Goal: Task Accomplishment & Management: Manage account settings

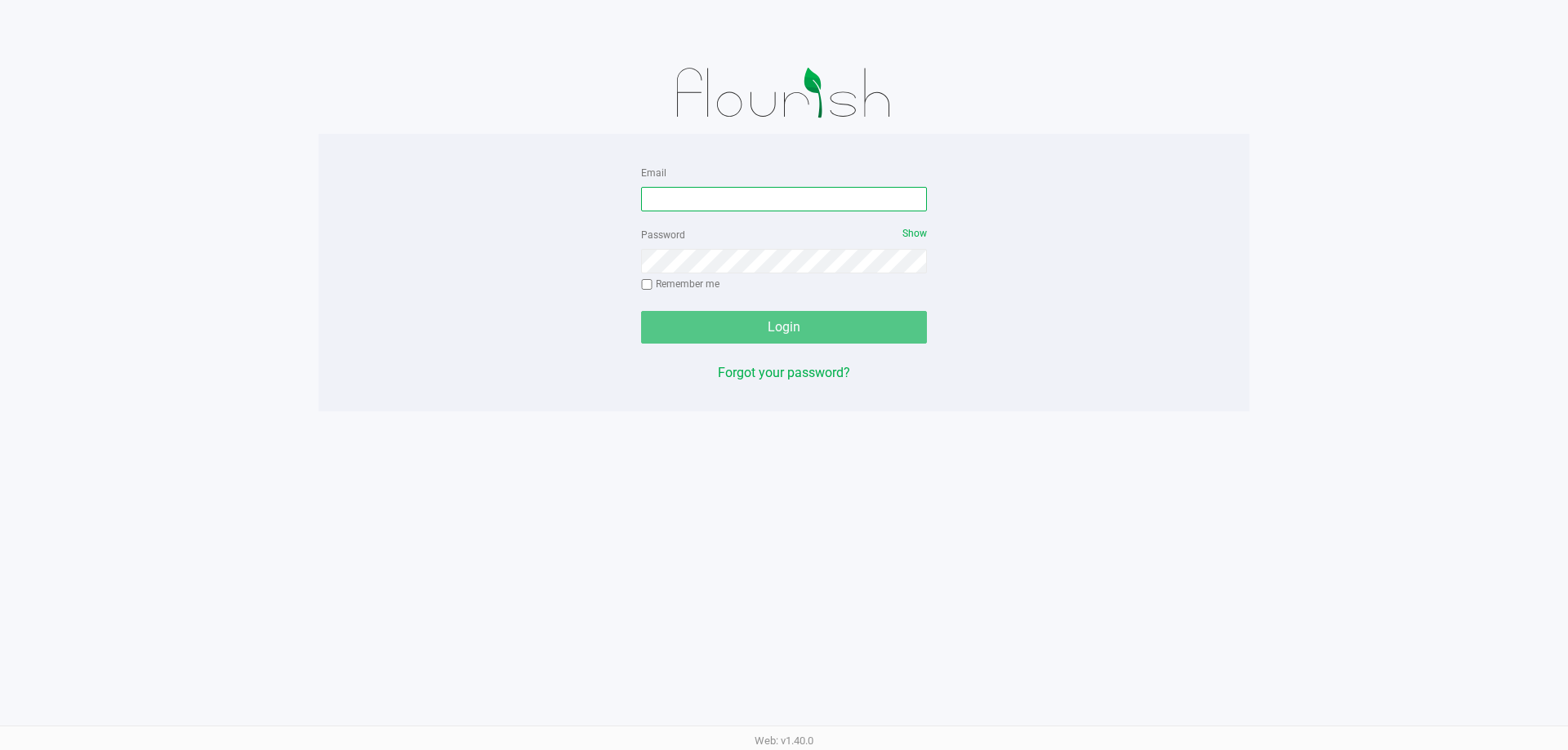
click at [860, 205] on input "Email" at bounding box center [784, 199] width 286 height 24
type input "[EMAIL_ADDRESS][DOMAIN_NAME]"
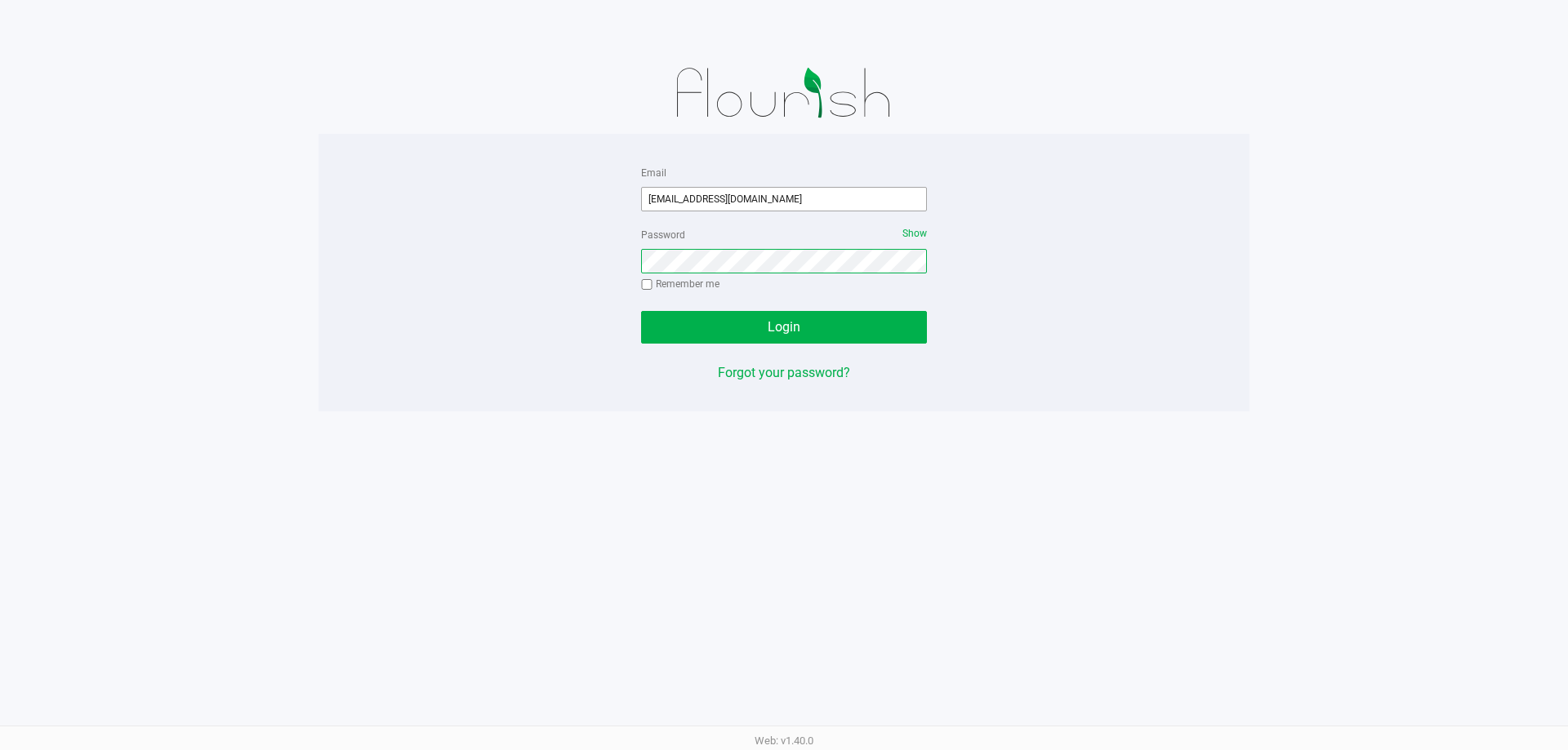
click at [641, 311] on button "Login" at bounding box center [784, 327] width 286 height 33
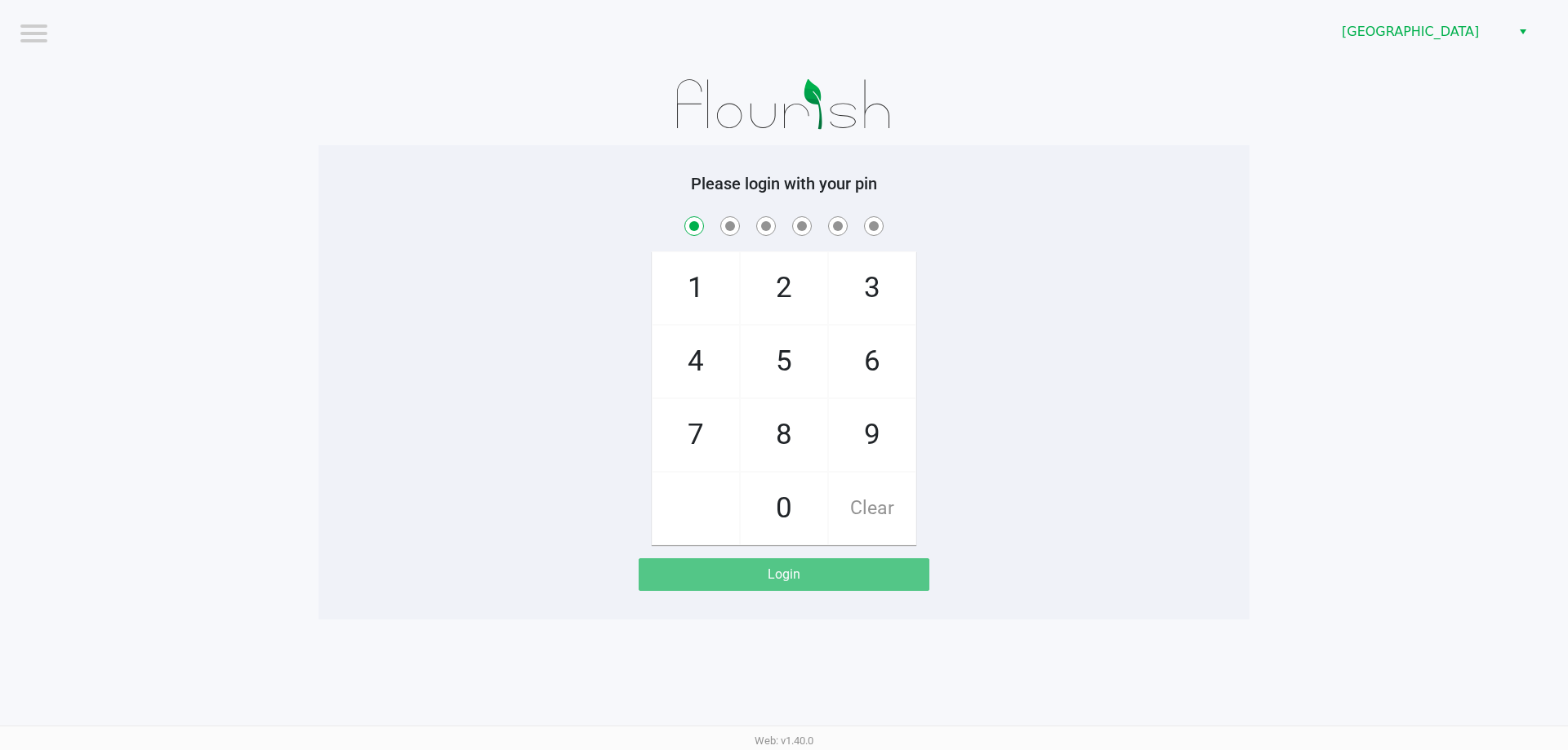
checkbox input "true"
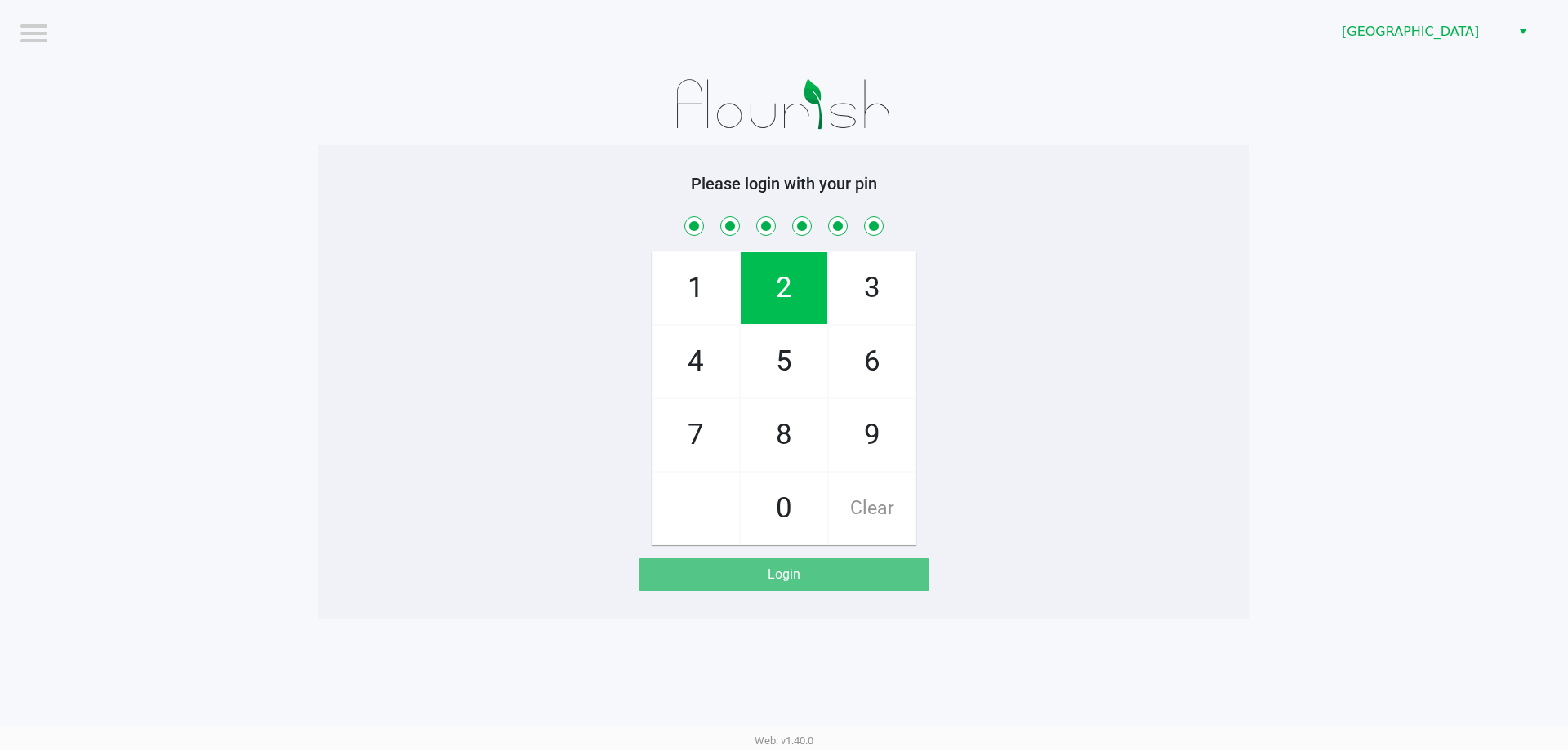
checkbox input "true"
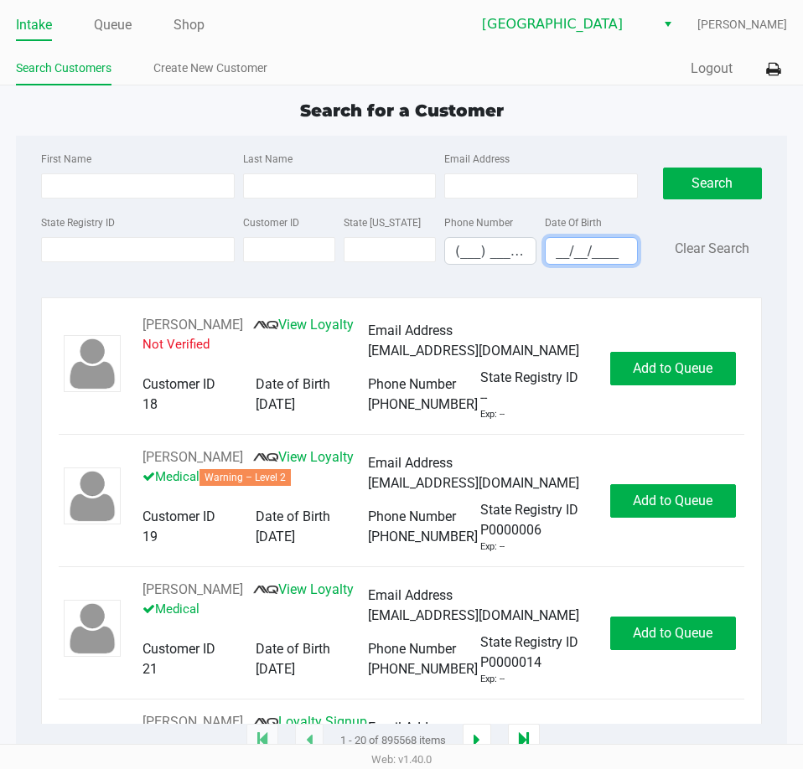
click at [583, 250] on input "__/__/____" at bounding box center [591, 251] width 91 height 26
type input "[DATE]"
click at [364, 179] on input "Last Name" at bounding box center [339, 185] width 193 height 25
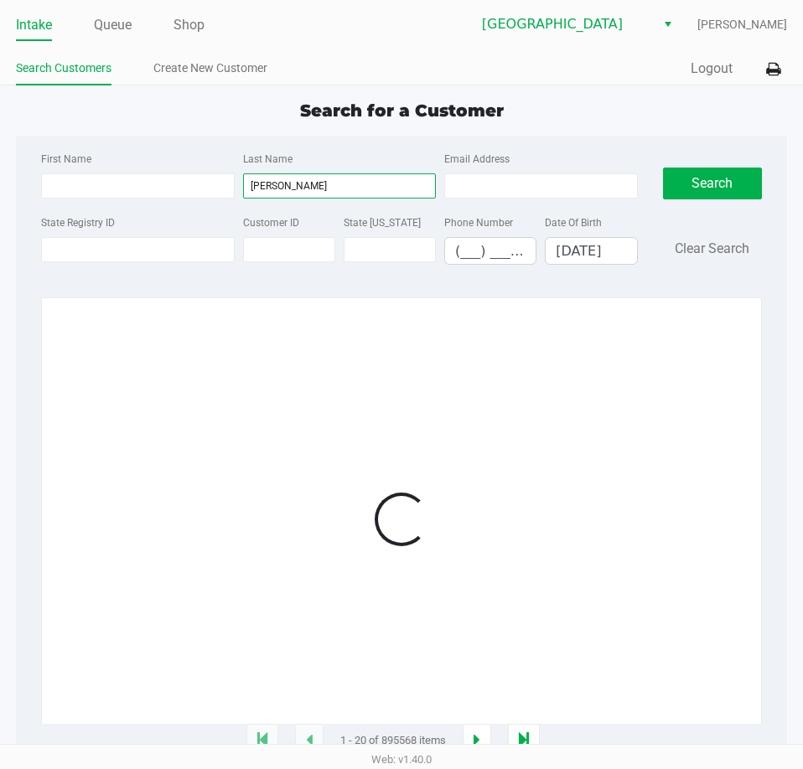
type input "[PERSON_NAME]"
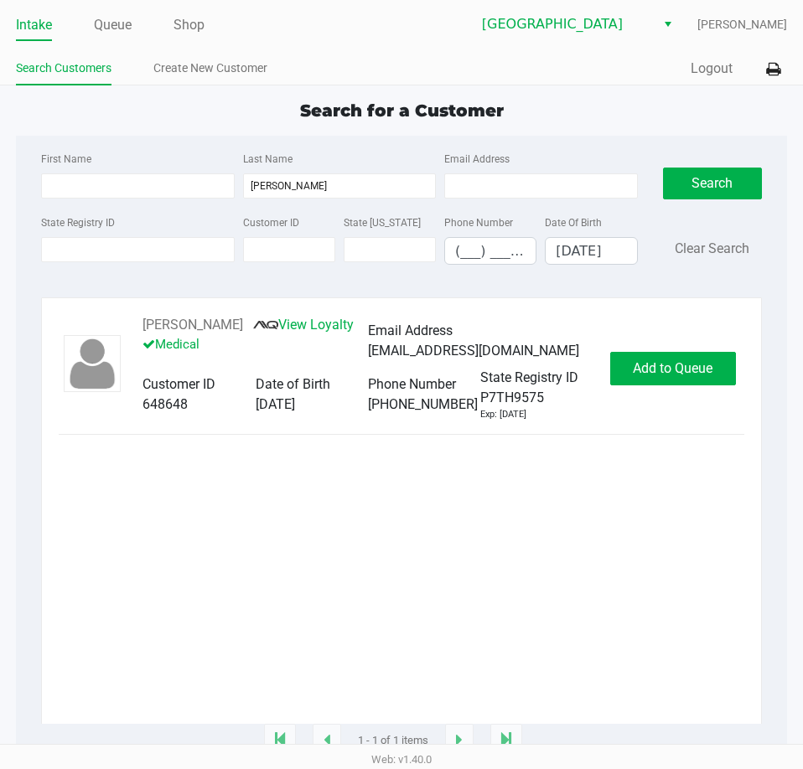
drag, startPoint x: 241, startPoint y: 318, endPoint x: 132, endPoint y: 320, distance: 109.0
click at [132, 320] on div "[PERSON_NAME] View Loyalty Medical Email Address [EMAIL_ADDRESS][DOMAIN_NAME] C…" at bounding box center [368, 368] width 484 height 106
copy button "[PERSON_NAME]"
click at [668, 362] on span "Add to Queue" at bounding box center [673, 368] width 80 height 16
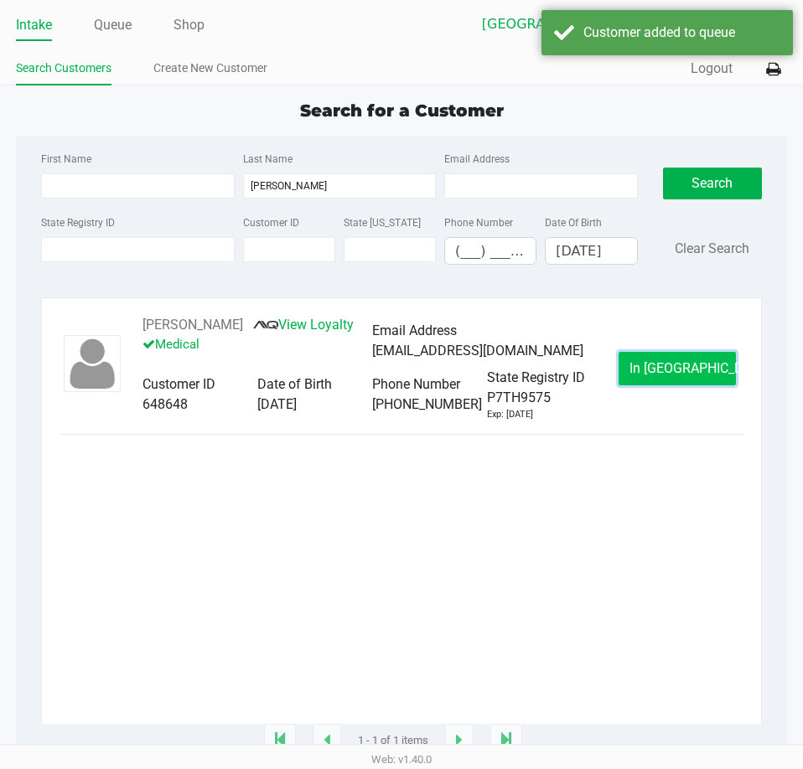
click at [678, 363] on span "In [GEOGRAPHIC_DATA]" at bounding box center [699, 368] width 141 height 16
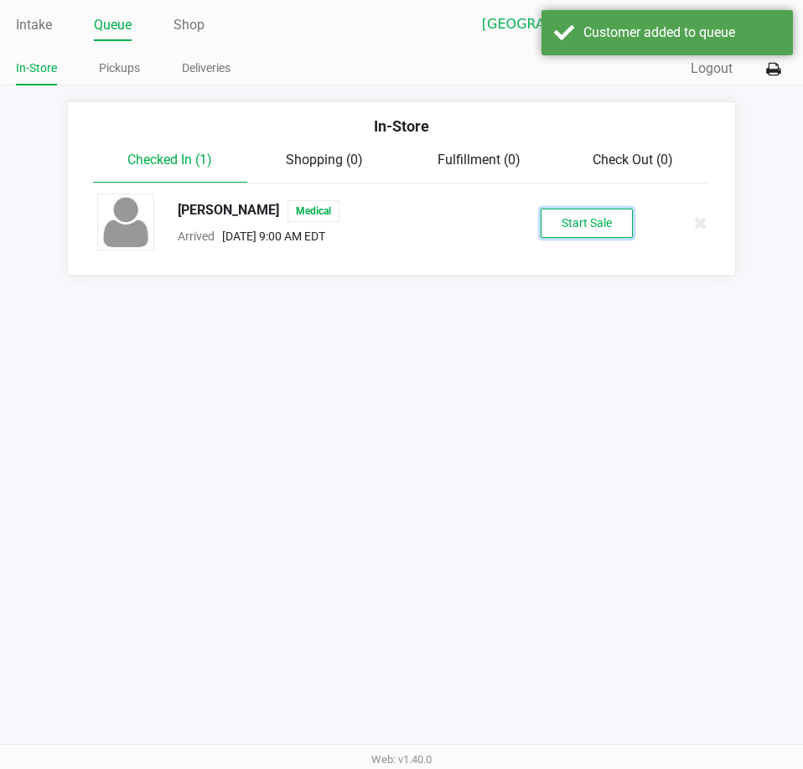
drag, startPoint x: 616, startPoint y: 244, endPoint x: 764, endPoint y: 319, distance: 165.7
click at [603, 217] on button "Start Sale" at bounding box center [587, 223] width 92 height 29
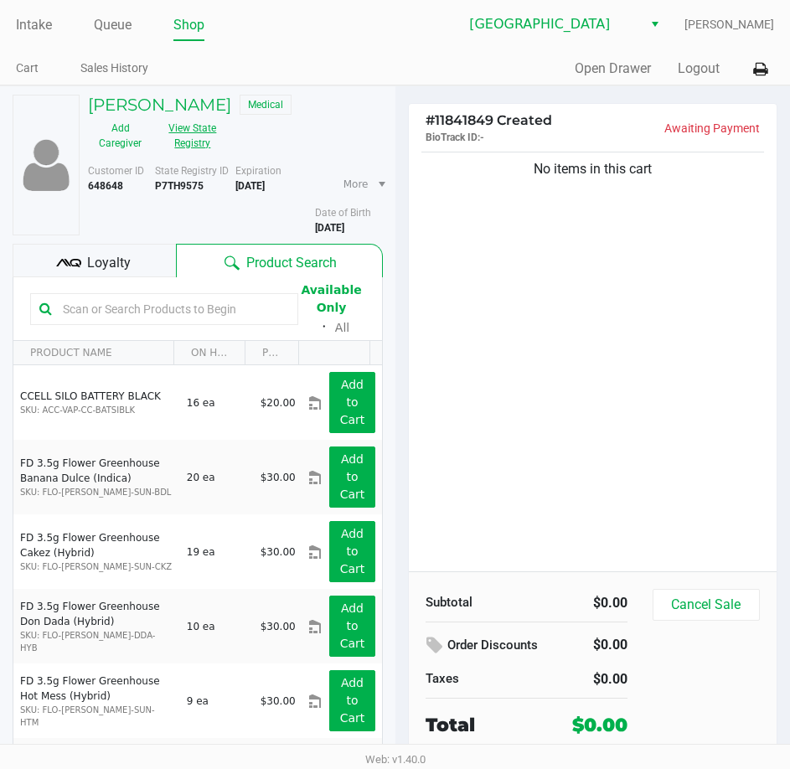
click at [220, 133] on button "View State Registry" at bounding box center [188, 136] width 70 height 42
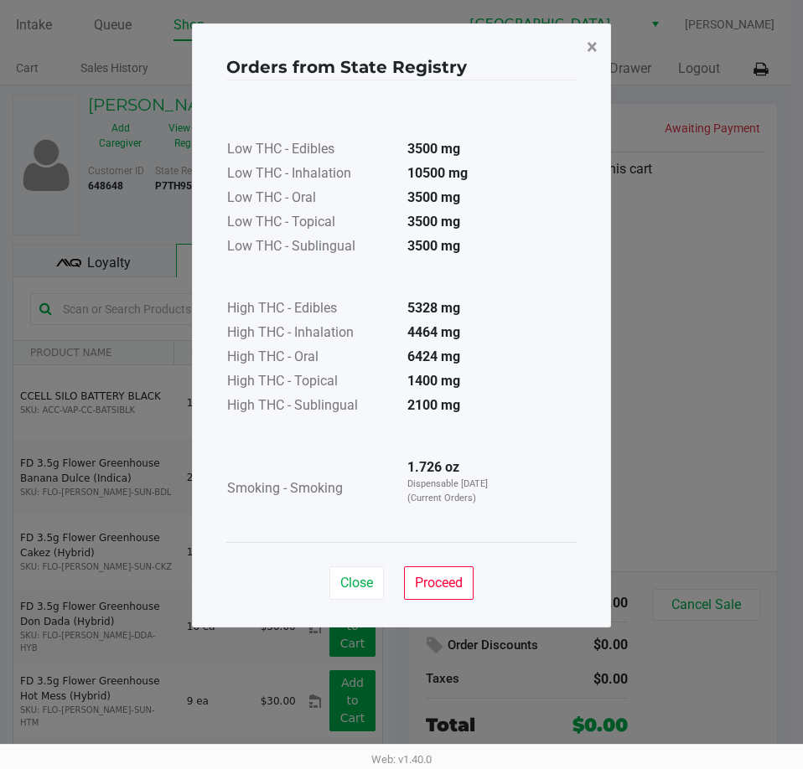
click at [591, 46] on span "×" at bounding box center [592, 46] width 11 height 23
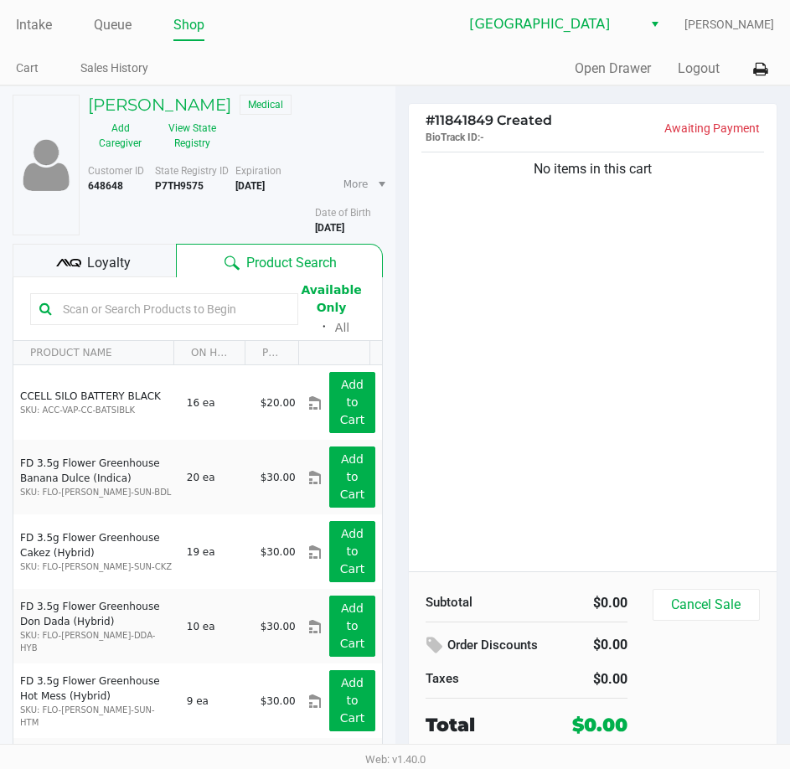
click at [453, 73] on div "Quick Sale Open Drawer Logout" at bounding box center [586, 69] width 380 height 31
click at [44, 25] on link "Intake" at bounding box center [34, 24] width 36 height 23
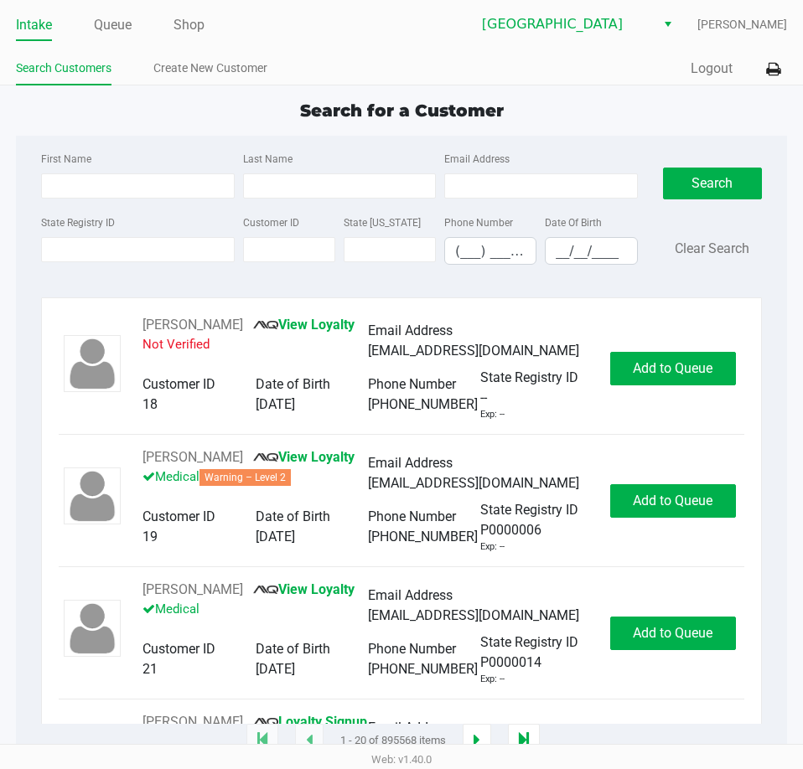
click at [443, 64] on div "Quick Sale Logout" at bounding box center [594, 69] width 386 height 31
click at [188, 245] on input "State Registry ID" at bounding box center [137, 249] width 193 height 25
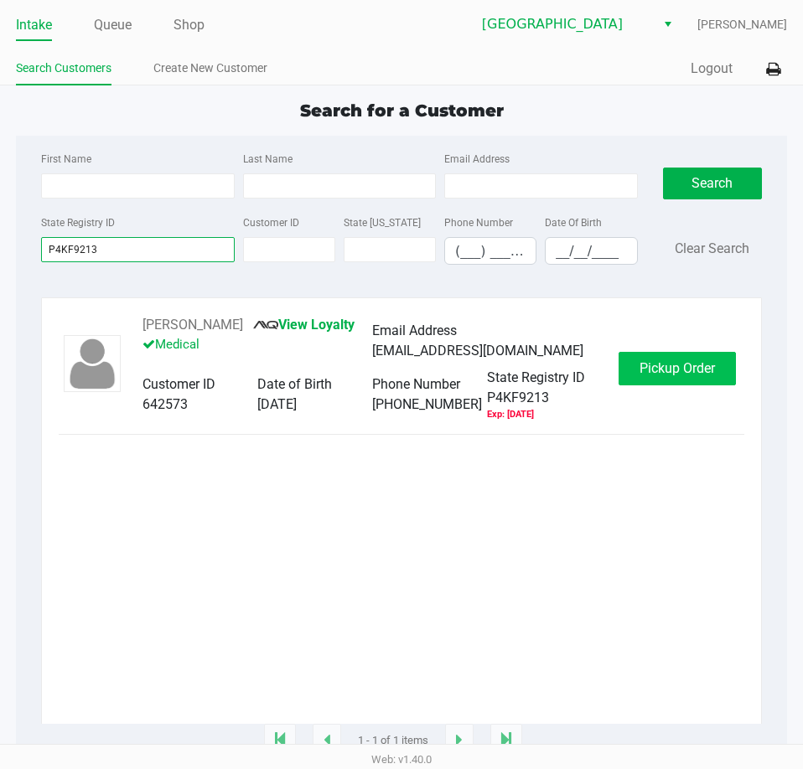
type input "P4KF9213"
click at [660, 362] on span "Pickup Order" at bounding box center [676, 368] width 75 height 16
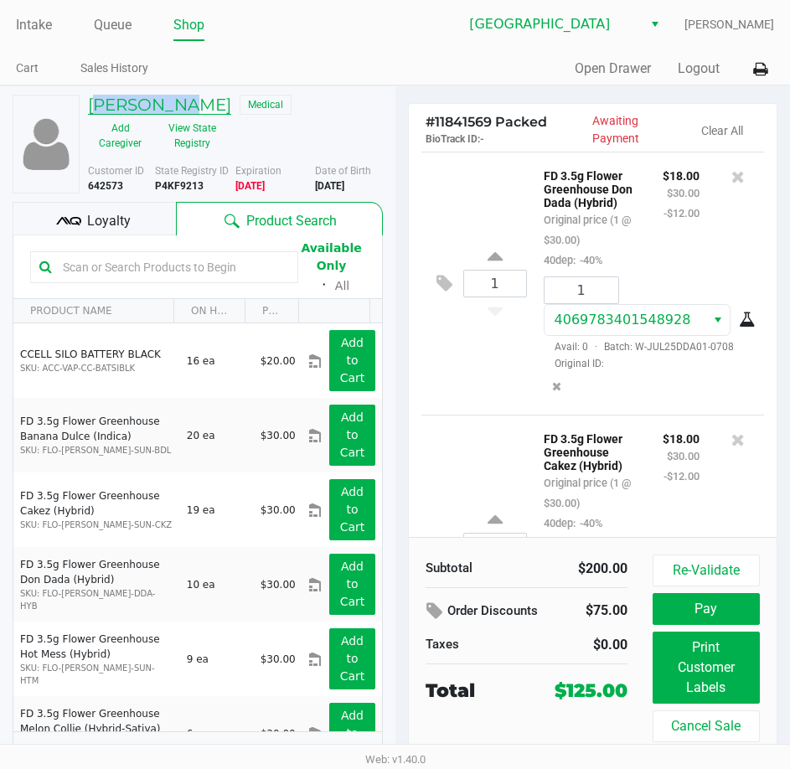
drag, startPoint x: 194, startPoint y: 106, endPoint x: 91, endPoint y: 109, distance: 102.3
click at [91, 109] on div "[PERSON_NAME] Medical" at bounding box center [235, 105] width 320 height 20
copy h5 "[PERSON_NAME]"
click at [126, 106] on h5 "[PERSON_NAME]" at bounding box center [159, 105] width 143 height 20
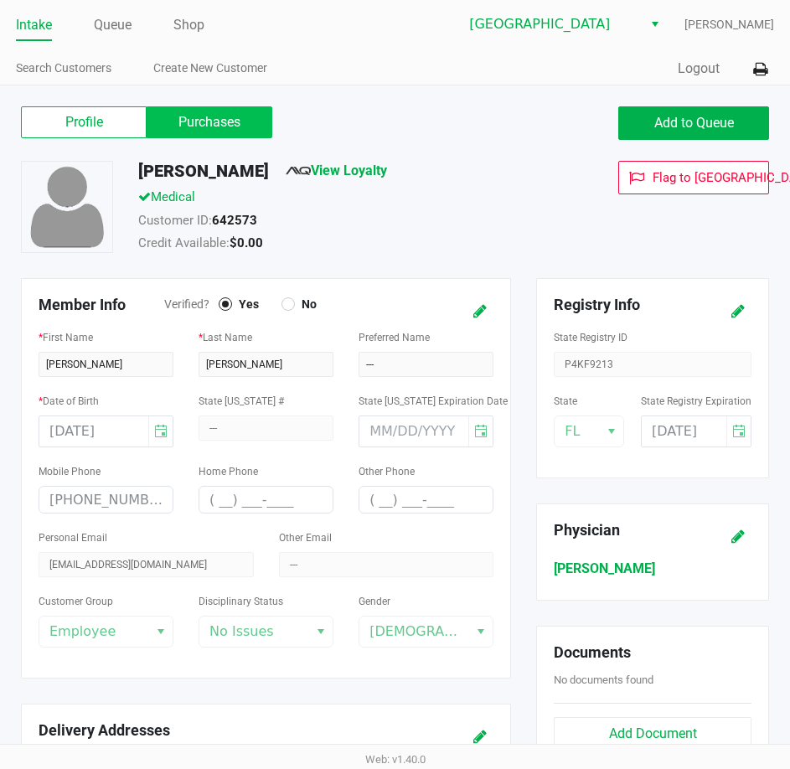
click at [183, 120] on label "Purchases" at bounding box center [210, 122] width 126 height 32
click at [0, 0] on 1 "Purchases" at bounding box center [0, 0] width 0 height 0
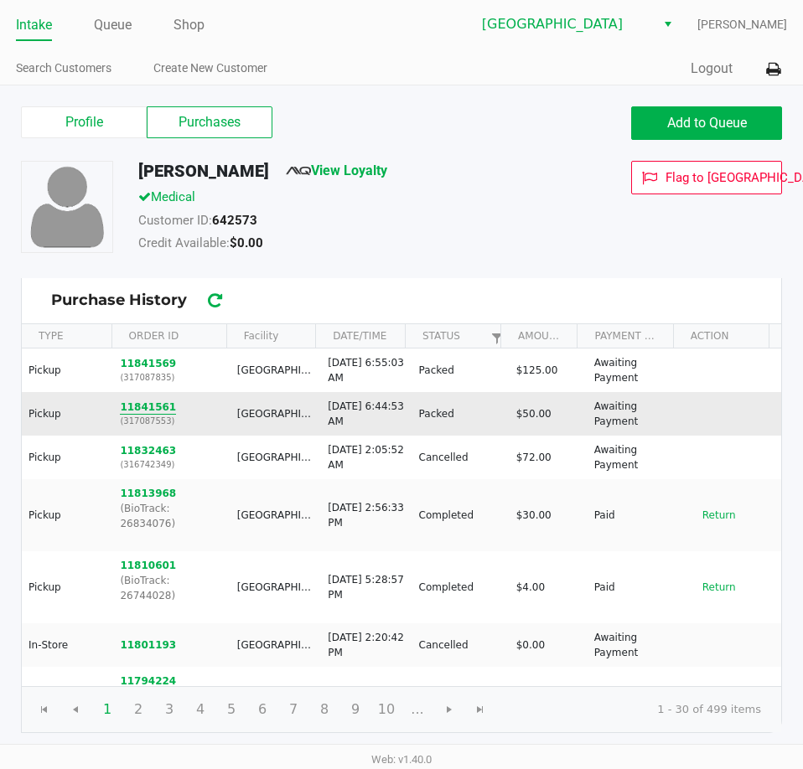
click at [149, 404] on button "11841561" at bounding box center [148, 407] width 56 height 15
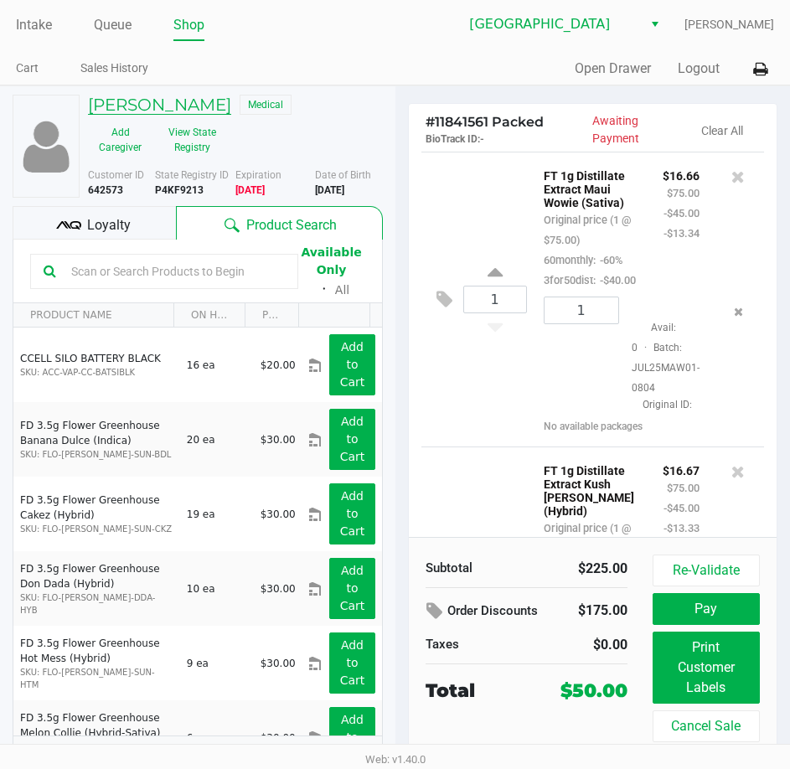
click at [159, 102] on h5 "[PERSON_NAME]" at bounding box center [159, 105] width 143 height 20
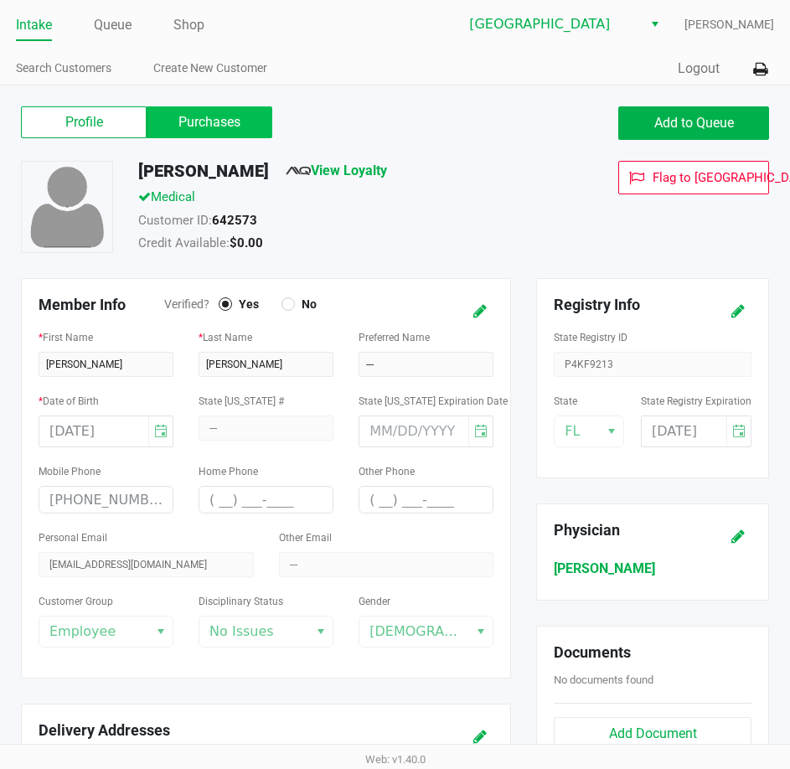
click at [234, 120] on label "Purchases" at bounding box center [210, 122] width 126 height 32
click at [0, 0] on 1 "Purchases" at bounding box center [0, 0] width 0 height 0
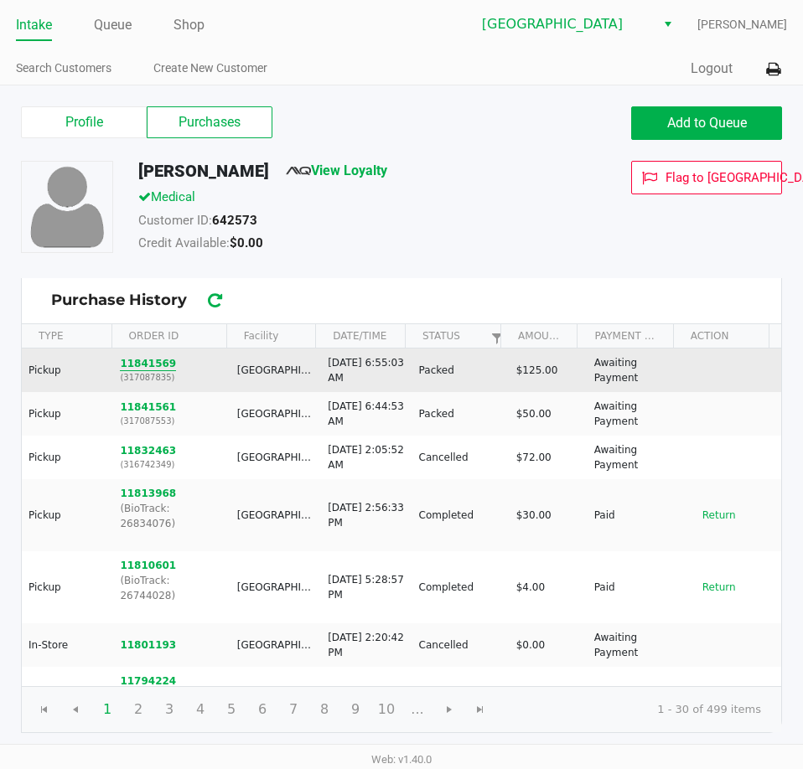
click at [150, 362] on button "11841569" at bounding box center [148, 363] width 56 height 15
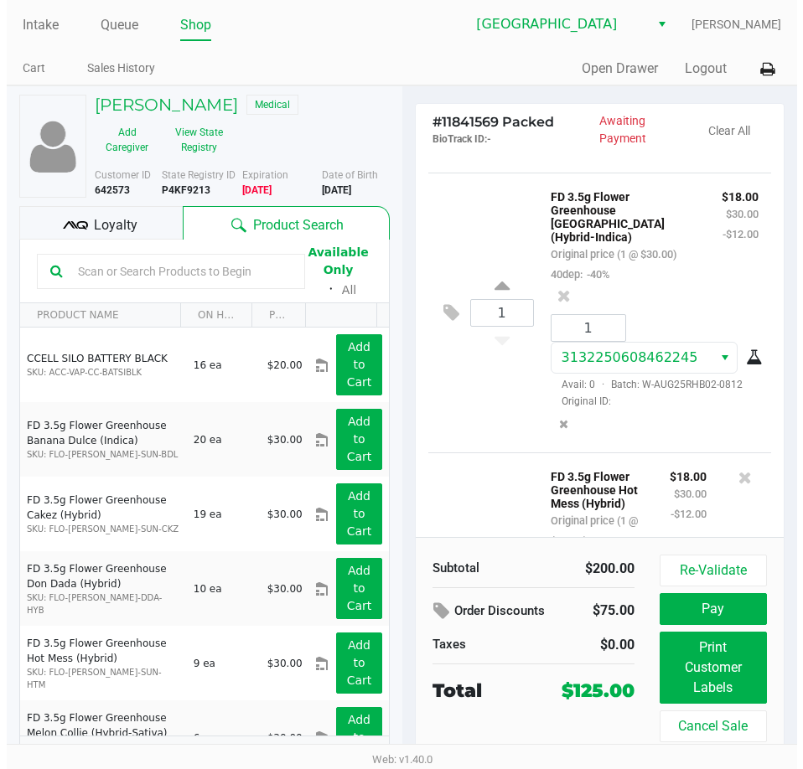
scroll to position [1318, 0]
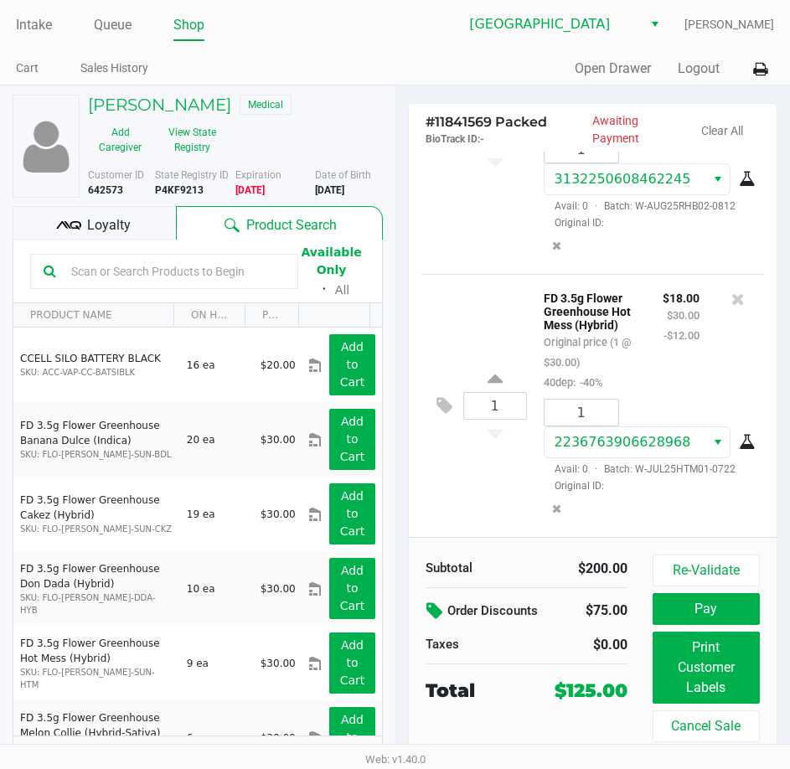
click at [430, 608] on icon at bounding box center [437, 611] width 20 height 19
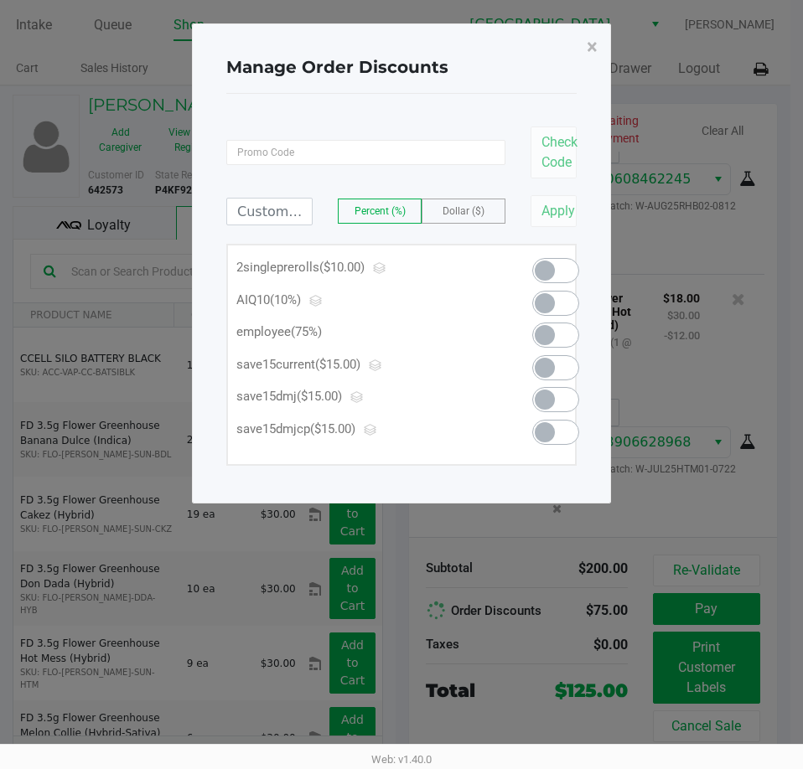
click at [531, 329] on div at bounding box center [550, 339] width 60 height 33
click at [536, 331] on span at bounding box center [545, 335] width 20 height 20
type input "75.00"
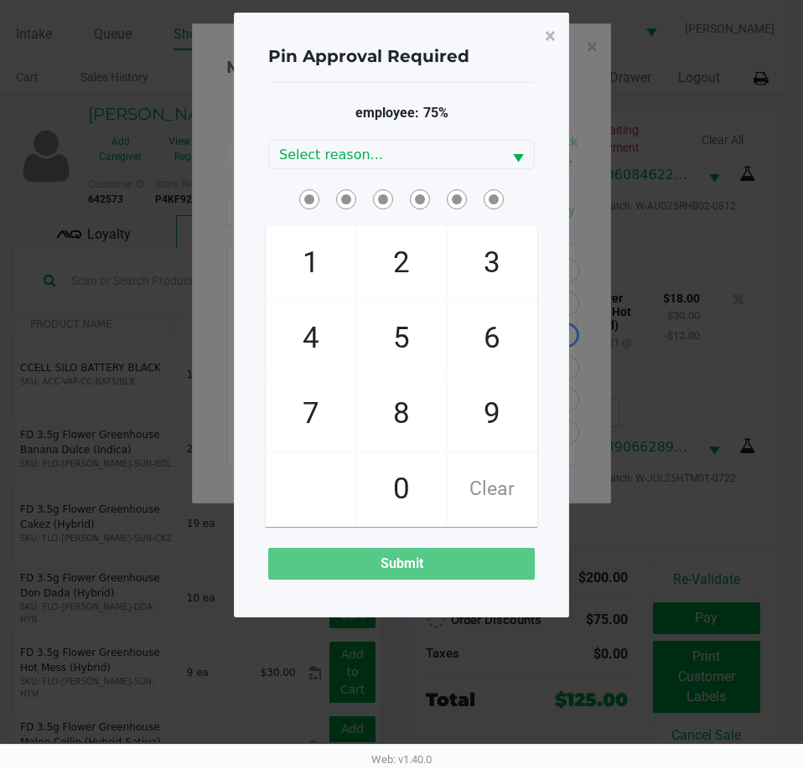
click at [492, 418] on span "9" at bounding box center [492, 414] width 89 height 74
checkbox input "true"
click at [492, 418] on span "9" at bounding box center [492, 414] width 89 height 74
checkbox input "true"
click at [402, 265] on span "2" at bounding box center [401, 263] width 89 height 74
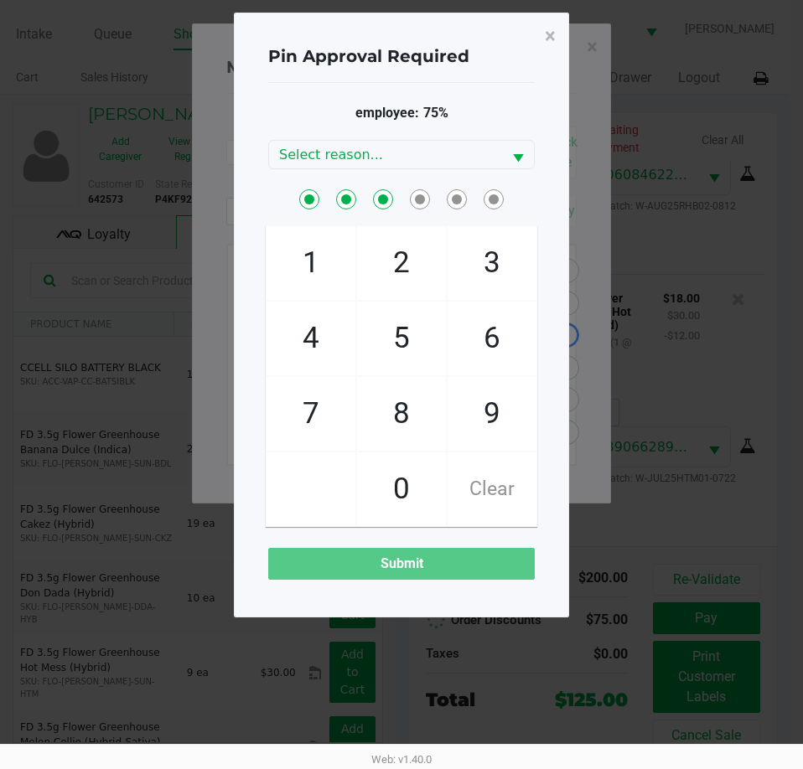
checkbox input "true"
click at [402, 265] on span "2" at bounding box center [401, 263] width 89 height 74
checkbox input "true"
click at [409, 474] on span "0" at bounding box center [401, 490] width 89 height 74
checkbox input "true"
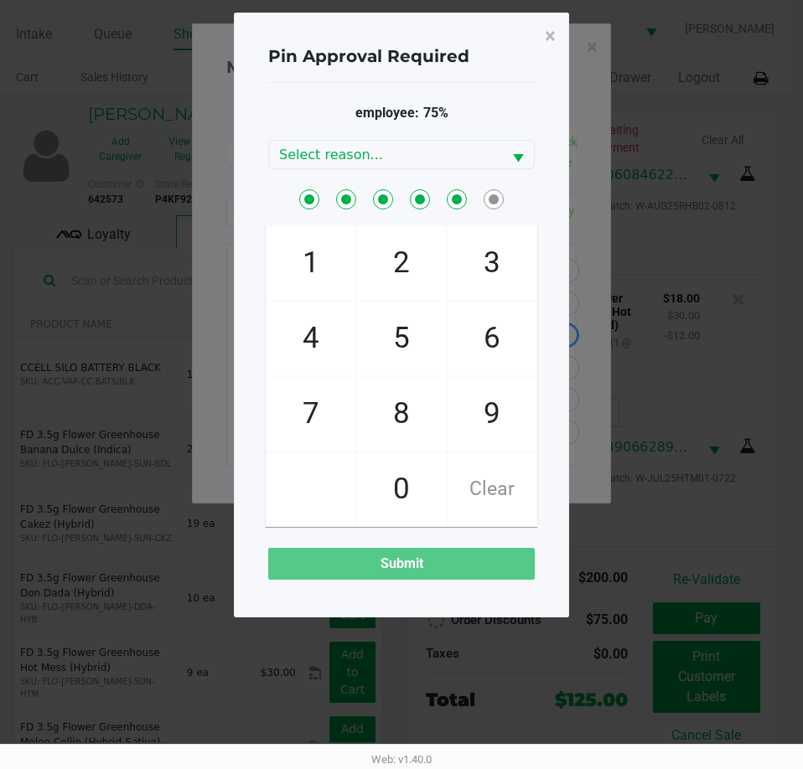
click at [496, 261] on span "3" at bounding box center [492, 263] width 89 height 74
checkbox input "true"
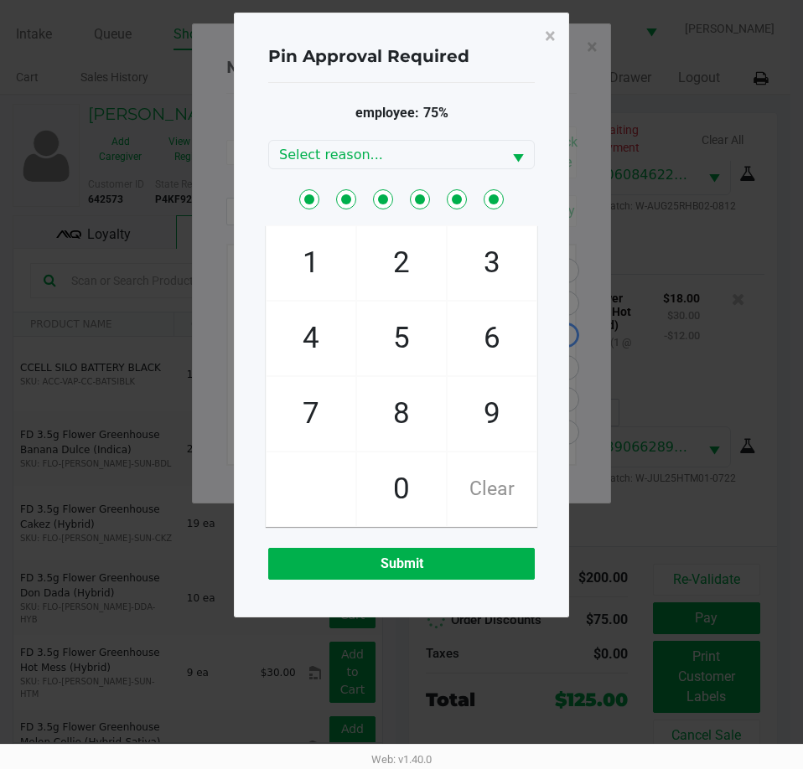
click at [453, 173] on div "employee: 75% Select reason... 1 4 7 2 5 8 0 3 6 9 Clear Submit" at bounding box center [401, 341] width 267 height 477
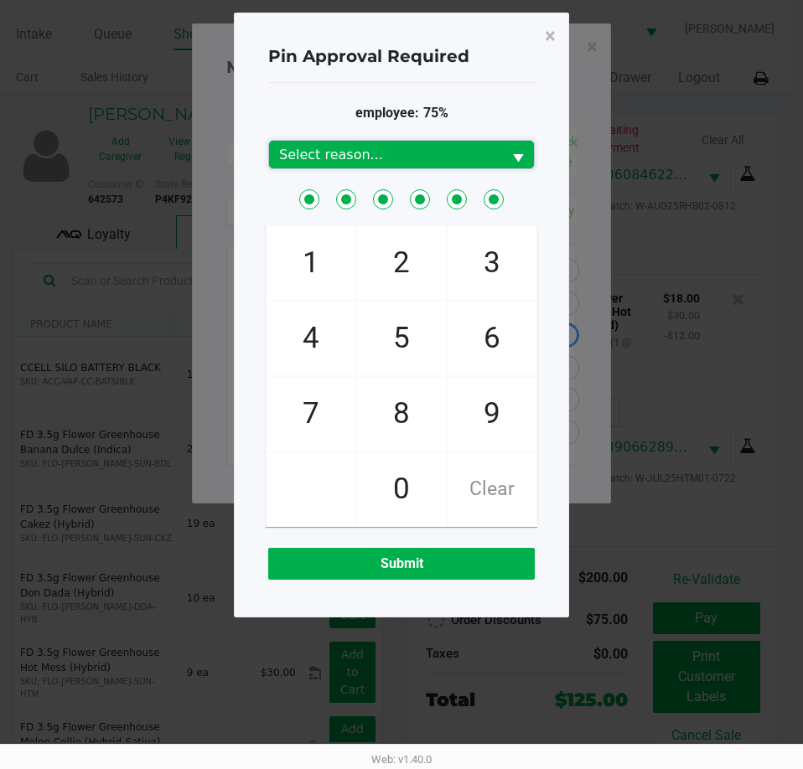
click at [453, 158] on span "Select reason..." at bounding box center [385, 155] width 213 height 20
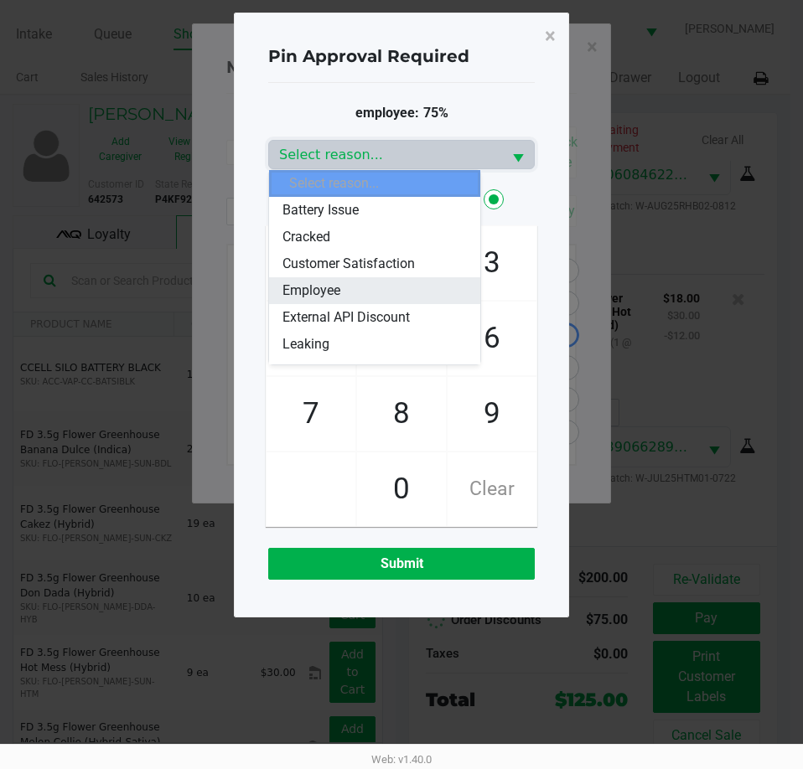
click at [391, 291] on li "Employee" at bounding box center [374, 290] width 211 height 27
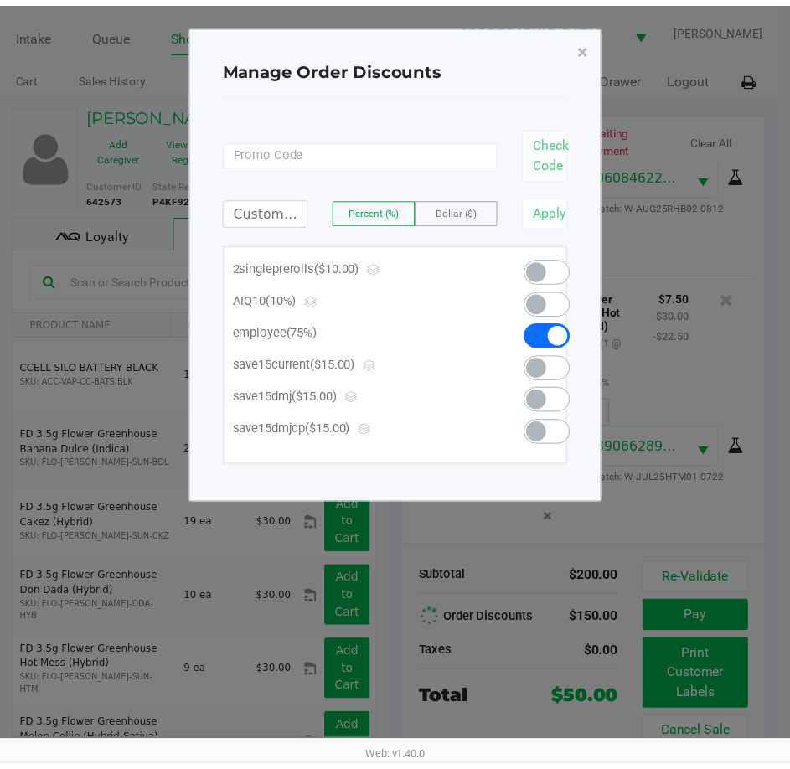
scroll to position [1374, 0]
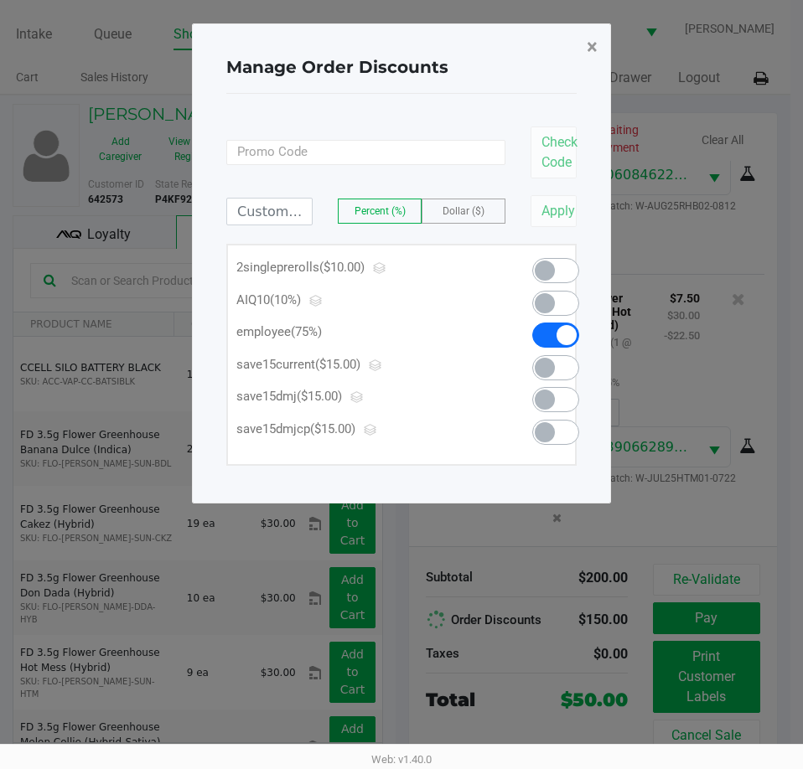
click at [594, 43] on span "×" at bounding box center [592, 46] width 11 height 23
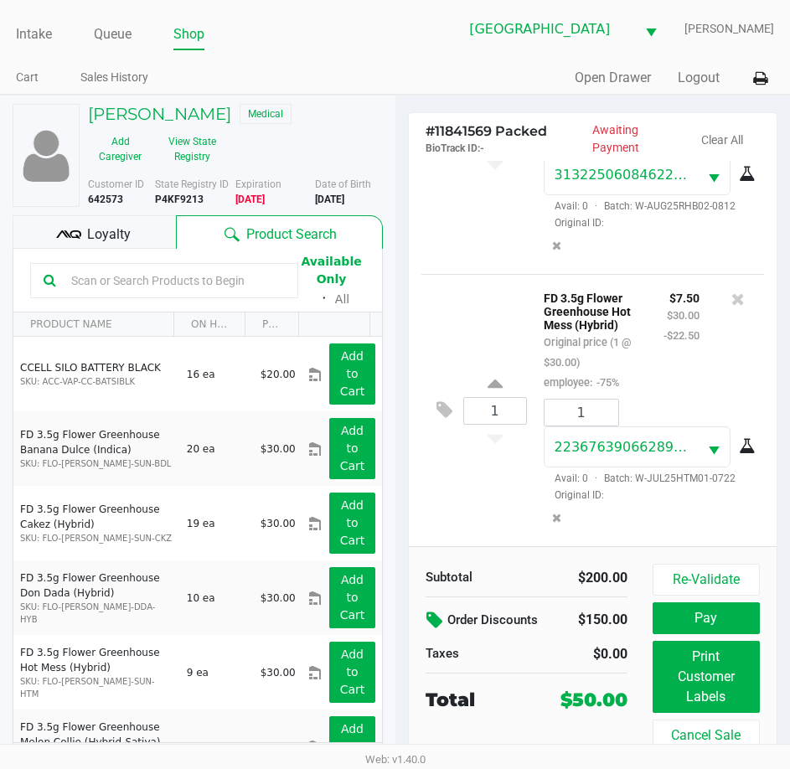
click at [546, 62] on div "Intake Queue Shop Lakeland WC [PERSON_NAME] Cart Sales History Quick Sale Open …" at bounding box center [395, 47] width 790 height 95
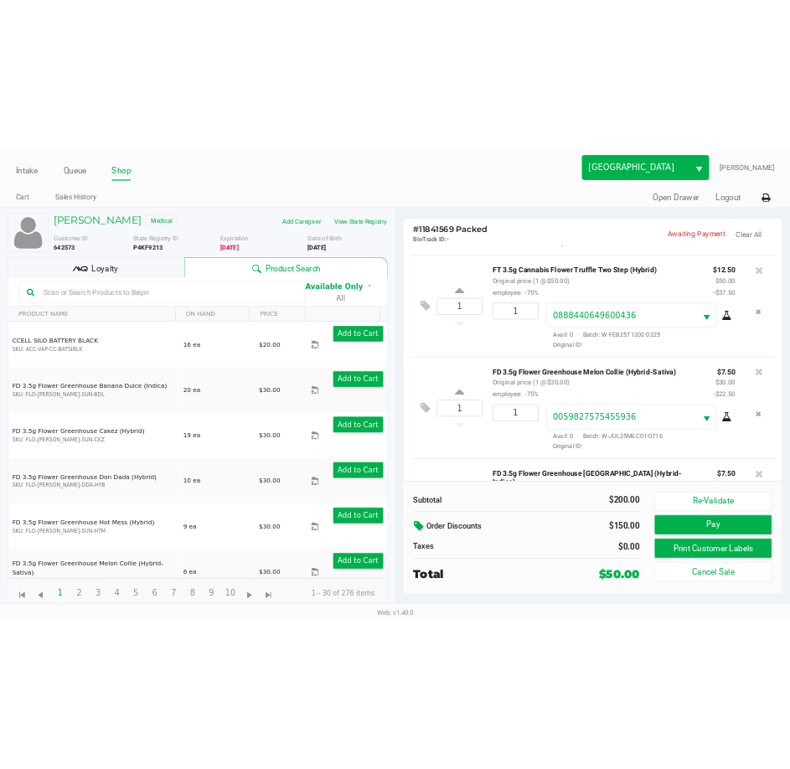
scroll to position [619, 0]
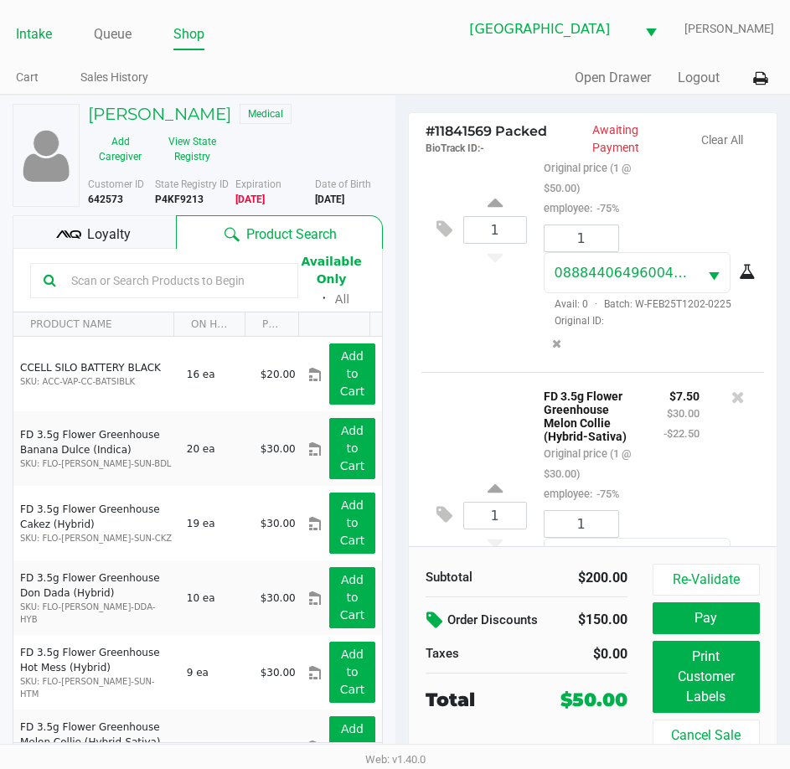
click at [39, 39] on link "Intake" at bounding box center [34, 34] width 36 height 23
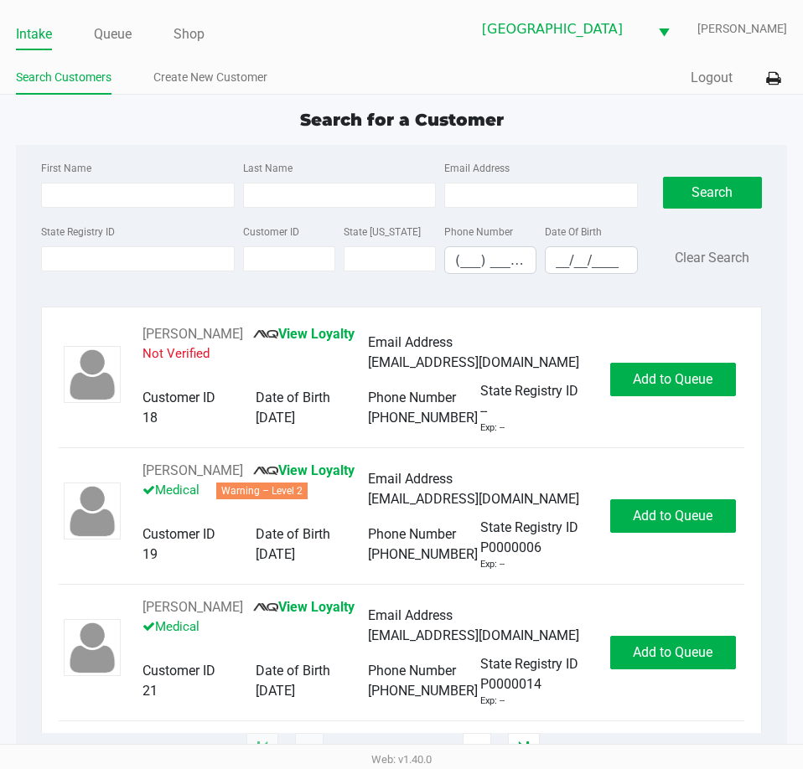
click at [336, 34] on ul "Intake Queue Shop" at bounding box center [209, 35] width 386 height 28
click at [158, 257] on input "State Registry ID" at bounding box center [137, 258] width 193 height 25
click at [422, 99] on app-point-of-sale "Intake Queue Shop Lakeland WC [PERSON_NAME] Search Customers Create New Custome…" at bounding box center [401, 375] width 803 height 751
click at [567, 256] on input "__/__/____" at bounding box center [591, 260] width 91 height 26
type input "[DATE]"
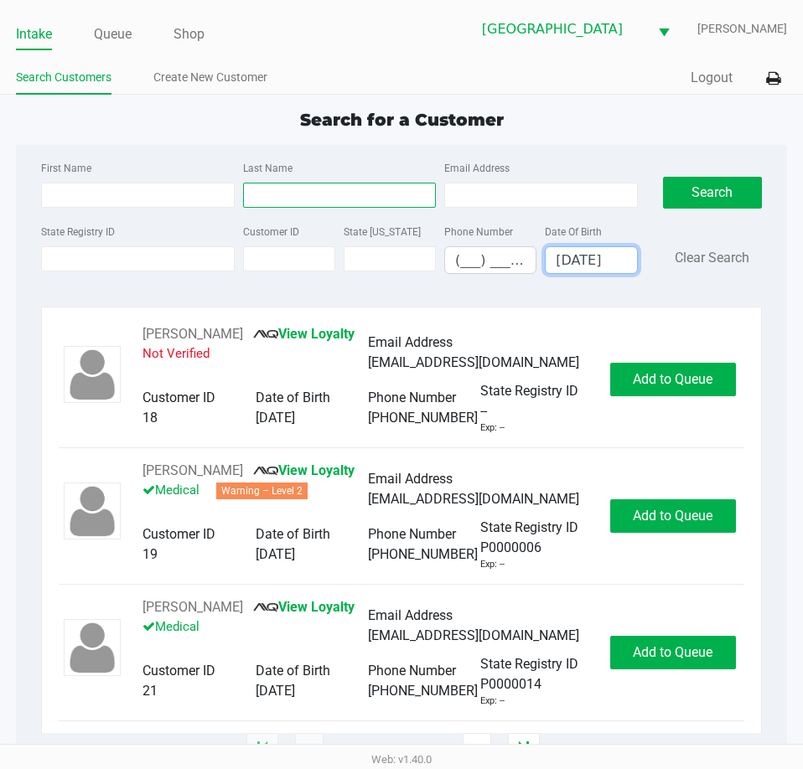
click at [375, 204] on input "Last Name" at bounding box center [339, 195] width 193 height 25
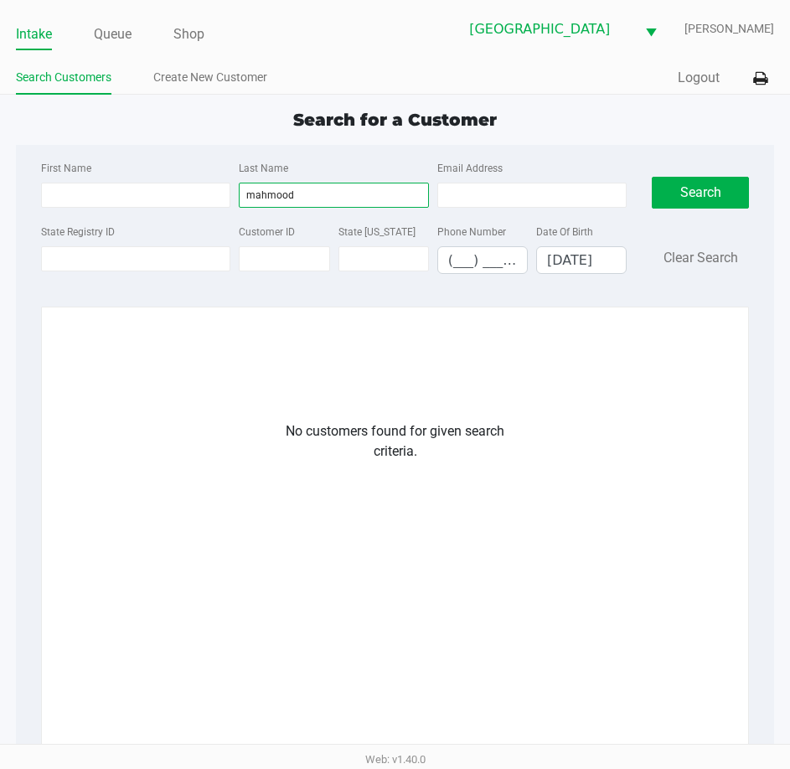
drag, startPoint x: 303, startPoint y: 198, endPoint x: 76, endPoint y: 162, distance: 230.0
click at [60, 162] on div "First Name Last Name [PERSON_NAME] Email Address" at bounding box center [334, 190] width 594 height 64
type input "[PERSON_NAME]"
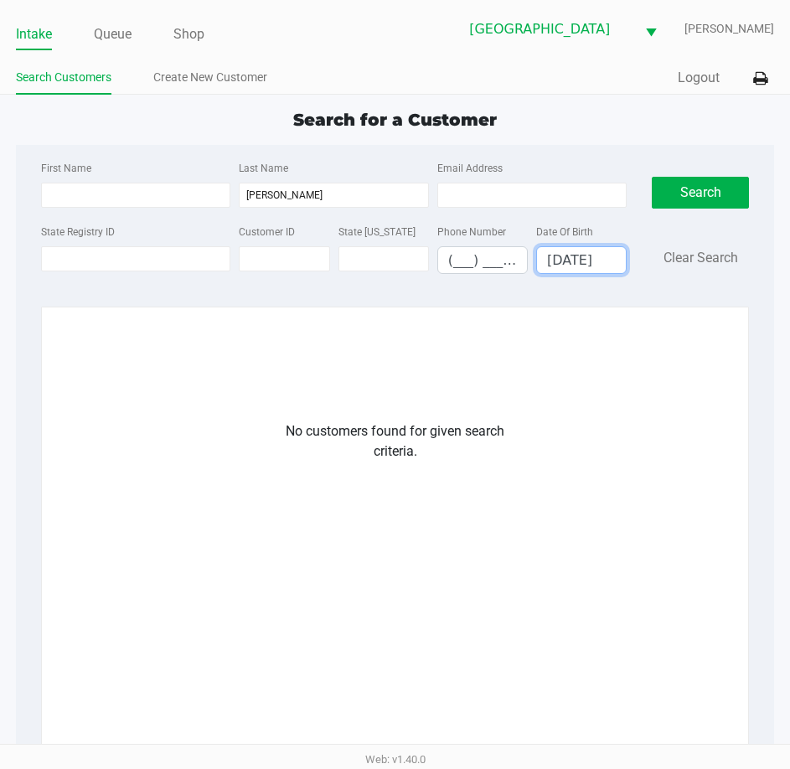
drag, startPoint x: 545, startPoint y: 256, endPoint x: 686, endPoint y: 276, distance: 143.1
click at [686, 276] on div "First Name Last Name [PERSON_NAME] Email Address State Registry ID Customer ID …" at bounding box center [394, 223] width 733 height 130
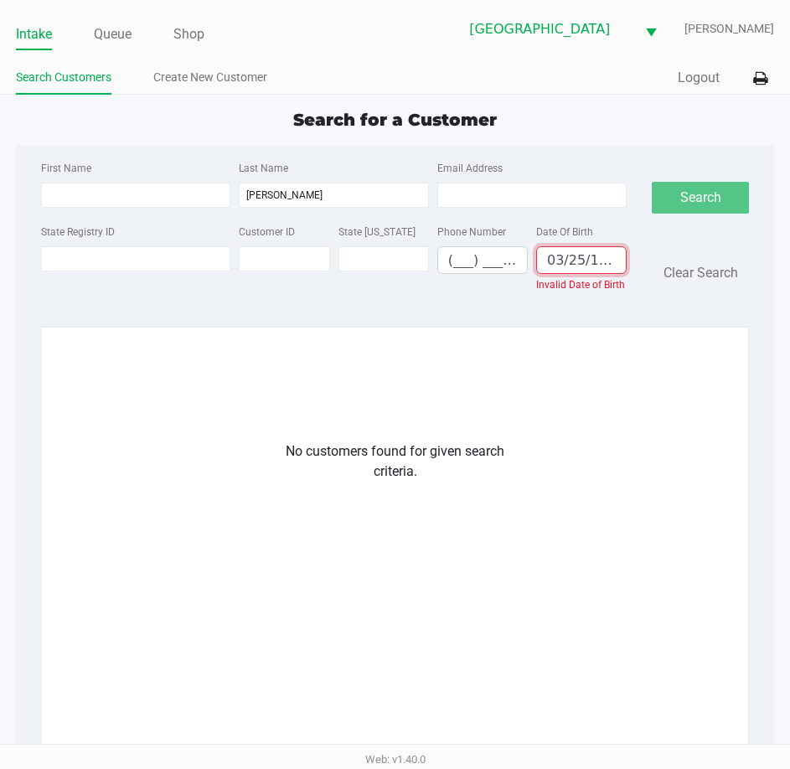
type input "[DATE]"
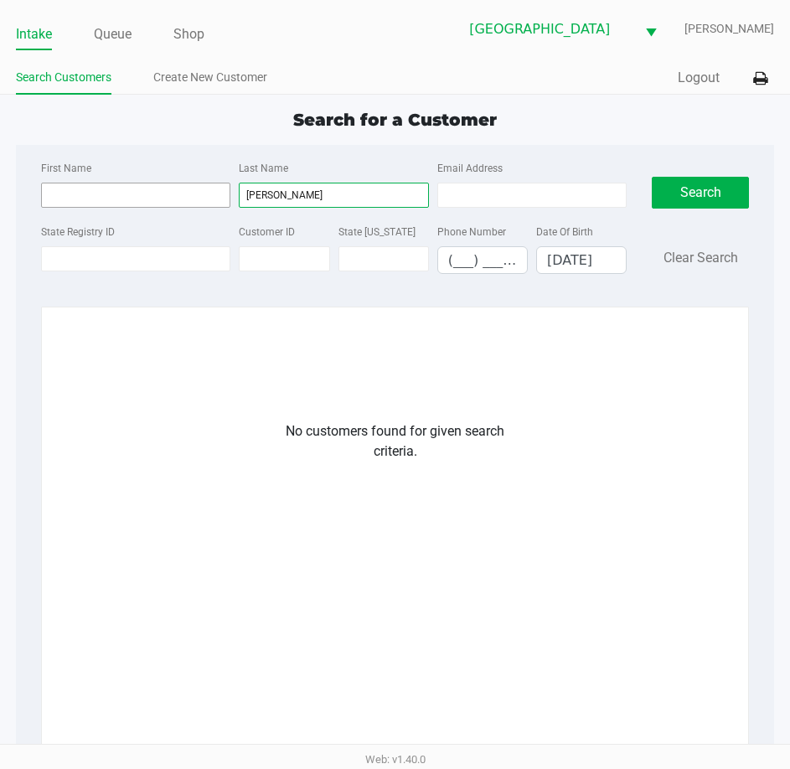
drag, startPoint x: 316, startPoint y: 199, endPoint x: 165, endPoint y: 190, distance: 151.1
click at [165, 190] on div "First Name Last Name [PERSON_NAME] Email Address" at bounding box center [334, 190] width 594 height 64
type input "mahmood"
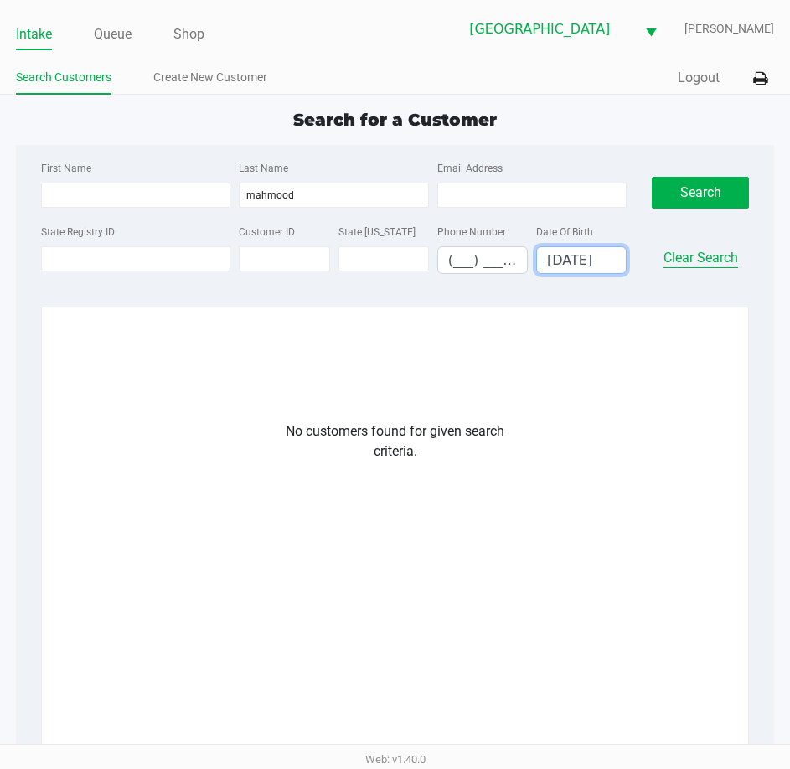
drag, startPoint x: 541, startPoint y: 262, endPoint x: 731, endPoint y: 267, distance: 190.3
click at [731, 267] on div "First Name Last Name [PERSON_NAME] Email Address State Registry ID Customer ID …" at bounding box center [394, 223] width 733 height 130
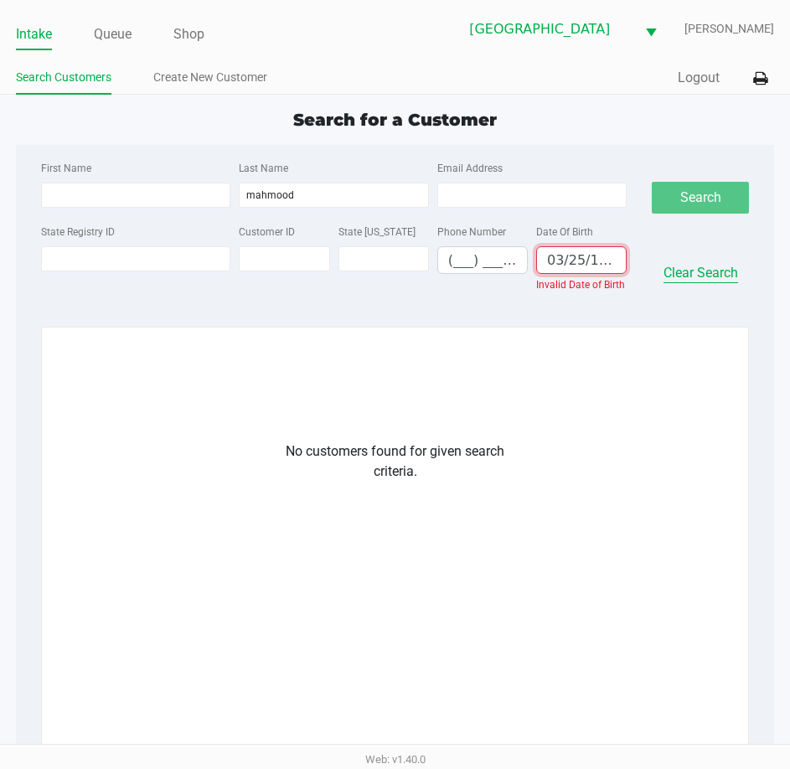
type input "[DATE]"
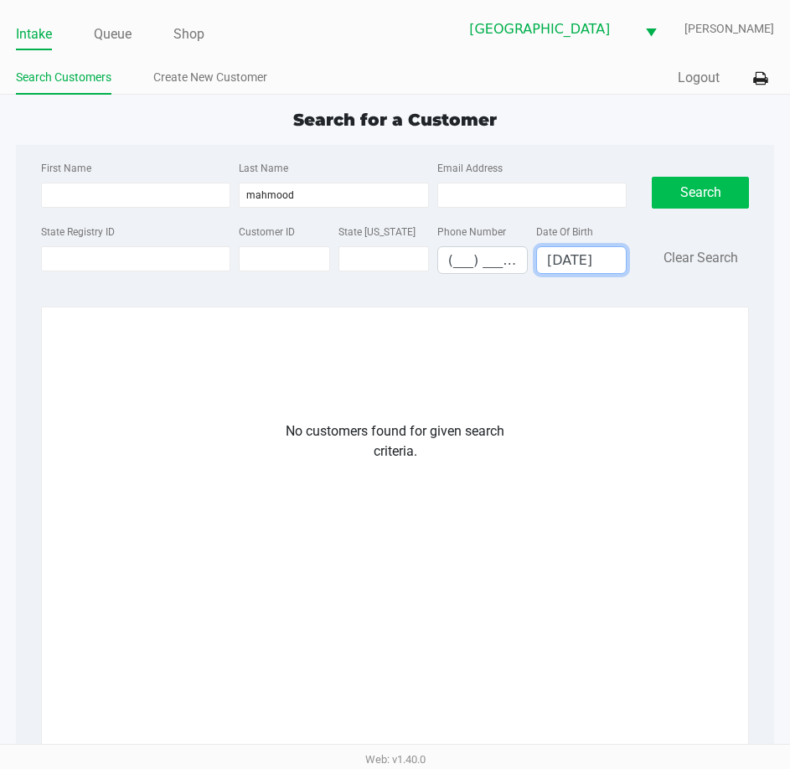
drag, startPoint x: 762, startPoint y: 203, endPoint x: 717, endPoint y: 196, distance: 45.8
click at [760, 203] on div "Search Clear Search" at bounding box center [700, 223] width 122 height 130
click at [714, 196] on button "Search" at bounding box center [700, 193] width 97 height 32
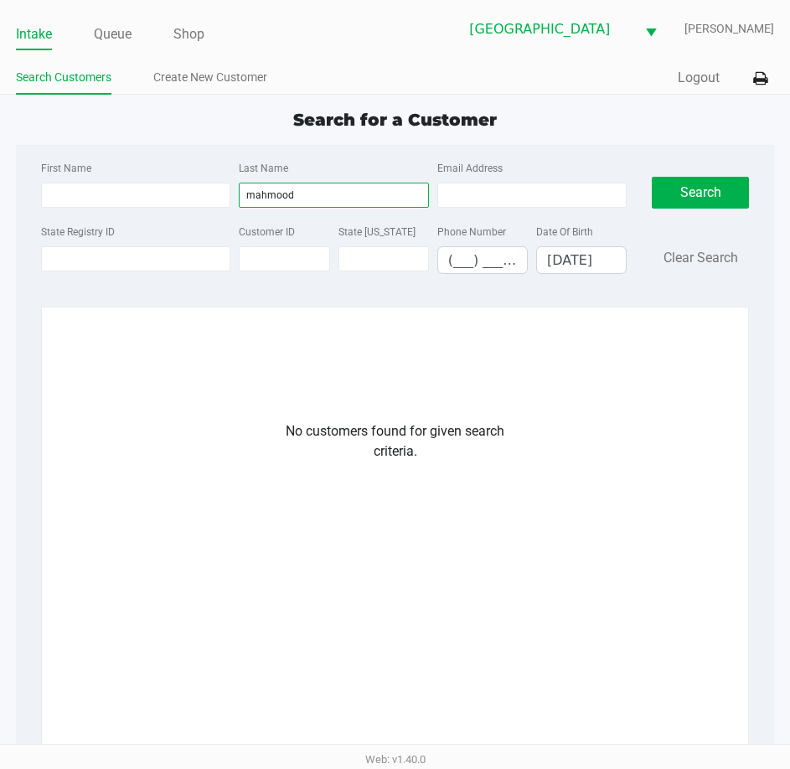
drag, startPoint x: 359, startPoint y: 197, endPoint x: 30, endPoint y: 156, distance: 331.1
click at [30, 156] on div "First Name Last Name [PERSON_NAME] Email Address State Registry ID Customer ID …" at bounding box center [394, 222] width 733 height 155
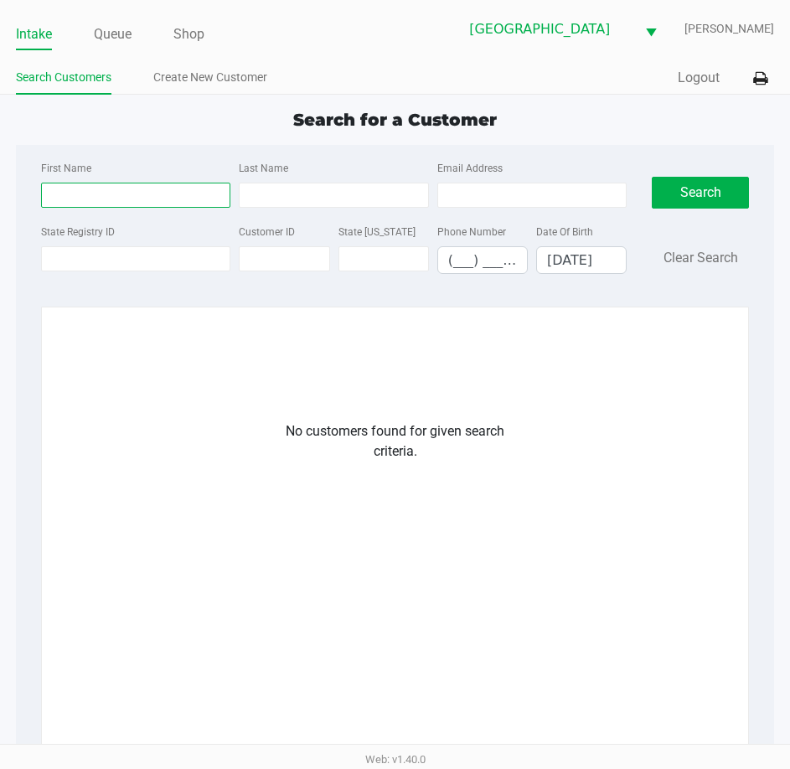
click at [149, 196] on input "First Name" at bounding box center [135, 195] width 189 height 25
type input "[PERSON_NAME]"
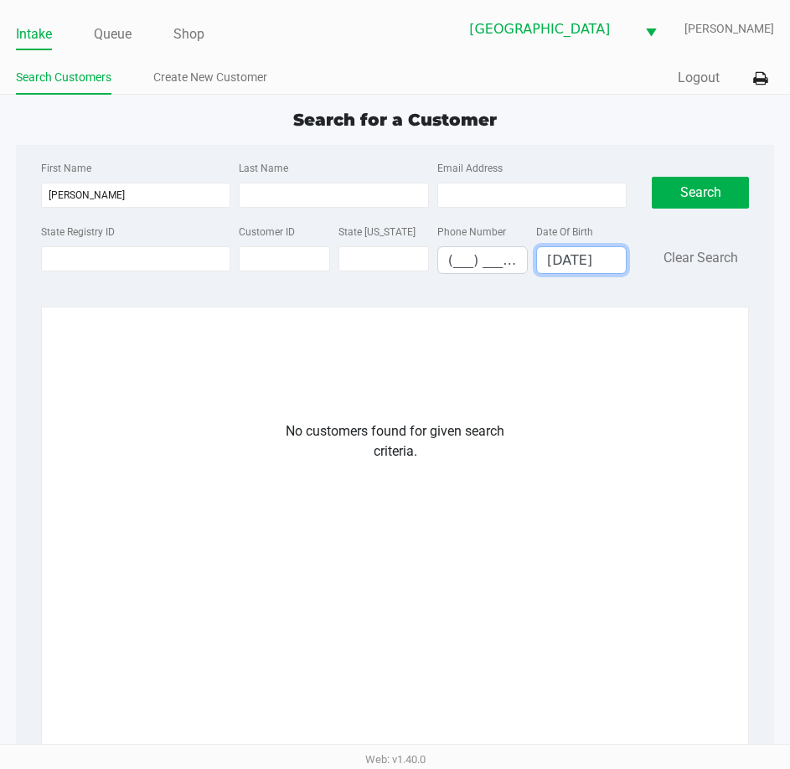
drag, startPoint x: 546, startPoint y: 259, endPoint x: 854, endPoint y: 284, distance: 309.5
click at [790, 284] on html "Intake Queue Shop Lakeland WC [PERSON_NAME] Search Customers Create New Custome…" at bounding box center [395, 384] width 790 height 769
type input "__/__/____"
click at [374, 190] on input "Last Name" at bounding box center [333, 195] width 189 height 25
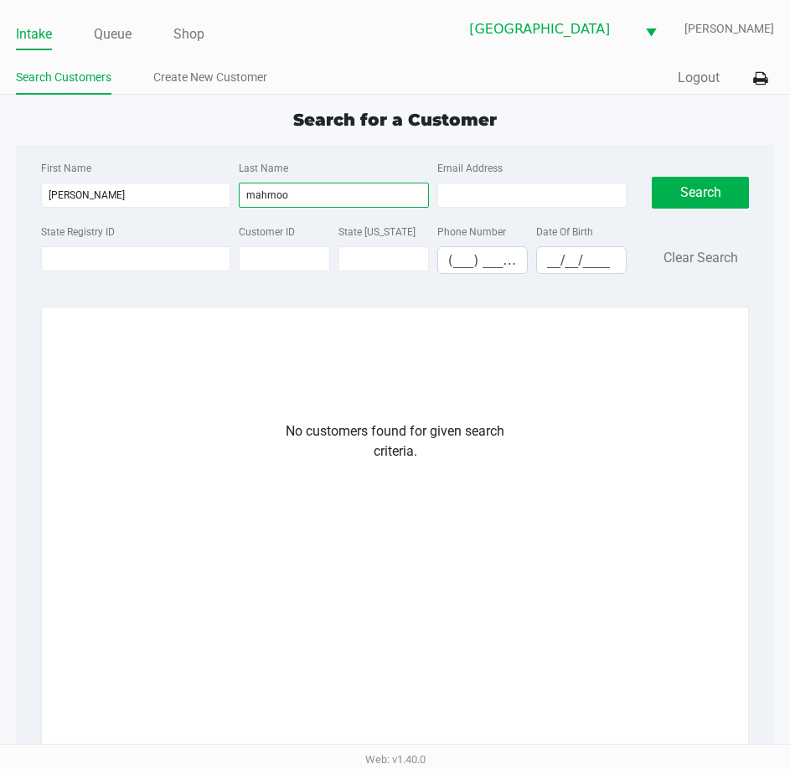
type input "mahmood"
drag, startPoint x: 323, startPoint y: 192, endPoint x: 75, endPoint y: 189, distance: 247.3
click at [75, 189] on div "First Name [PERSON_NAME] Last Name [PERSON_NAME] Email Address" at bounding box center [334, 190] width 594 height 64
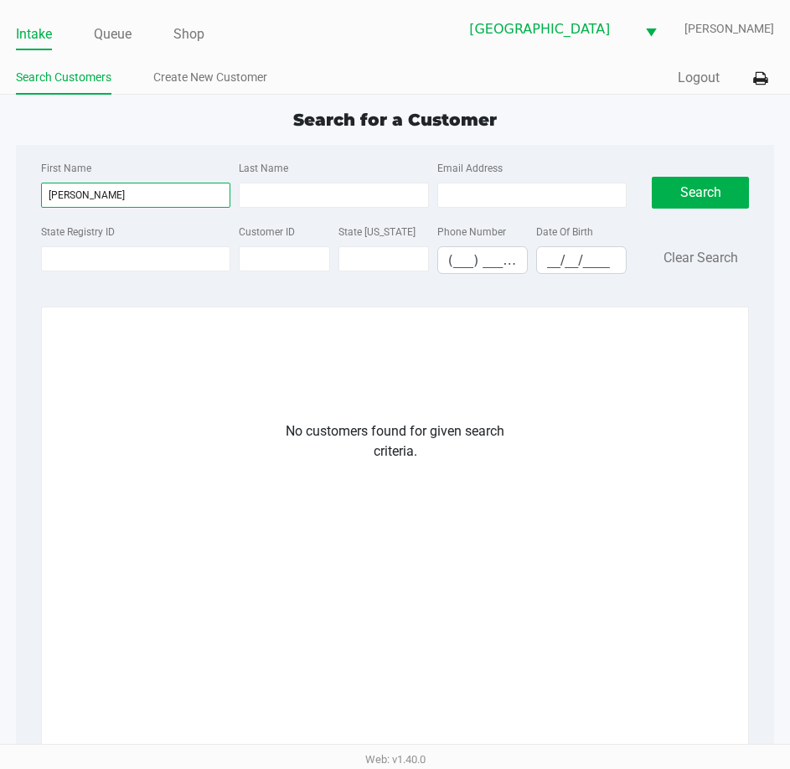
click at [0, 208] on html "Intake Queue Shop Lakeland WC [PERSON_NAME] Search Customers Create New Custome…" at bounding box center [395, 384] width 790 height 769
type input "="
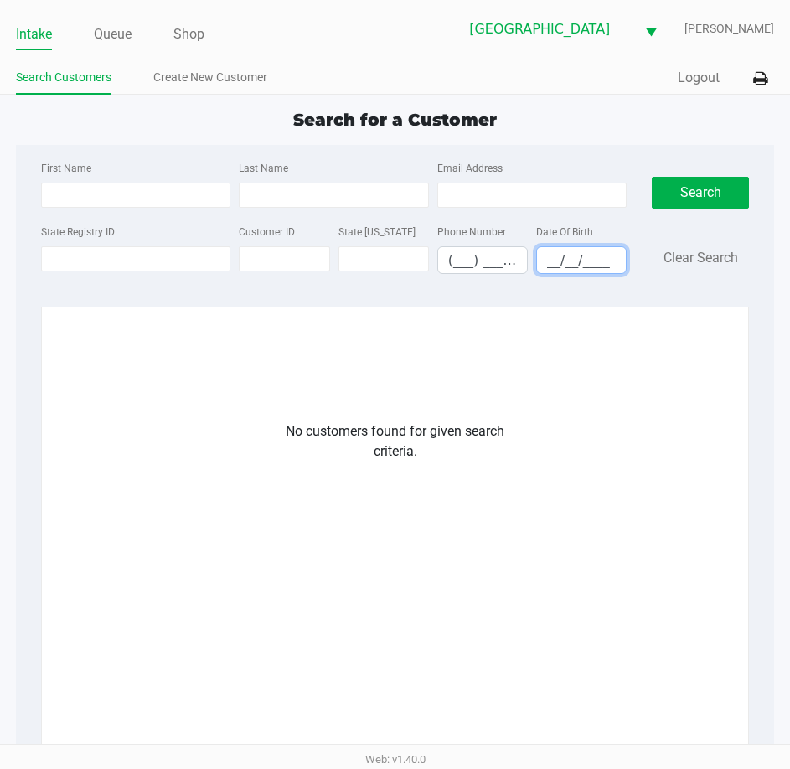
click at [545, 265] on input "__/__/____" at bounding box center [581, 260] width 89 height 26
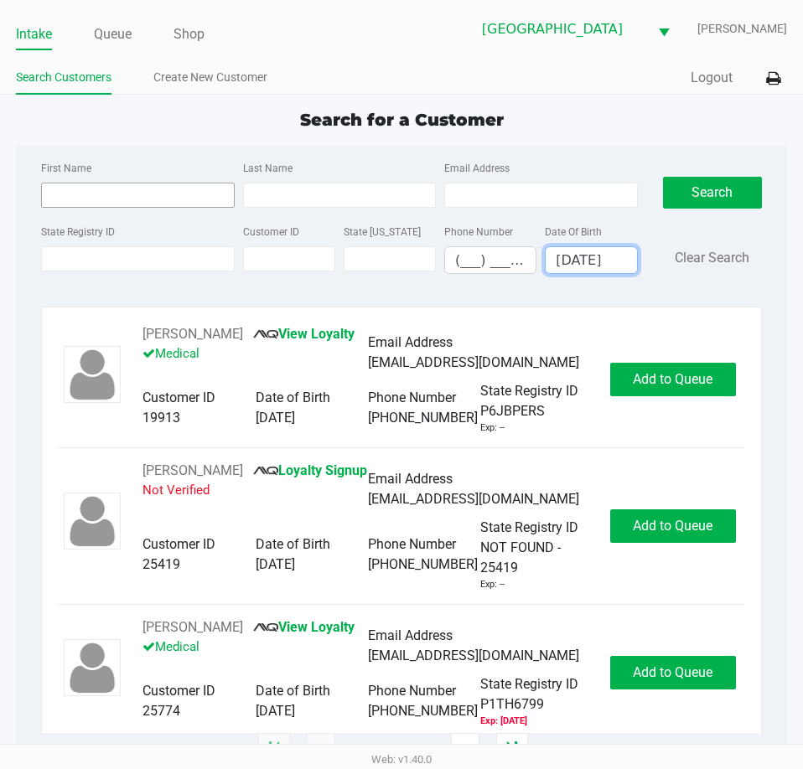
type input "[DATE]"
click at [186, 198] on input "First Name" at bounding box center [137, 195] width 193 height 25
type input "[PERSON_NAME]"
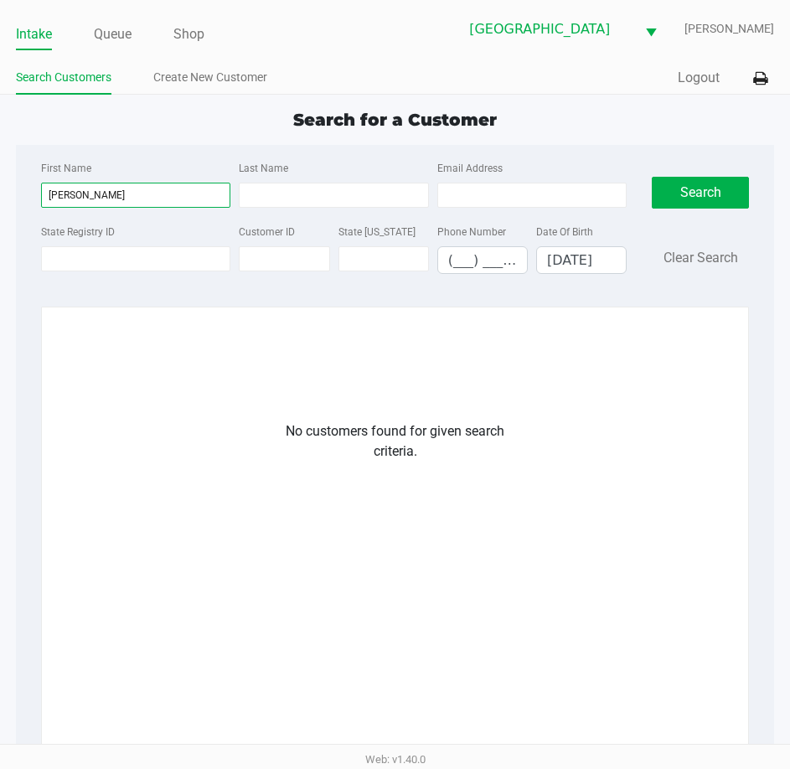
drag, startPoint x: 178, startPoint y: 200, endPoint x: -1, endPoint y: 200, distance: 178.5
click at [0, 200] on html "Intake Queue Shop Lakeland WC [PERSON_NAME] Search Customers Create New Custome…" at bounding box center [395, 384] width 790 height 769
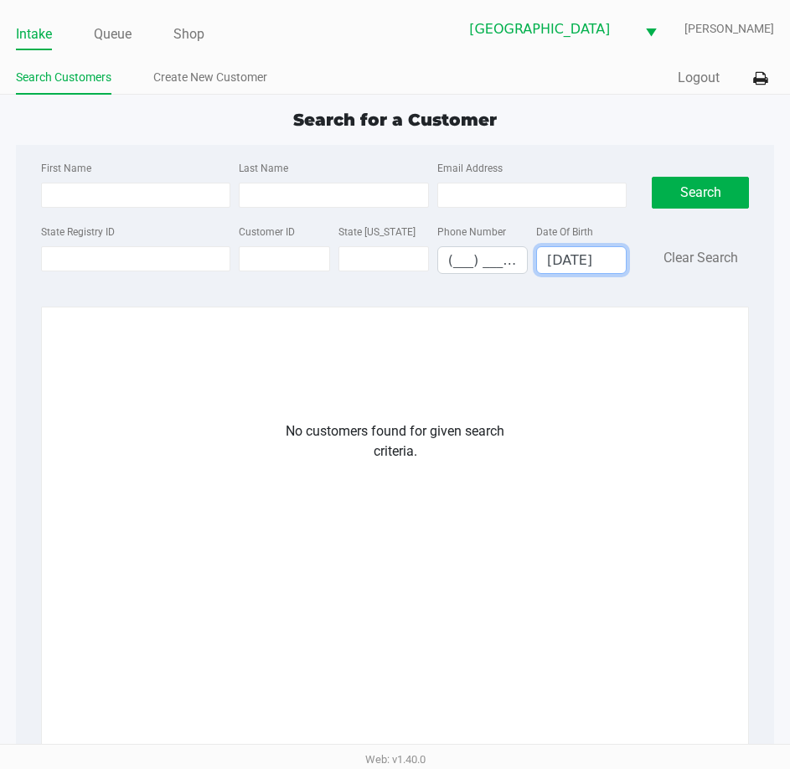
drag, startPoint x: 696, startPoint y: 265, endPoint x: 833, endPoint y: 265, distance: 137.5
click at [790, 265] on html "Intake Queue Shop Lakeland WC [PERSON_NAME] Search Customers Create New Custome…" at bounding box center [395, 384] width 790 height 769
type input "__/__/____"
click at [258, 264] on input "Customer ID" at bounding box center [284, 258] width 91 height 25
click at [146, 264] on input "State Registry ID" at bounding box center [135, 258] width 189 height 25
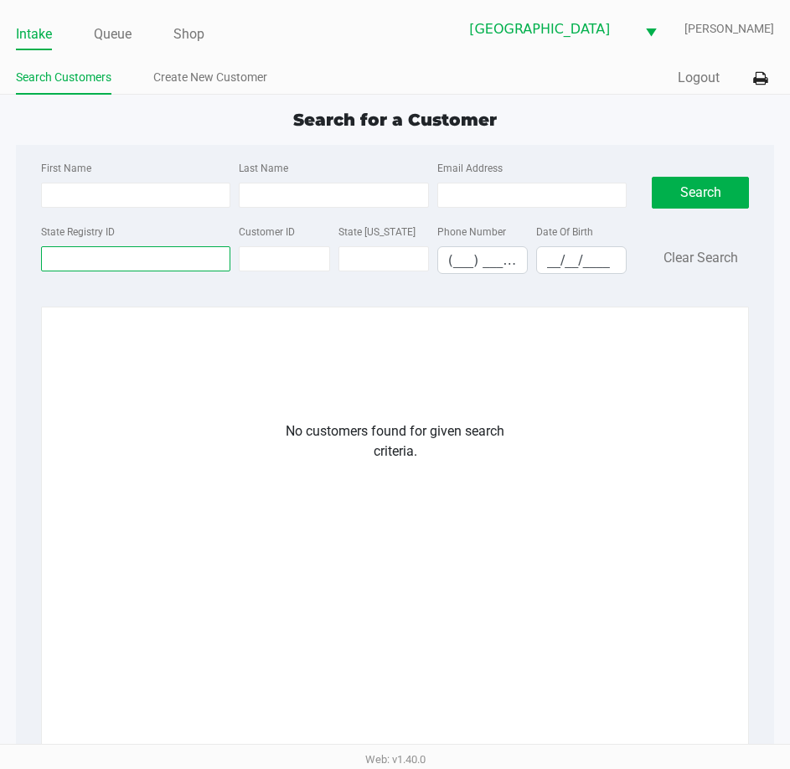
paste input "P4FM7084"
type input "P4FM7084"
click at [732, 200] on button "Search" at bounding box center [700, 193] width 97 height 32
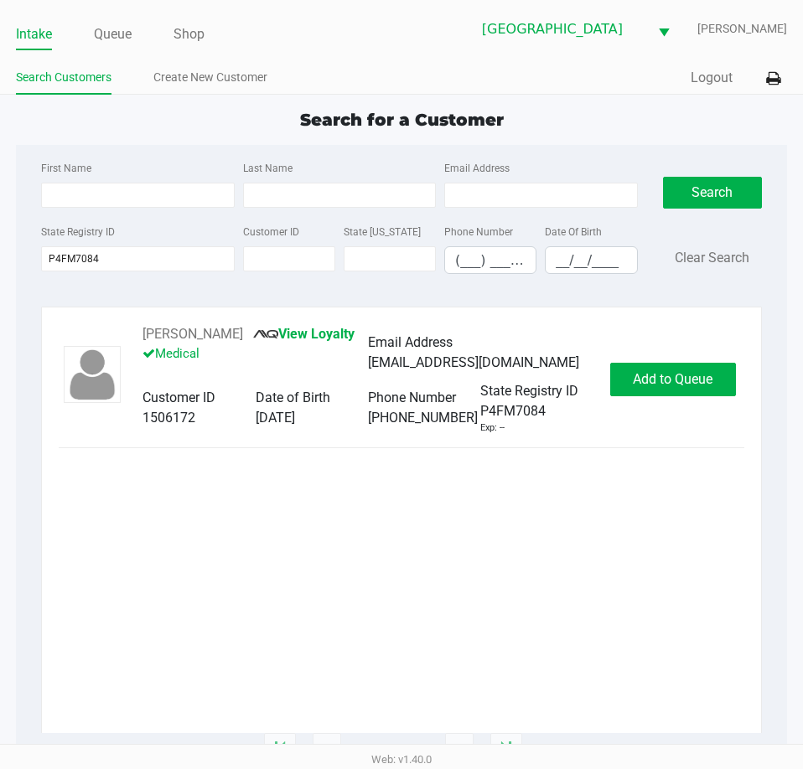
drag, startPoint x: 312, startPoint y: 332, endPoint x: 141, endPoint y: 339, distance: 171.1
click at [141, 339] on div "[PERSON_NAME] View Loyalty Medical Email Address [EMAIL_ADDRESS][DOMAIN_NAME] C…" at bounding box center [368, 379] width 484 height 111
copy button "[PERSON_NAME]"
click at [655, 387] on span "Add to Queue" at bounding box center [673, 379] width 80 height 16
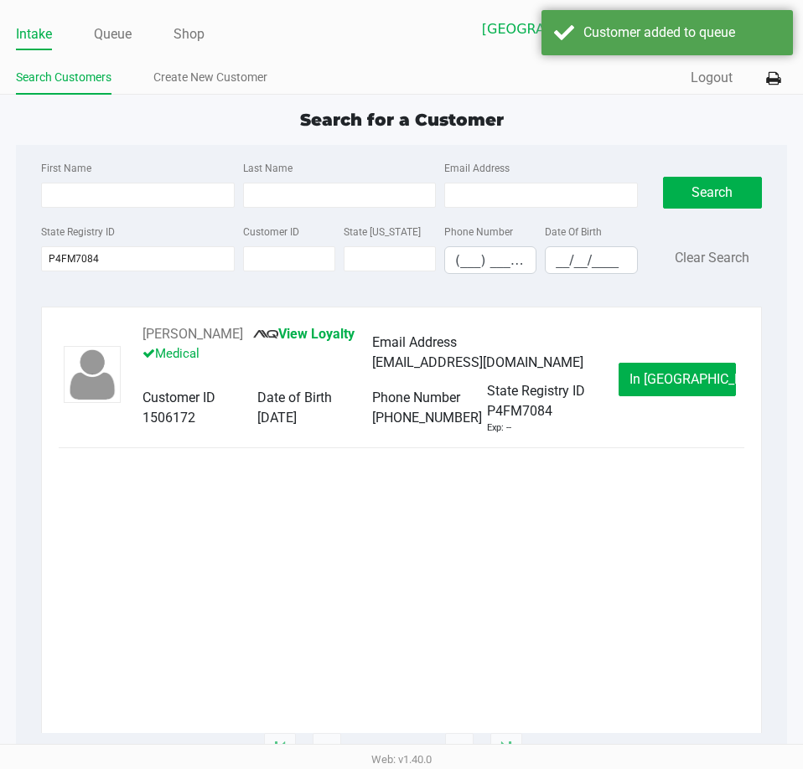
click at [655, 387] on span "In [GEOGRAPHIC_DATA]" at bounding box center [699, 379] width 141 height 16
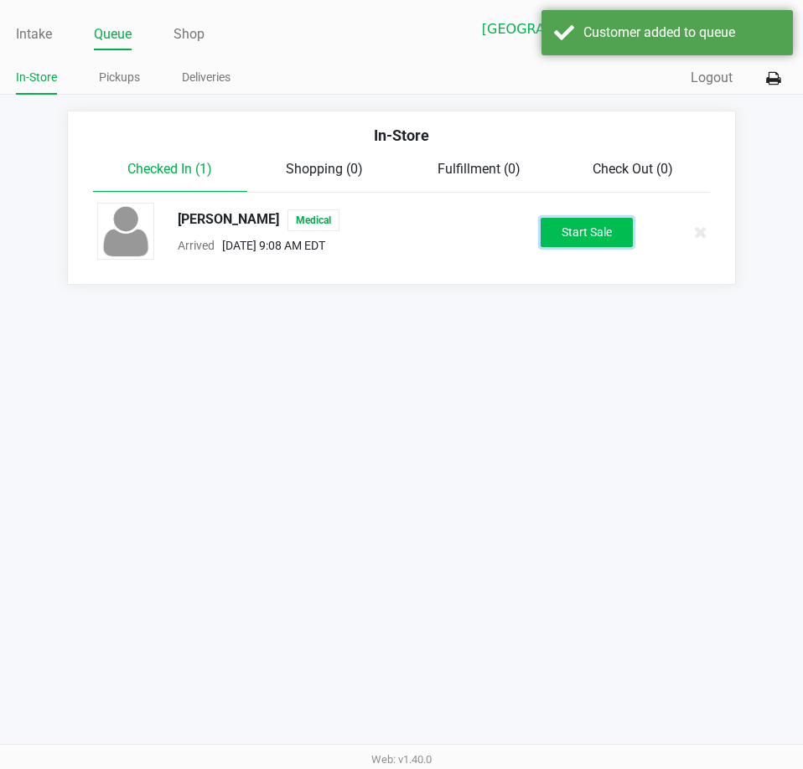
click at [600, 234] on button "Start Sale" at bounding box center [587, 232] width 92 height 29
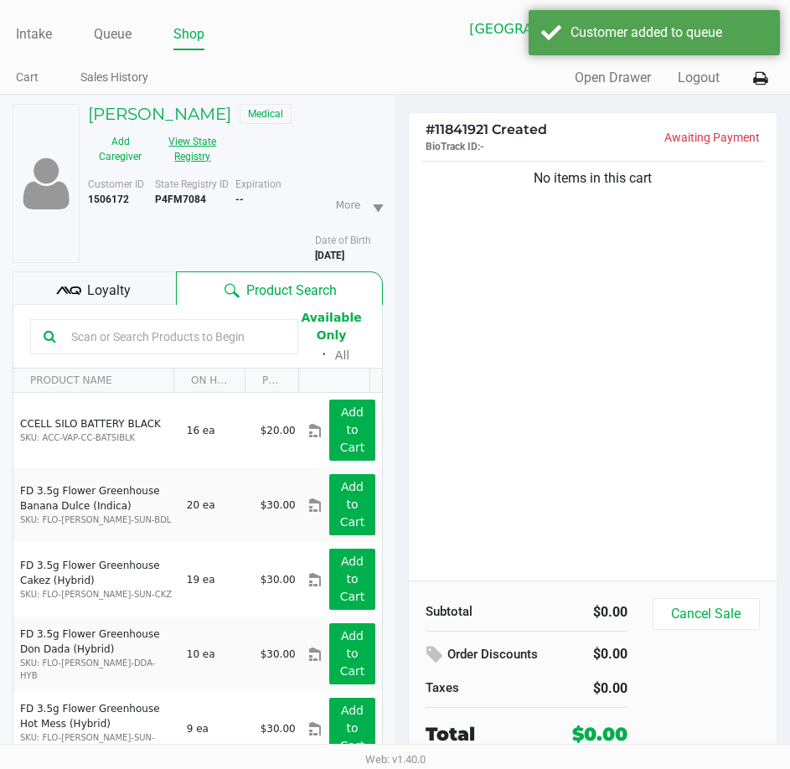
click at [198, 153] on button "View State Registry" at bounding box center [188, 149] width 70 height 42
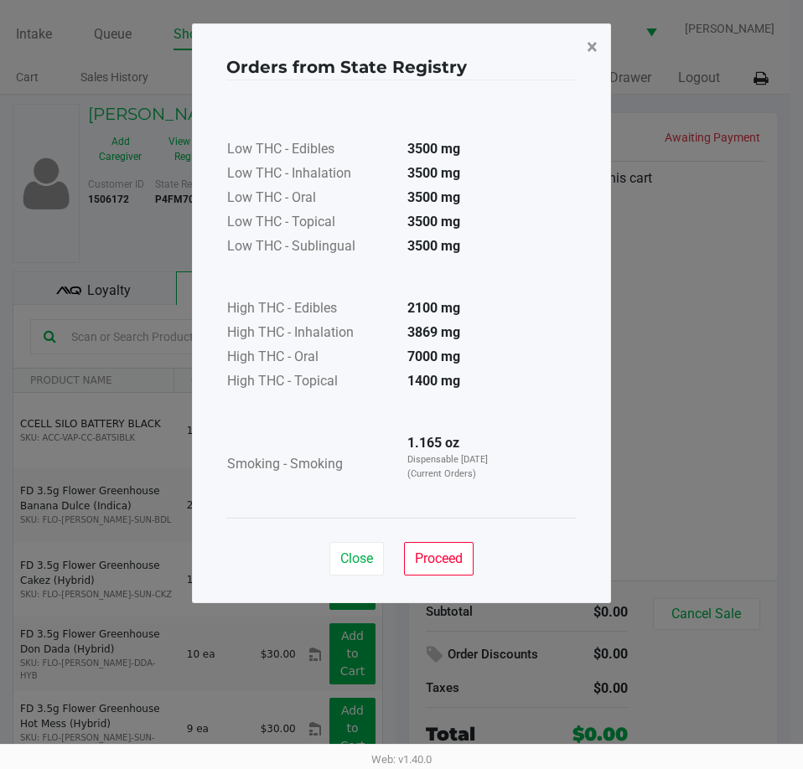
click at [594, 37] on span "×" at bounding box center [592, 46] width 11 height 23
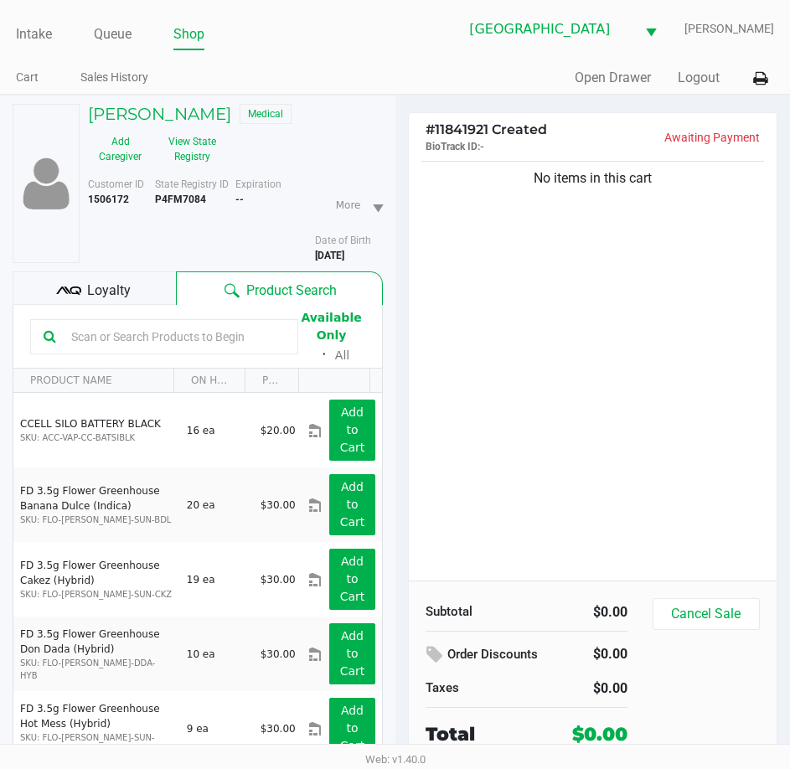
click at [489, 84] on div "Quick Sale Open Drawer Logout" at bounding box center [586, 78] width 380 height 31
click at [385, 70] on ul "Cart Sales History" at bounding box center [206, 79] width 380 height 28
click at [39, 38] on link "Intake" at bounding box center [34, 34] width 36 height 23
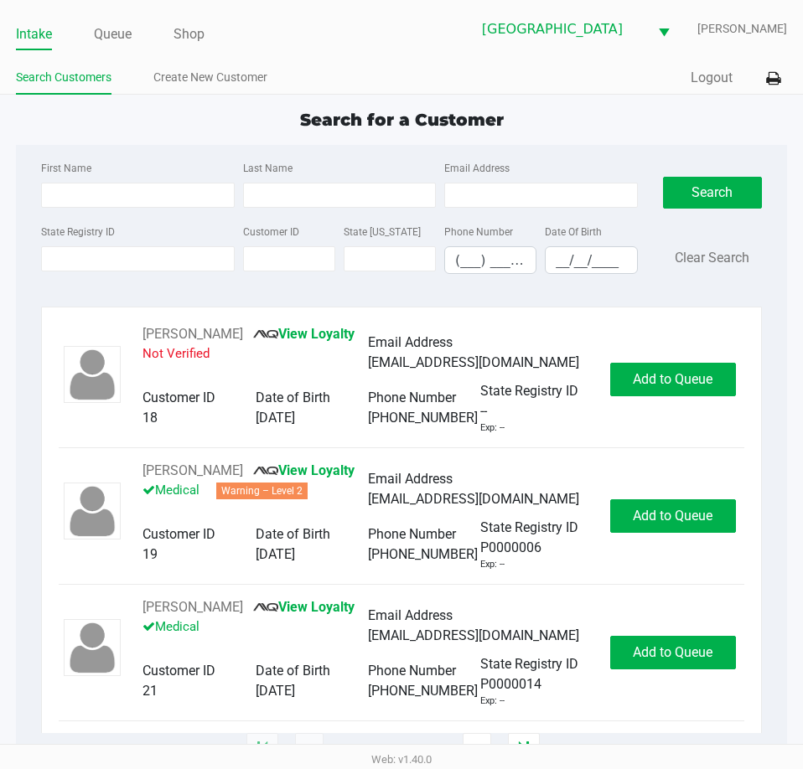
click at [388, 38] on ul "Intake Queue Shop" at bounding box center [209, 35] width 386 height 28
click at [675, 145] on div "First Name Last Name Email Address State Registry ID Customer ID State [US_STAT…" at bounding box center [401, 222] width 746 height 155
click at [127, 261] on input "State Registry ID" at bounding box center [137, 258] width 193 height 25
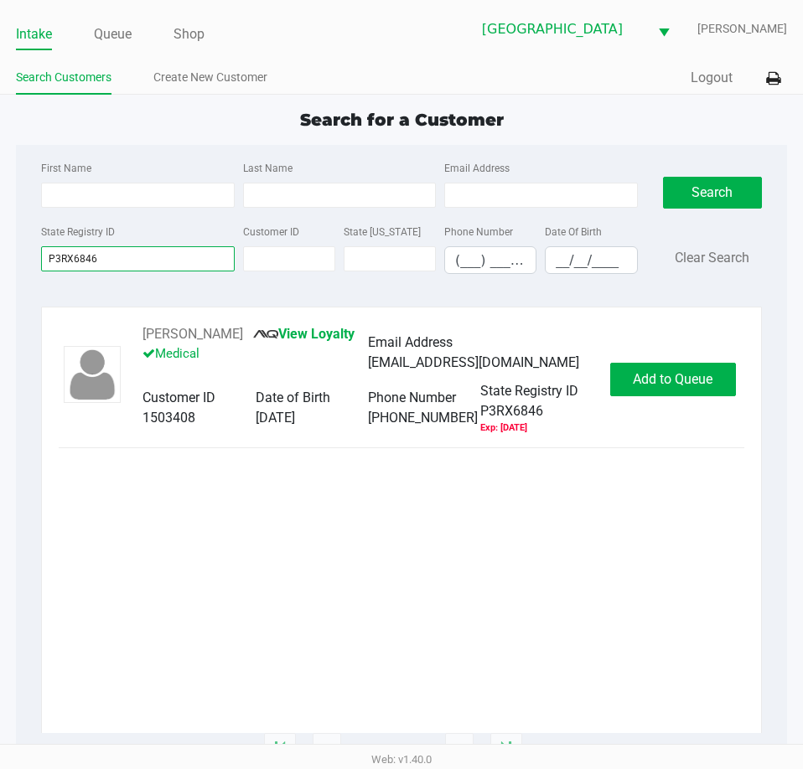
type input "P3RX6846"
drag, startPoint x: 230, startPoint y: 333, endPoint x: 151, endPoint y: 329, distance: 78.9
click at [151, 329] on div "[PERSON_NAME] View Loyalty Medical" at bounding box center [254, 352] width 225 height 57
click at [192, 318] on div "[PERSON_NAME] View Loyalty Medical Email Address [EMAIL_ADDRESS][DOMAIN_NAME] C…" at bounding box center [401, 529] width 721 height 444
drag, startPoint x: 231, startPoint y: 337, endPoint x: 136, endPoint y: 329, distance: 95.9
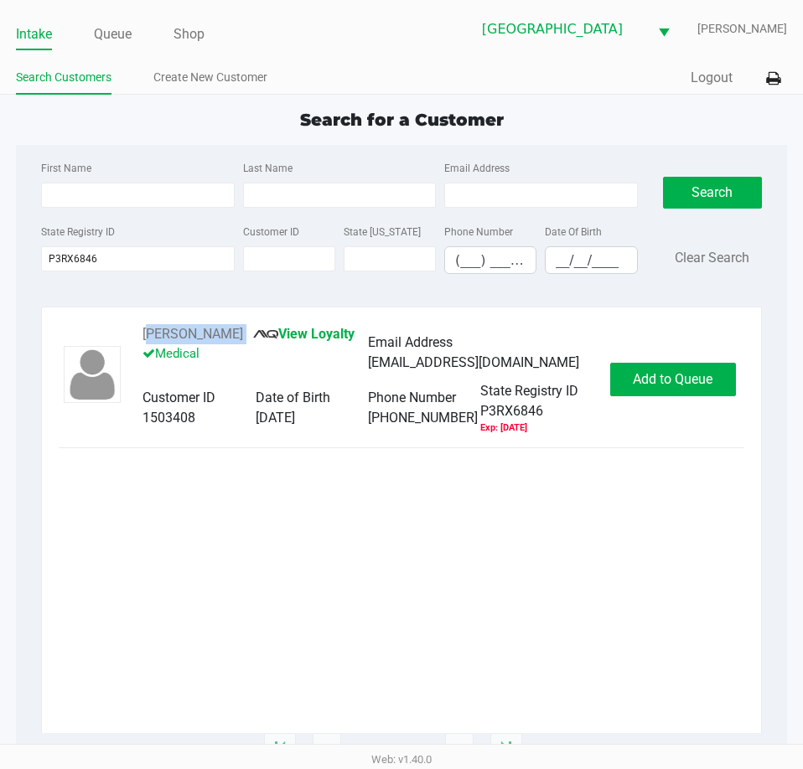
click at [136, 329] on div "[PERSON_NAME] View Loyalty Medical Email Address [EMAIL_ADDRESS][DOMAIN_NAME] C…" at bounding box center [368, 379] width 484 height 111
copy div "[PERSON_NAME]"
click at [636, 374] on span "Add to Queue" at bounding box center [673, 379] width 80 height 16
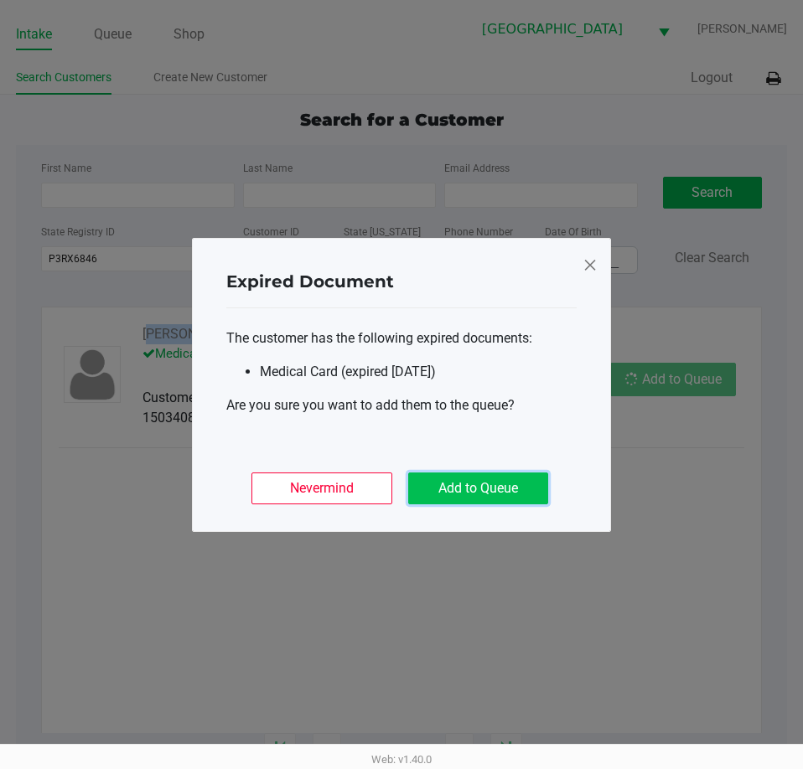
click at [525, 476] on button "Add to Queue" at bounding box center [478, 489] width 140 height 32
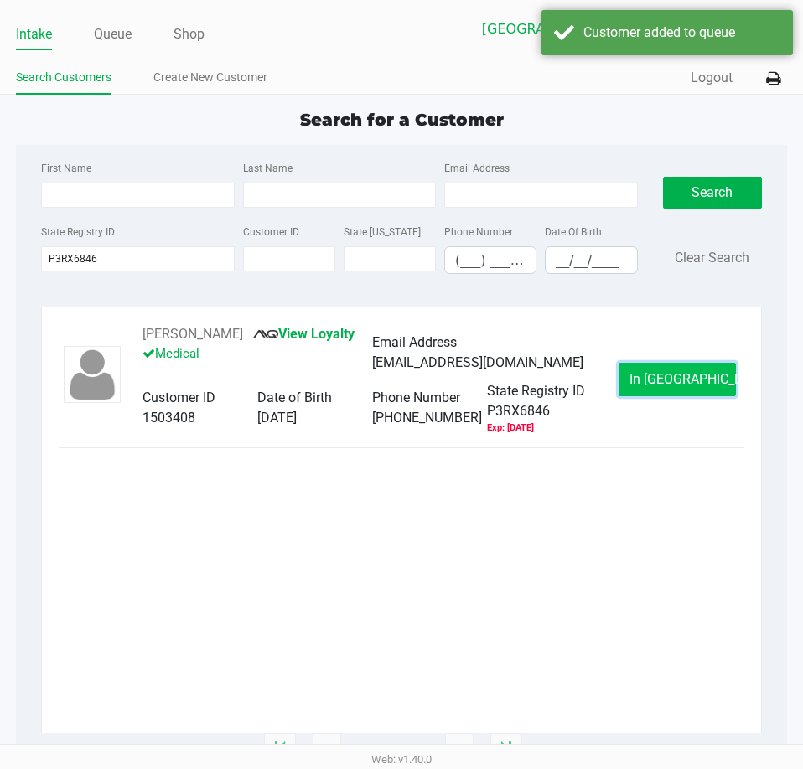
click at [667, 387] on span "In [GEOGRAPHIC_DATA]" at bounding box center [699, 379] width 141 height 16
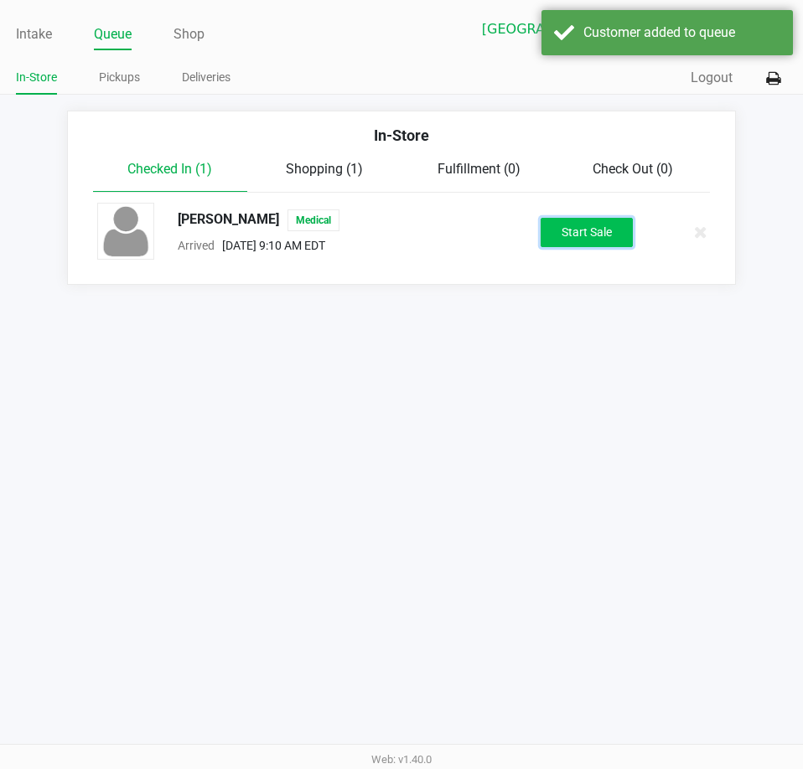
click at [582, 240] on button "Start Sale" at bounding box center [587, 232] width 92 height 29
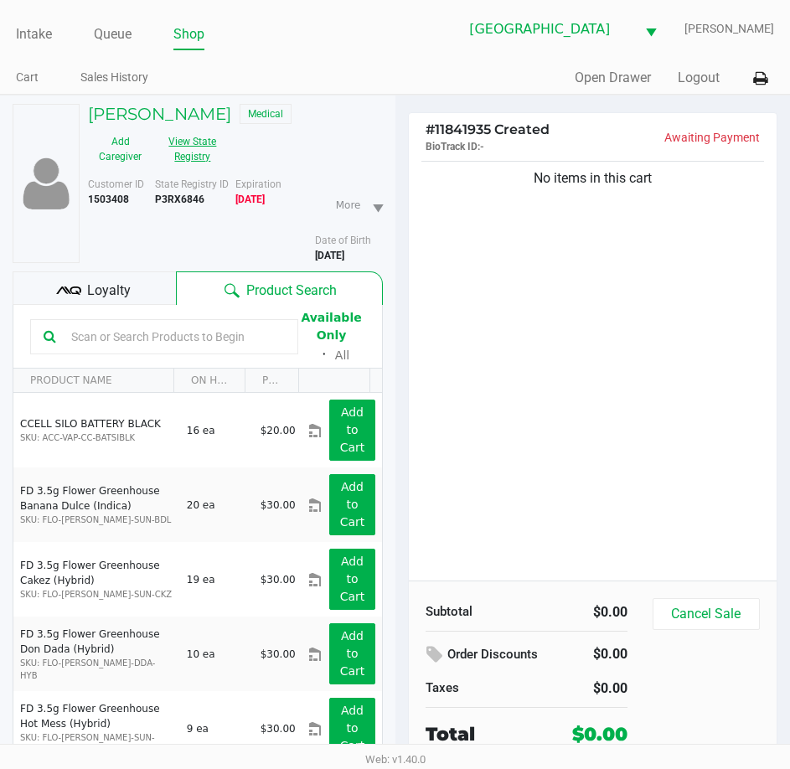
click at [190, 146] on button "View State Registry" at bounding box center [188, 149] width 70 height 42
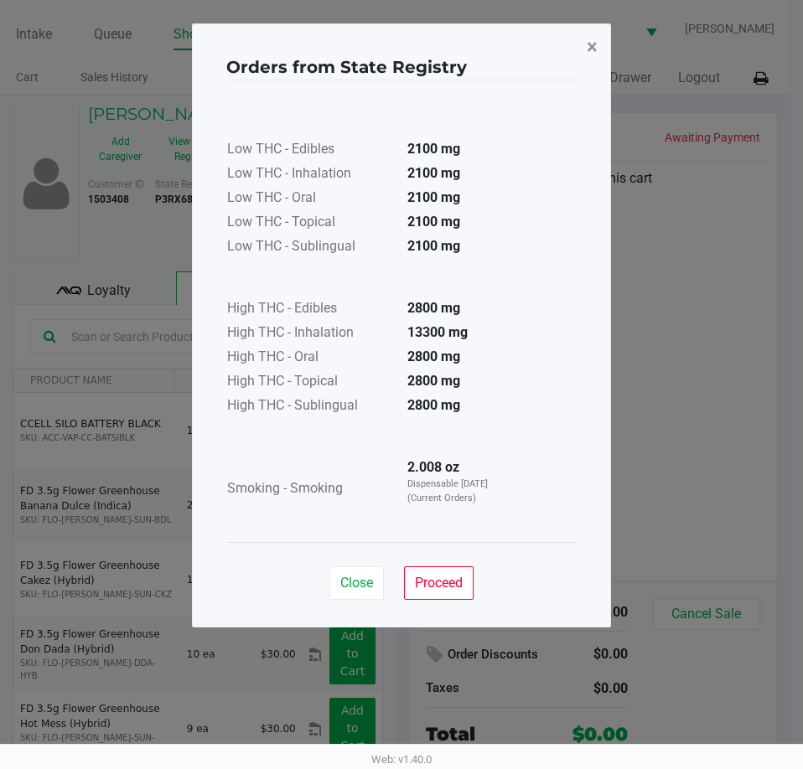
drag, startPoint x: 592, startPoint y: 49, endPoint x: 566, endPoint y: 56, distance: 26.8
click at [592, 49] on span "×" at bounding box center [592, 46] width 11 height 23
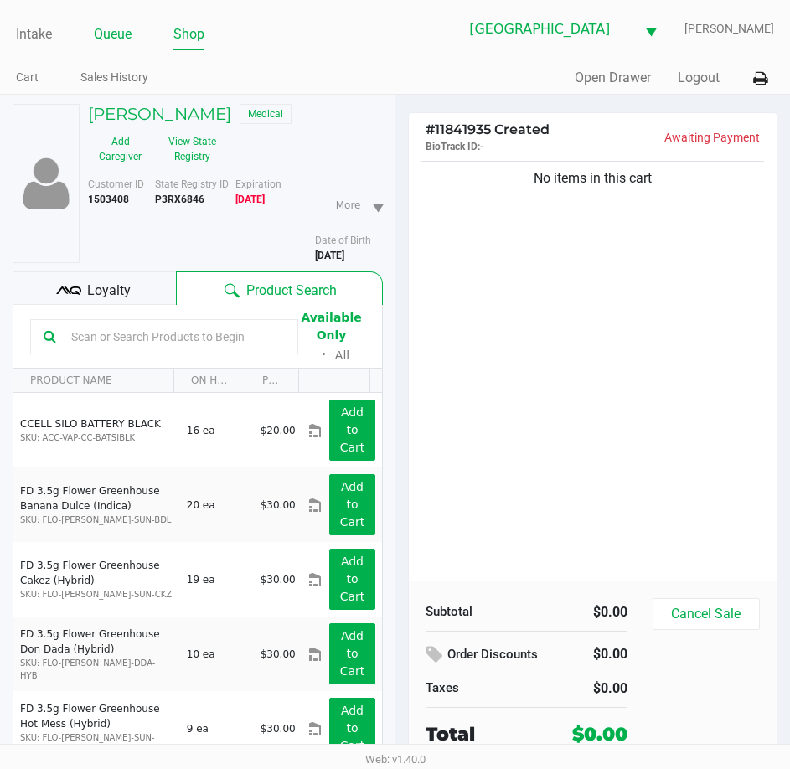
click at [116, 23] on link "Queue" at bounding box center [113, 34] width 38 height 23
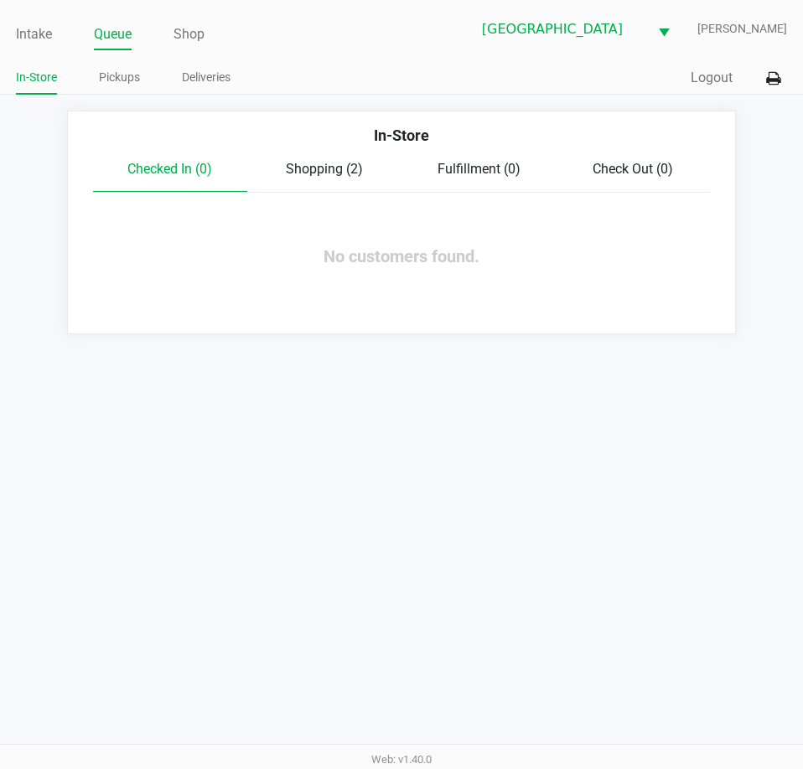
click at [321, 181] on div "Checked In (0) Shopping (2) Fulfillment (0) Check Out (0)" at bounding box center [401, 176] width 617 height 34
click at [323, 168] on span "Shopping (2)" at bounding box center [324, 169] width 77 height 16
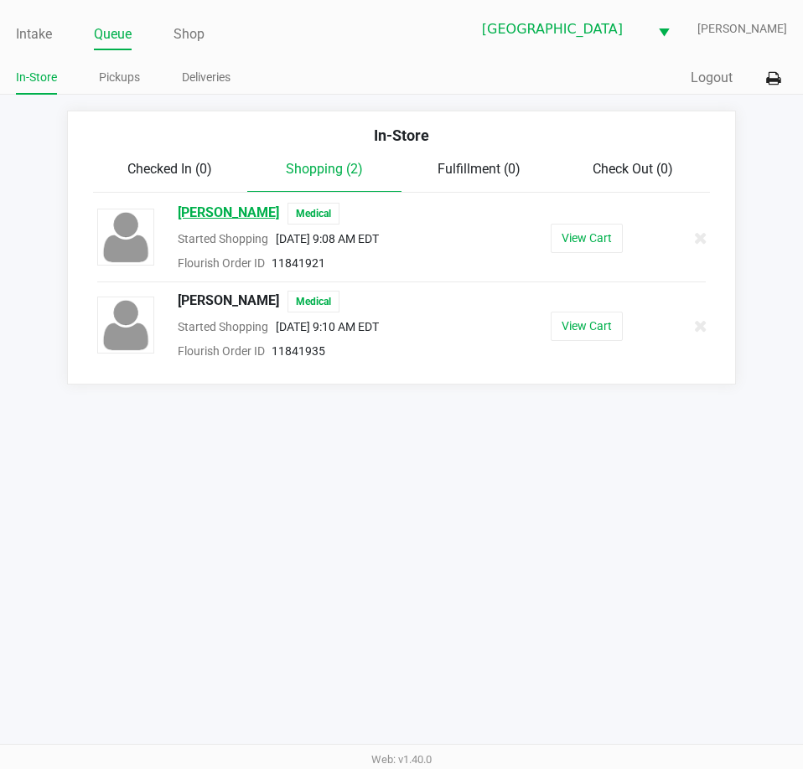
click at [279, 210] on span "[PERSON_NAME]" at bounding box center [228, 214] width 101 height 22
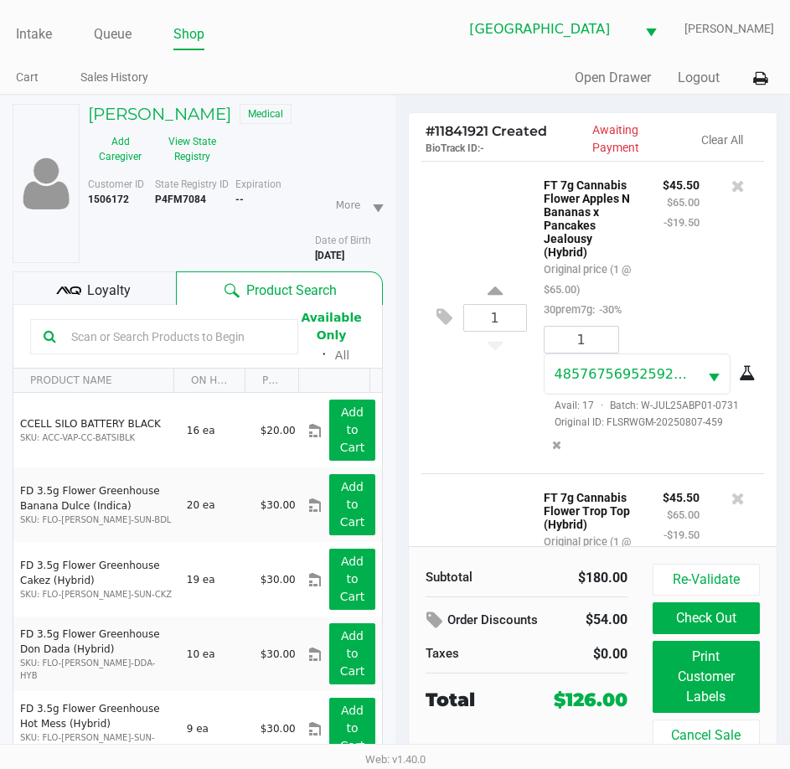
scroll to position [531, 0]
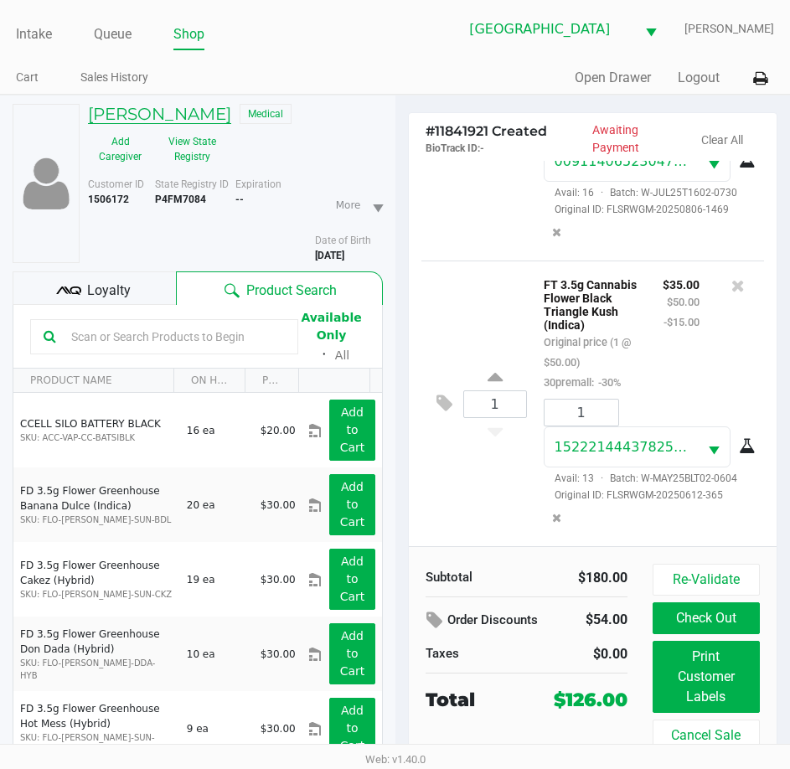
click at [231, 118] on h5 "[PERSON_NAME]" at bounding box center [159, 114] width 143 height 20
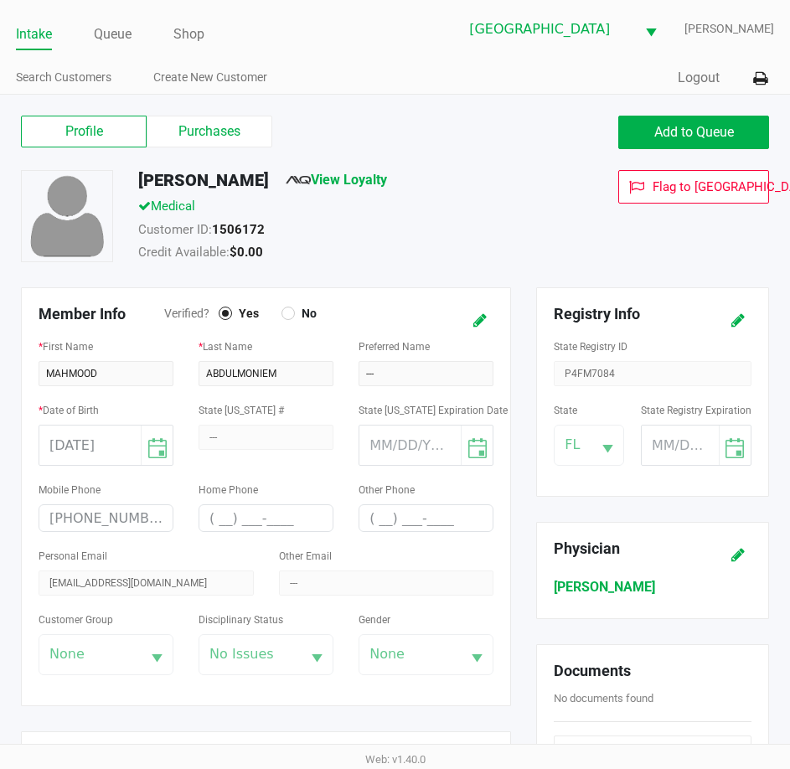
click at [585, 372] on div "State Registry ID P4FM7084" at bounding box center [653, 361] width 198 height 50
click at [93, 448] on div "[DATE]" at bounding box center [106, 445] width 135 height 41
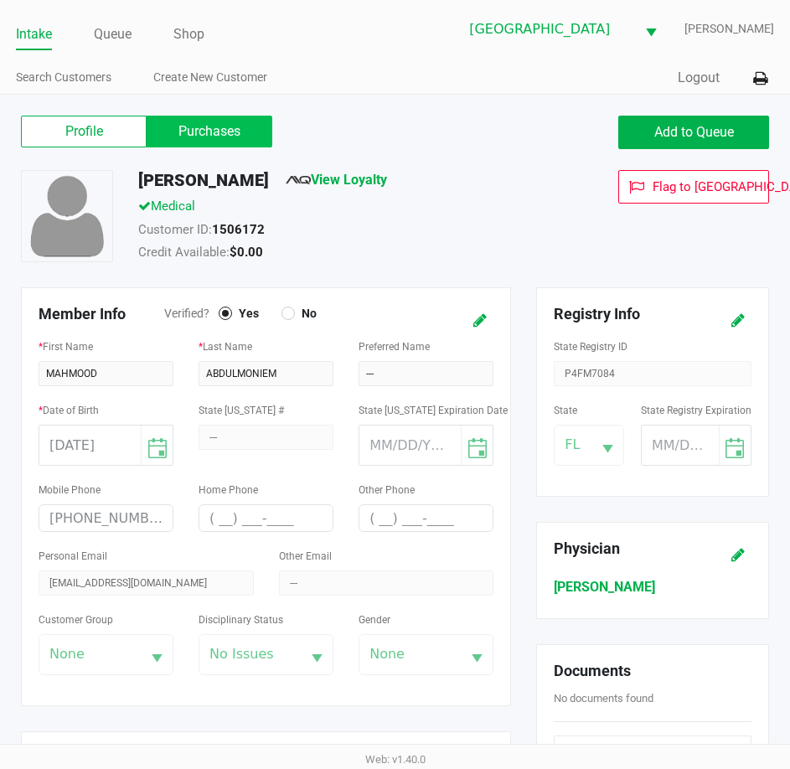
click at [216, 142] on label "Purchases" at bounding box center [210, 132] width 126 height 32
click at [0, 0] on 1 "Purchases" at bounding box center [0, 0] width 0 height 0
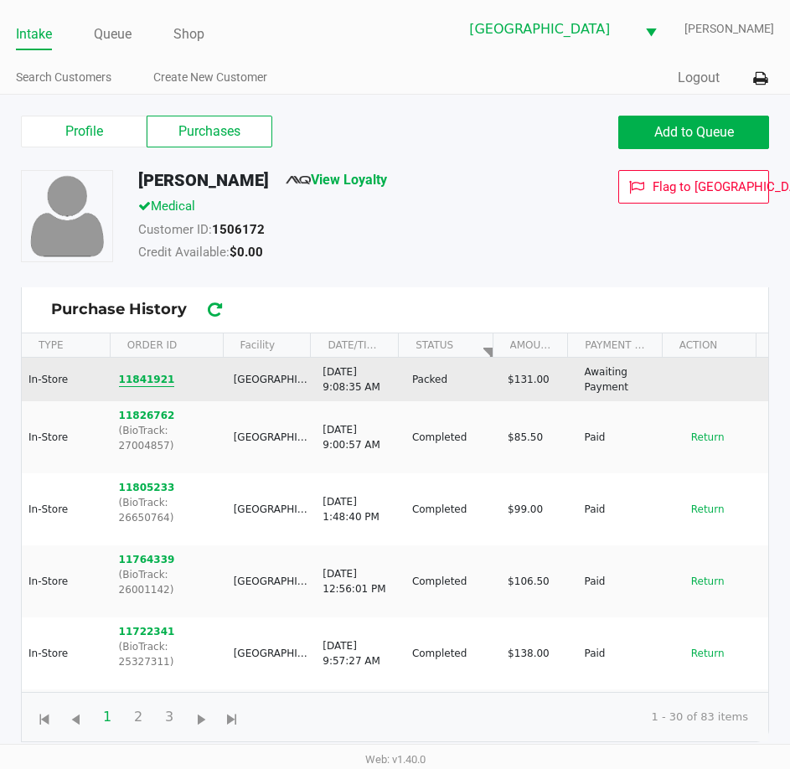
click at [156, 380] on button "11841921" at bounding box center [147, 379] width 56 height 15
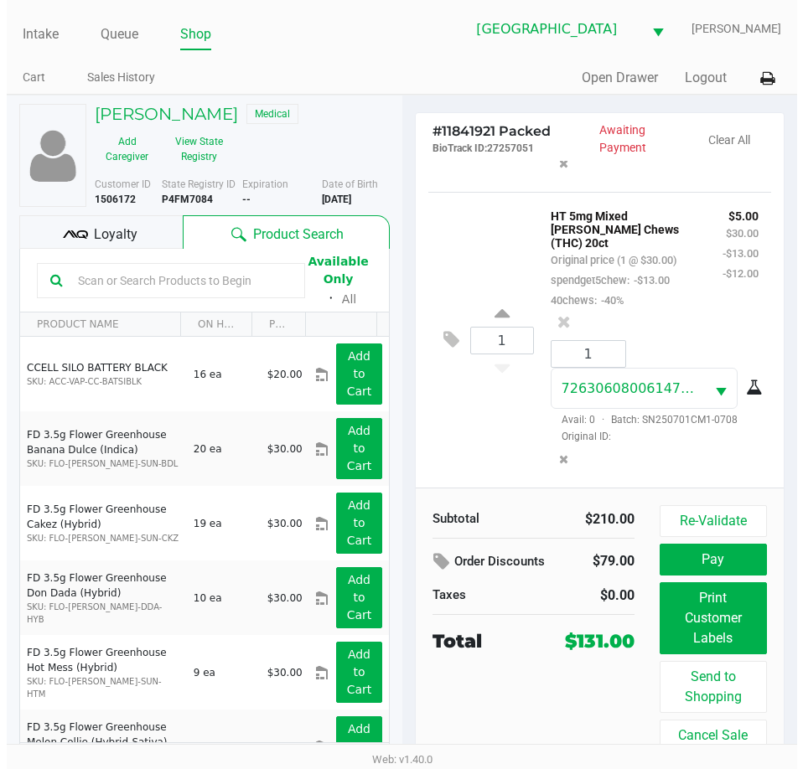
scroll to position [931, 0]
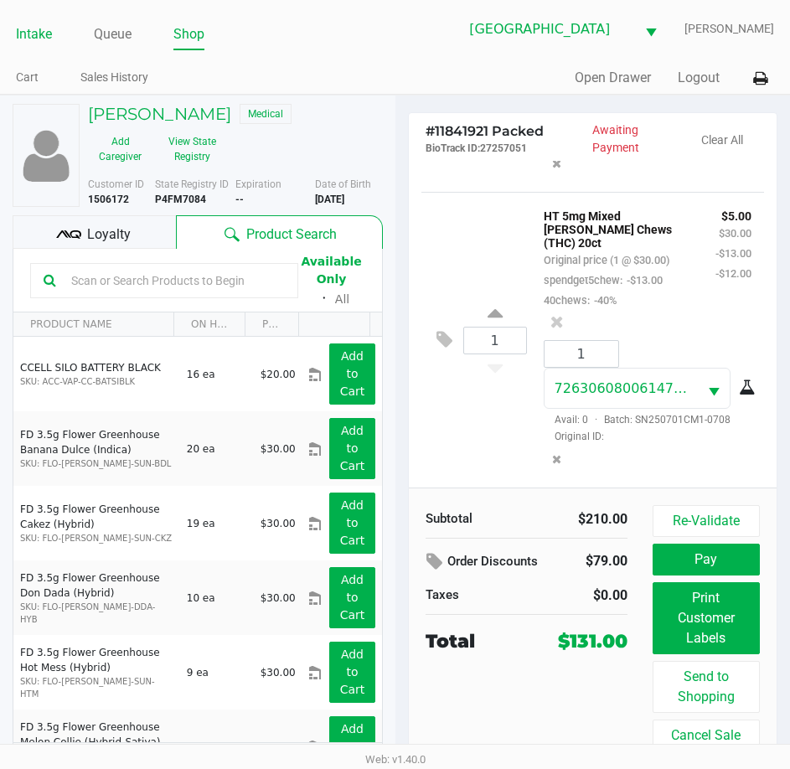
click at [25, 37] on link "Intake" at bounding box center [34, 34] width 36 height 23
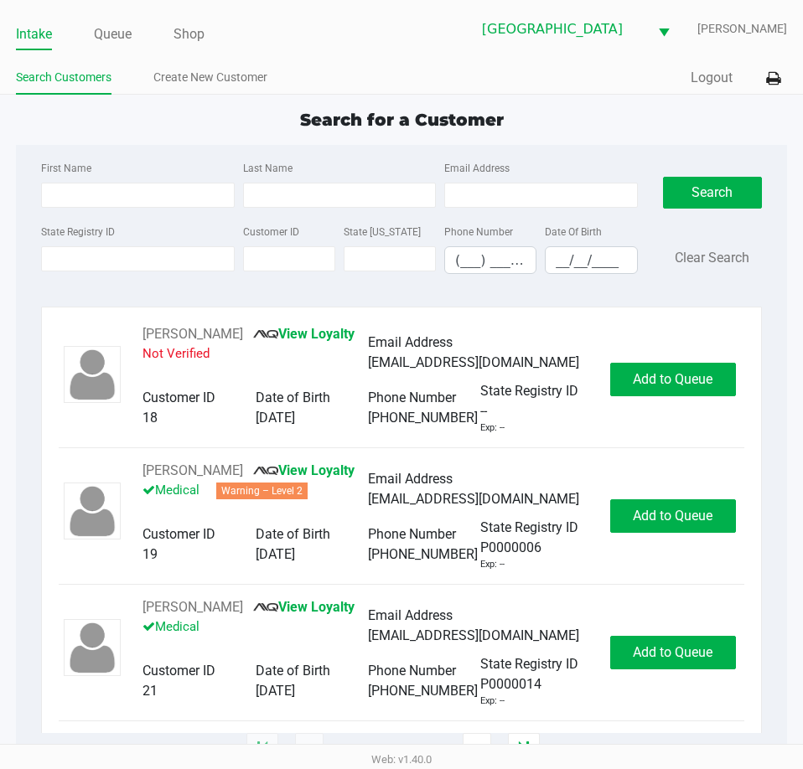
click at [612, 109] on div "Search for a Customer" at bounding box center [401, 119] width 796 height 25
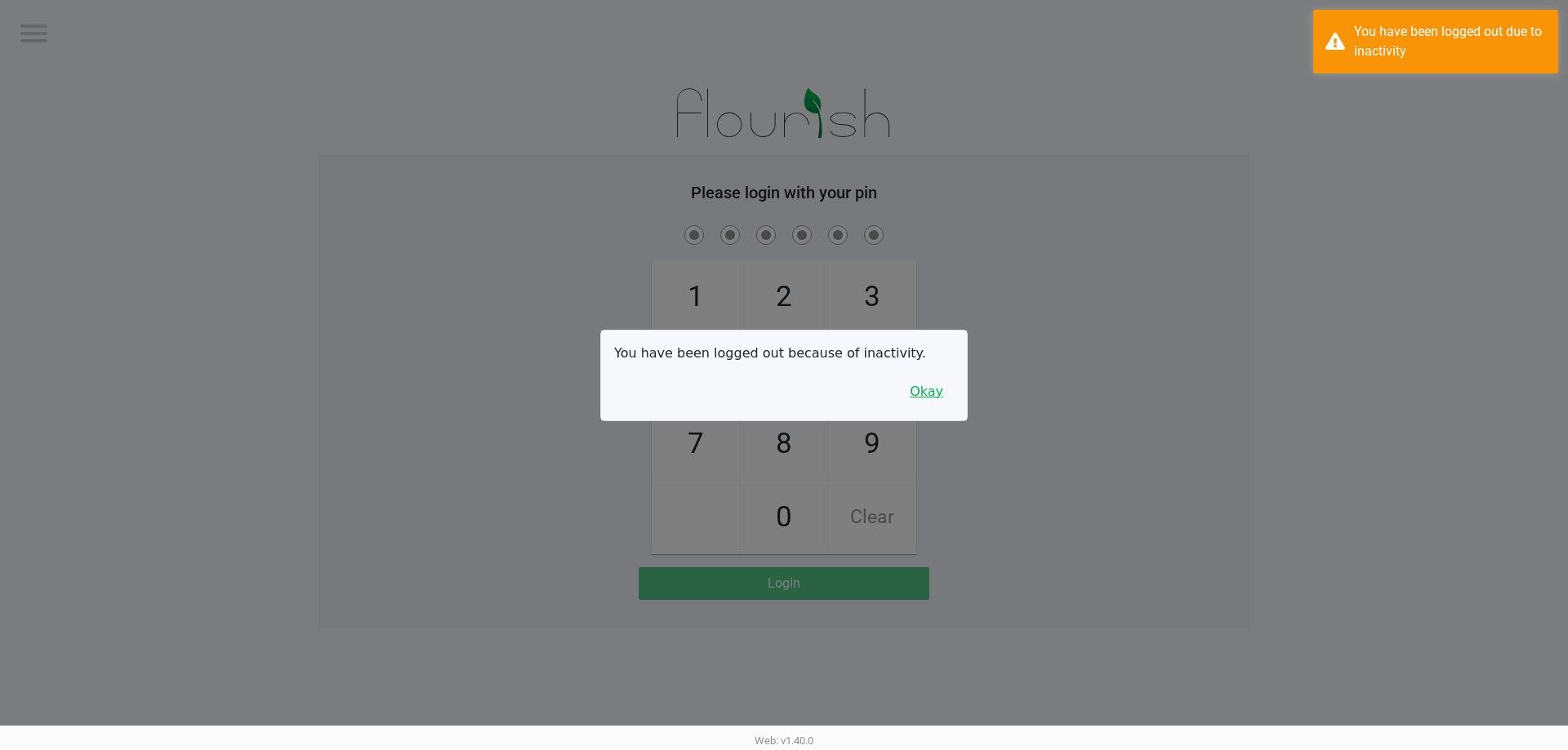
click at [926, 394] on button "Okay" at bounding box center [927, 392] width 55 height 31
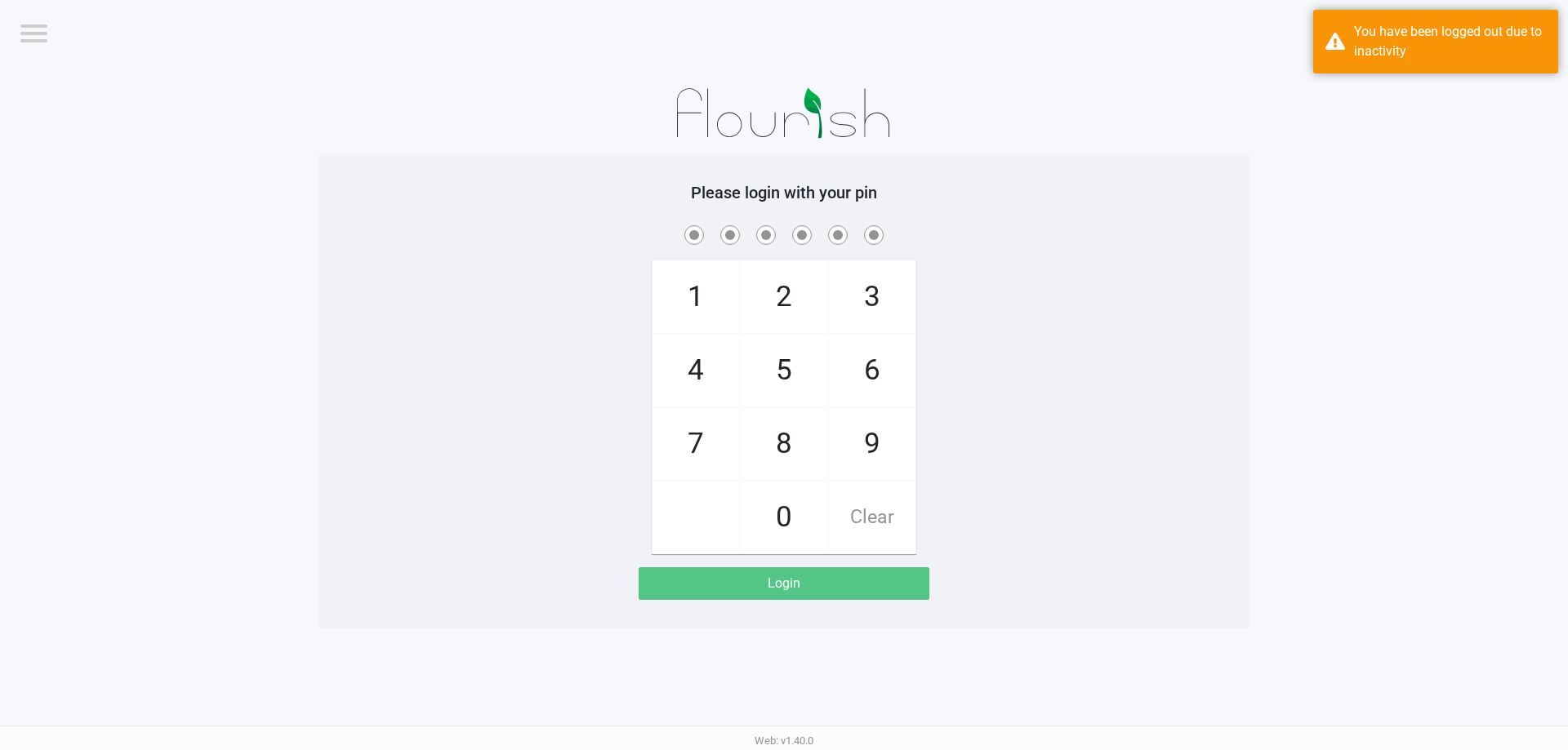
click at [965, 393] on div "1 4 7 2 5 8 0 3 6 9 Clear" at bounding box center [784, 388] width 931 height 332
checkbox input "true"
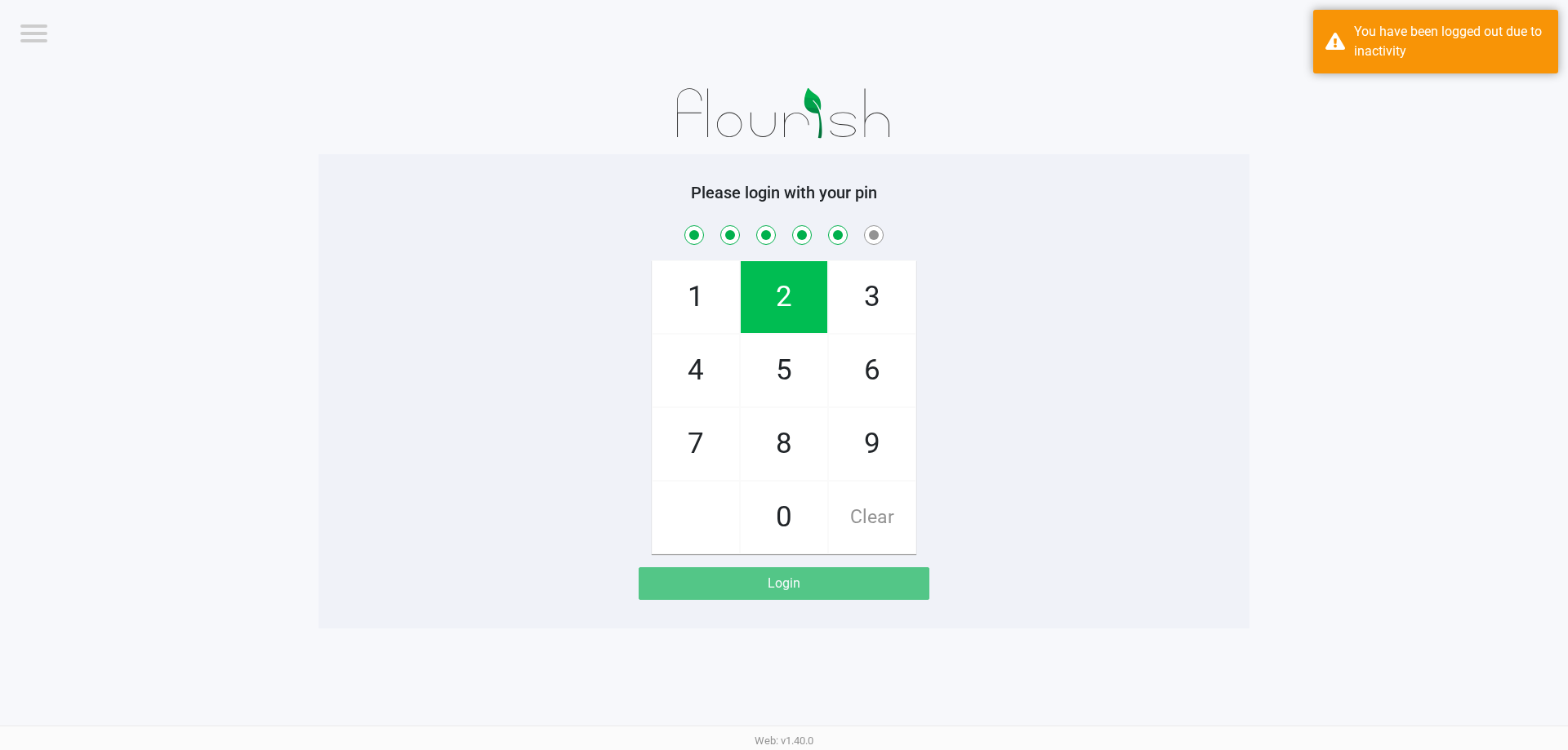
checkbox input "true"
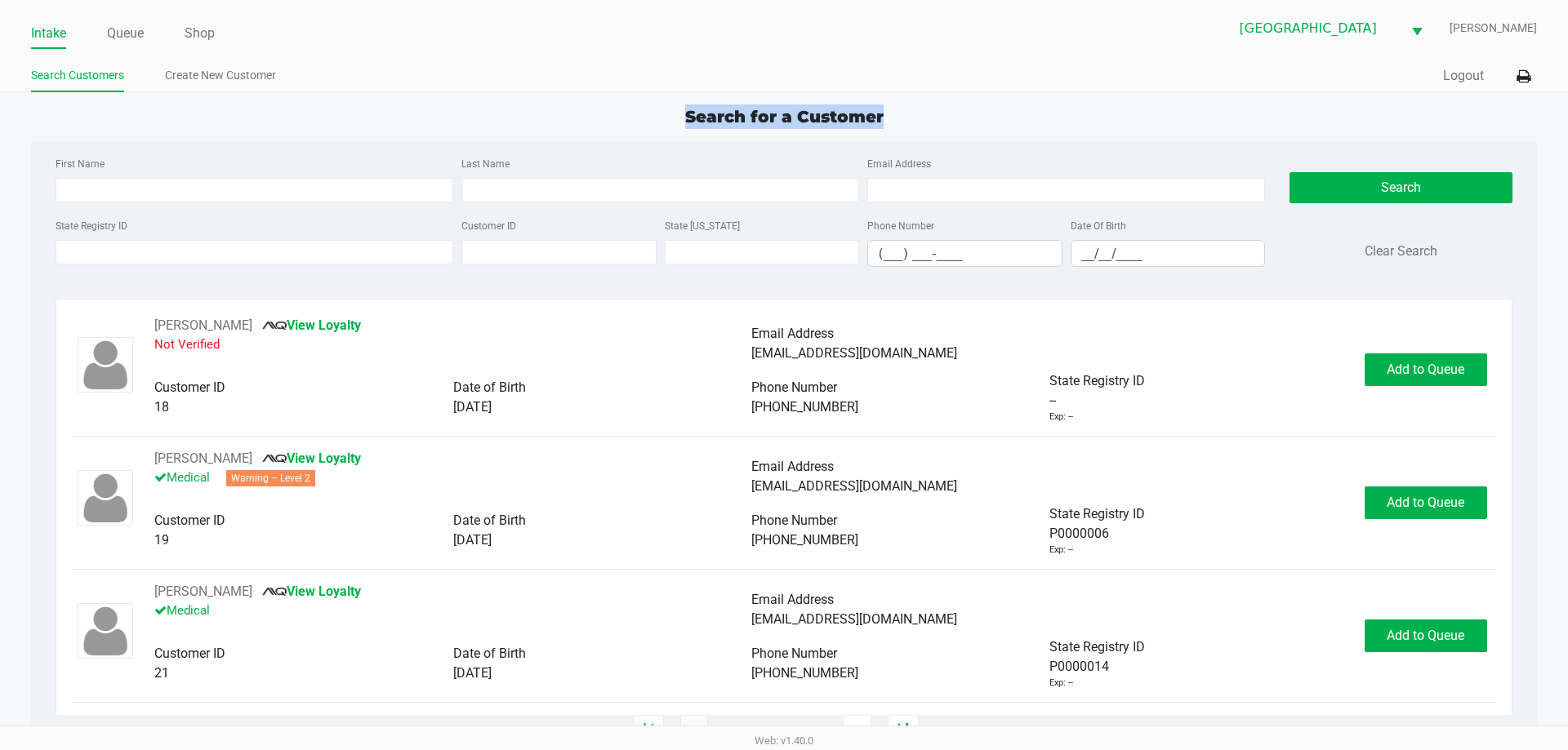
drag, startPoint x: 907, startPoint y: 120, endPoint x: 673, endPoint y: 126, distance: 234.1
click at [673, 126] on div "Search for a Customer" at bounding box center [784, 116] width 1530 height 24
click at [954, 120] on div "Search for a Customer" at bounding box center [784, 116] width 1530 height 24
click at [946, 125] on div "Search for a Customer" at bounding box center [784, 116] width 1530 height 24
drag, startPoint x: 933, startPoint y: 126, endPoint x: 655, endPoint y: 108, distance: 278.6
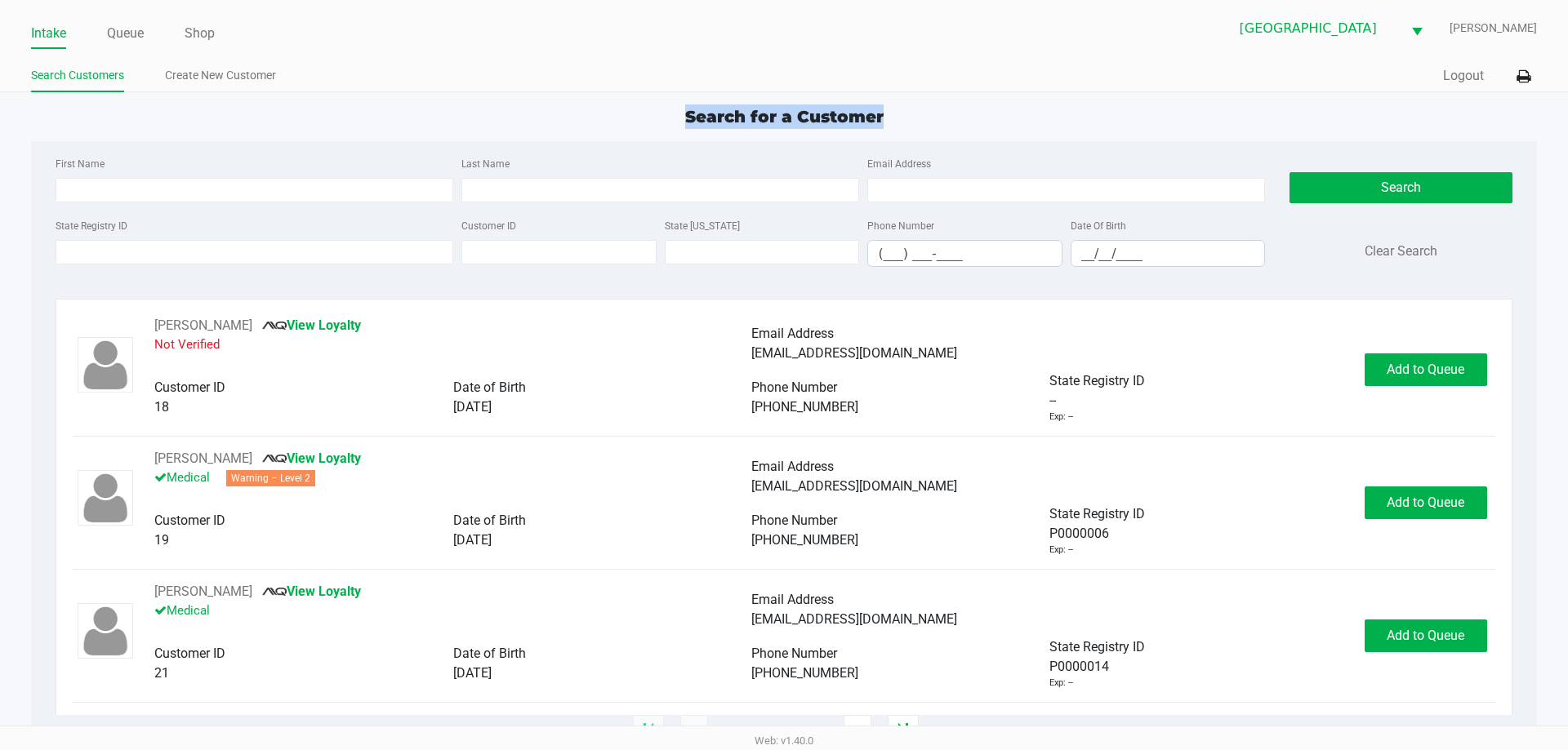
click at [655, 108] on div "Search for a Customer" at bounding box center [784, 116] width 1530 height 24
click at [905, 115] on div "Search for a Customer" at bounding box center [784, 116] width 1530 height 24
drag, startPoint x: 905, startPoint y: 115, endPoint x: 669, endPoint y: 93, distance: 237.0
click at [669, 93] on app-point-of-sale "Intake Queue Shop Lakeland WC [PERSON_NAME] Search Customers Create New Custome…" at bounding box center [784, 366] width 1568 height 732
click at [911, 110] on div "Search for a Customer" at bounding box center [784, 116] width 1530 height 24
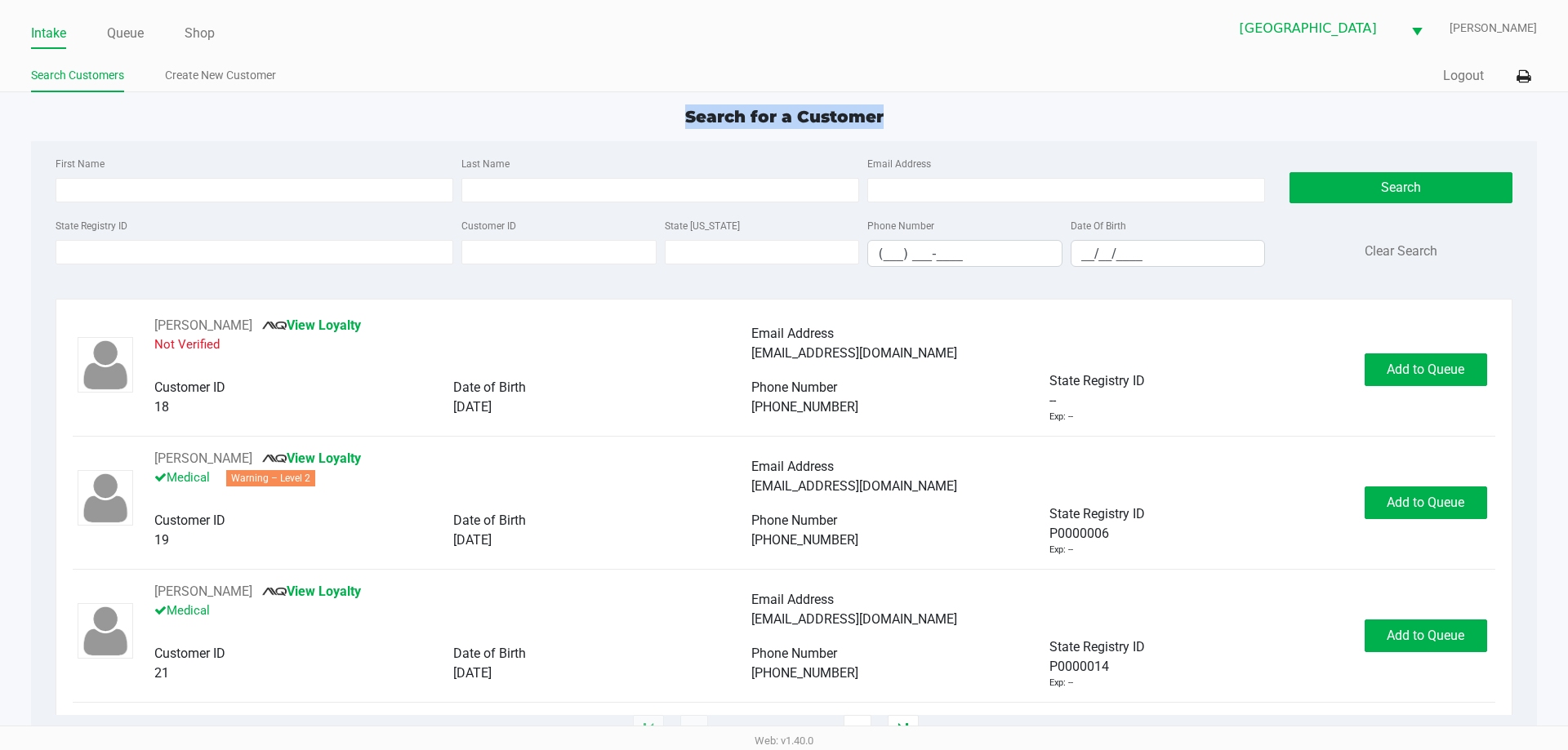
drag, startPoint x: 911, startPoint y: 116, endPoint x: 677, endPoint y: 124, distance: 234.1
click at [677, 124] on div "Search for a Customer" at bounding box center [784, 116] width 1530 height 24
click at [916, 126] on div "Search for a Customer" at bounding box center [784, 116] width 1530 height 24
click at [919, 118] on div "Search for a Customer" at bounding box center [784, 116] width 1530 height 24
drag, startPoint x: 919, startPoint y: 118, endPoint x: 619, endPoint y: 116, distance: 300.0
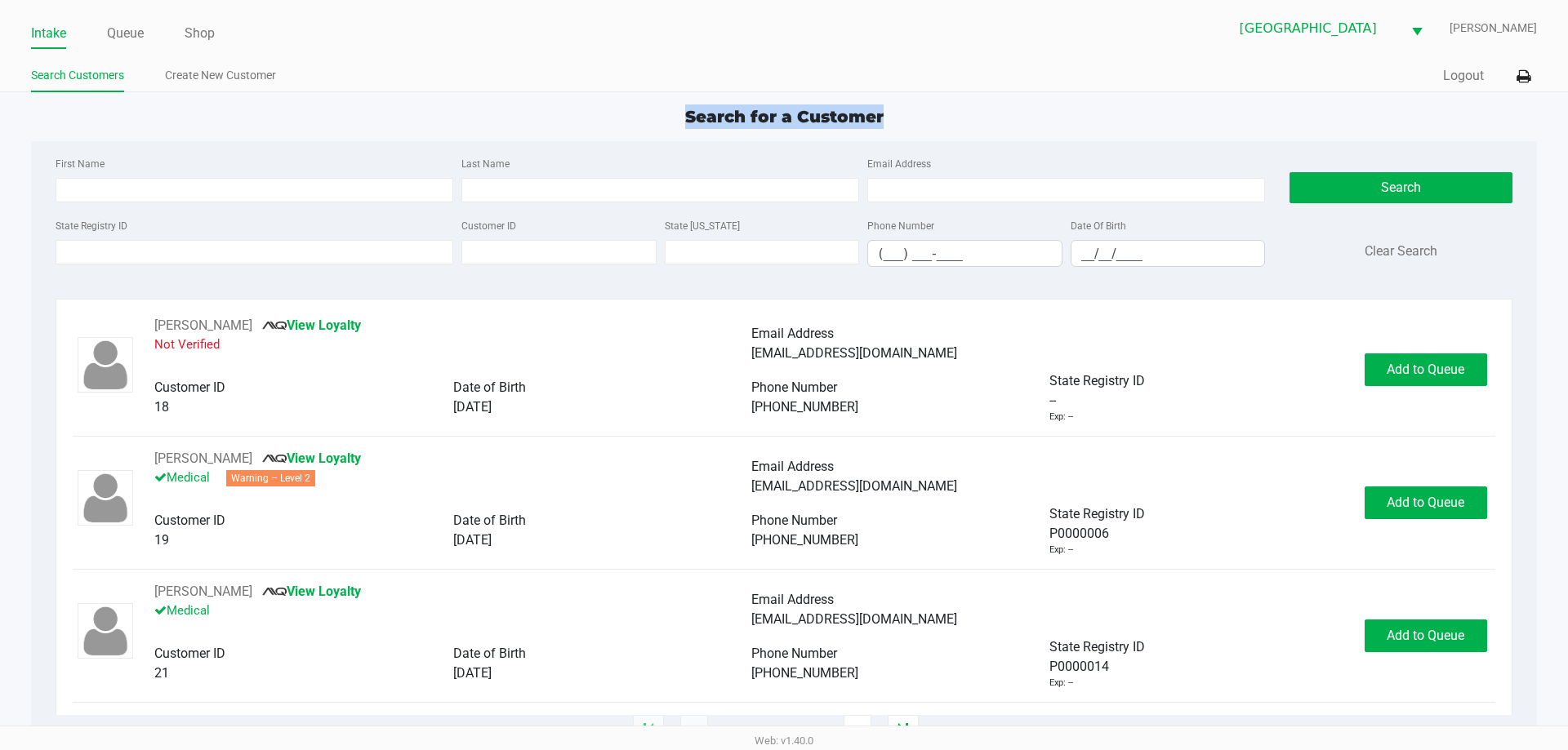
click at [619, 116] on div "Search for a Customer" at bounding box center [784, 116] width 1530 height 24
click at [648, 111] on div "Search for a Customer" at bounding box center [784, 116] width 1530 height 24
drag, startPoint x: 887, startPoint y: 109, endPoint x: 556, endPoint y: 98, distance: 331.2
click at [556, 98] on app-point-of-sale "Intake Queue Shop Lakeland WC [PERSON_NAME] Search Customers Create New Custome…" at bounding box center [784, 366] width 1568 height 732
click at [898, 110] on div "Search for a Customer" at bounding box center [784, 116] width 1530 height 24
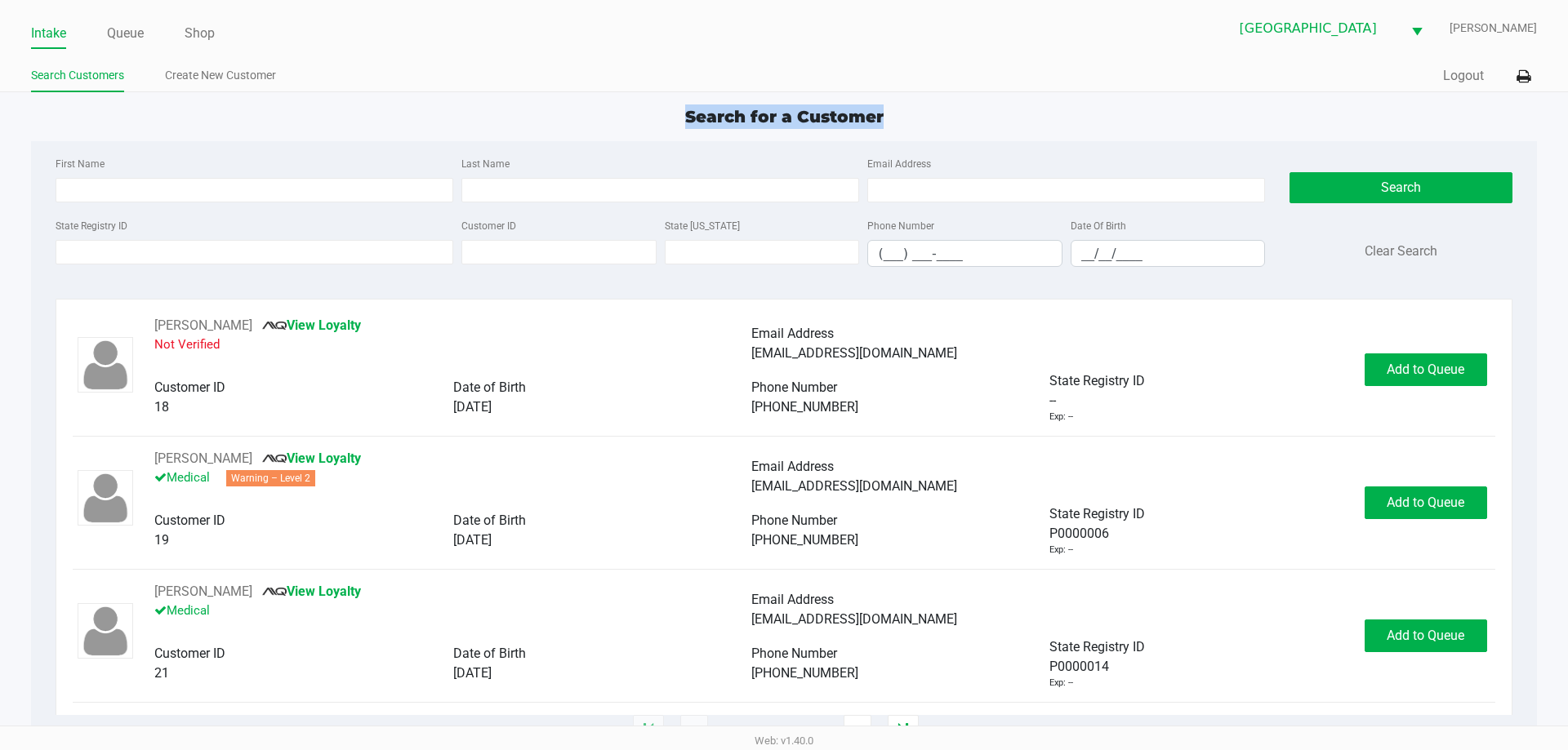
drag, startPoint x: 898, startPoint y: 113, endPoint x: 669, endPoint y: 108, distance: 229.1
click at [669, 108] on div "Search for a Customer" at bounding box center [784, 116] width 1530 height 24
click at [939, 94] on app-point-of-sale "Intake Queue Shop Lakeland WC [PERSON_NAME] Search Customers Create New Custome…" at bounding box center [784, 366] width 1568 height 732
drag, startPoint x: 925, startPoint y: 116, endPoint x: 640, endPoint y: 94, distance: 285.8
click at [640, 94] on app-point-of-sale "Intake Queue Shop Lakeland WC [PERSON_NAME] Search Customers Create New Custome…" at bounding box center [784, 366] width 1568 height 732
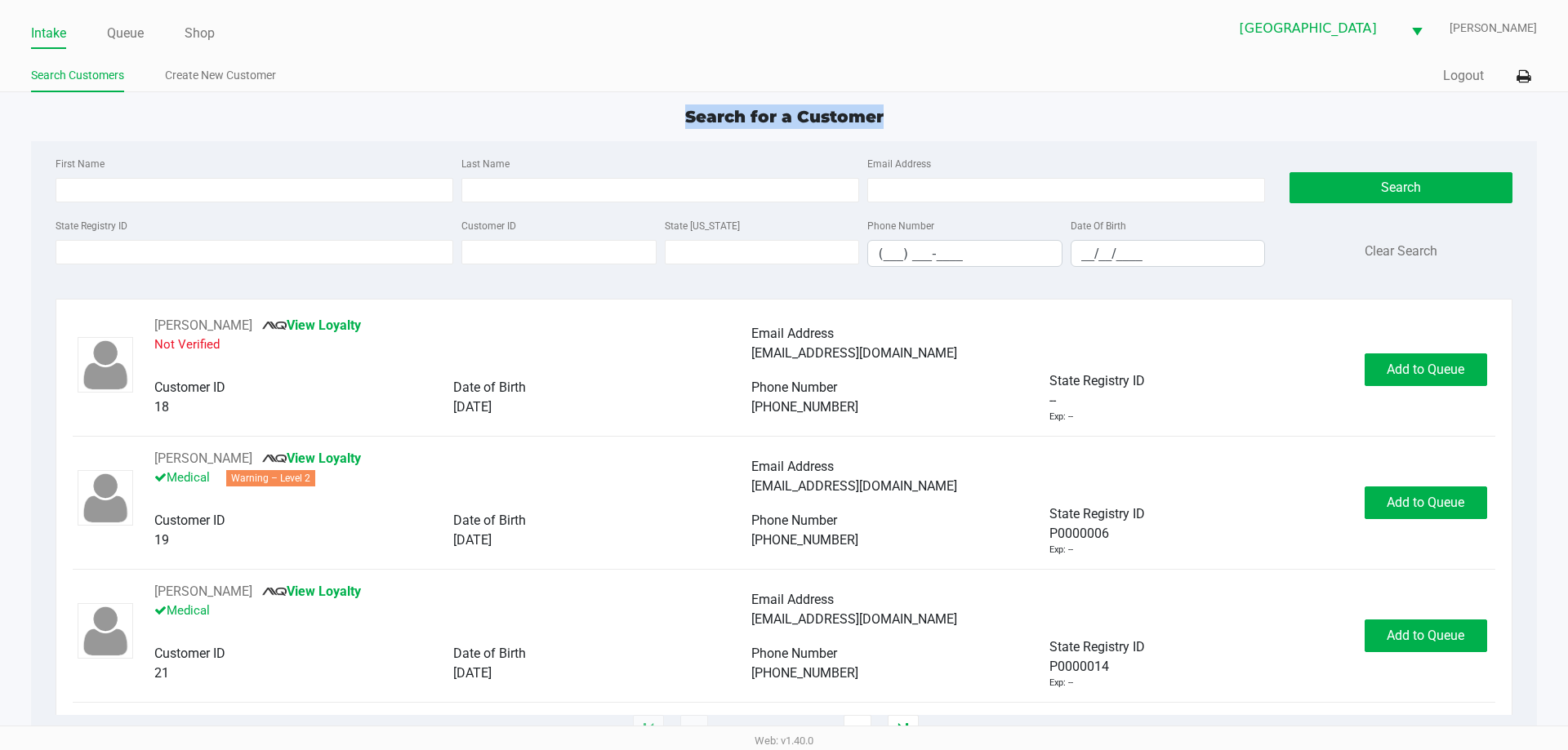
click at [942, 120] on div "Search for a Customer" at bounding box center [784, 116] width 1530 height 24
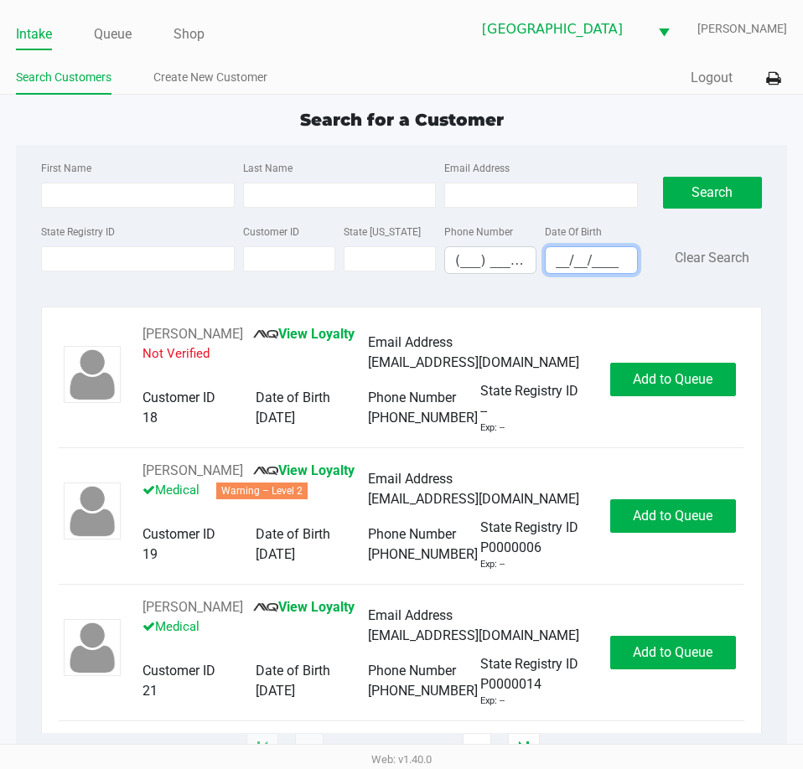
click at [562, 260] on input "__/__/____" at bounding box center [591, 260] width 91 height 26
type input "[DATE]"
click at [388, 193] on input "Last Name" at bounding box center [339, 195] width 193 height 25
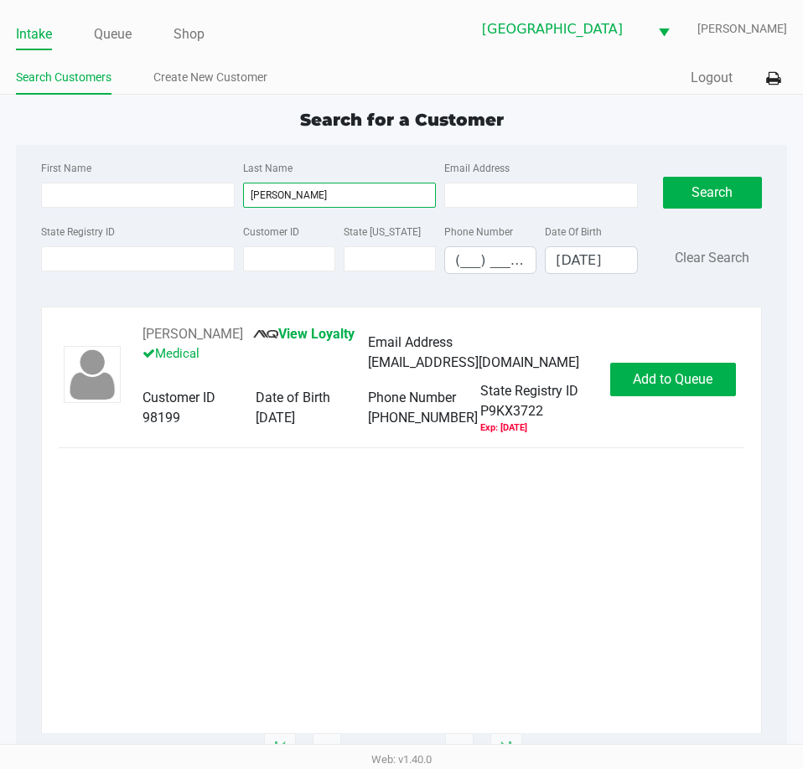
type input "[PERSON_NAME]"
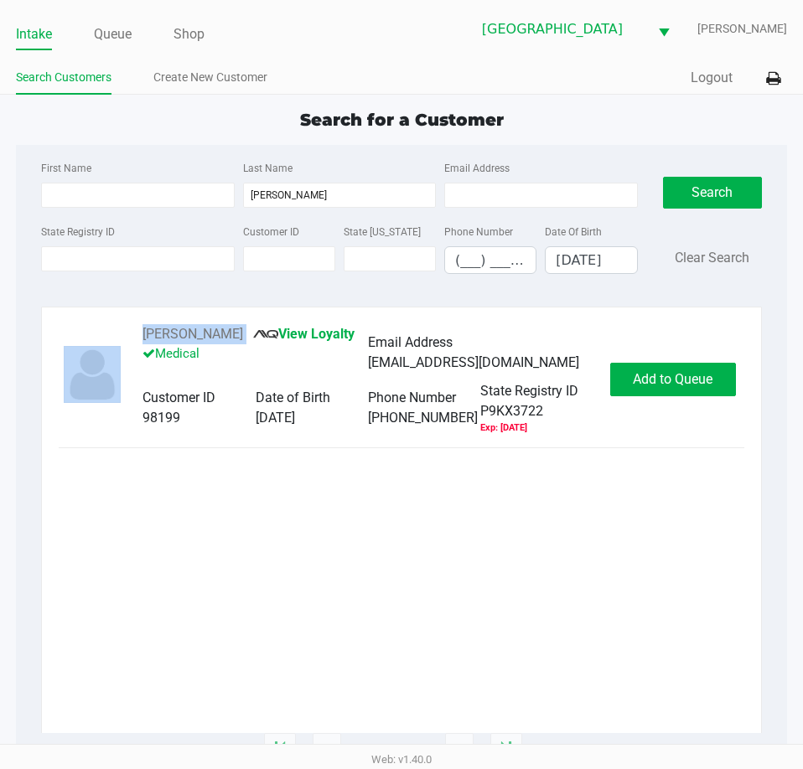
drag, startPoint x: 250, startPoint y: 334, endPoint x: 115, endPoint y: 339, distance: 135.0
click at [115, 339] on div "[PERSON_NAME] View Loyalty Medical Email Address [EMAIL_ADDRESS][DOMAIN_NAME] C…" at bounding box center [402, 379] width 686 height 111
click at [205, 308] on div "First Name Last Name [PERSON_NAME] Email Address State Registry ID Customer ID …" at bounding box center [401, 448] width 771 height 606
drag, startPoint x: 246, startPoint y: 333, endPoint x: 137, endPoint y: 332, distance: 109.8
click at [137, 332] on div "[PERSON_NAME] View Loyalty Medical Email Address [EMAIL_ADDRESS][DOMAIN_NAME] C…" at bounding box center [368, 379] width 484 height 111
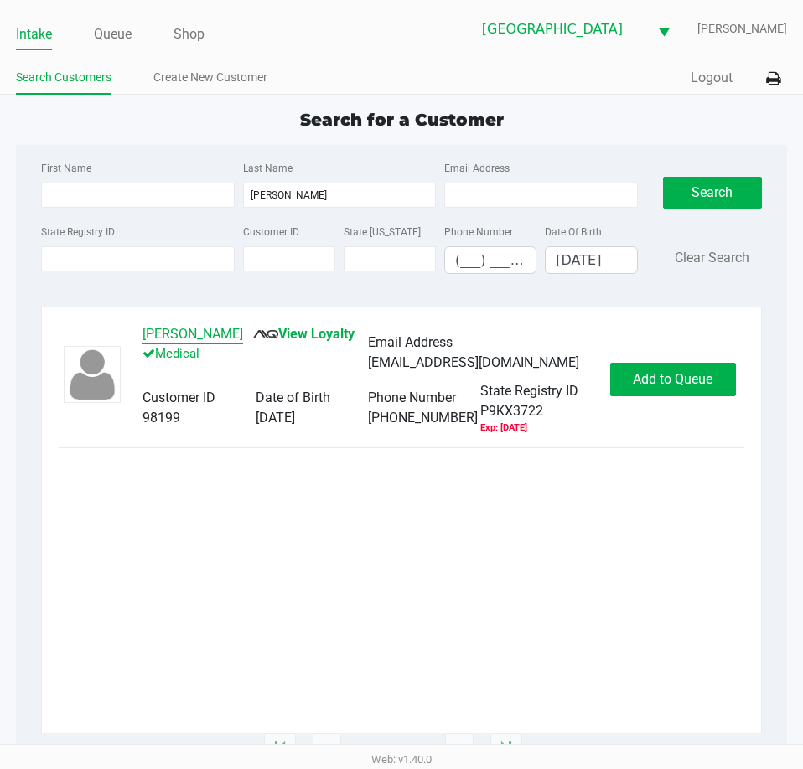
copy button "[PERSON_NAME]"
click at [665, 370] on button "Add to Queue" at bounding box center [673, 380] width 126 height 34
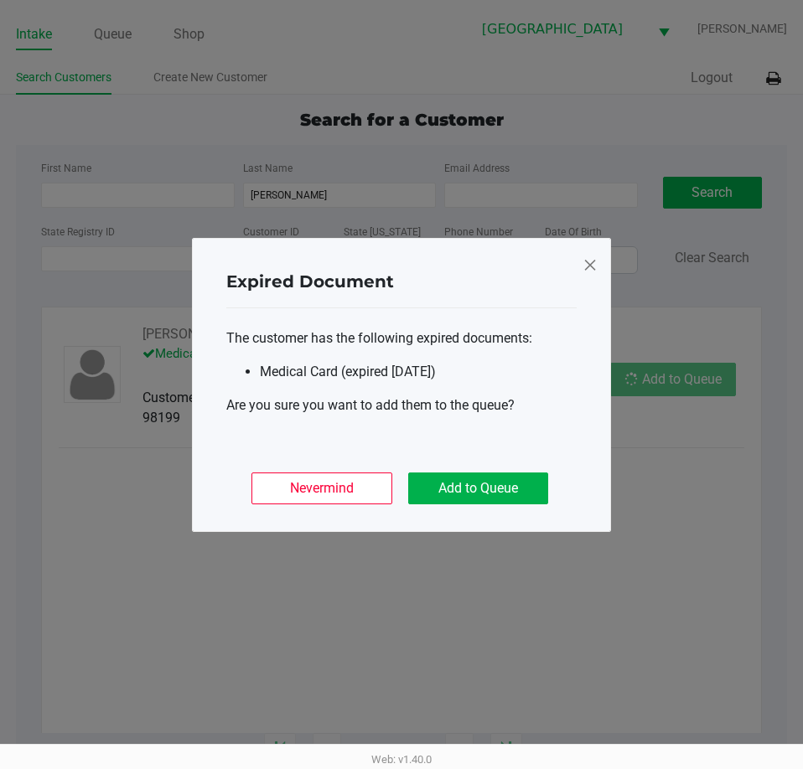
click at [679, 377] on ngb-modal-window "Expired Document The customer has the following expired documents: Medical Card…" at bounding box center [401, 384] width 803 height 769
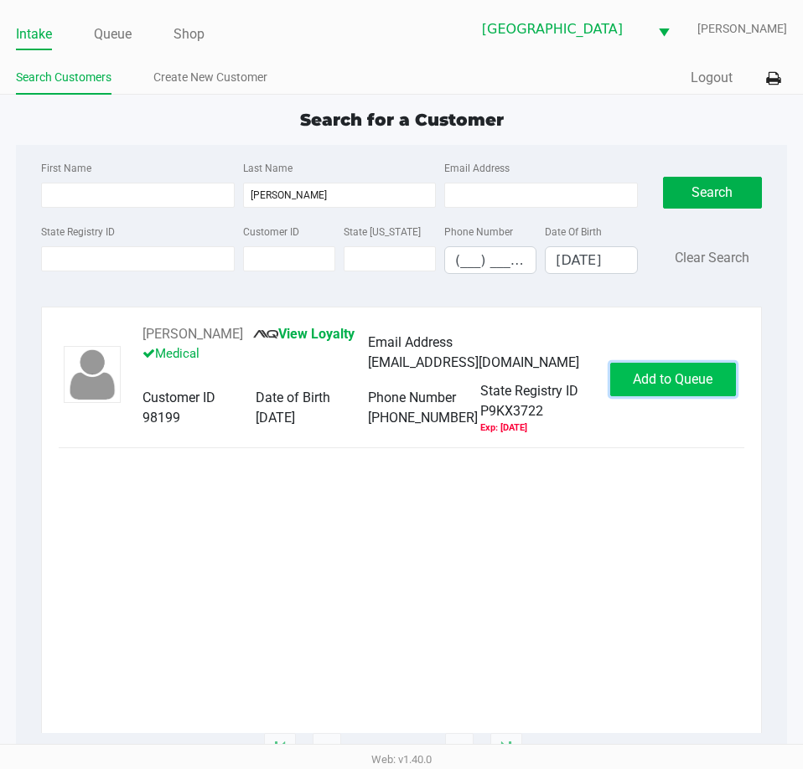
click at [648, 383] on span "Add to Queue" at bounding box center [673, 379] width 80 height 16
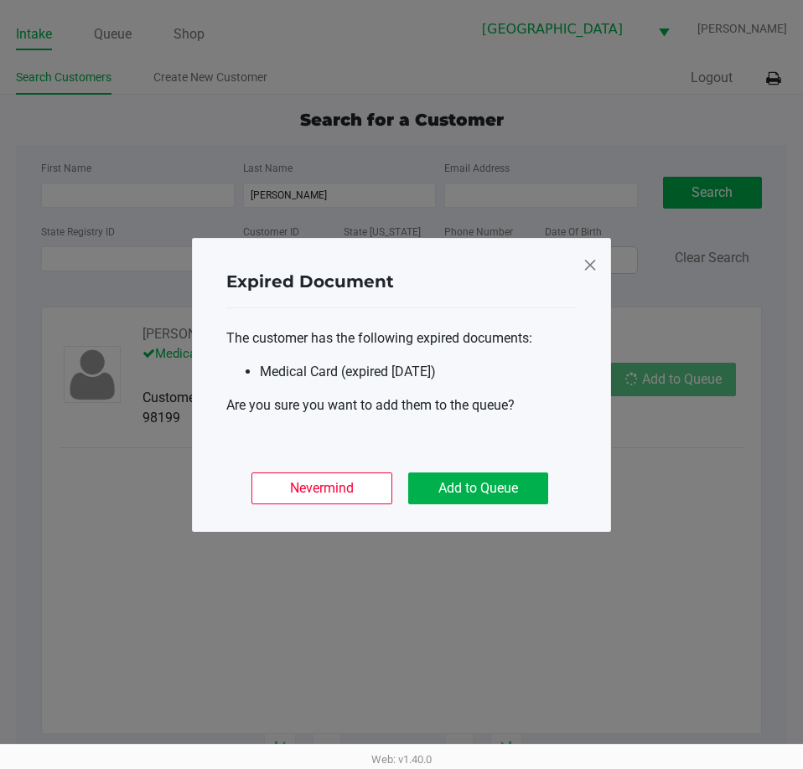
click at [499, 468] on div "Nevermind Add to Queue" at bounding box center [401, 481] width 350 height 65
click at [513, 486] on button "Add to Queue" at bounding box center [478, 489] width 140 height 32
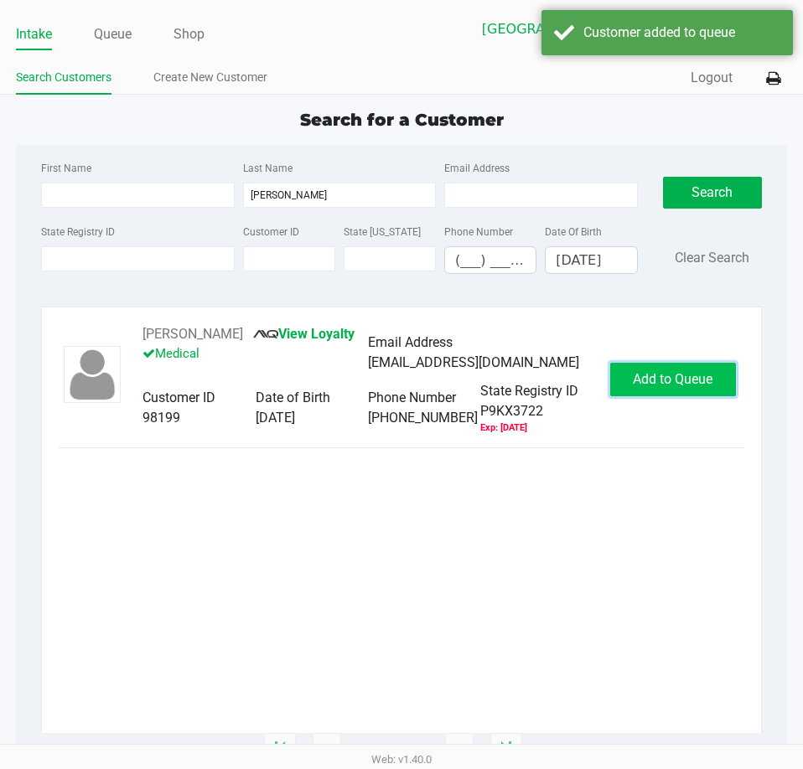
click at [691, 366] on button "Add to Queue" at bounding box center [673, 380] width 126 height 34
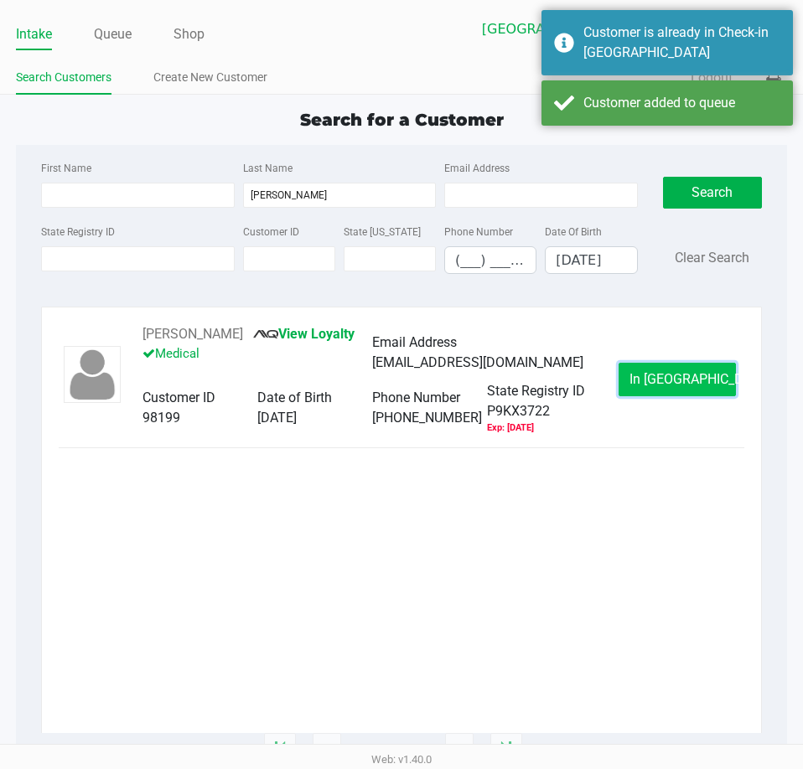
click at [682, 386] on span "In [GEOGRAPHIC_DATA]" at bounding box center [699, 379] width 141 height 16
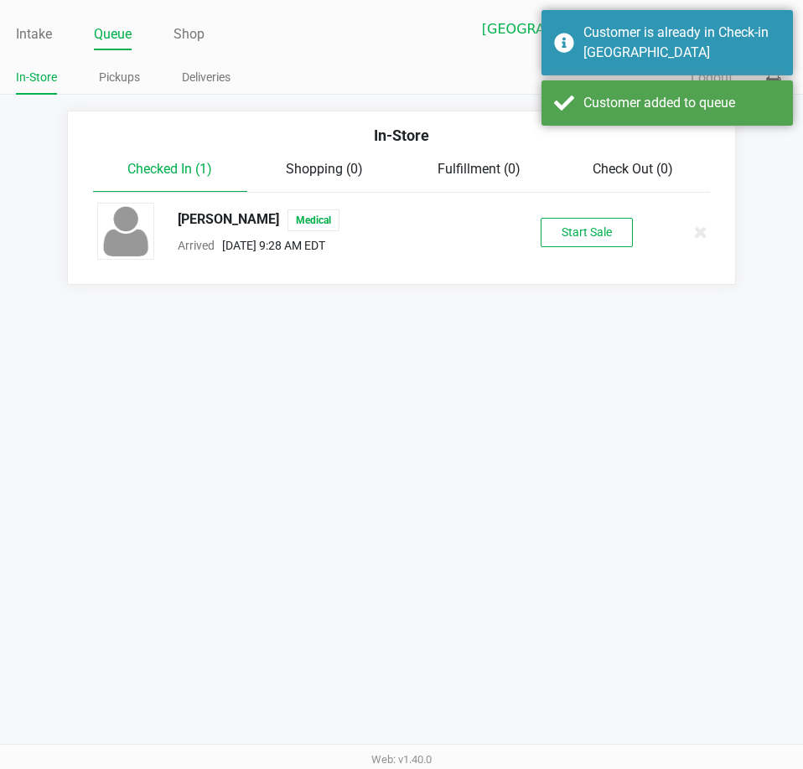
click at [562, 249] on div "[PERSON_NAME] Medical Arrived [DATE] 9:28 AM EDT Start Sale" at bounding box center [402, 232] width 634 height 59
click at [563, 239] on button "Start Sale" at bounding box center [587, 232] width 92 height 29
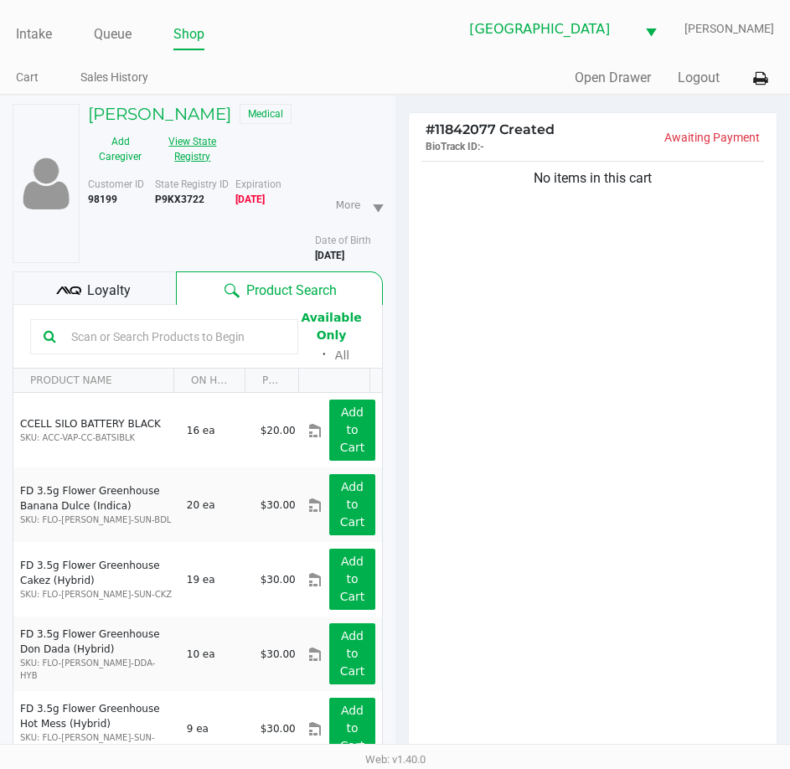
click at [184, 163] on button "View State Registry" at bounding box center [188, 149] width 70 height 42
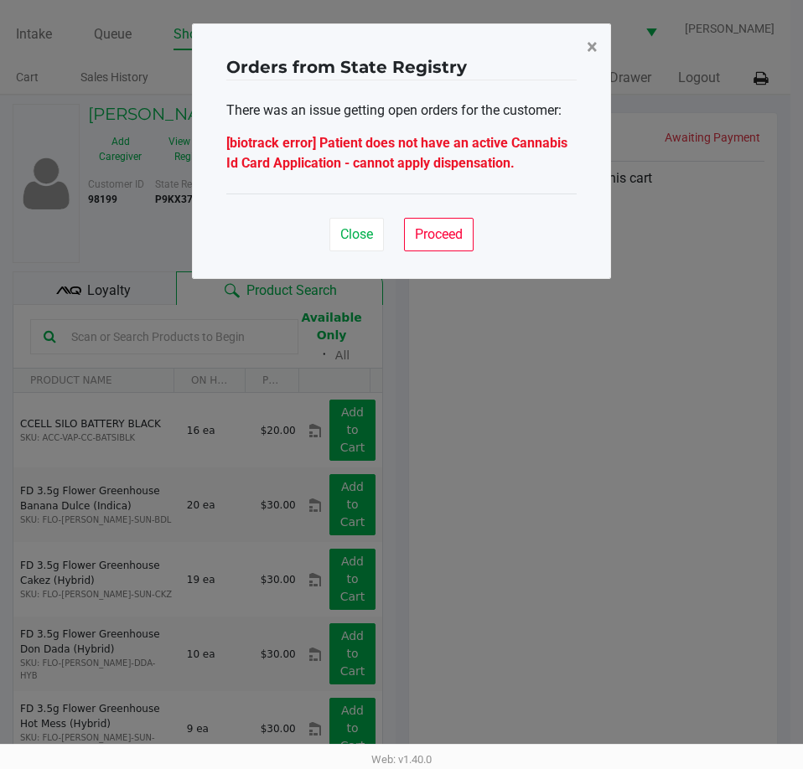
click at [592, 43] on span "×" at bounding box center [592, 46] width 11 height 23
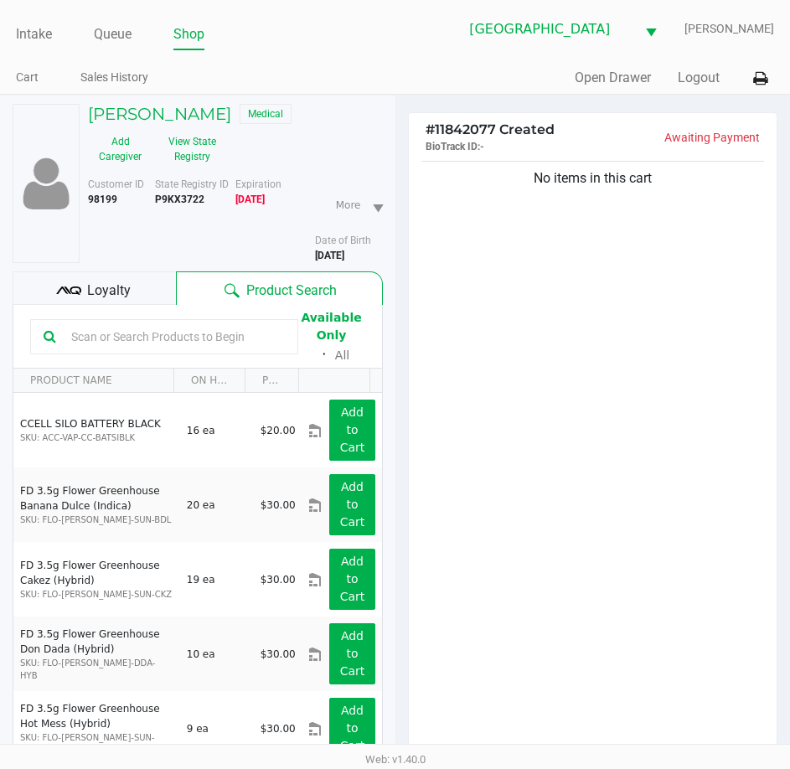
click at [173, 199] on b "P9KX3722" at bounding box center [179, 200] width 49 height 12
copy b "P9KX3722"
click at [340, 254] on b "[DATE]" at bounding box center [329, 256] width 29 height 12
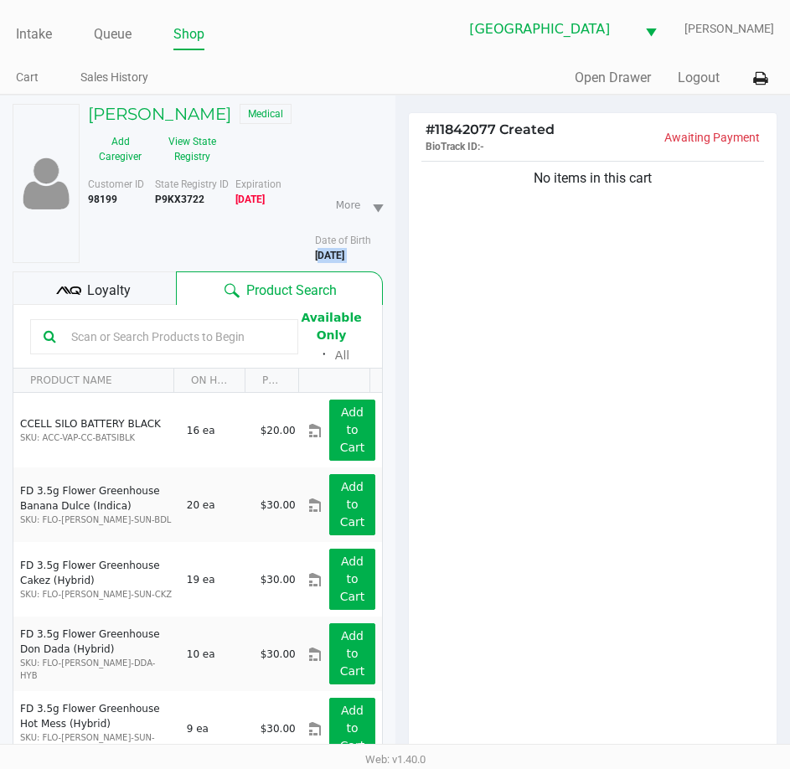
click at [340, 254] on b "[DATE]" at bounding box center [329, 256] width 29 height 12
copy div "[DATE]"
click at [110, 32] on link "Queue" at bounding box center [113, 34] width 38 height 23
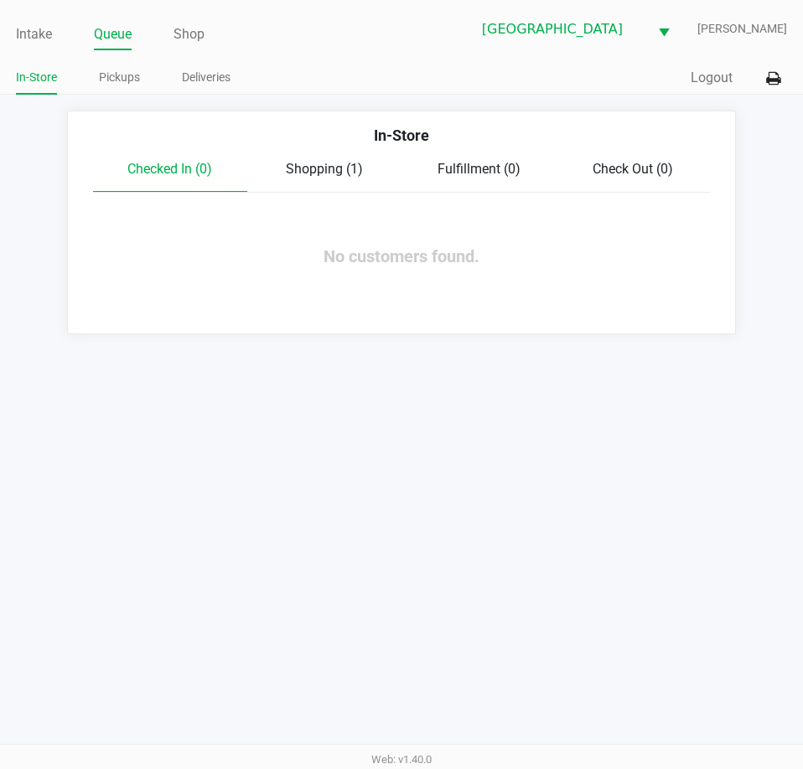
click at [312, 163] on span "Shopping (1)" at bounding box center [324, 169] width 77 height 16
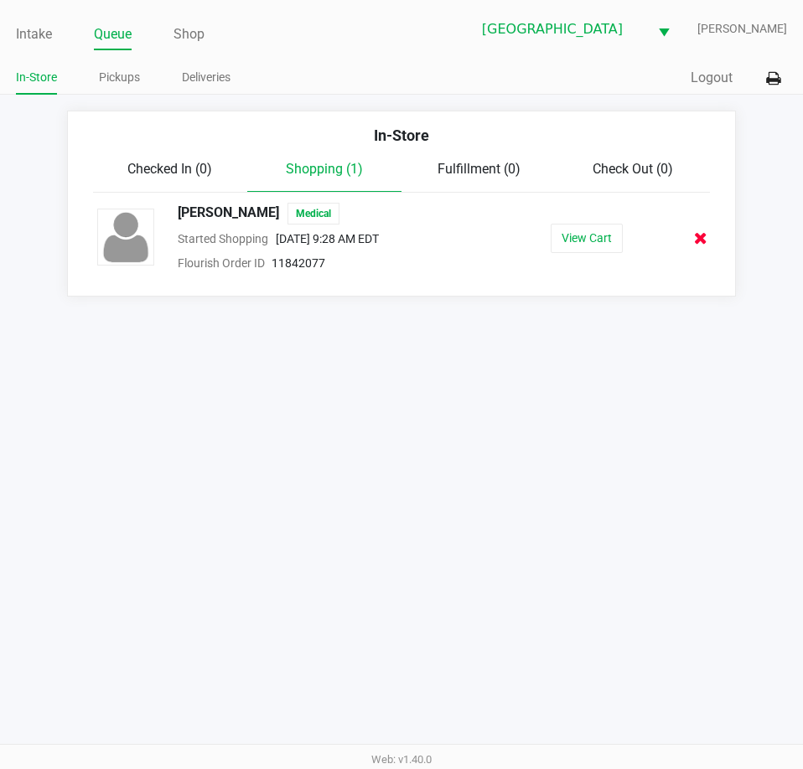
click at [699, 235] on icon at bounding box center [700, 238] width 13 height 13
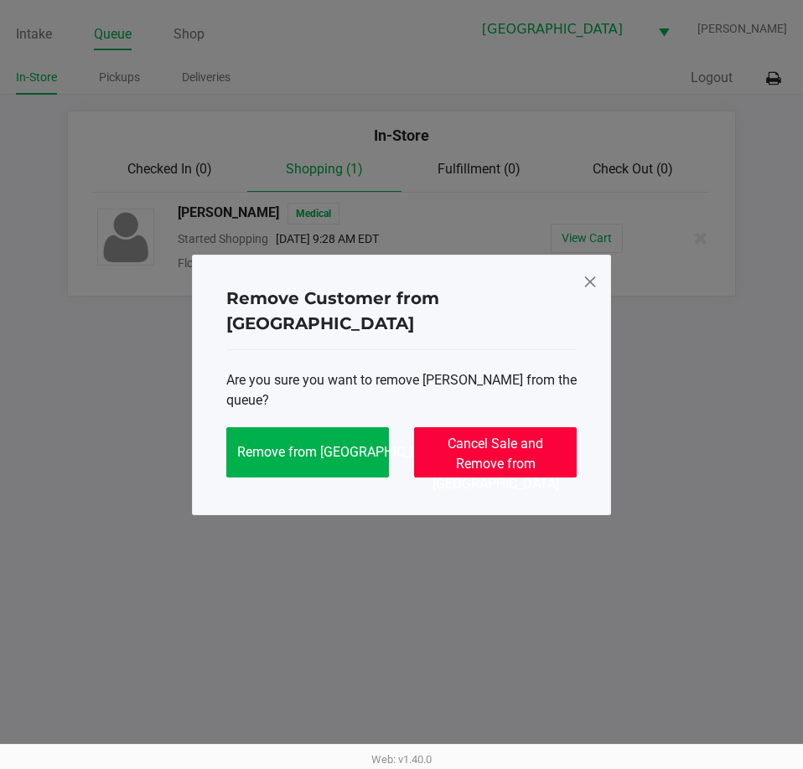
click at [479, 436] on span "Cancel Sale and Remove from [GEOGRAPHIC_DATA]" at bounding box center [495, 464] width 127 height 56
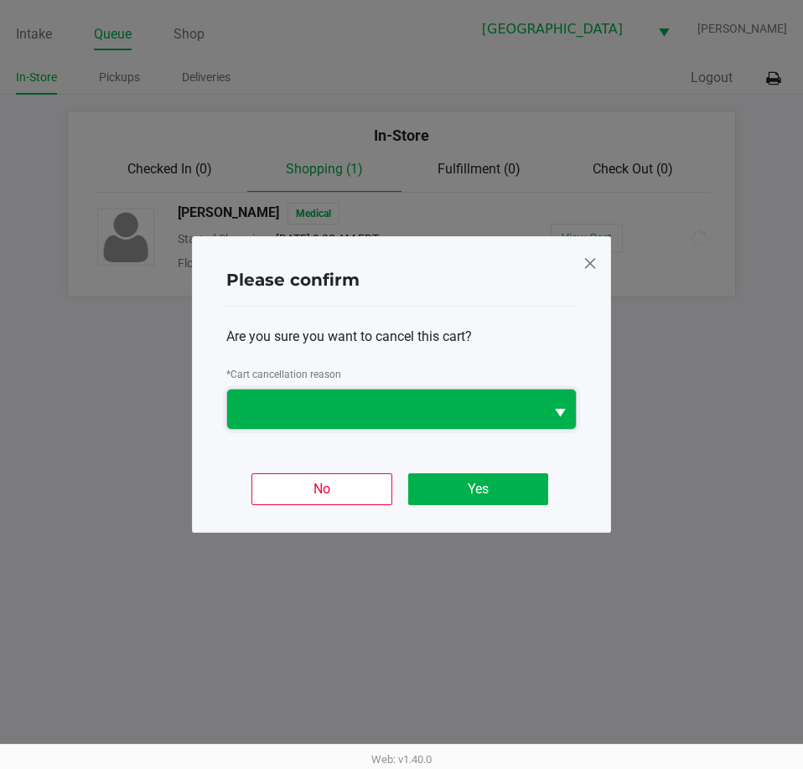
click at [412, 409] on span at bounding box center [385, 410] width 297 height 20
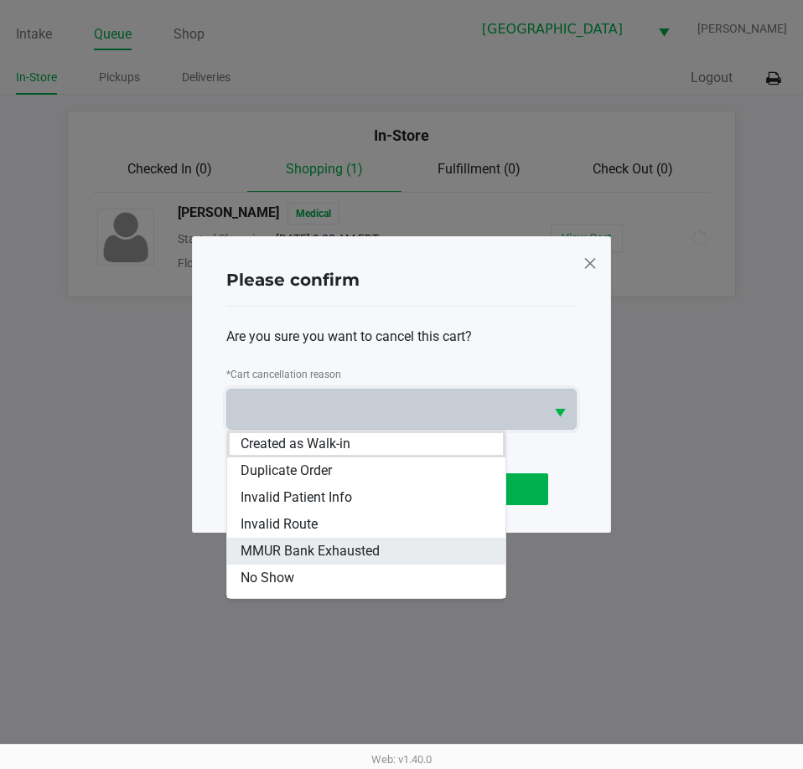
click at [367, 553] on span "MMUR Bank Exhausted" at bounding box center [310, 551] width 139 height 20
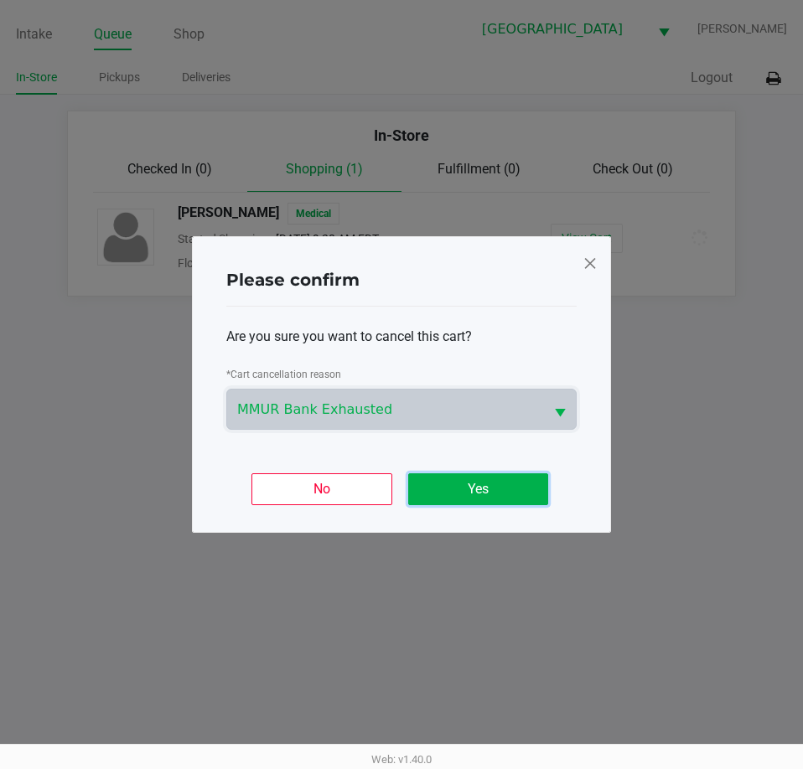
click at [505, 487] on button "Yes" at bounding box center [478, 490] width 140 height 32
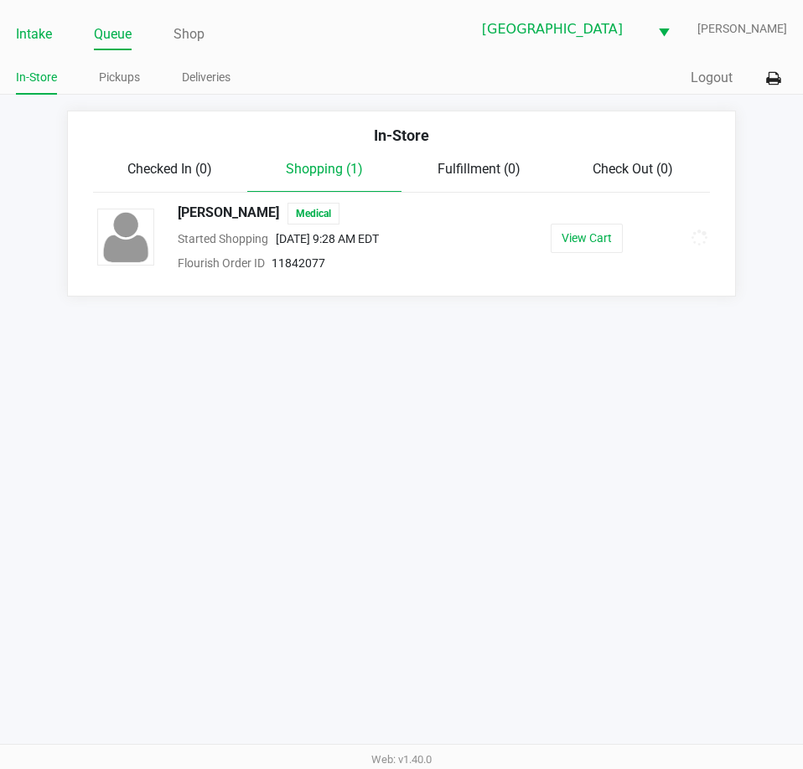
click at [36, 33] on link "Intake" at bounding box center [34, 34] width 36 height 23
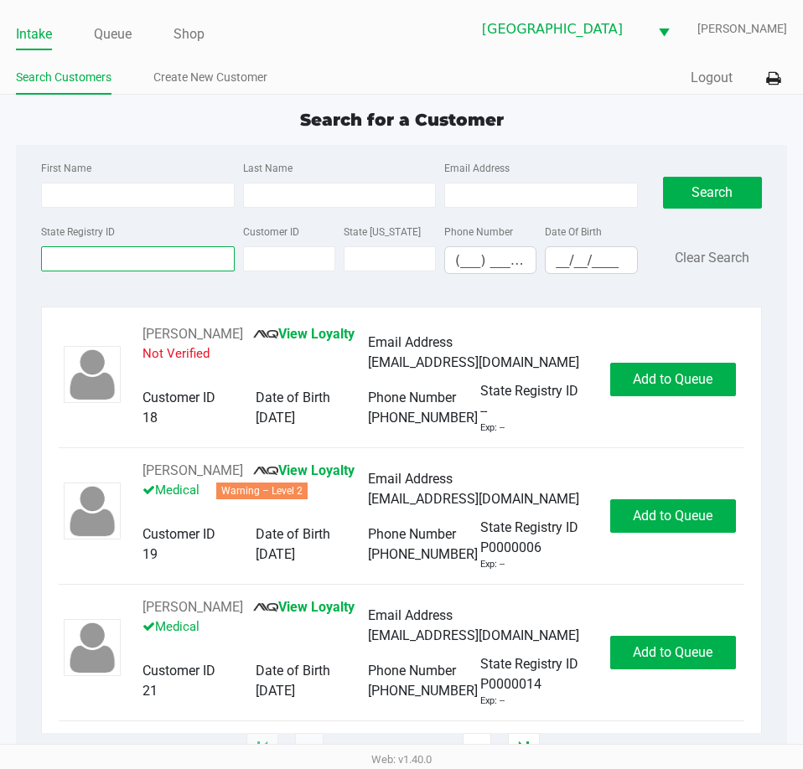
click at [195, 257] on input "State Registry ID" at bounding box center [137, 258] width 193 height 25
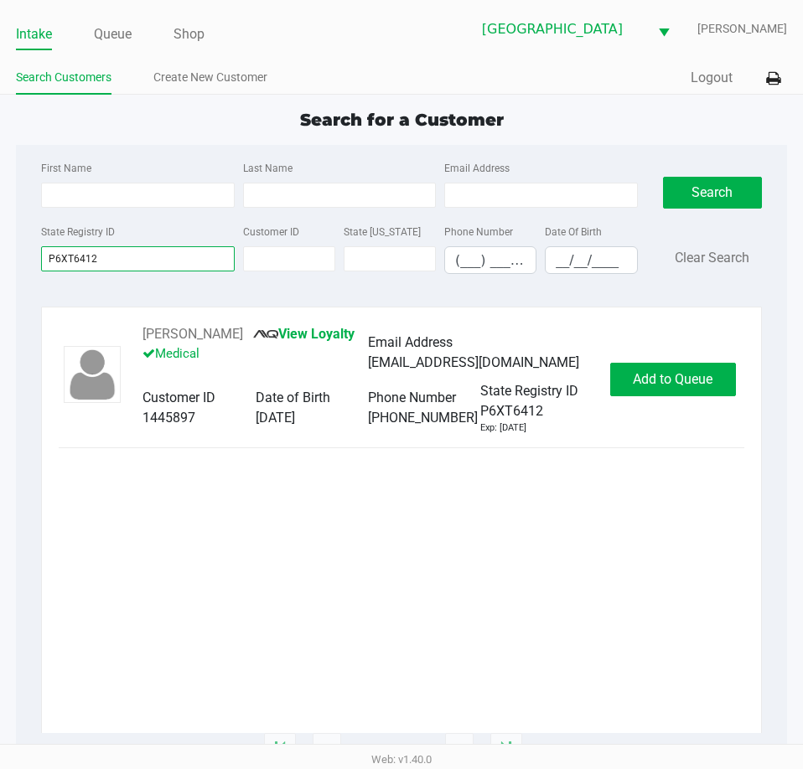
type input "P6XT6412"
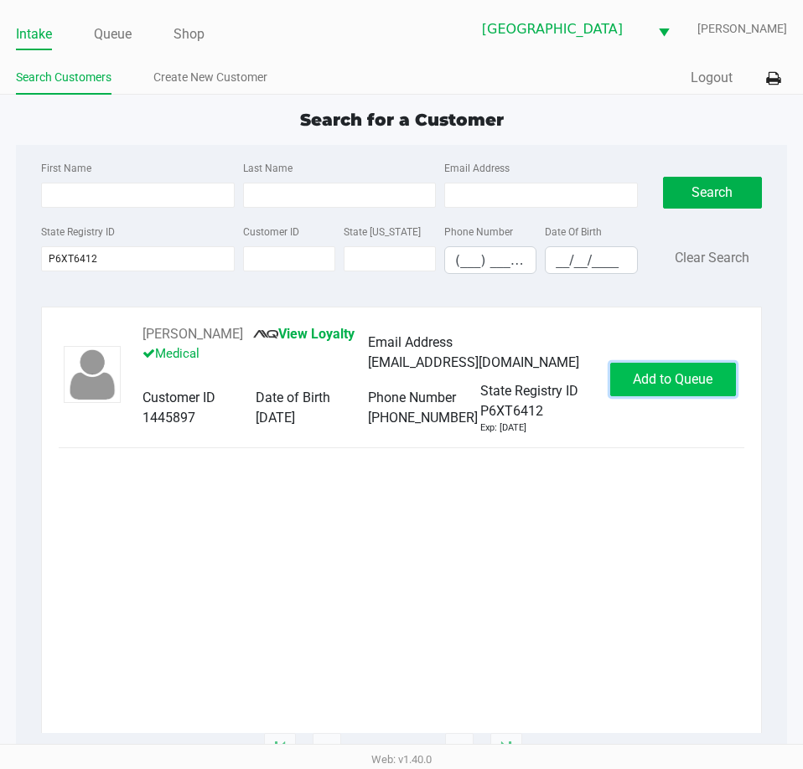
click at [680, 379] on span "Add to Queue" at bounding box center [673, 379] width 80 height 16
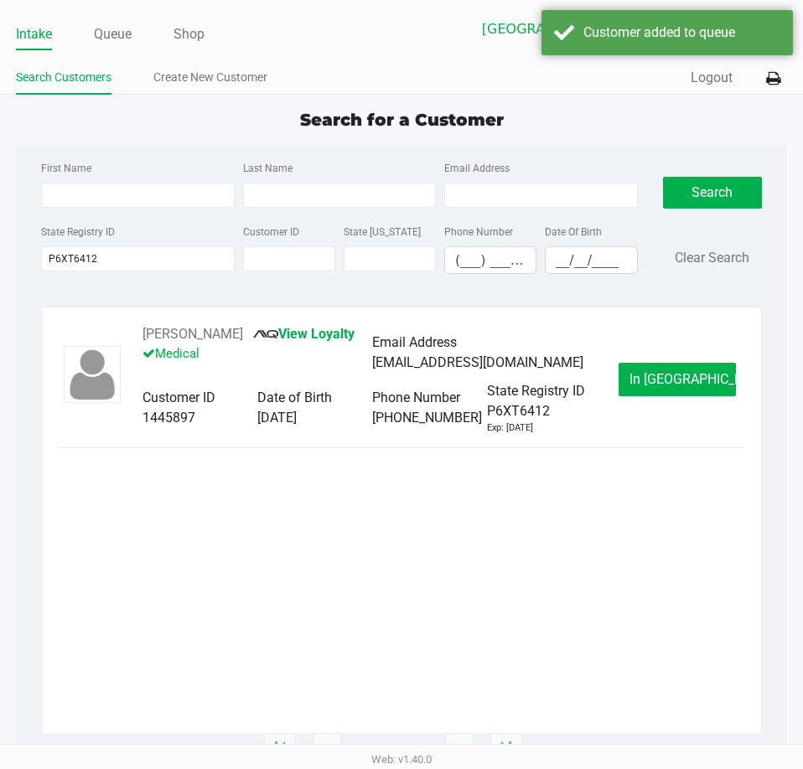
click at [680, 379] on span "In [GEOGRAPHIC_DATA]" at bounding box center [699, 379] width 141 height 16
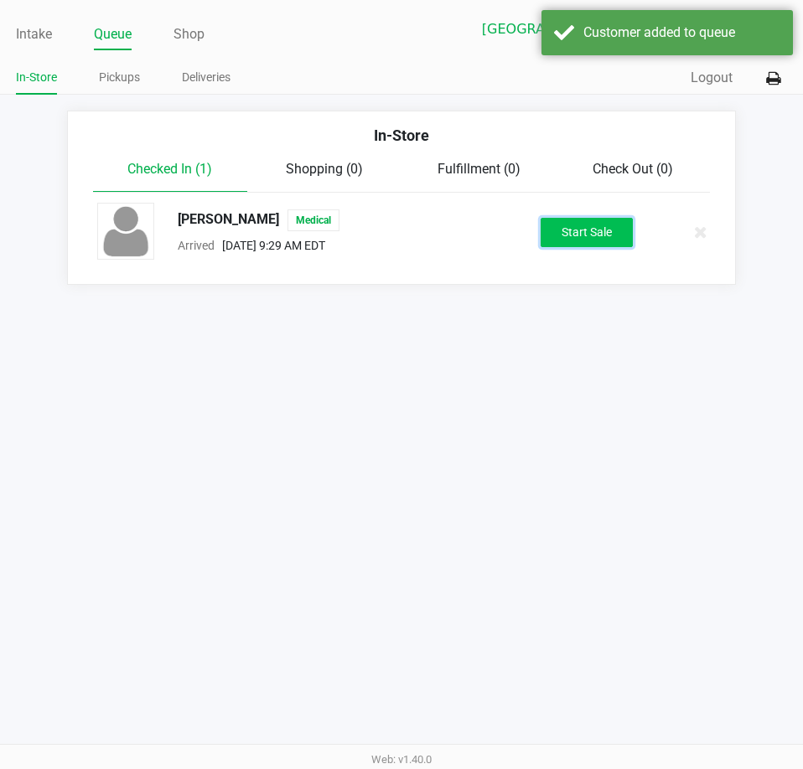
click at [588, 234] on button "Start Sale" at bounding box center [587, 232] width 92 height 29
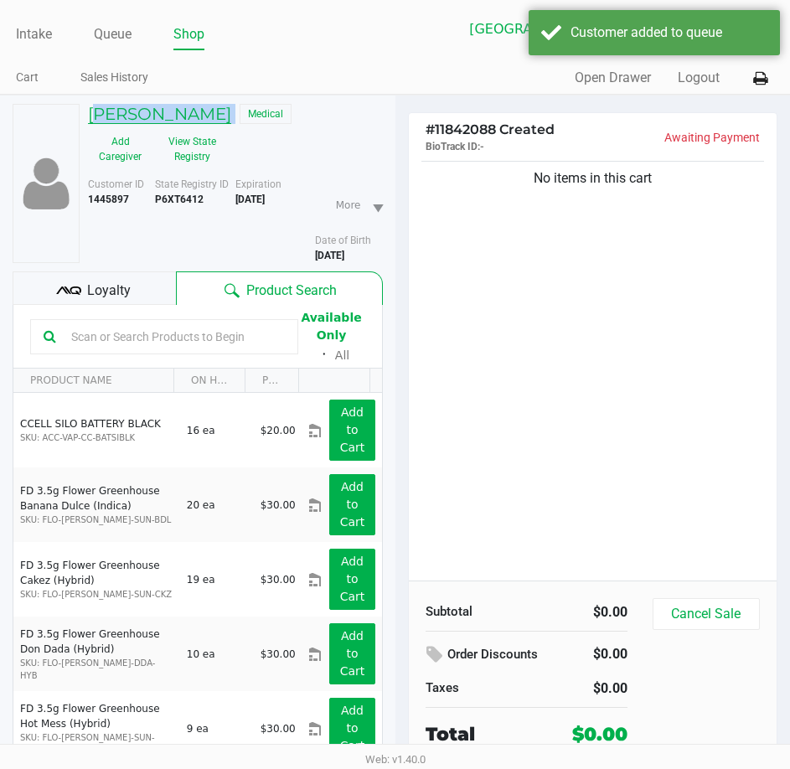
drag, startPoint x: 200, startPoint y: 116, endPoint x: 88, endPoint y: 112, distance: 112.4
click at [88, 112] on div "[PERSON_NAME] Medical" at bounding box center [235, 116] width 320 height 24
copy h5 "[PERSON_NAME]"
click at [211, 138] on button "View State Registry" at bounding box center [188, 149] width 70 height 42
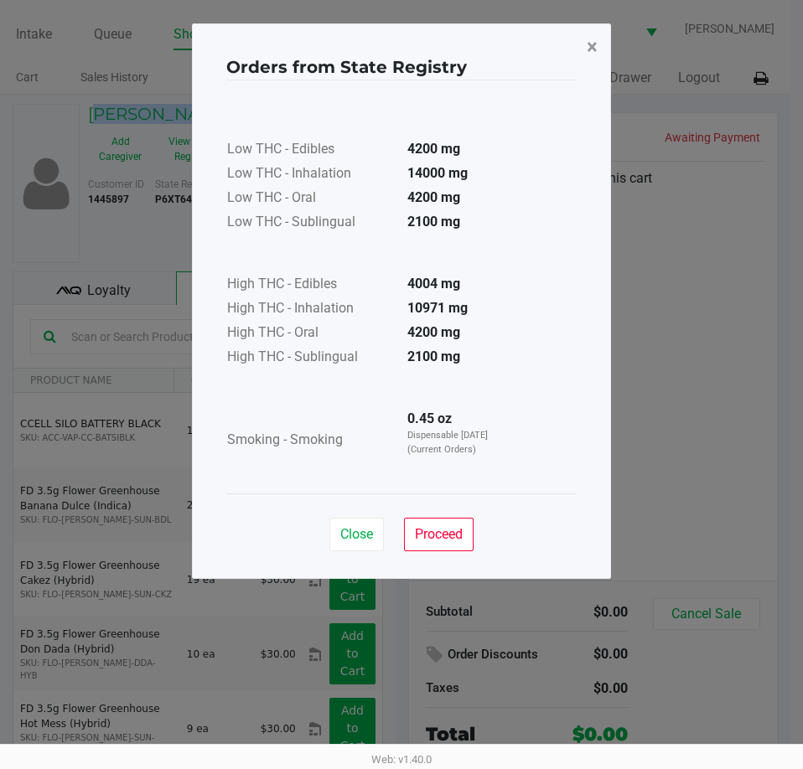
drag, startPoint x: 592, startPoint y: 42, endPoint x: 579, endPoint y: 47, distance: 13.5
click at [592, 42] on span "×" at bounding box center [592, 46] width 11 height 23
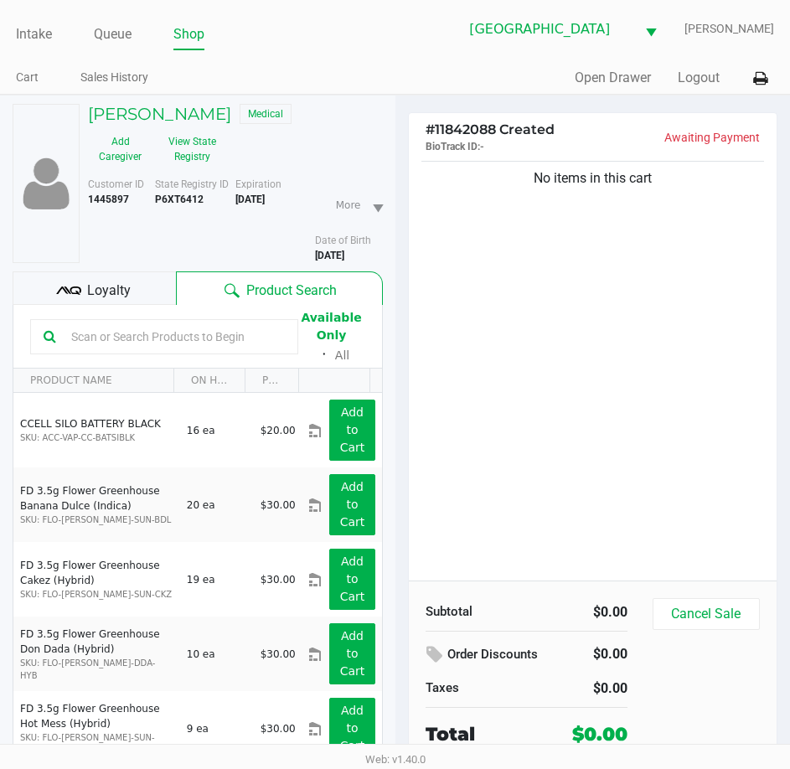
click at [507, 67] on div "Quick Sale Open Drawer Logout" at bounding box center [586, 78] width 380 height 31
click at [34, 35] on link "Intake" at bounding box center [34, 34] width 36 height 23
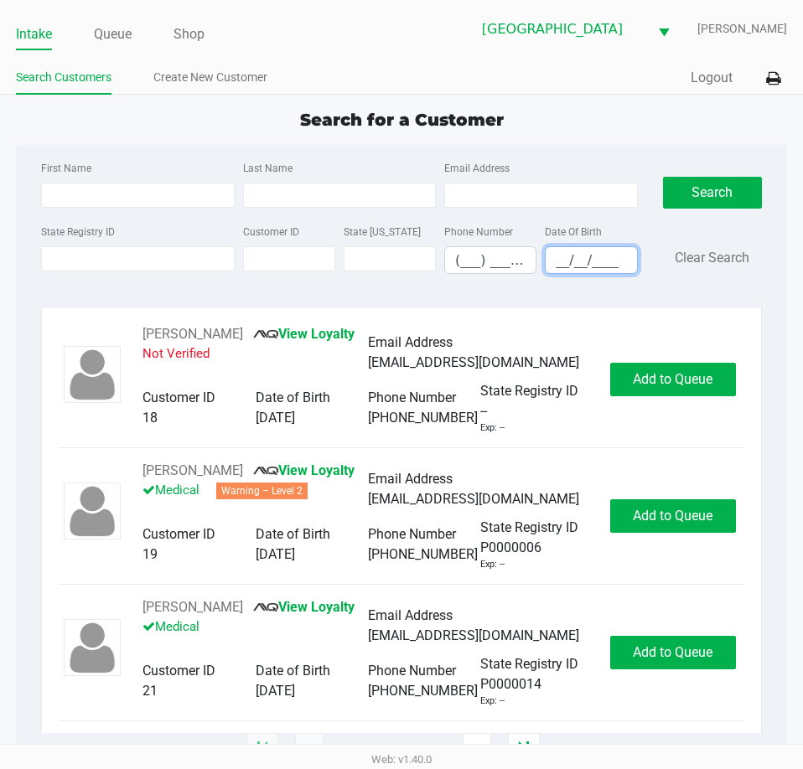
click at [568, 259] on input "__/__/____" at bounding box center [591, 260] width 91 height 26
type input "[DATE]"
click at [394, 199] on input "Last Name" at bounding box center [339, 195] width 193 height 25
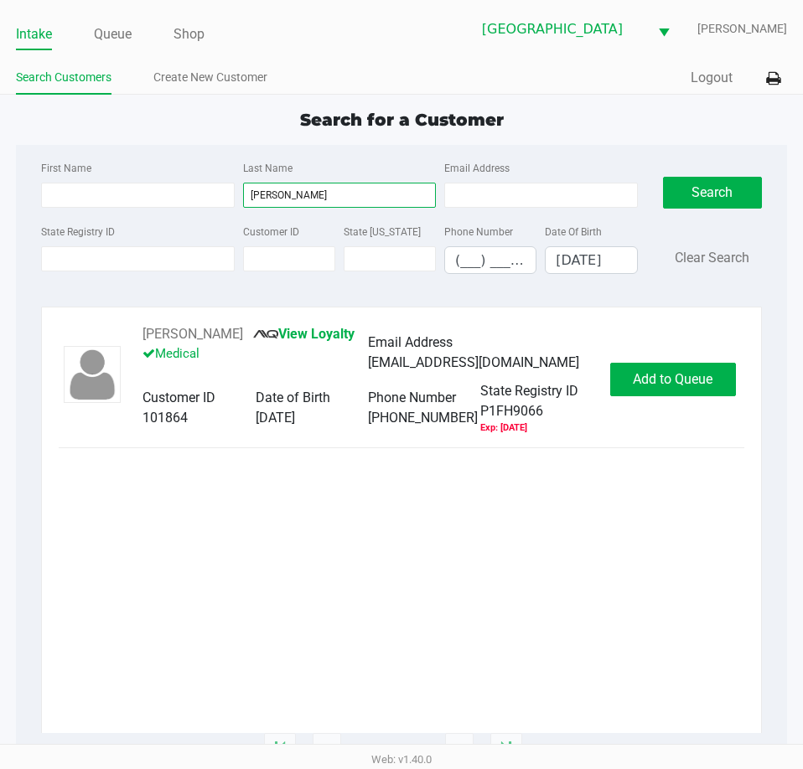
type input "[PERSON_NAME]"
drag, startPoint x: 260, startPoint y: 334, endPoint x: 142, endPoint y: 326, distance: 118.5
click at [142, 326] on div "[PERSON_NAME] View Loyalty Medical Email Address [EMAIL_ADDRESS][DOMAIN_NAME] C…" at bounding box center [368, 379] width 484 height 111
copy div "[PERSON_NAME]"
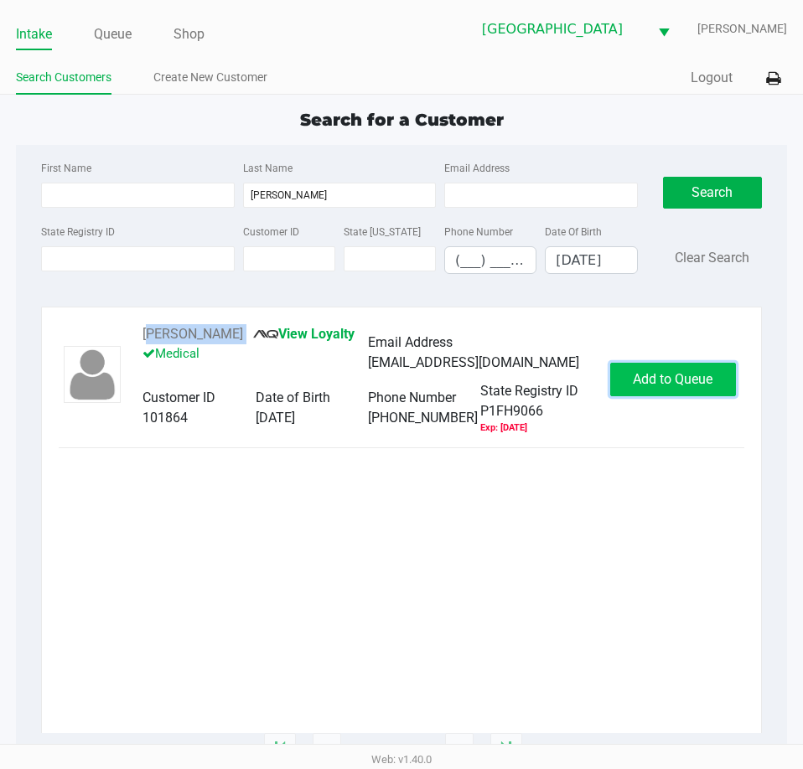
click at [672, 387] on span "Add to Queue" at bounding box center [673, 379] width 80 height 16
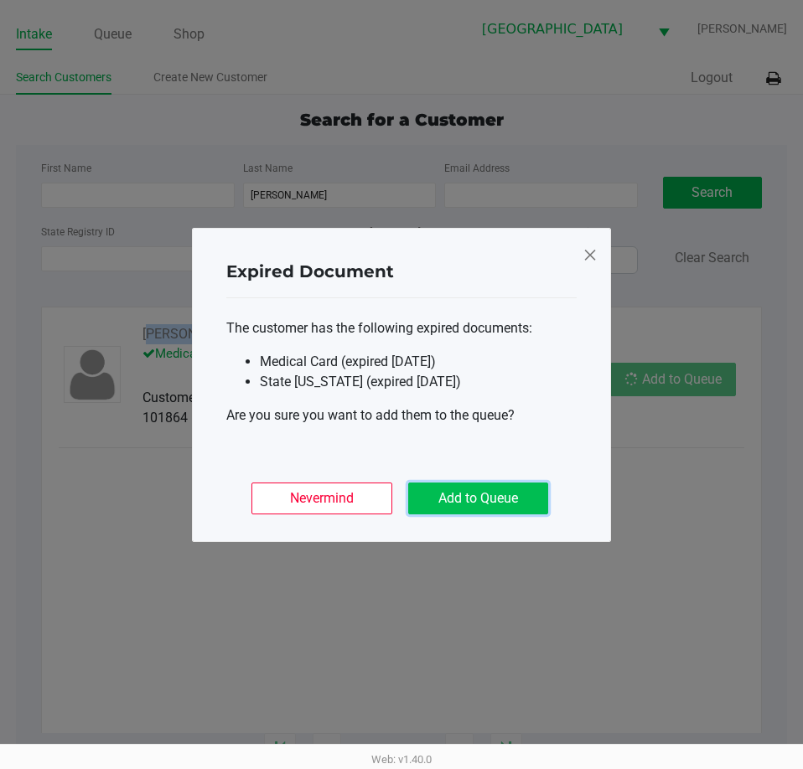
click at [457, 504] on button "Add to Queue" at bounding box center [478, 499] width 140 height 32
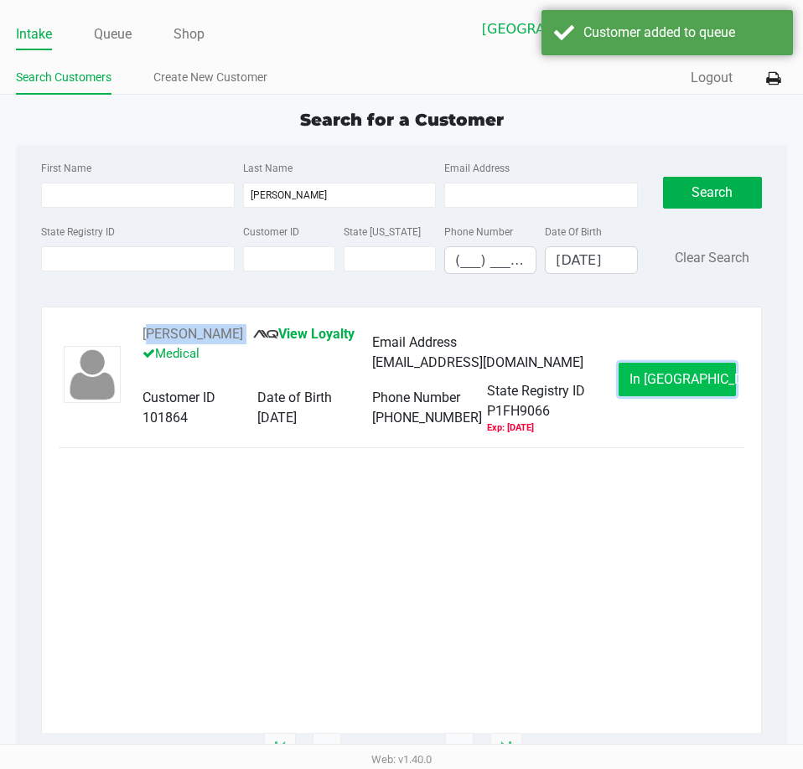
click at [693, 379] on span "In [GEOGRAPHIC_DATA]" at bounding box center [699, 379] width 141 height 16
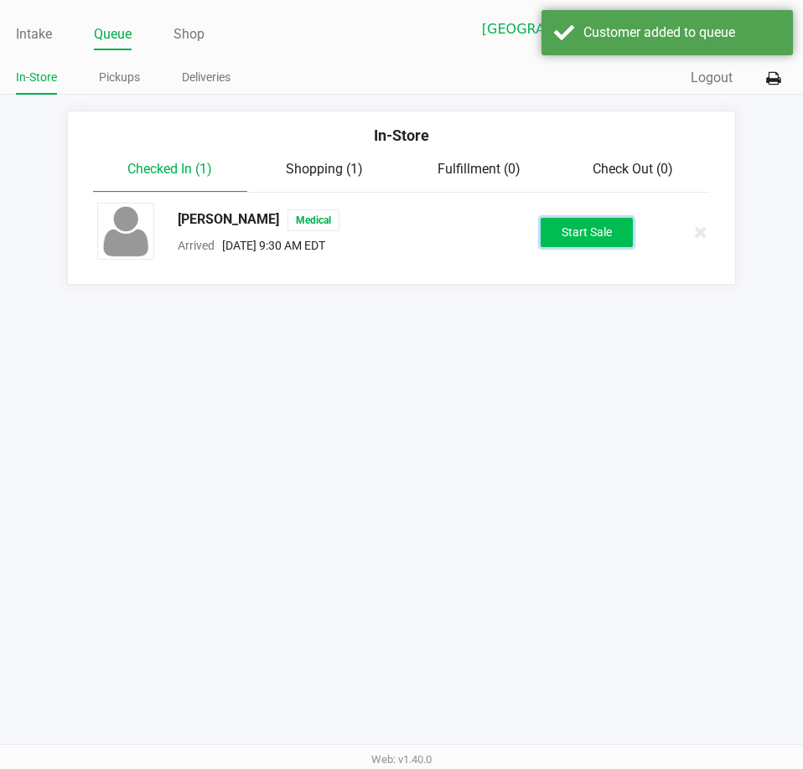
click at [598, 229] on button "Start Sale" at bounding box center [587, 232] width 92 height 29
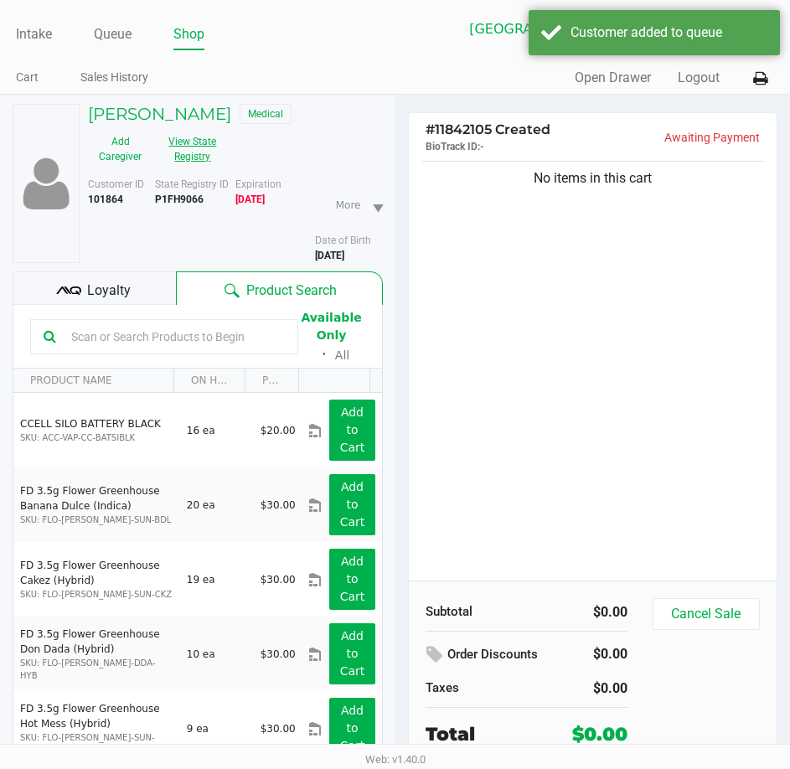
click at [195, 148] on button "View State Registry" at bounding box center [188, 149] width 70 height 42
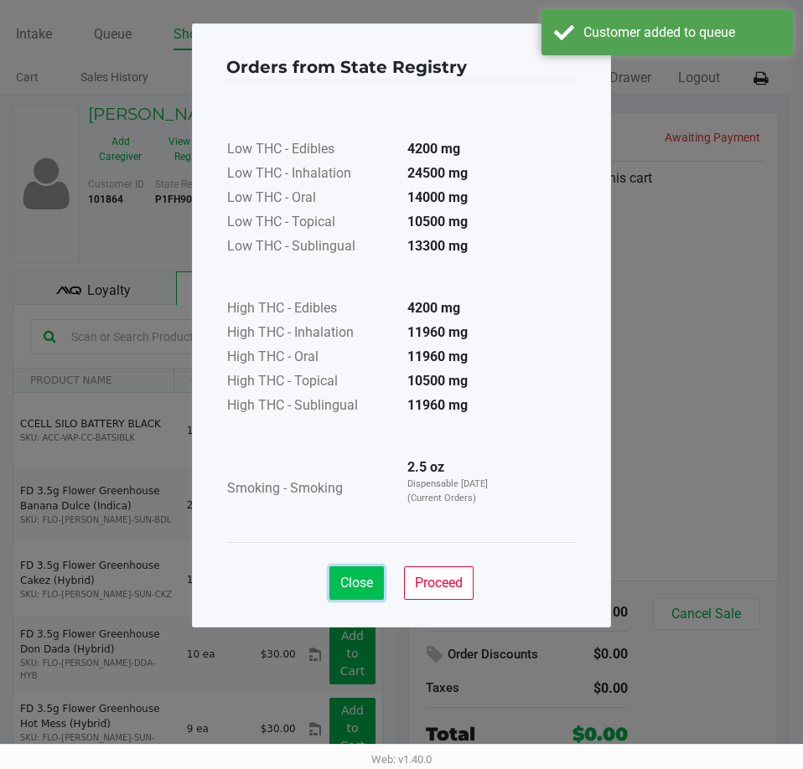
click at [368, 575] on span "Close" at bounding box center [356, 583] width 33 height 16
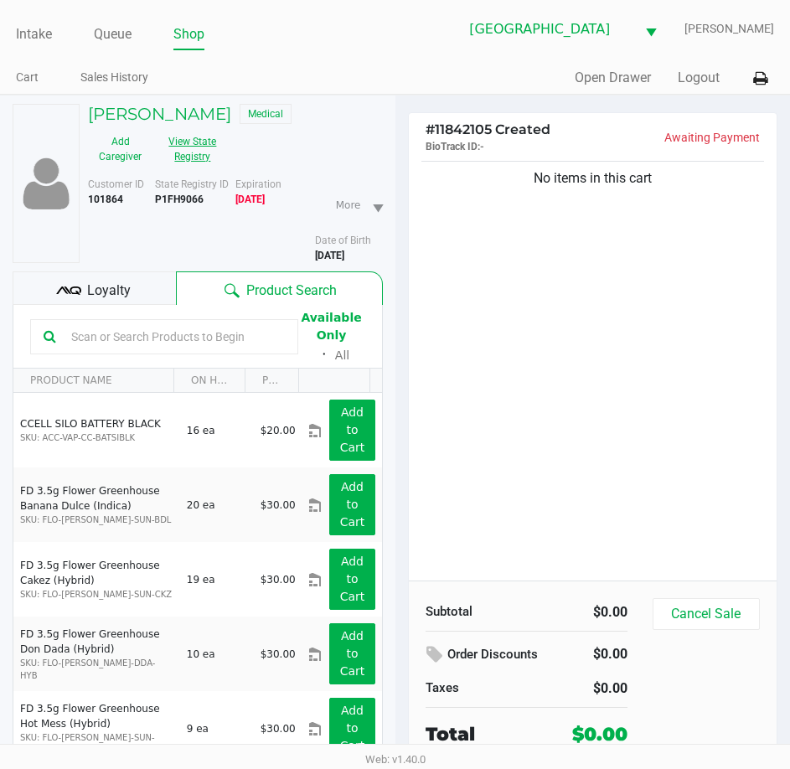
click at [182, 150] on button "View State Registry" at bounding box center [188, 149] width 70 height 42
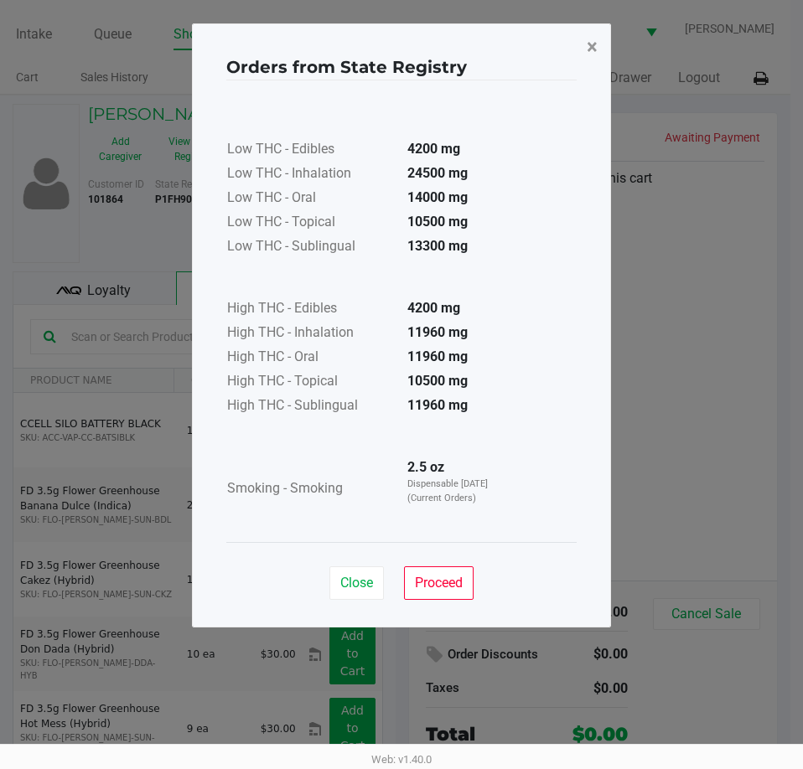
drag, startPoint x: 605, startPoint y: 44, endPoint x: 538, endPoint y: 65, distance: 70.5
click at [605, 44] on button "×" at bounding box center [592, 46] width 38 height 47
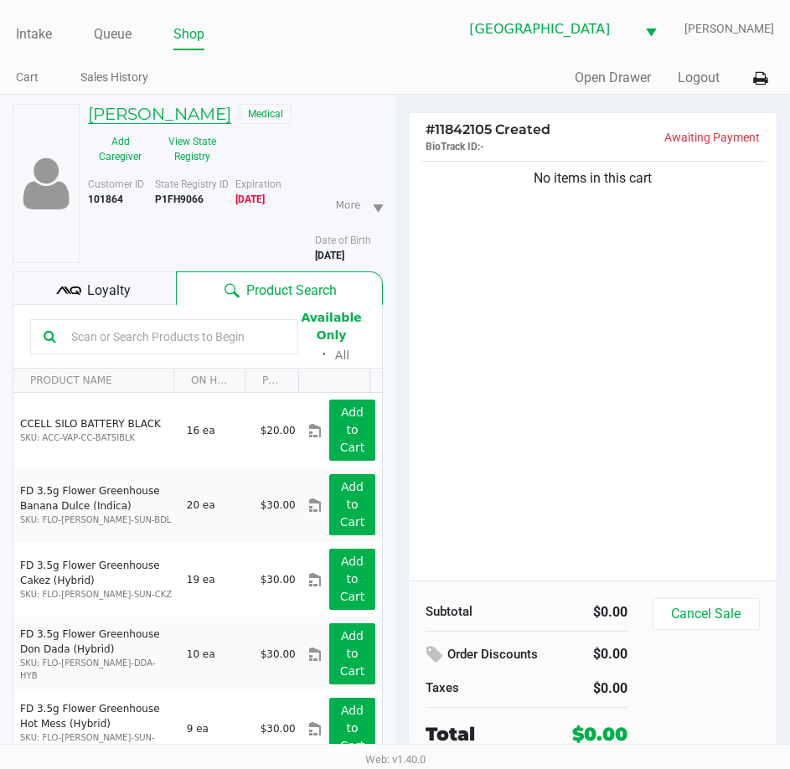
click at [210, 120] on h5 "[PERSON_NAME]" at bounding box center [159, 114] width 143 height 20
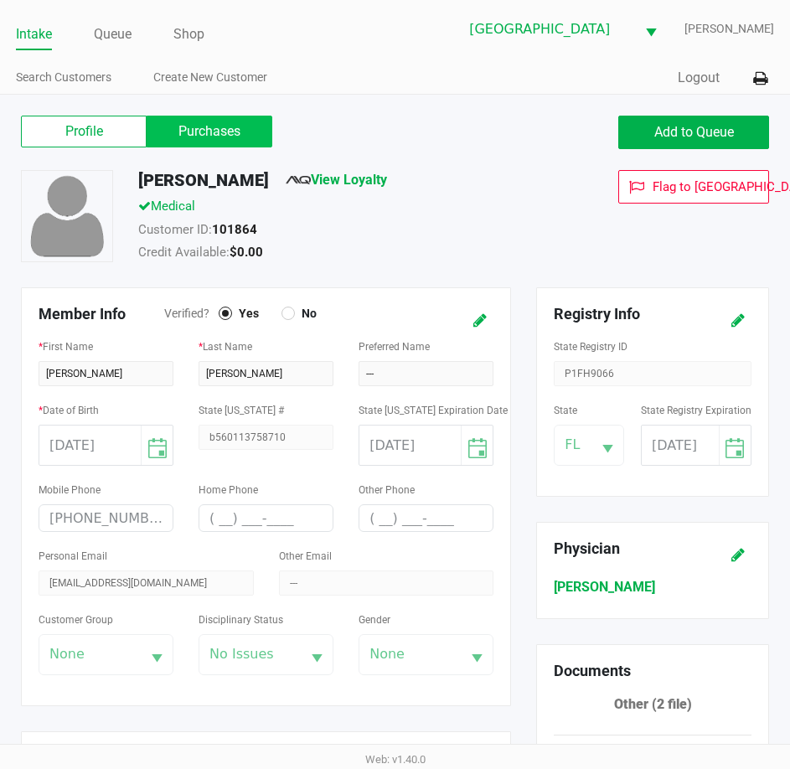
click at [207, 135] on label "Purchases" at bounding box center [210, 132] width 126 height 32
click at [0, 0] on 1 "Purchases" at bounding box center [0, 0] width 0 height 0
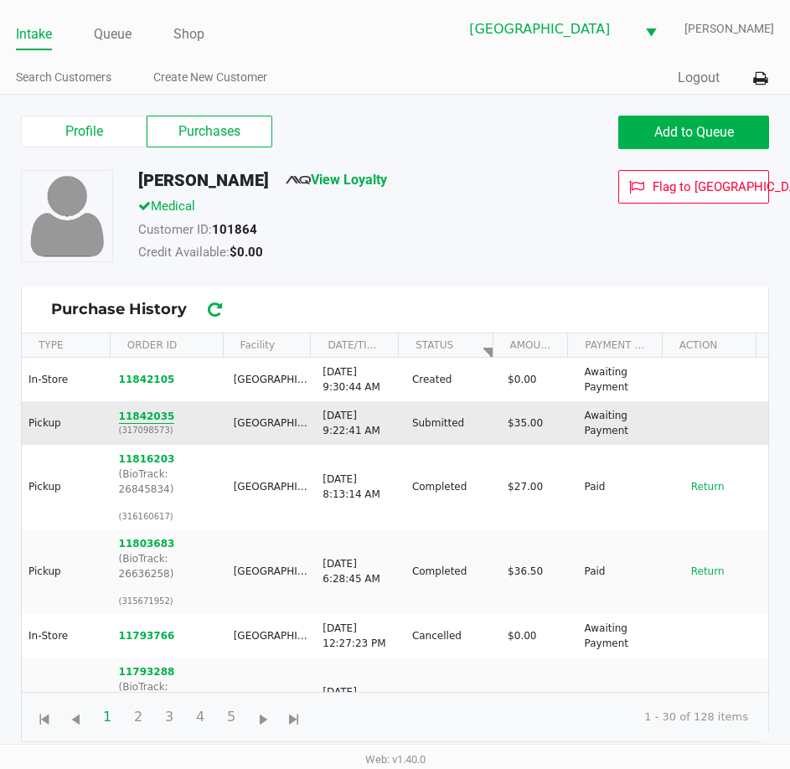
click at [146, 417] on button "11842035" at bounding box center [147, 416] width 56 height 15
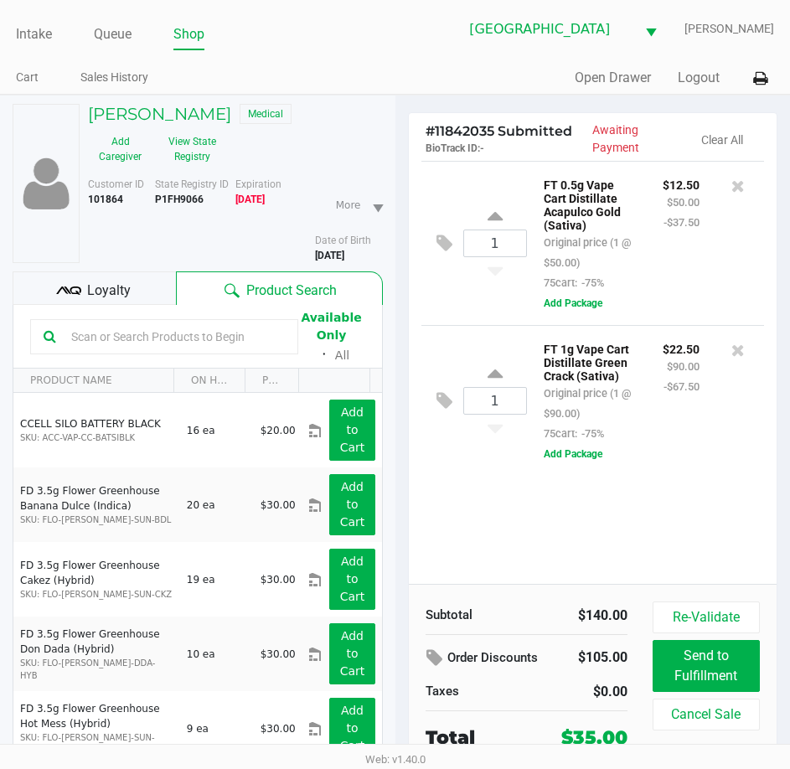
drag, startPoint x: 142, startPoint y: 205, endPoint x: 84, endPoint y: 116, distance: 106.5
click at [84, 116] on div "[PERSON_NAME] Medical Add Caregiver View State Registry Customer ID 101864 Stat…" at bounding box center [231, 183] width 303 height 159
copy div "[PERSON_NAME] Medical Add Caregiver View State Registry Customer ID 101864"
click at [122, 19] on div "Intake Queue Shop" at bounding box center [206, 33] width 380 height 31
click at [112, 30] on link "Queue" at bounding box center [113, 34] width 38 height 23
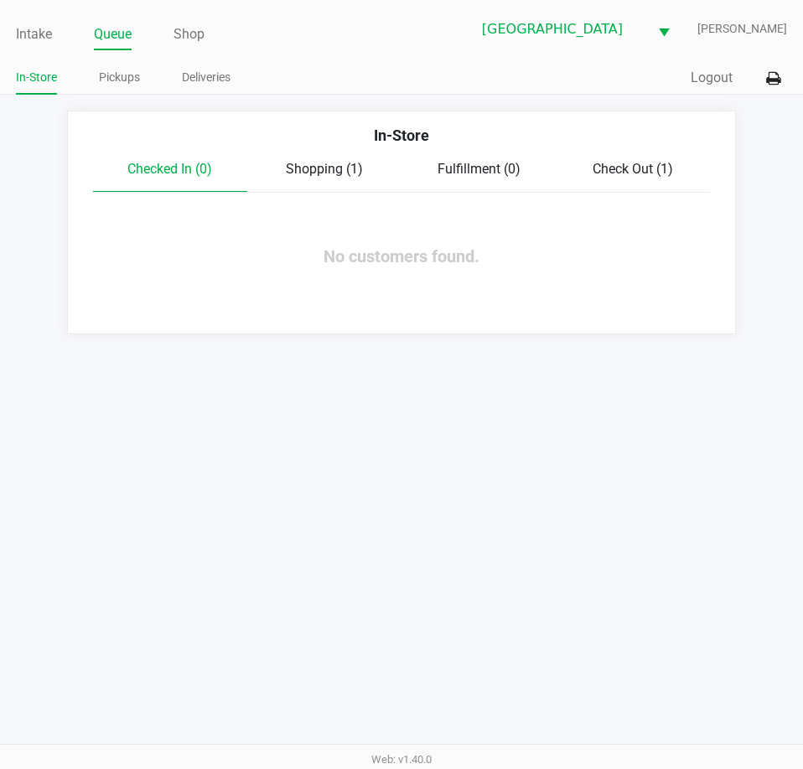
click at [315, 167] on span "Shopping (1)" at bounding box center [324, 169] width 77 height 16
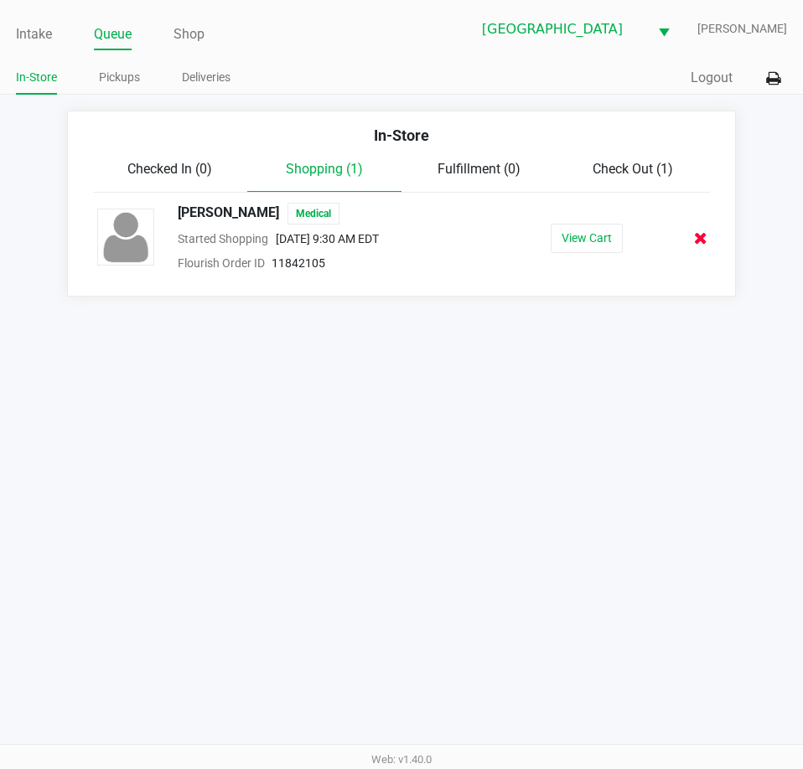
click at [703, 235] on icon at bounding box center [700, 238] width 13 height 13
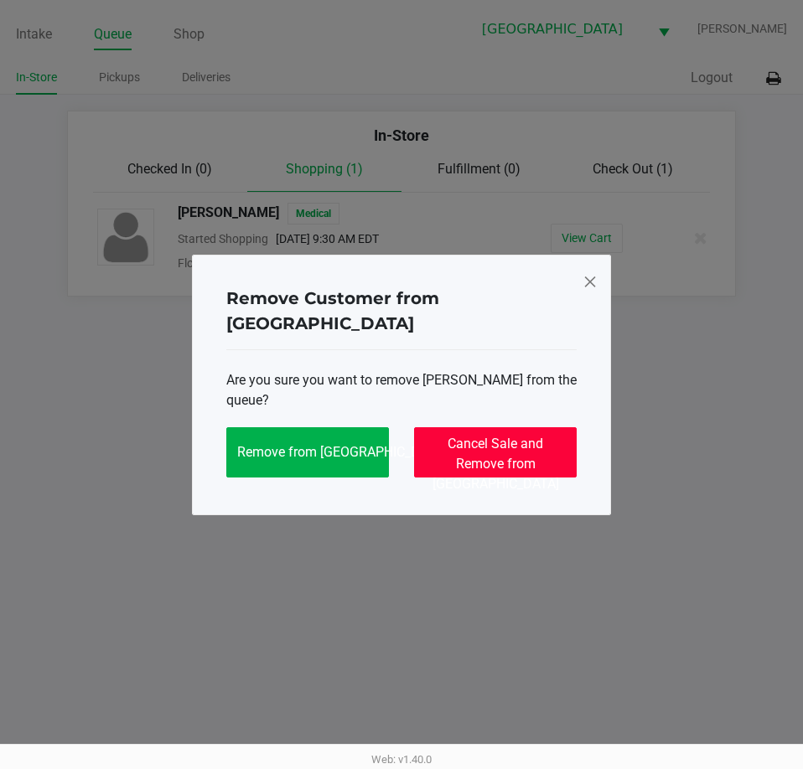
click at [494, 436] on span "Cancel Sale and Remove from [GEOGRAPHIC_DATA]" at bounding box center [495, 464] width 127 height 56
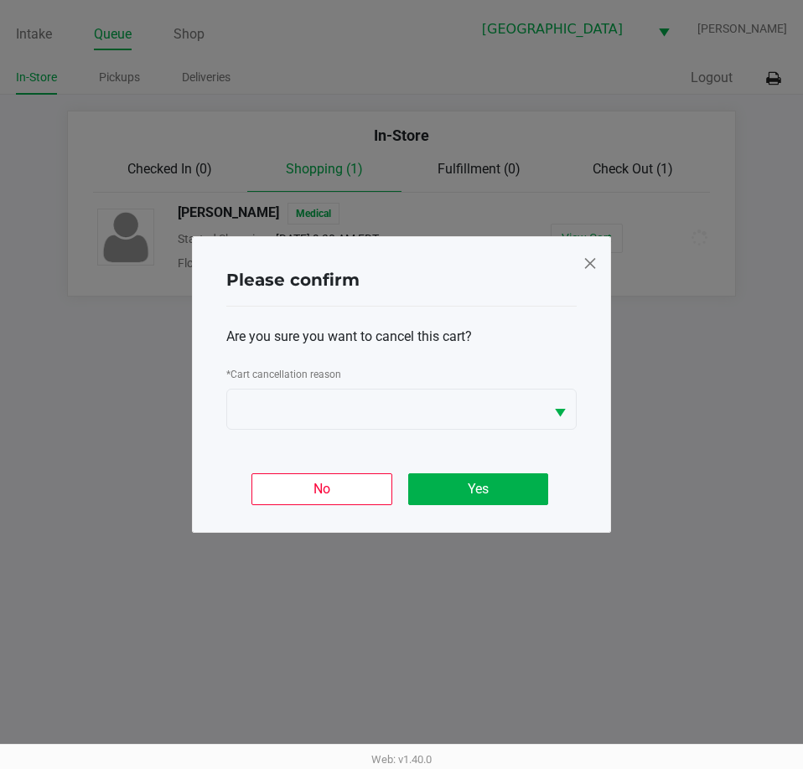
click at [440, 376] on div "* Cart cancellation reason" at bounding box center [401, 376] width 350 height 25
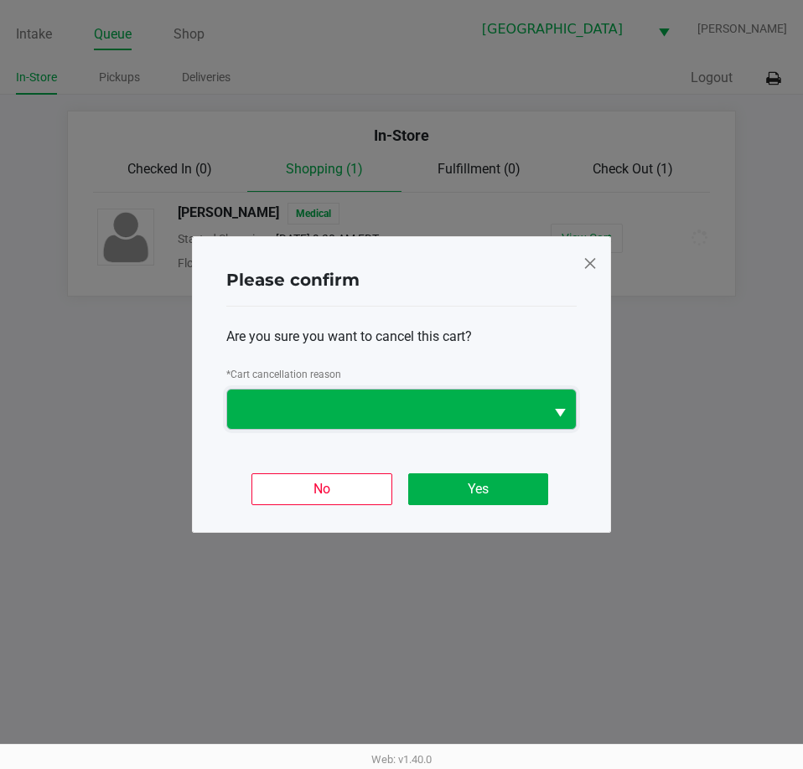
drag, startPoint x: 447, startPoint y: 406, endPoint x: 447, endPoint y: 421, distance: 15.1
click at [447, 406] on span at bounding box center [385, 410] width 297 height 20
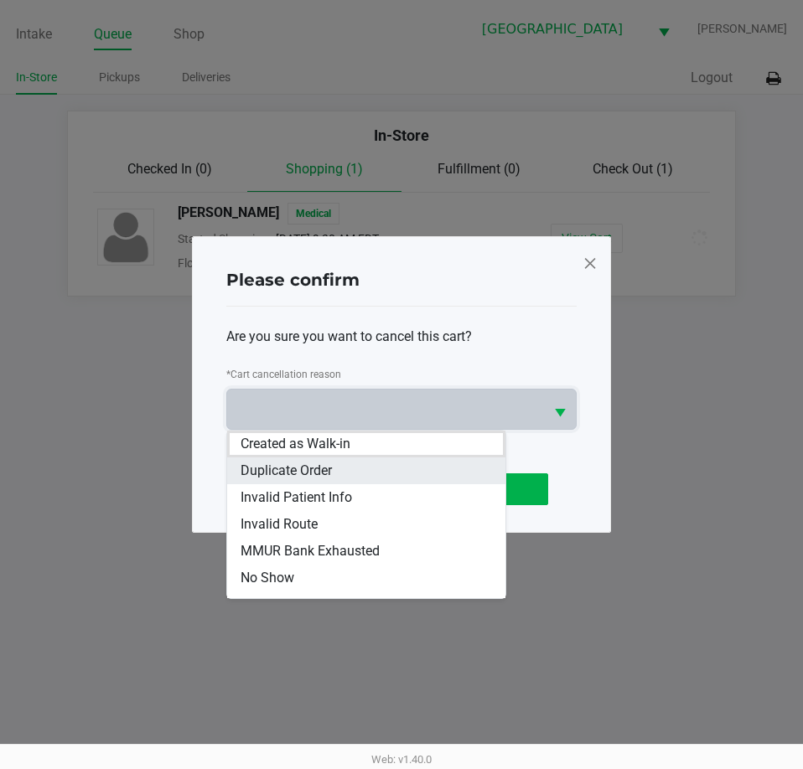
click at [372, 474] on li "Duplicate Order" at bounding box center [366, 471] width 278 height 27
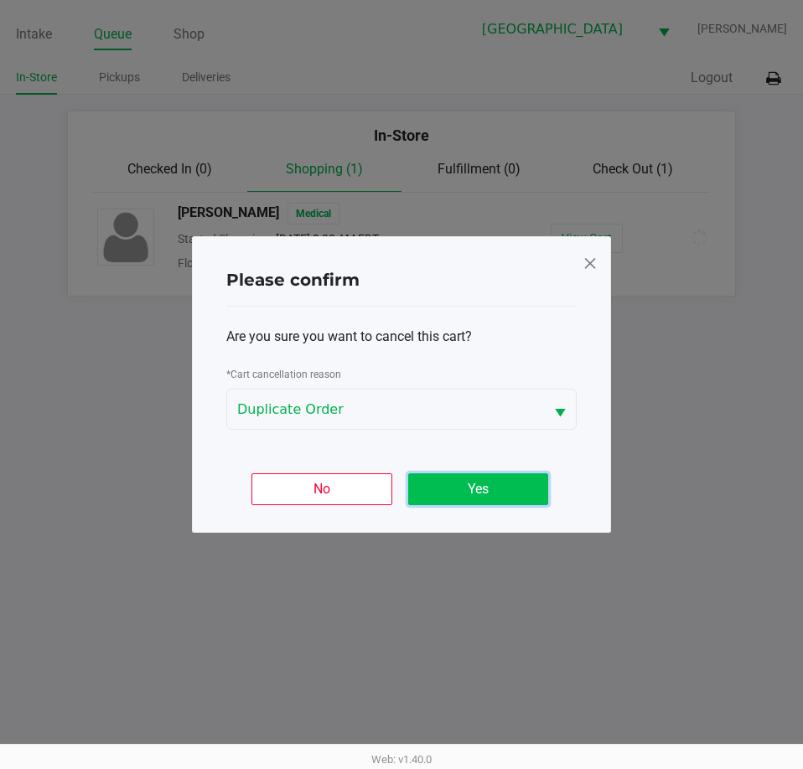
click at [472, 490] on button "Yes" at bounding box center [478, 490] width 140 height 32
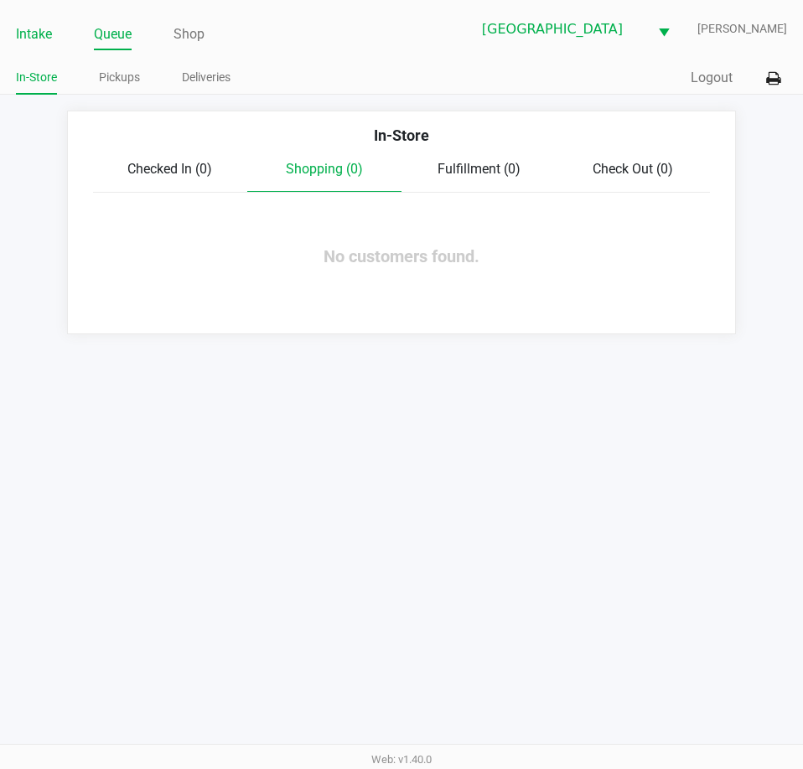
click at [38, 45] on link "Intake" at bounding box center [34, 34] width 36 height 23
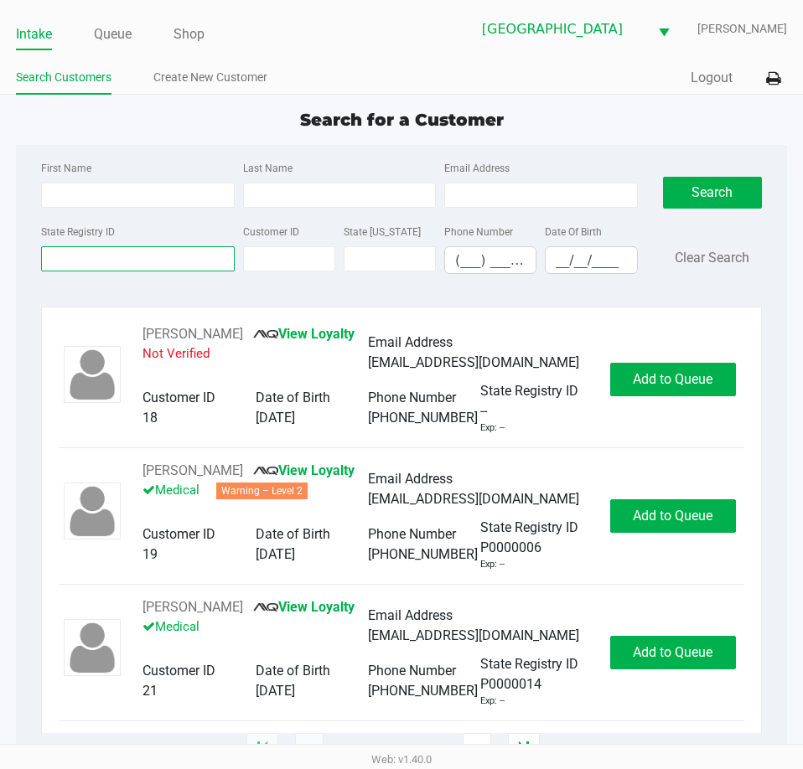
drag, startPoint x: 149, startPoint y: 267, endPoint x: 131, endPoint y: 261, distance: 19.1
click at [146, 267] on input "State Registry ID" at bounding box center [137, 258] width 193 height 25
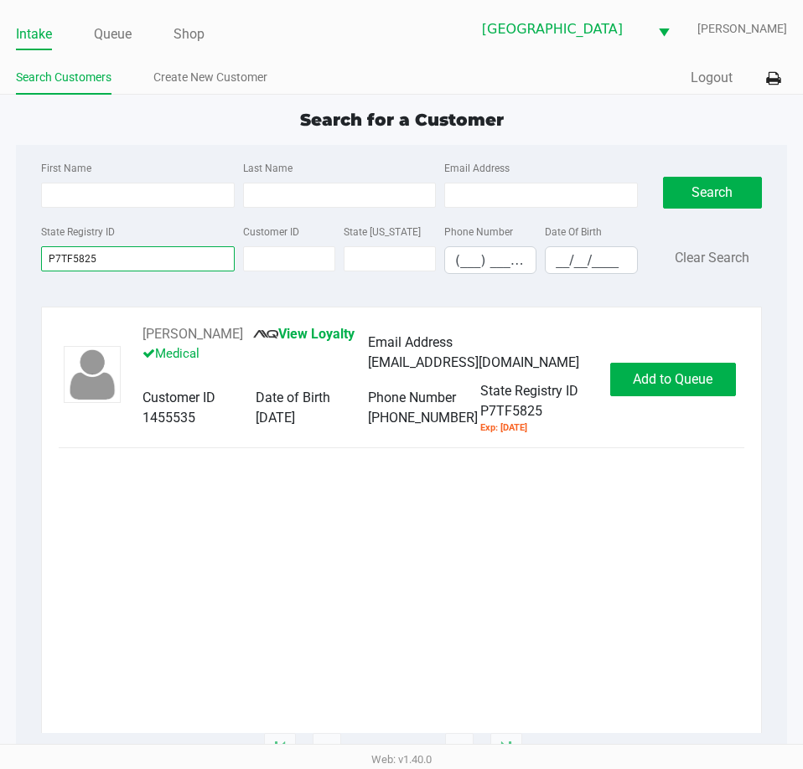
type input "P7TF5825"
drag, startPoint x: 259, startPoint y: 331, endPoint x: 131, endPoint y: 334, distance: 128.3
click at [131, 334] on div "[PERSON_NAME] View Loyalty Medical Email Address [EMAIL_ADDRESS][DOMAIN_NAME] C…" at bounding box center [368, 379] width 484 height 111
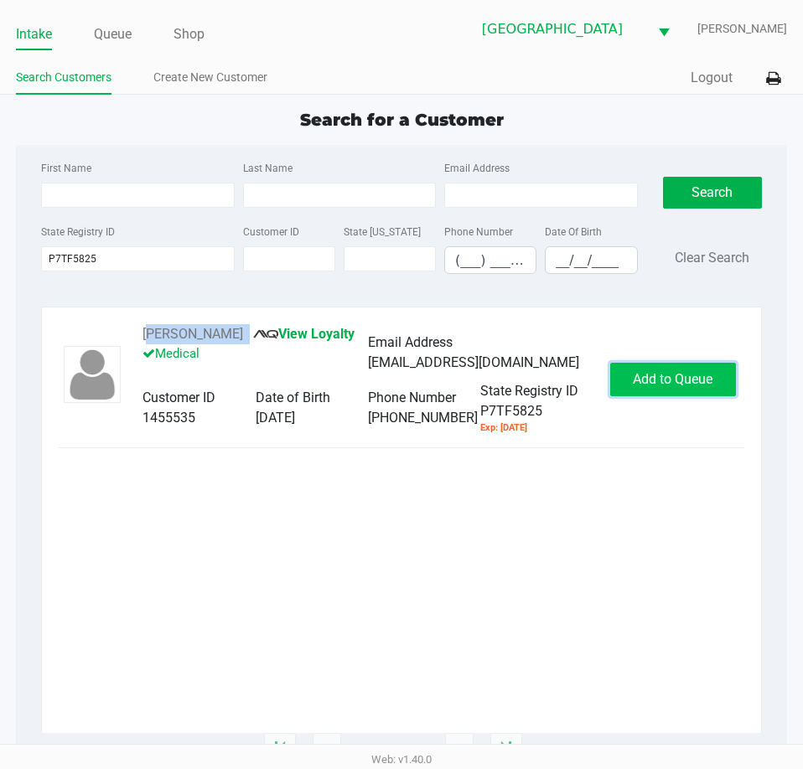
click at [642, 386] on span "Add to Queue" at bounding box center [673, 379] width 80 height 16
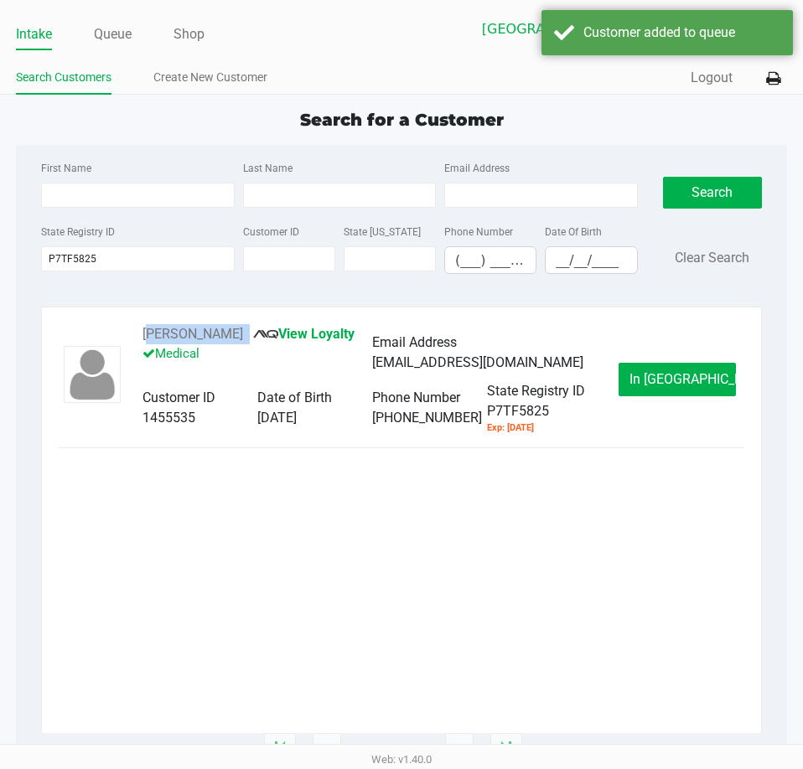
click at [664, 391] on button "In [GEOGRAPHIC_DATA]" at bounding box center [677, 380] width 117 height 34
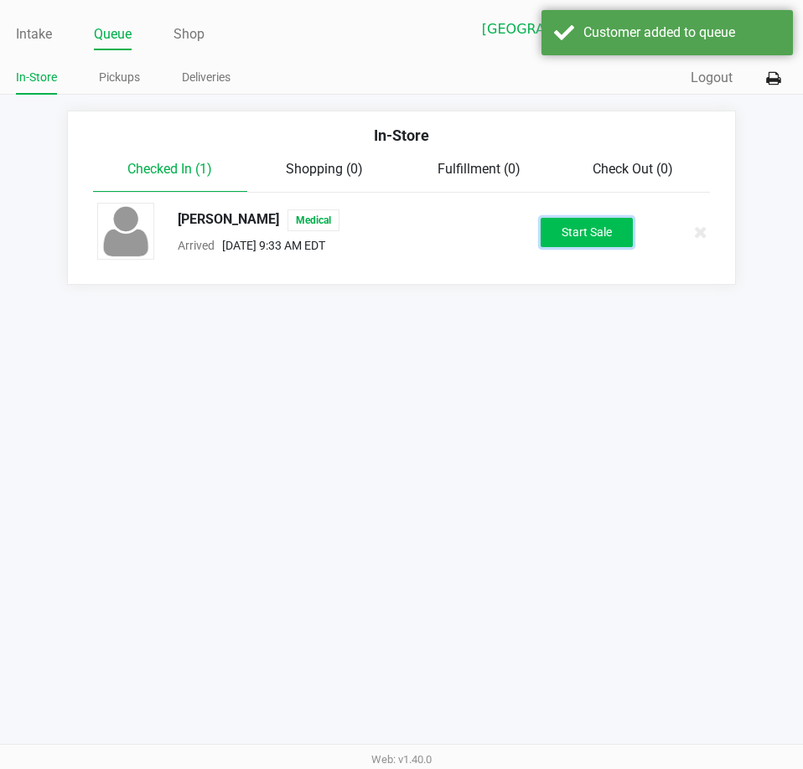
click at [553, 236] on button "Start Sale" at bounding box center [587, 232] width 92 height 29
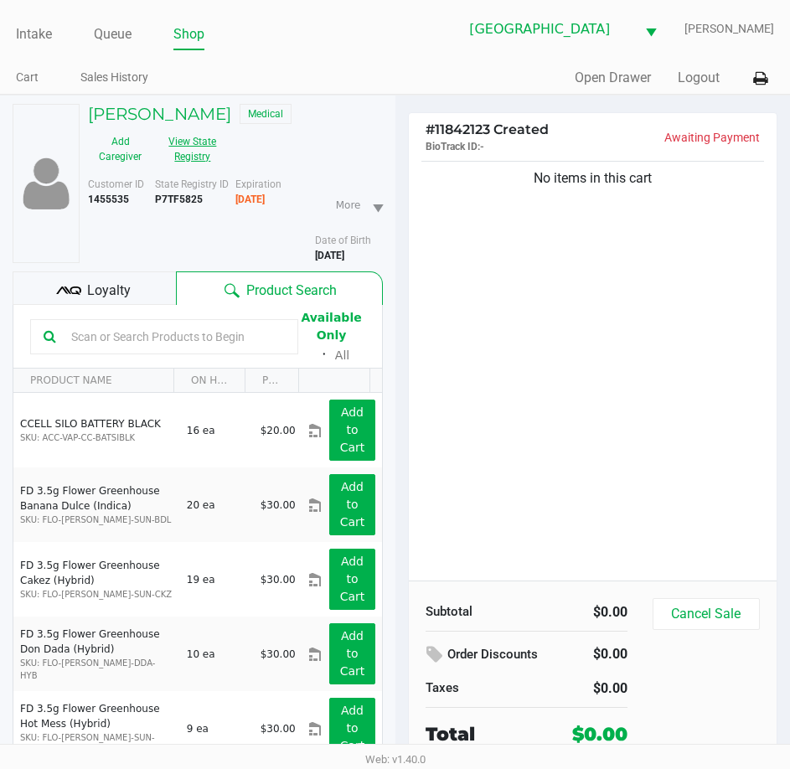
click at [194, 143] on button "View State Registry" at bounding box center [188, 149] width 70 height 42
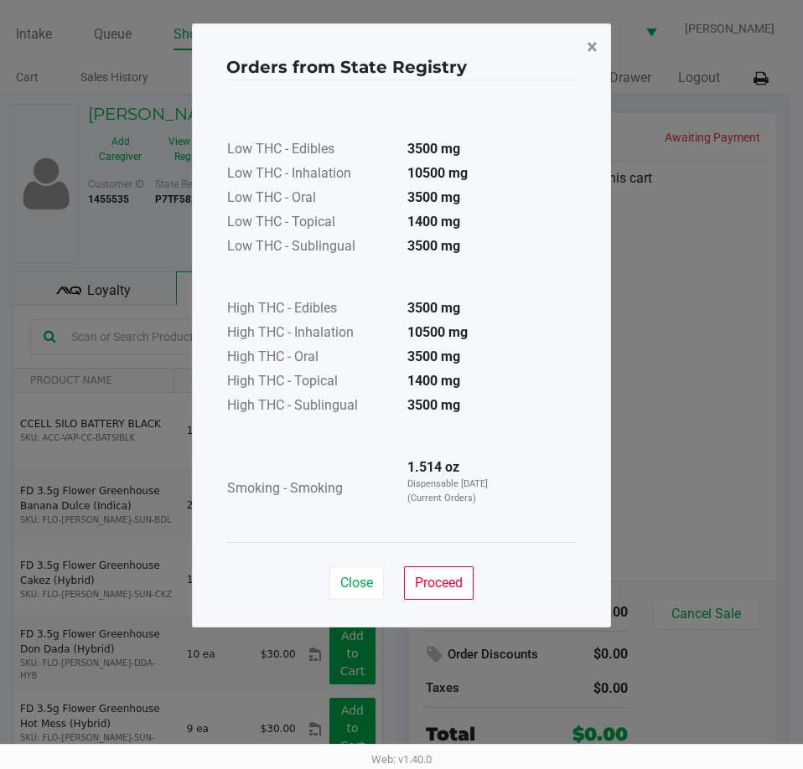
click at [591, 49] on span "×" at bounding box center [592, 46] width 11 height 23
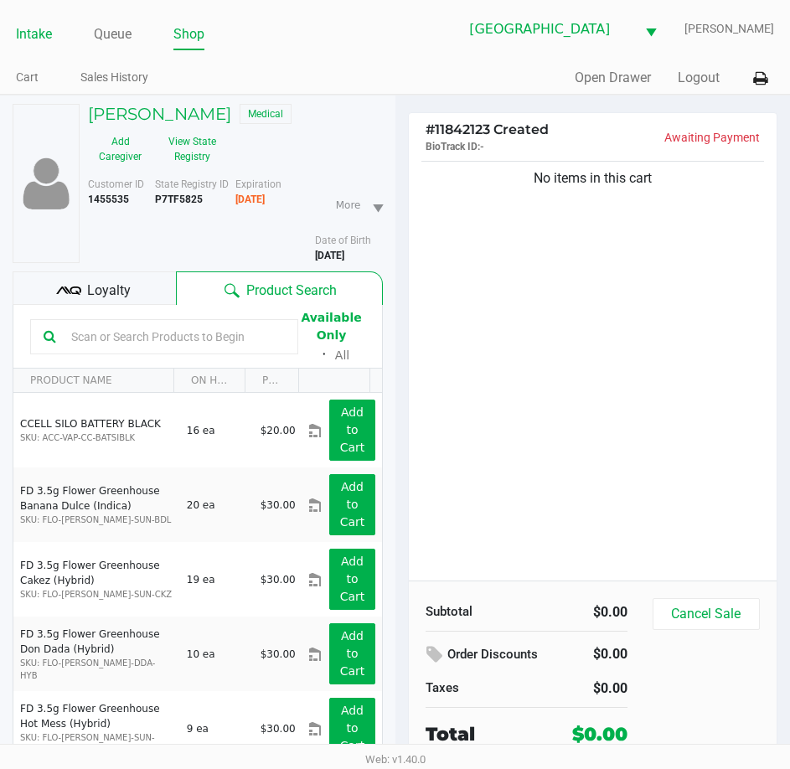
click at [47, 29] on link "Intake" at bounding box center [34, 34] width 36 height 23
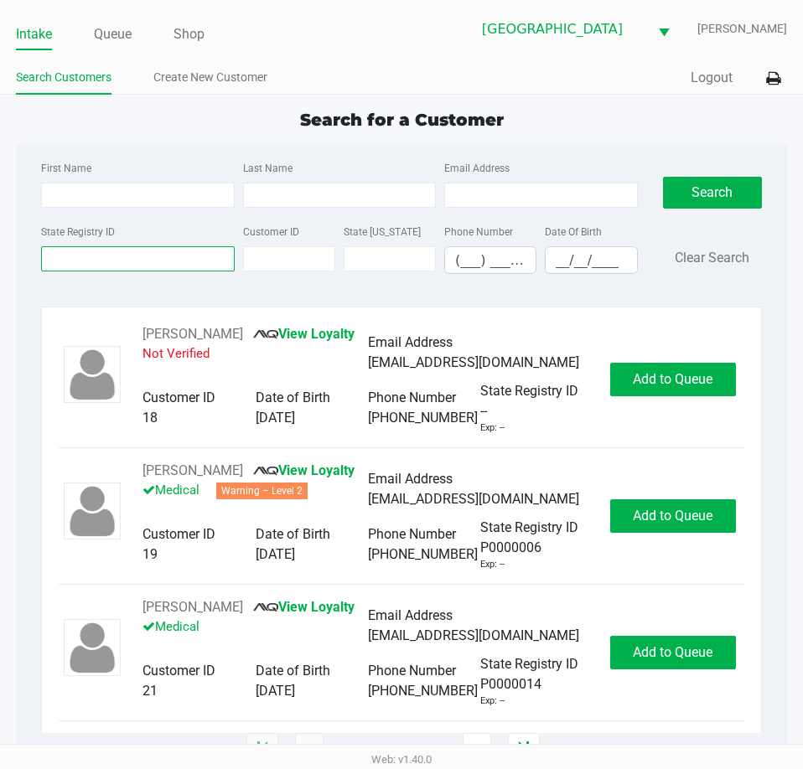
click at [208, 258] on div "State Registry ID" at bounding box center [137, 247] width 201 height 53
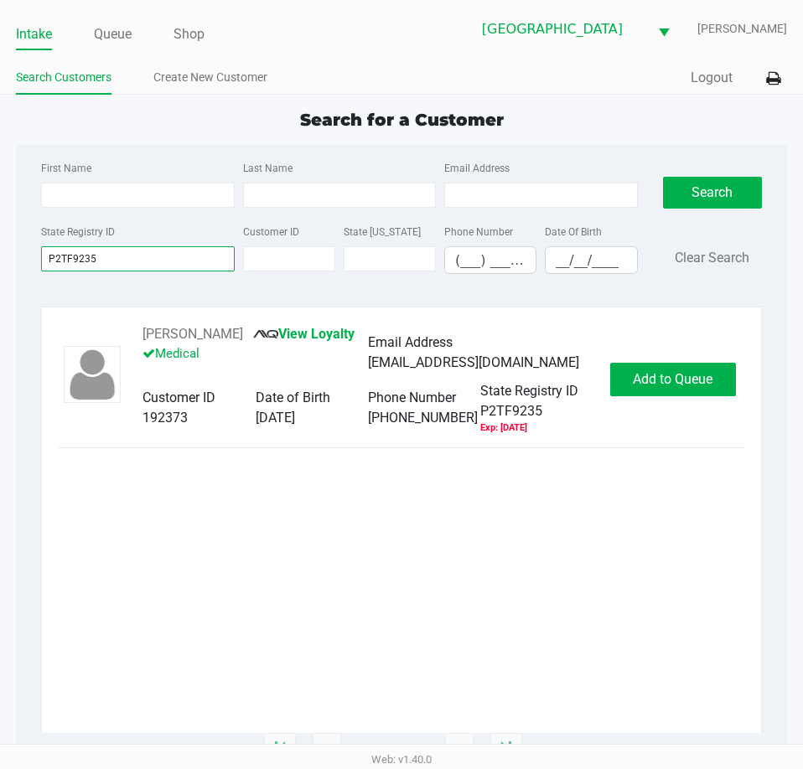
type input "P2TF9235"
drag, startPoint x: 259, startPoint y: 334, endPoint x: 168, endPoint y: 338, distance: 90.6
click at [140, 333] on div "[PERSON_NAME] View Loyalty Medical Email Address [EMAIL_ADDRESS][DOMAIN_NAME] C…" at bounding box center [368, 379] width 484 height 111
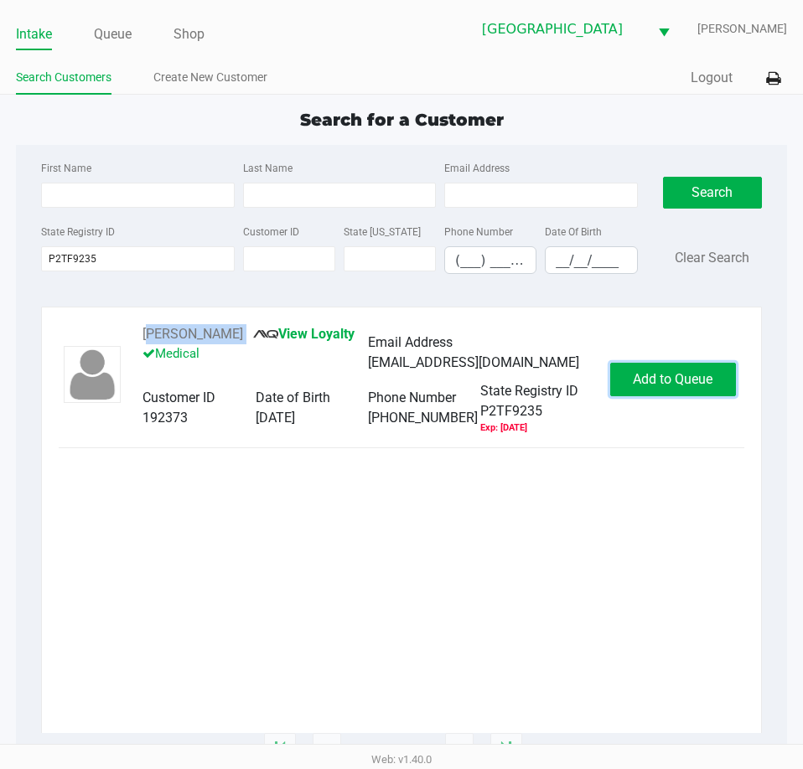
click at [708, 387] on span "Add to Queue" at bounding box center [673, 379] width 80 height 16
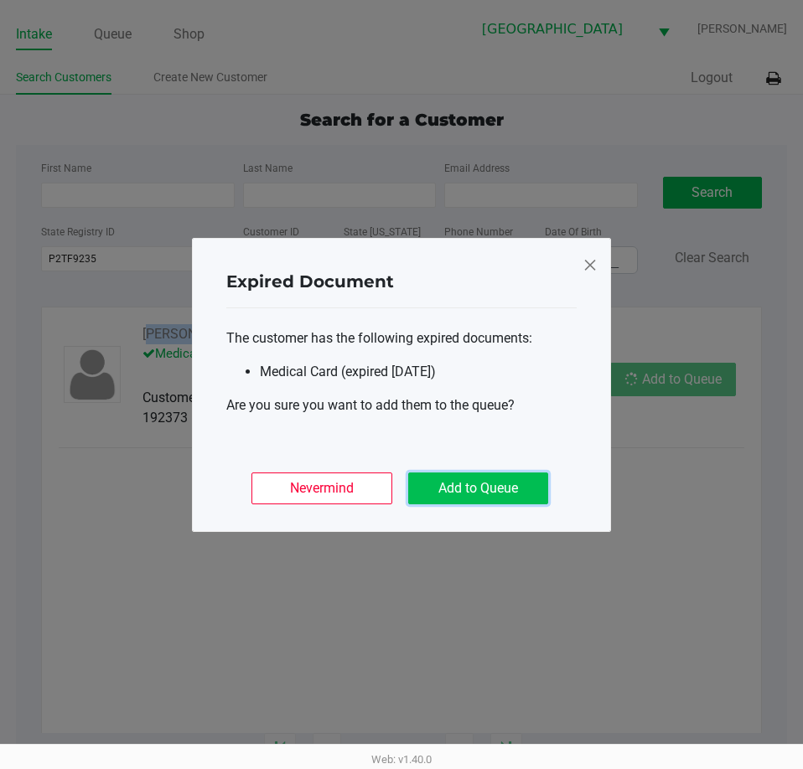
click at [441, 479] on button "Add to Queue" at bounding box center [478, 489] width 140 height 32
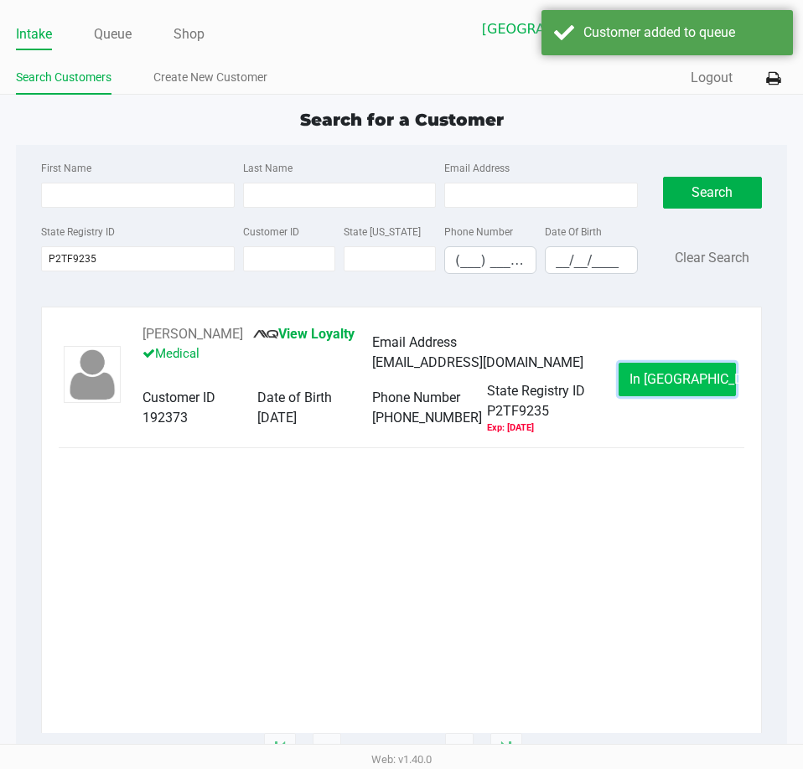
click at [697, 375] on span "In [GEOGRAPHIC_DATA]" at bounding box center [699, 379] width 141 height 16
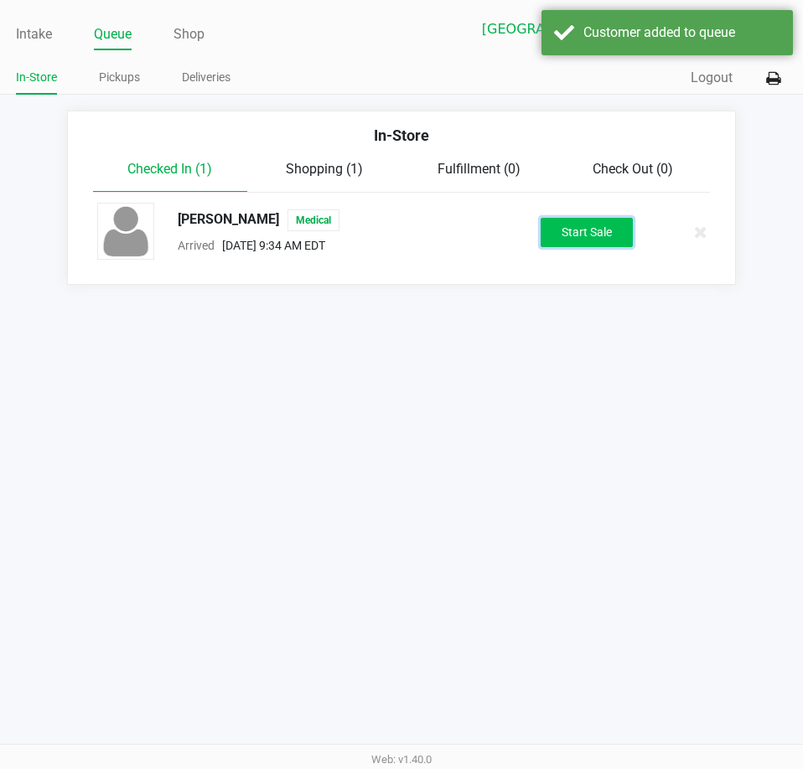
click at [594, 239] on button "Start Sale" at bounding box center [587, 232] width 92 height 29
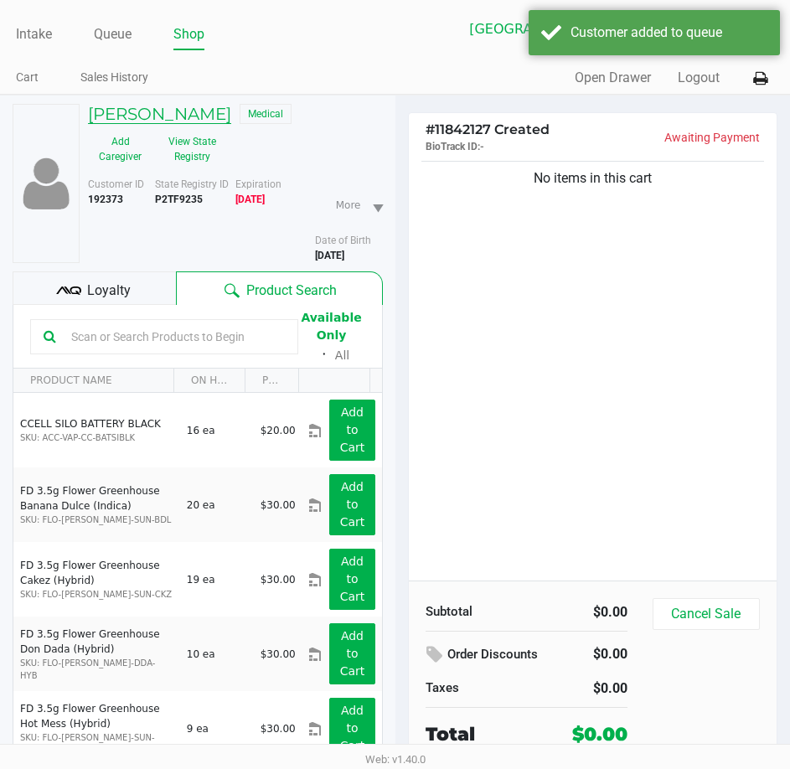
drag, startPoint x: 775, startPoint y: 367, endPoint x: 212, endPoint y: 106, distance: 620.6
click at [212, 106] on h5 "[PERSON_NAME]" at bounding box center [159, 114] width 143 height 20
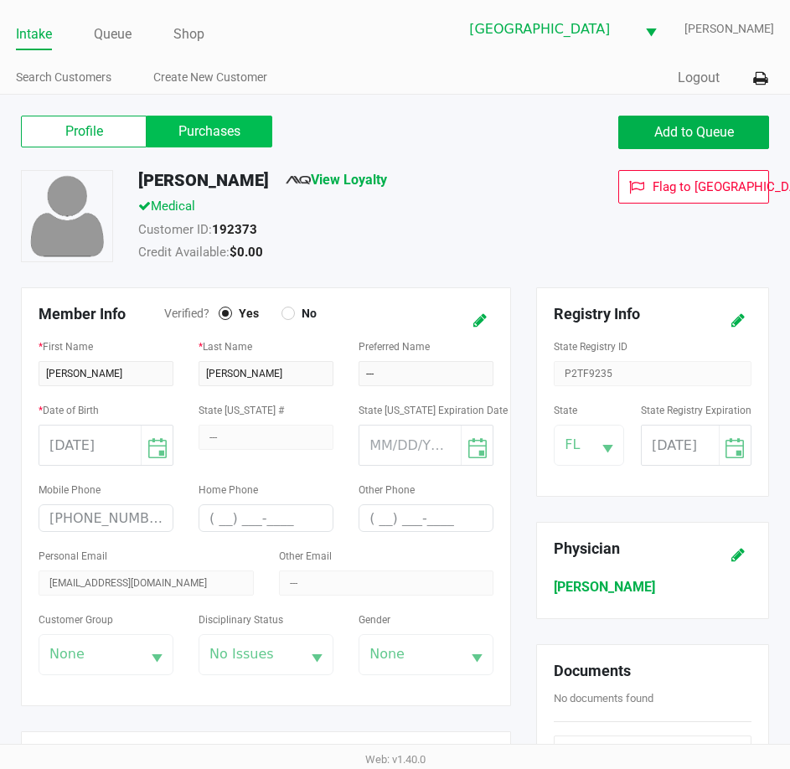
click at [230, 121] on label "Purchases" at bounding box center [210, 132] width 126 height 32
click at [0, 0] on 1 "Purchases" at bounding box center [0, 0] width 0 height 0
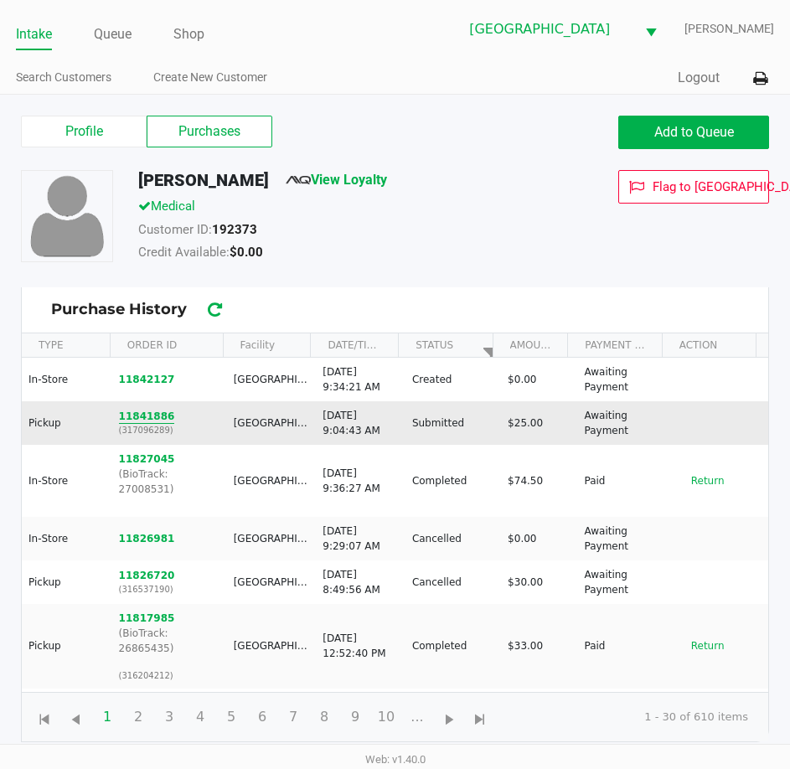
click at [147, 422] on button "11841886" at bounding box center [147, 416] width 56 height 15
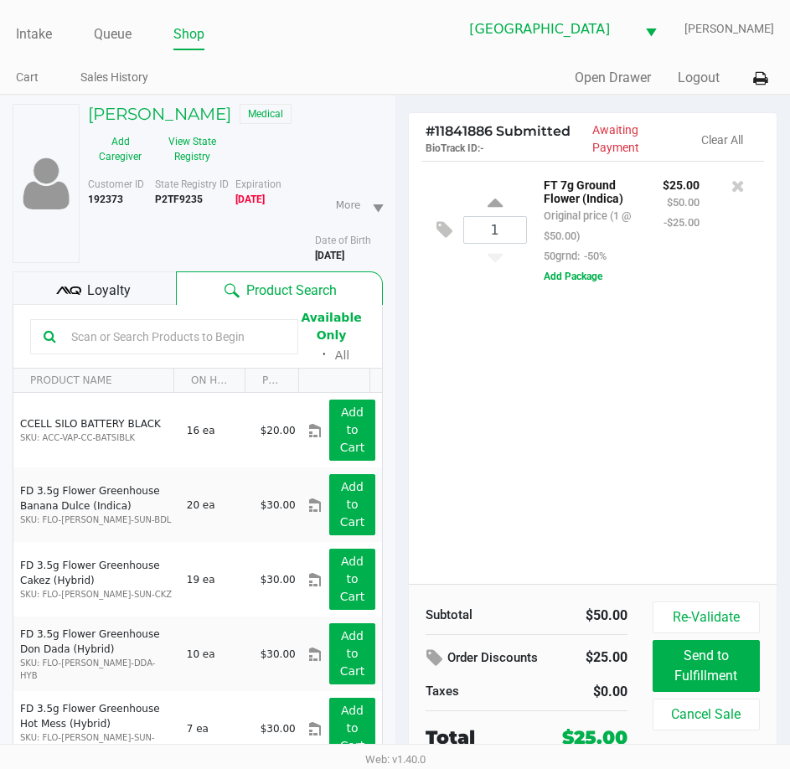
drag, startPoint x: 134, startPoint y: 199, endPoint x: 87, endPoint y: 121, distance: 91.7
click at [87, 121] on div "[PERSON_NAME] Medical Add Caregiver View State Registry Customer ID 192373 Stat…" at bounding box center [231, 183] width 303 height 159
click at [121, 28] on link "Queue" at bounding box center [113, 34] width 38 height 23
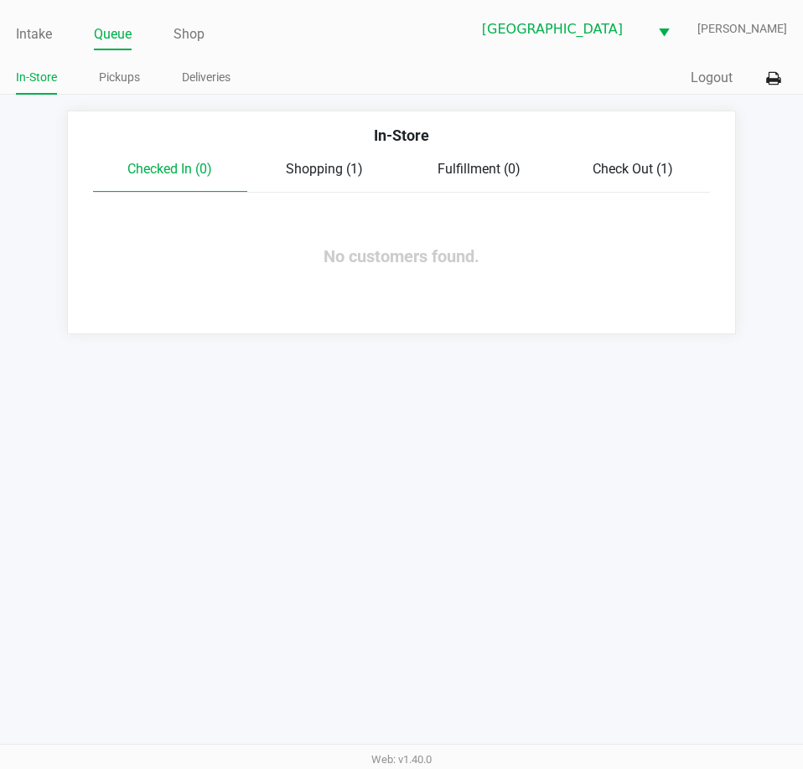
click at [334, 164] on span "Shopping (1)" at bounding box center [324, 169] width 77 height 16
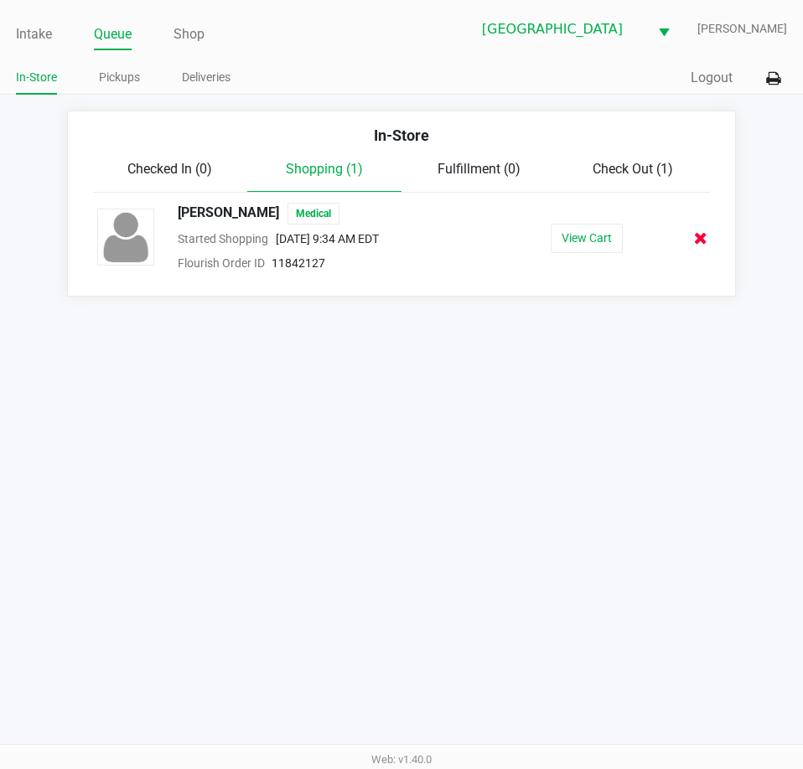
click at [702, 236] on icon at bounding box center [700, 238] width 13 height 13
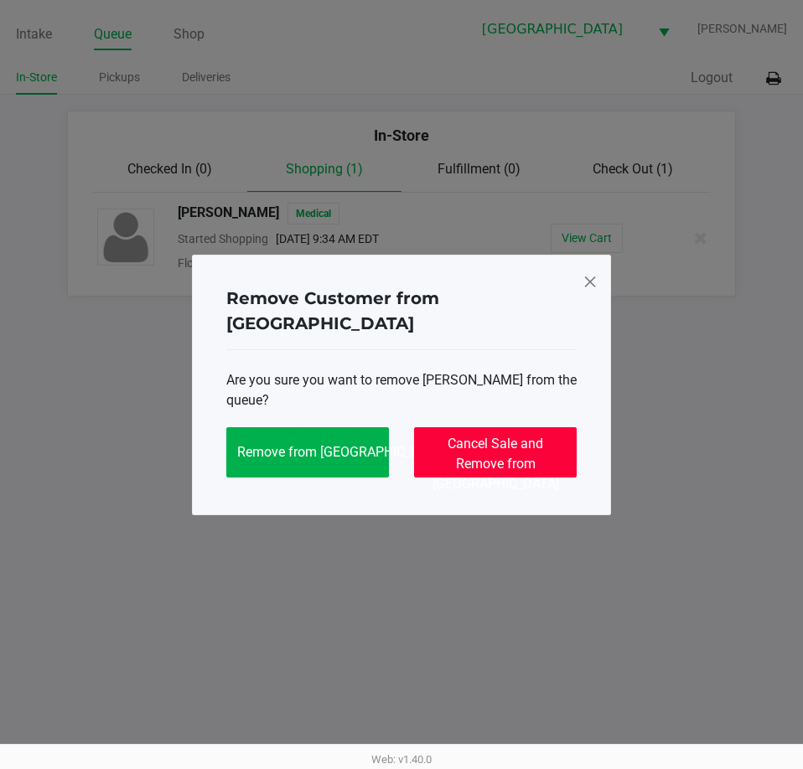
click at [451, 436] on span "Cancel Sale and Remove from [GEOGRAPHIC_DATA]" at bounding box center [495, 464] width 127 height 56
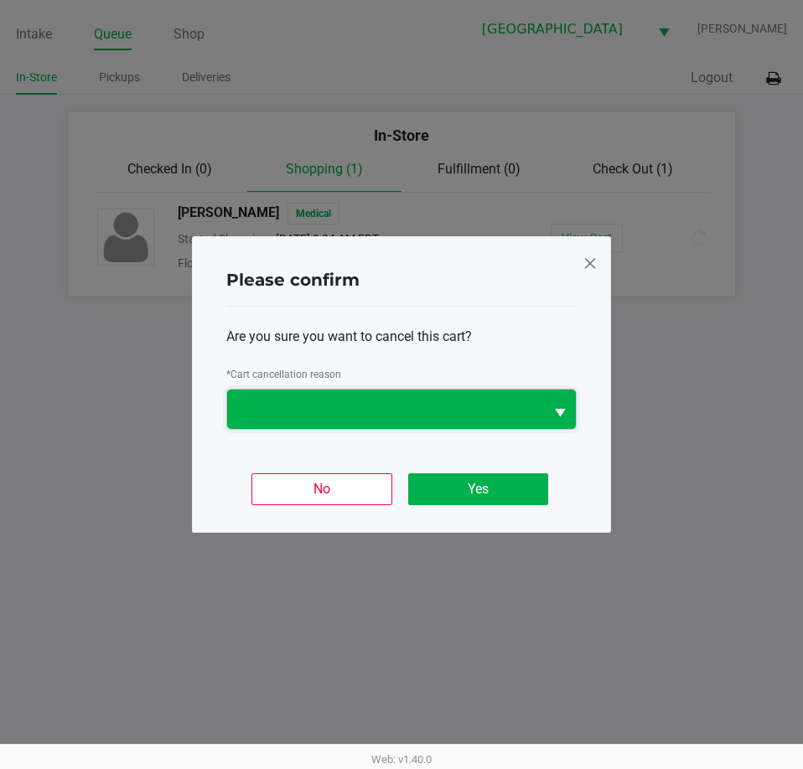
drag, startPoint x: 454, startPoint y: 417, endPoint x: 438, endPoint y: 420, distance: 16.1
click at [453, 417] on span at bounding box center [385, 410] width 297 height 20
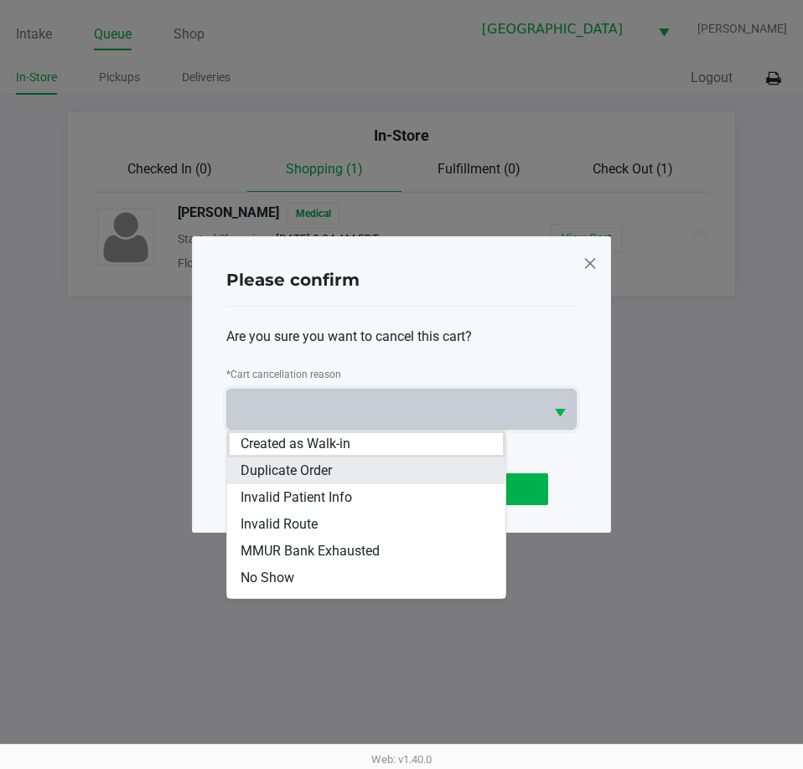
click at [329, 482] on li "Duplicate Order" at bounding box center [366, 471] width 278 height 27
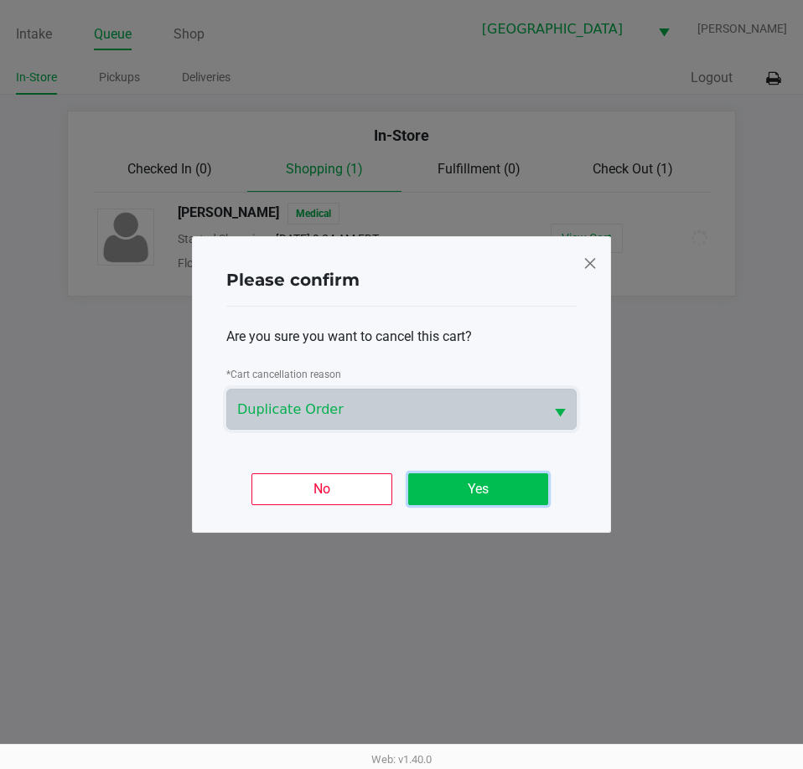
click at [456, 490] on button "Yes" at bounding box center [478, 490] width 140 height 32
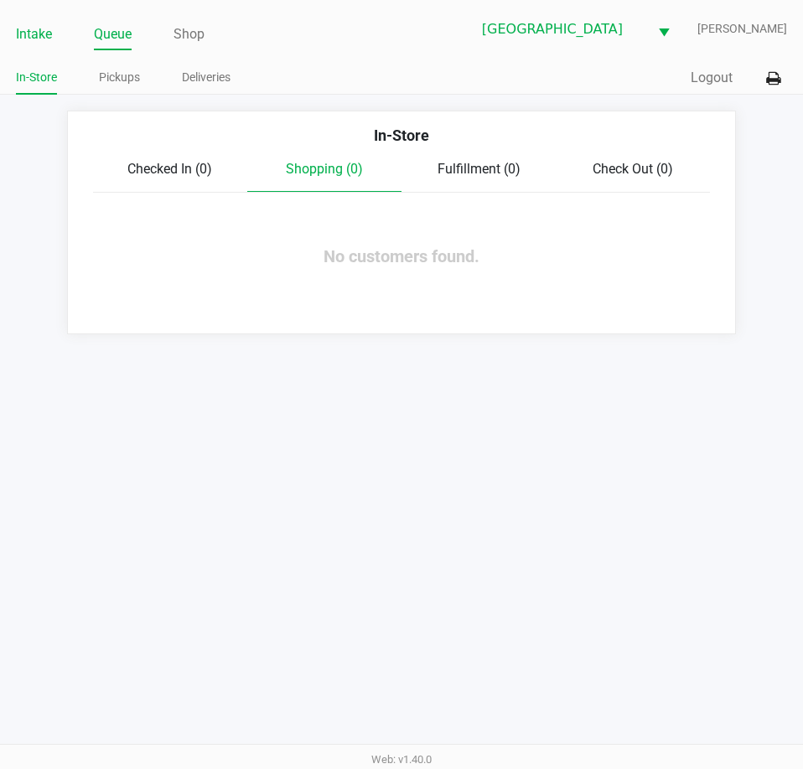
drag, startPoint x: 49, startPoint y: 37, endPoint x: 108, endPoint y: 25, distance: 59.8
click at [49, 38] on link "Intake" at bounding box center [34, 34] width 36 height 23
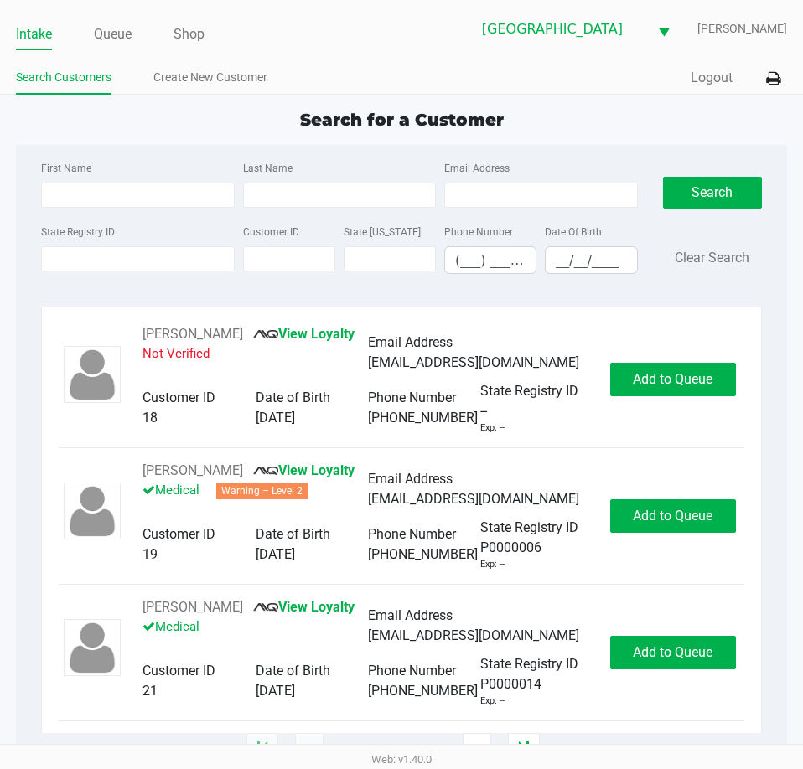
click at [704, 127] on div "Search for a Customer" at bounding box center [401, 119] width 796 height 25
click at [35, 38] on link "Intake" at bounding box center [34, 34] width 36 height 23
drag, startPoint x: 299, startPoint y: 74, endPoint x: 311, endPoint y: 8, distance: 67.2
click at [307, 19] on div "Intake Queue Shop Lakeland WC [PERSON_NAME] Search Customers Create New Custome…" at bounding box center [401, 47] width 803 height 95
click at [116, 37] on link "Queue" at bounding box center [113, 34] width 38 height 23
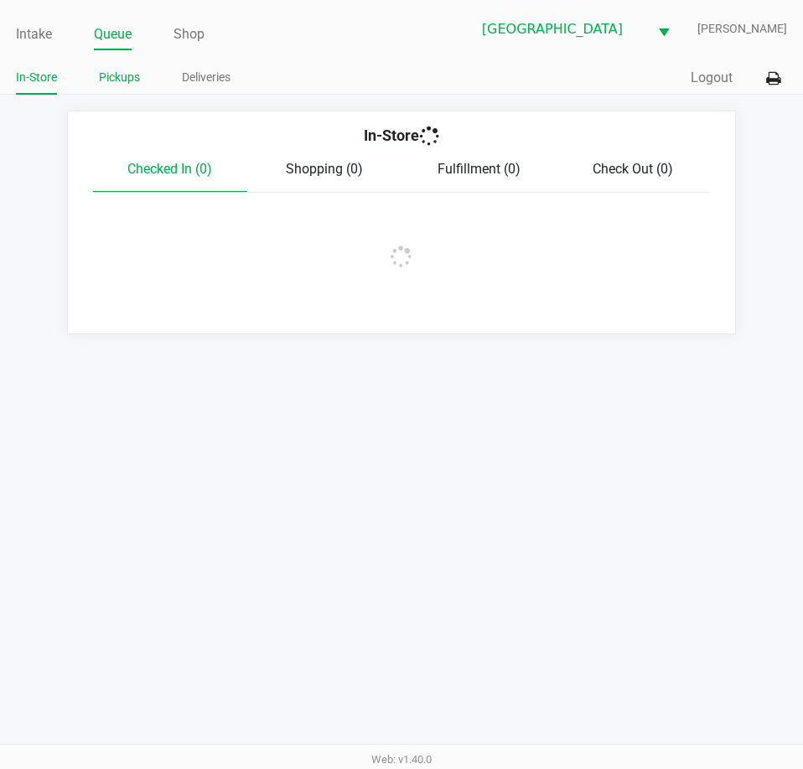
click at [127, 77] on link "Pickups" at bounding box center [119, 77] width 41 height 21
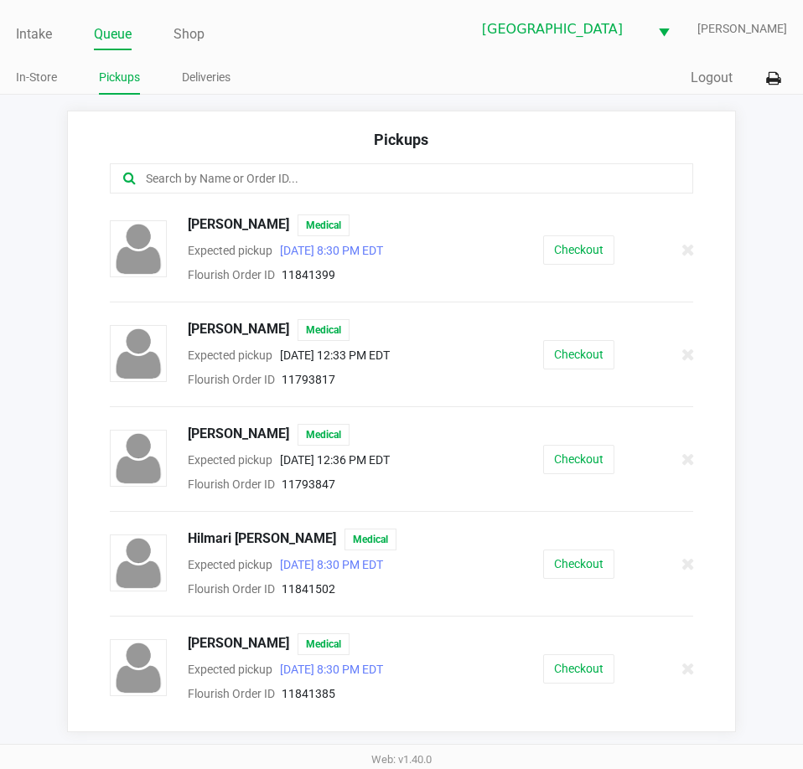
click at [260, 173] on input "text" at bounding box center [394, 178] width 501 height 19
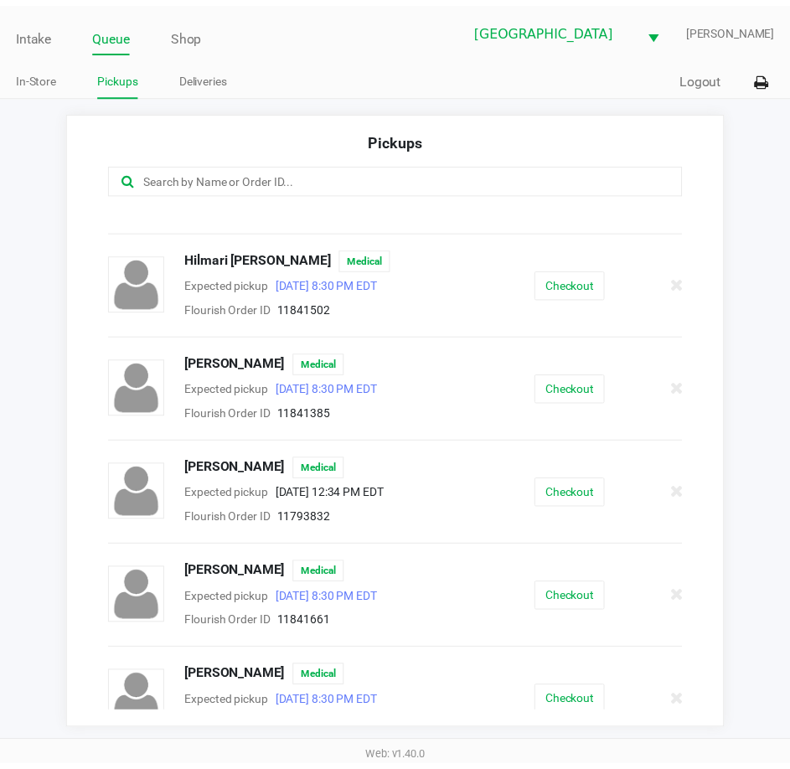
scroll to position [303, 0]
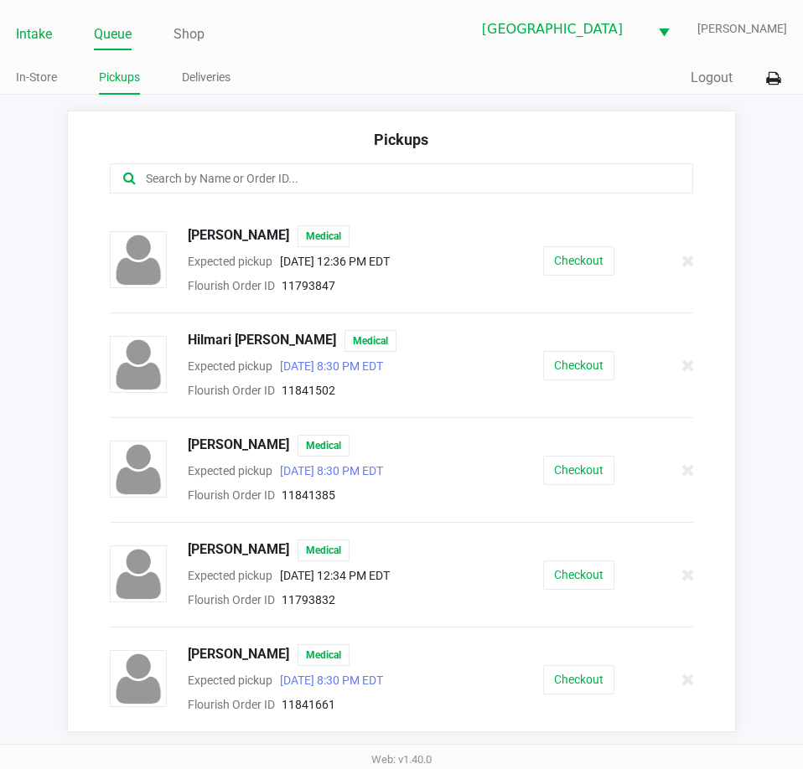
click at [46, 34] on link "Intake" at bounding box center [34, 34] width 36 height 23
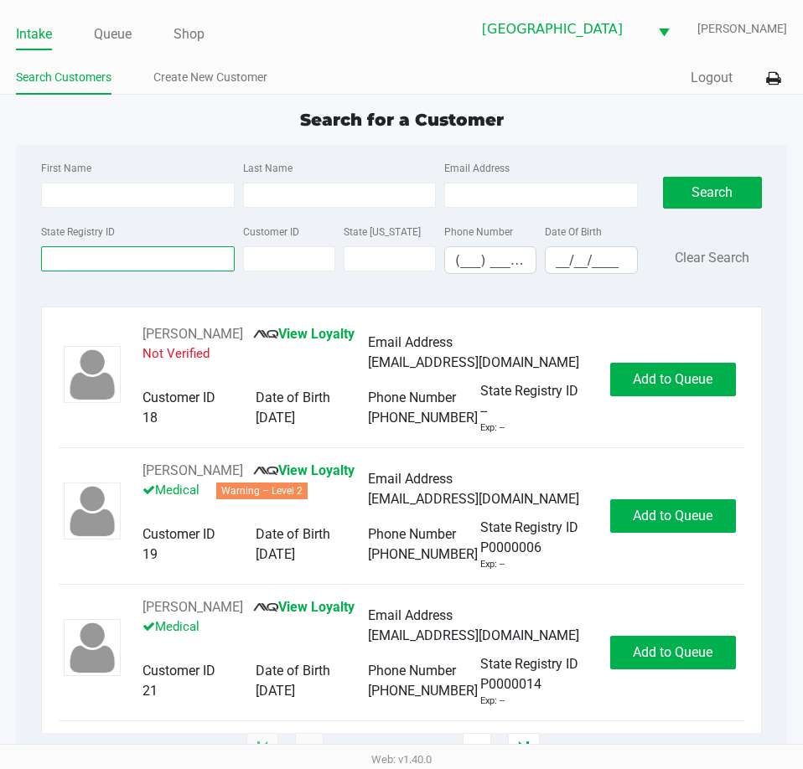
click at [180, 268] on input "State Registry ID" at bounding box center [137, 258] width 193 height 25
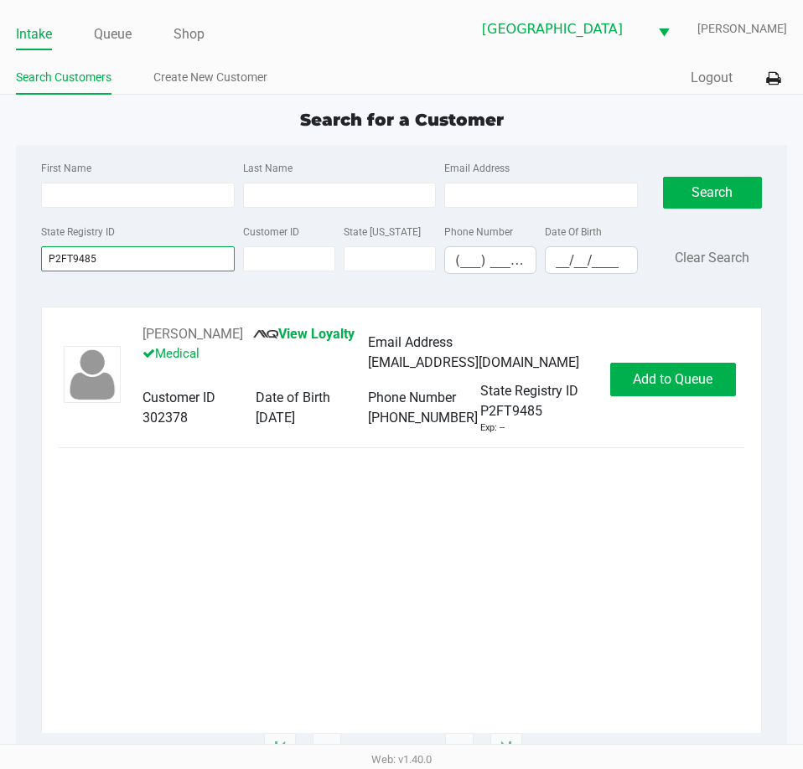
type input "P2FT9485"
drag, startPoint x: 236, startPoint y: 335, endPoint x: 143, endPoint y: 335, distance: 92.2
click at [143, 335] on div "[PERSON_NAME] View Loyalty Medical" at bounding box center [254, 352] width 225 height 57
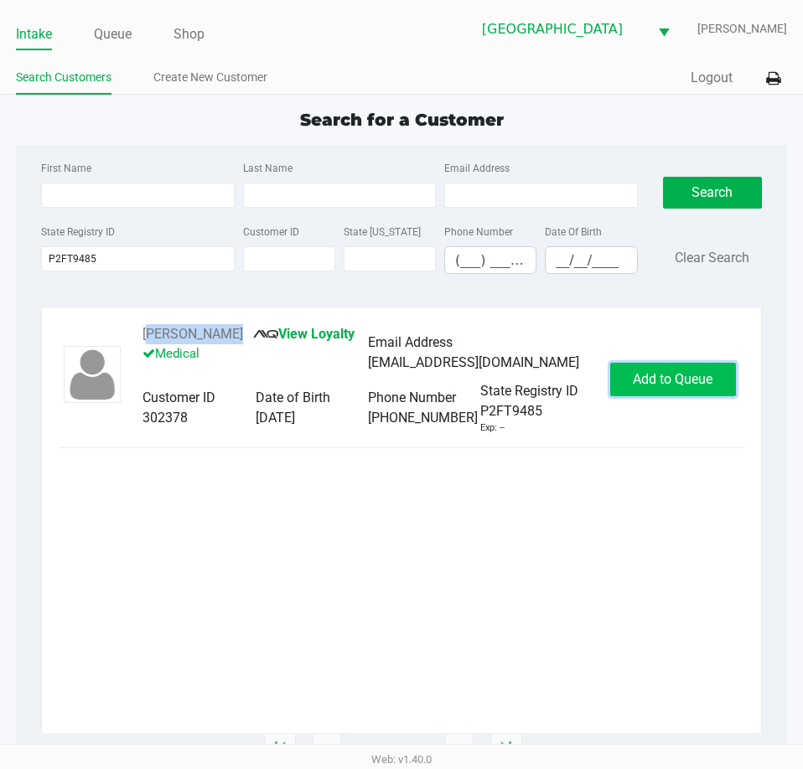
click at [681, 379] on span "Add to Queue" at bounding box center [673, 379] width 80 height 16
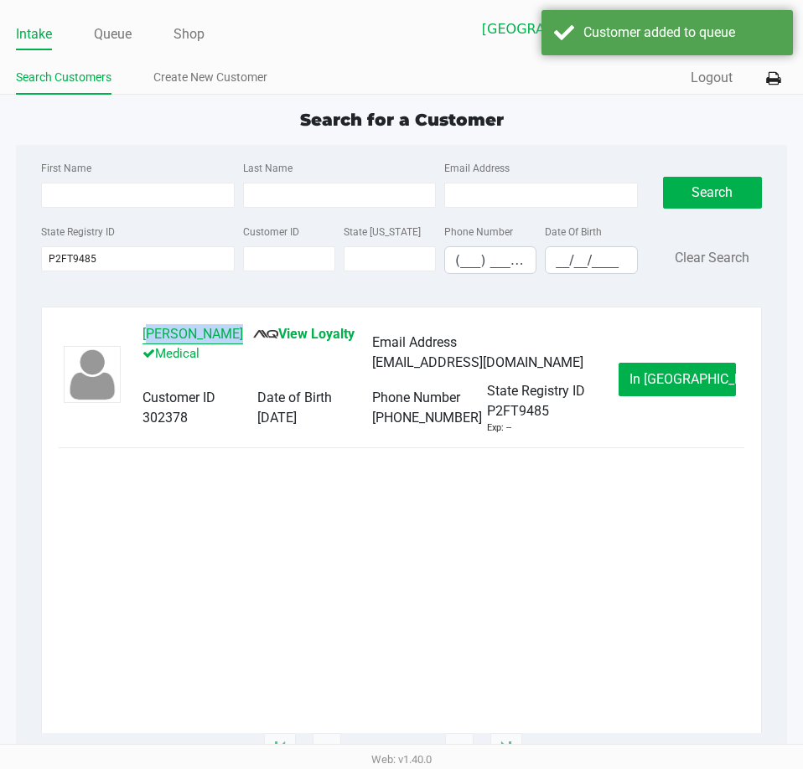
click at [219, 330] on button "[PERSON_NAME]" at bounding box center [192, 334] width 101 height 20
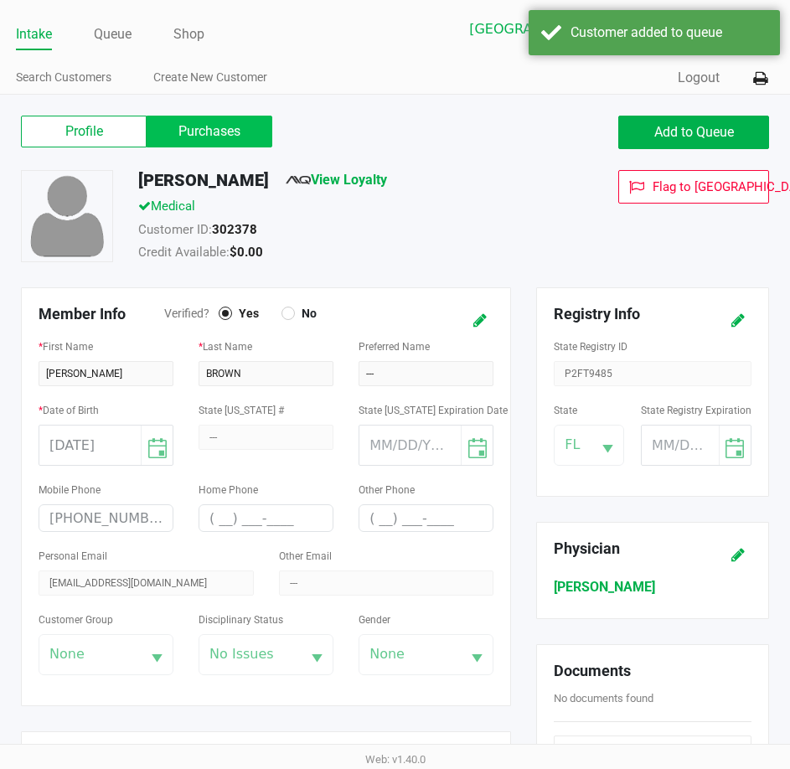
click at [226, 123] on label "Purchases" at bounding box center [210, 132] width 126 height 32
click at [0, 0] on 1 "Purchases" at bounding box center [0, 0] width 0 height 0
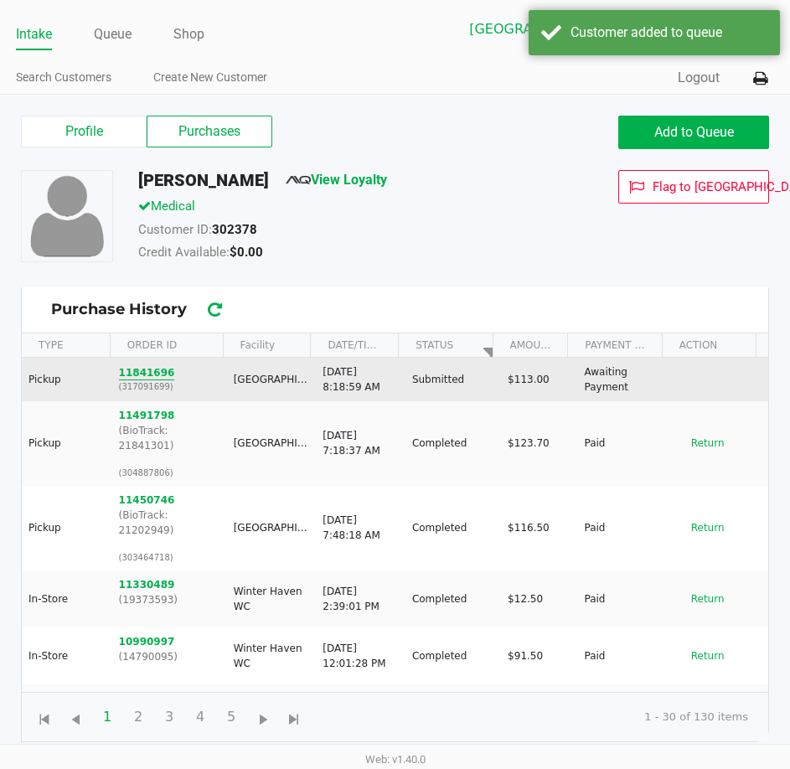
click at [127, 372] on button "11841696" at bounding box center [147, 372] width 56 height 15
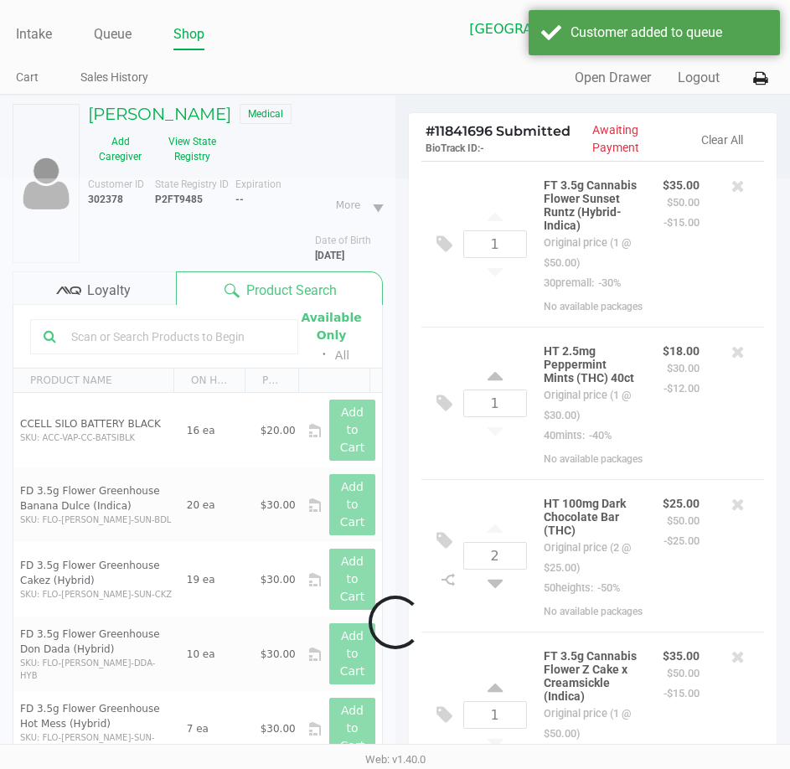
scroll to position [263, 0]
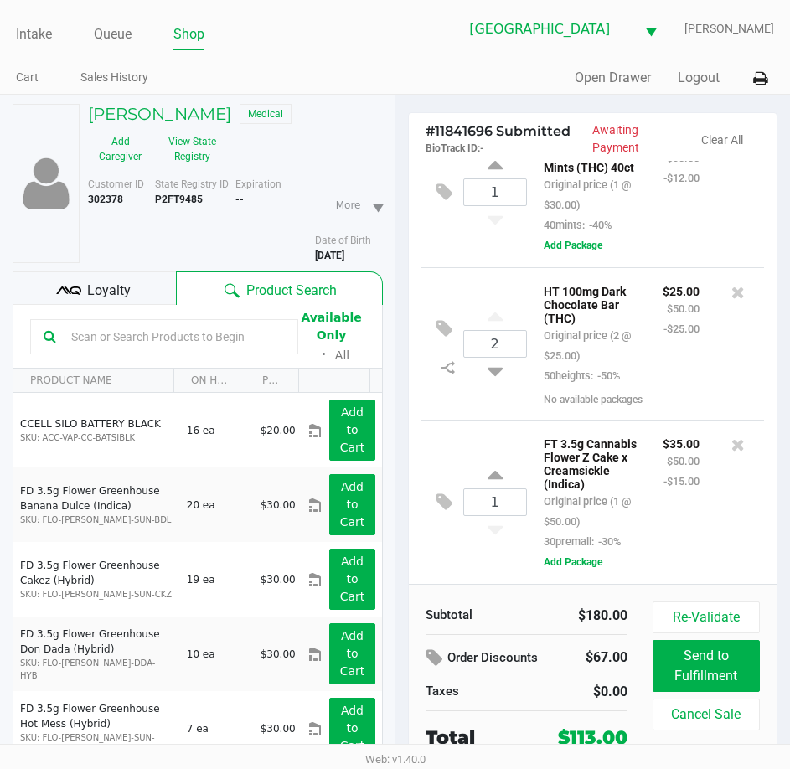
drag, startPoint x: 147, startPoint y: 208, endPoint x: 82, endPoint y: 122, distance: 107.1
click at [82, 122] on div "[PERSON_NAME] Medical Add Caregiver View State Registry Customer ID 302378 Stat…" at bounding box center [231, 183] width 303 height 159
click at [122, 34] on link "Queue" at bounding box center [113, 34] width 38 height 23
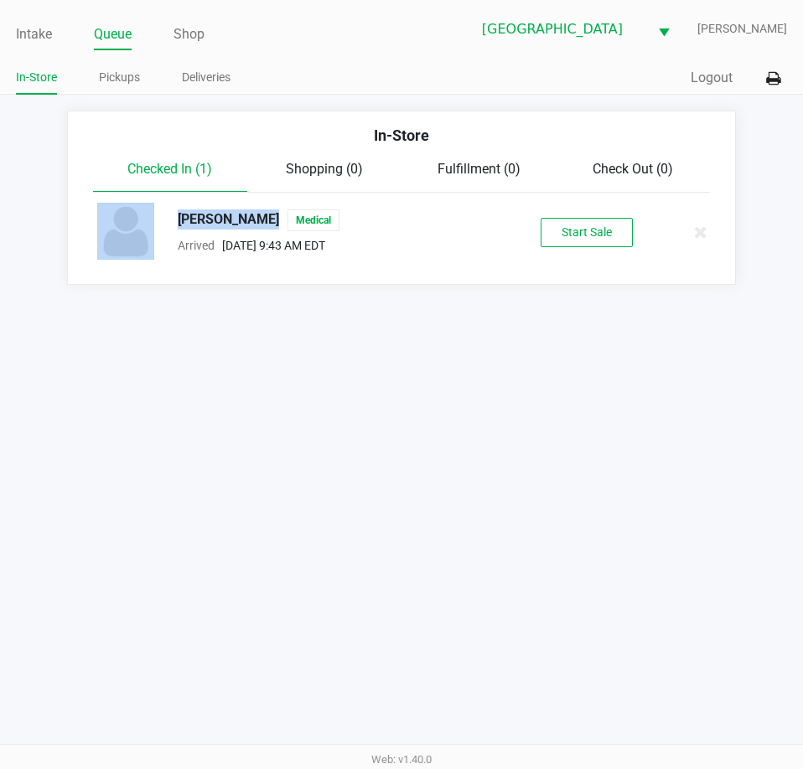
drag, startPoint x: 274, startPoint y: 220, endPoint x: 163, endPoint y: 211, distance: 111.8
click at [163, 211] on div "[PERSON_NAME] Medical Arrived [DATE] 9:43 AM EDT" at bounding box center [302, 232] width 410 height 59
click at [281, 86] on ul "In-Store Pickups Deliveries" at bounding box center [209, 79] width 386 height 28
click at [37, 29] on link "Intake" at bounding box center [34, 34] width 36 height 23
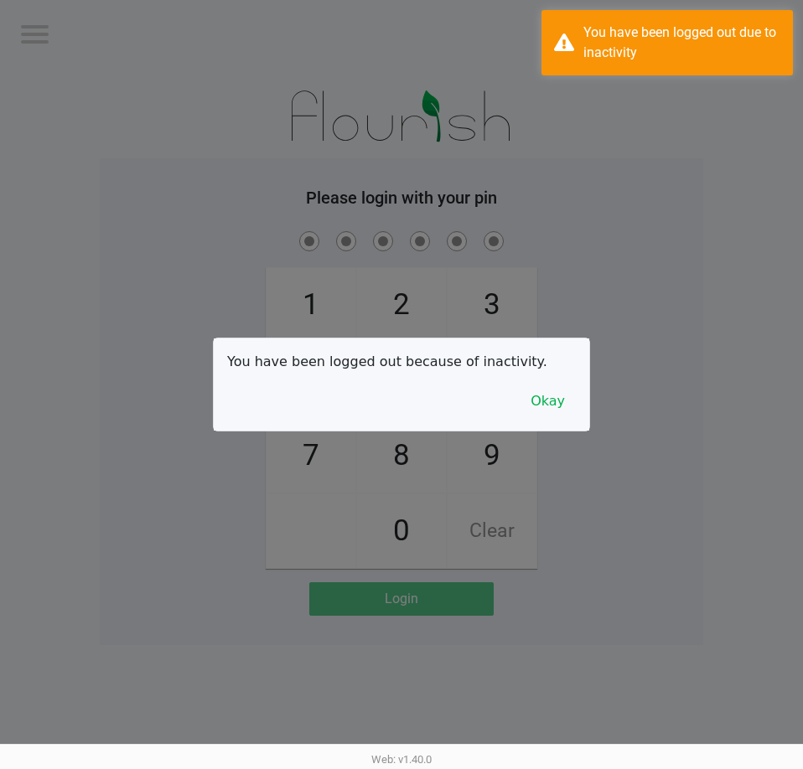
click at [557, 419] on div "You have been logged out because of inactivity. Okay" at bounding box center [401, 385] width 375 height 92
click at [552, 412] on button "Okay" at bounding box center [548, 402] width 56 height 32
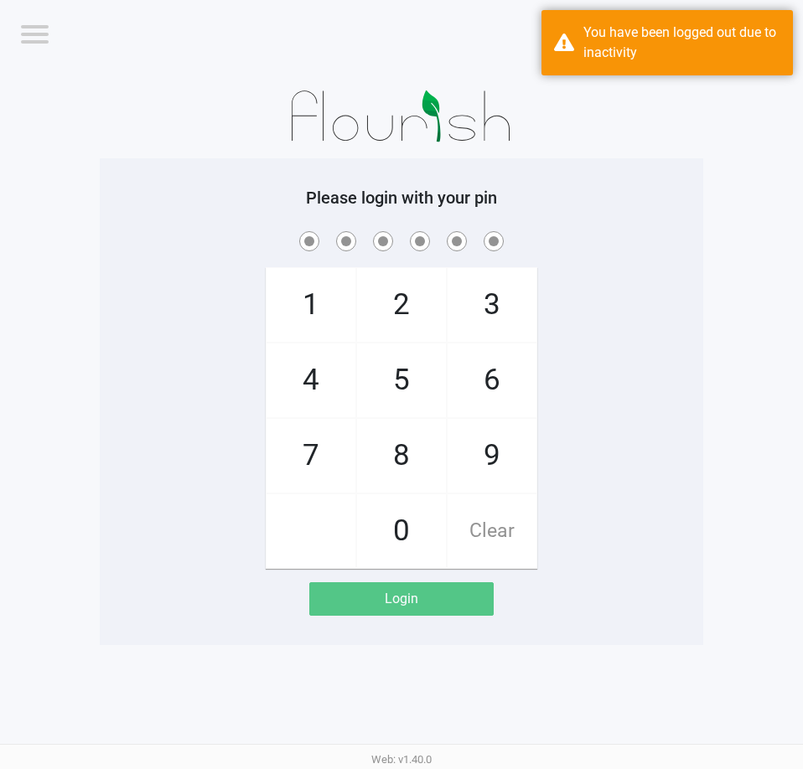
drag, startPoint x: 569, startPoint y: 407, endPoint x: 619, endPoint y: 370, distance: 62.4
click at [570, 407] on div "1 4 7 2 5 8 0 3 6 9 Clear" at bounding box center [401, 398] width 603 height 341
checkbox input "true"
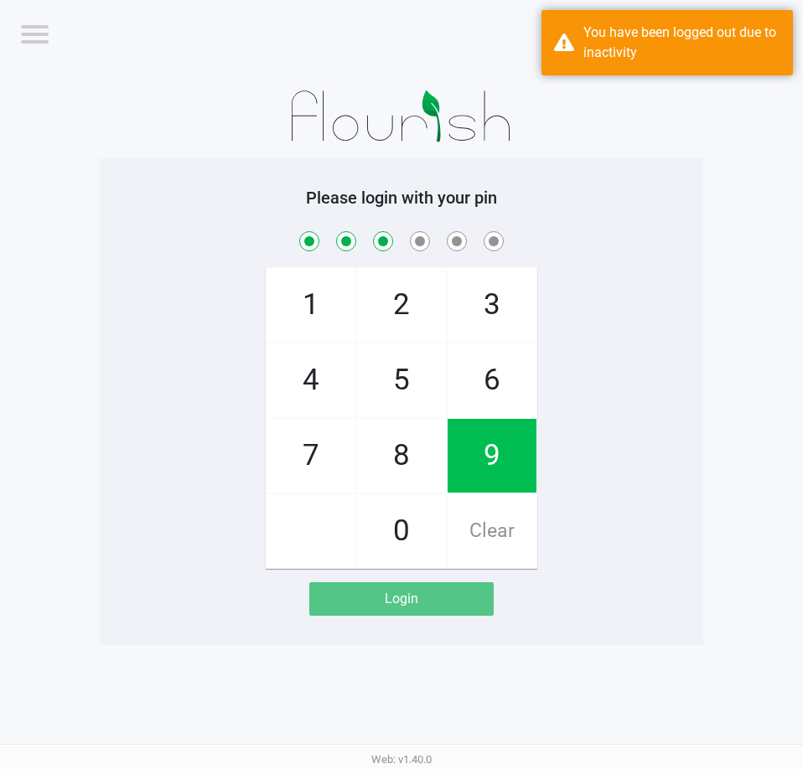
checkbox input "true"
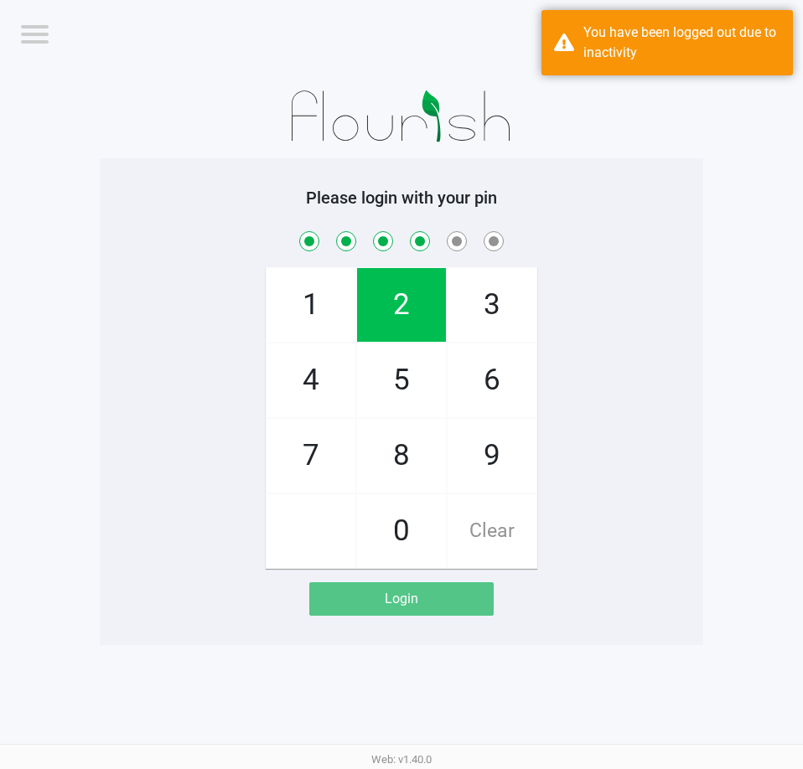
checkbox input "true"
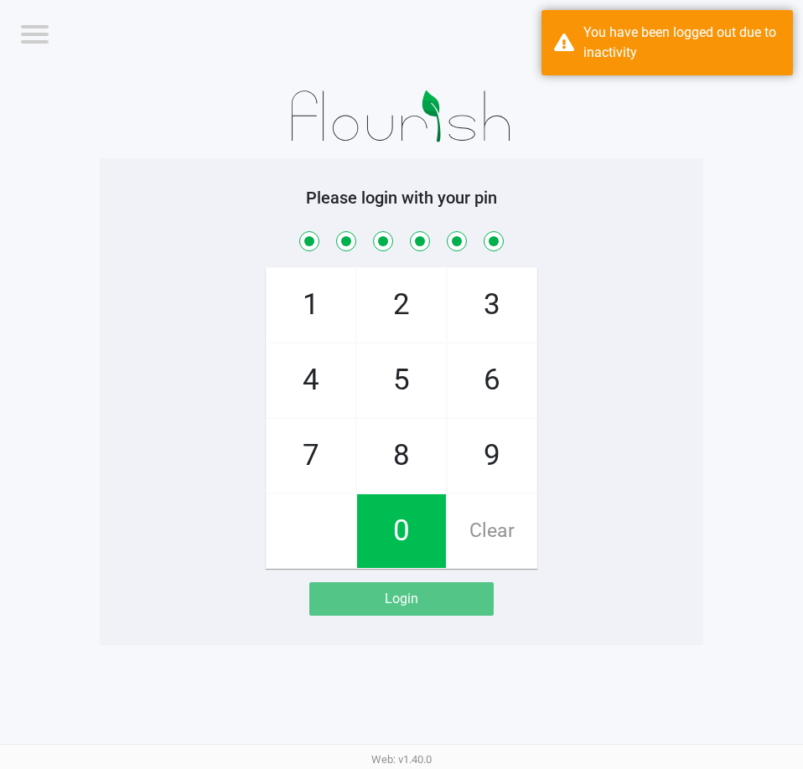
checkbox input "true"
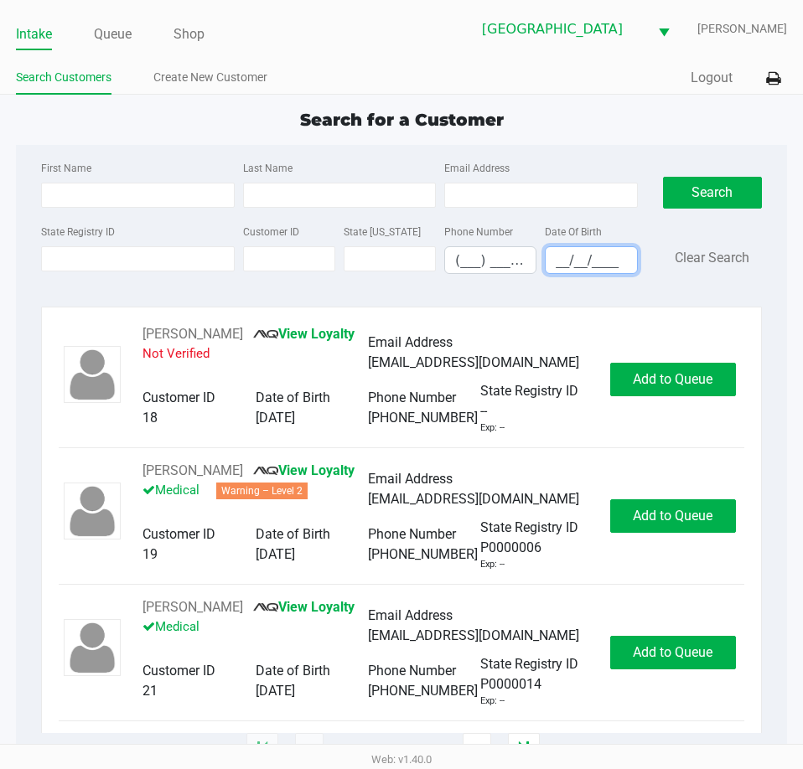
click at [567, 262] on input "__/__/____" at bounding box center [591, 260] width 91 height 26
type input "[DATE]"
click at [370, 196] on input "Last Name" at bounding box center [339, 195] width 193 height 25
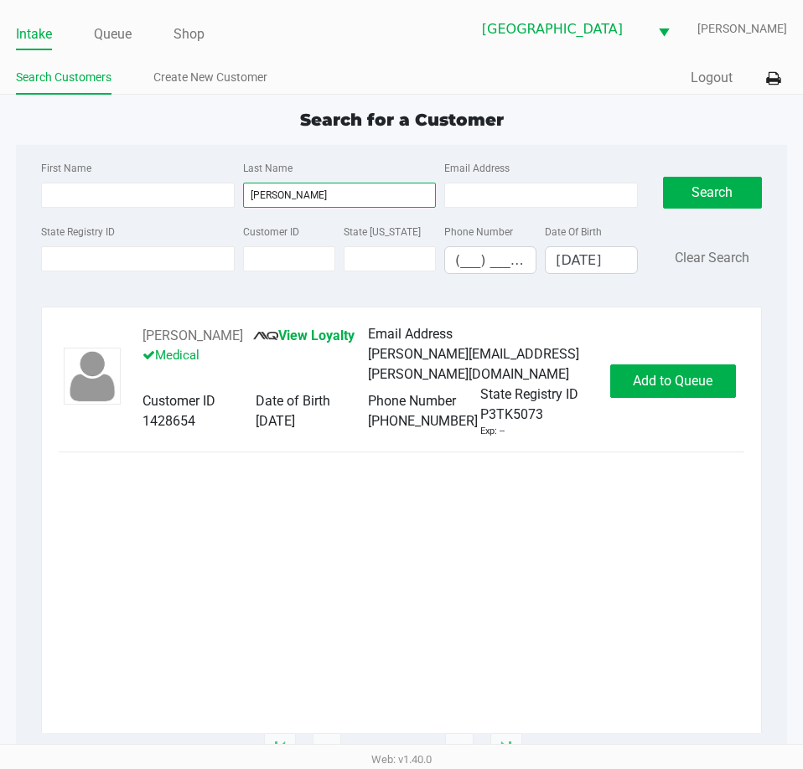
type input "[PERSON_NAME]"
drag, startPoint x: 256, startPoint y: 330, endPoint x: 134, endPoint y: 344, distance: 122.3
click at [134, 344] on div "[PERSON_NAME] View Loyalty Medical Email Address [PERSON_NAME][EMAIL_ADDRESS][P…" at bounding box center [368, 381] width 484 height 115
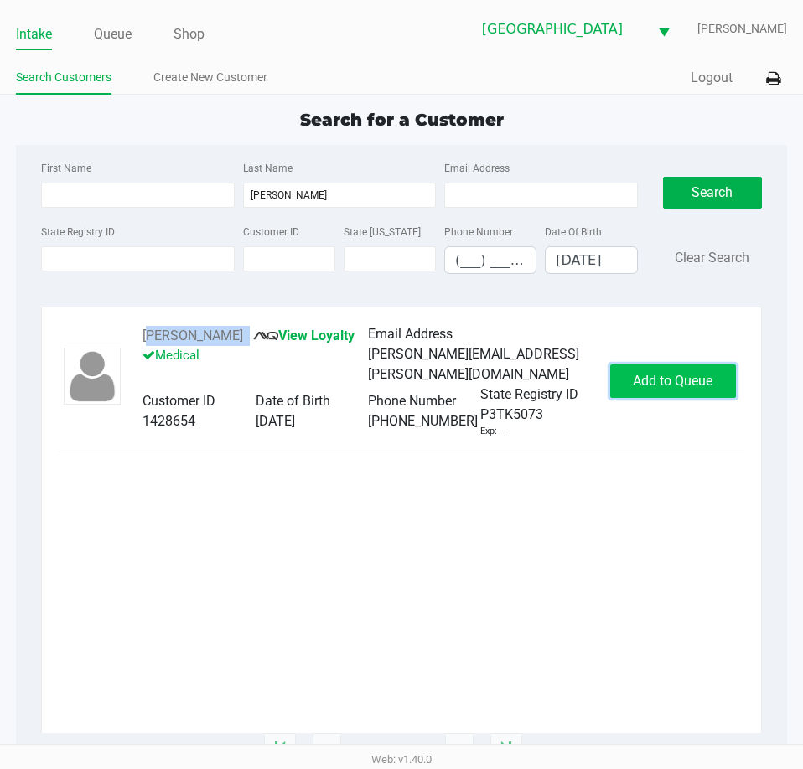
click at [671, 384] on span "Add to Queue" at bounding box center [673, 381] width 80 height 16
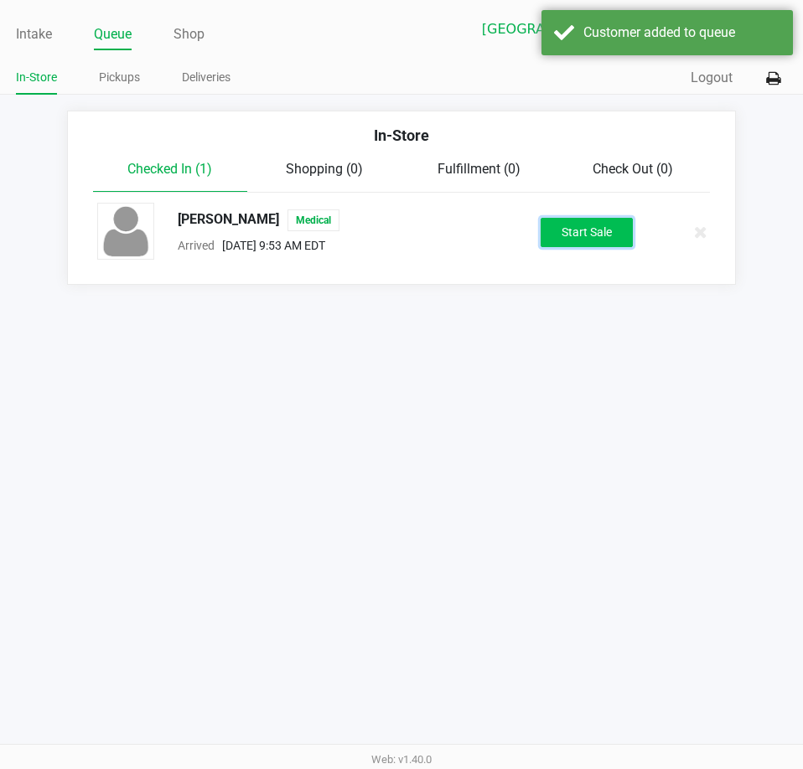
click at [597, 234] on button "Start Sale" at bounding box center [587, 232] width 92 height 29
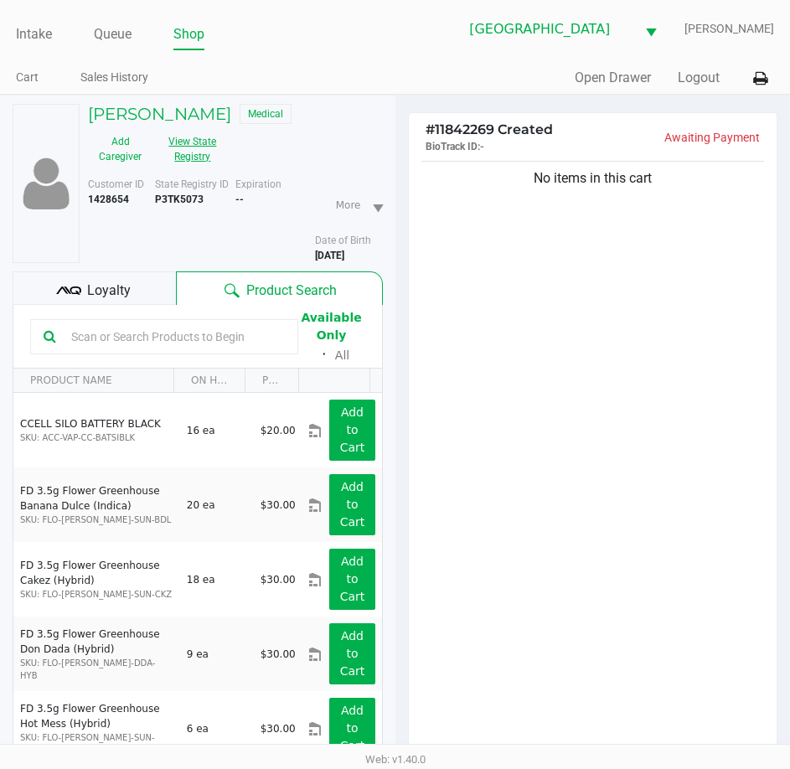
click at [190, 153] on button "View State Registry" at bounding box center [188, 149] width 70 height 42
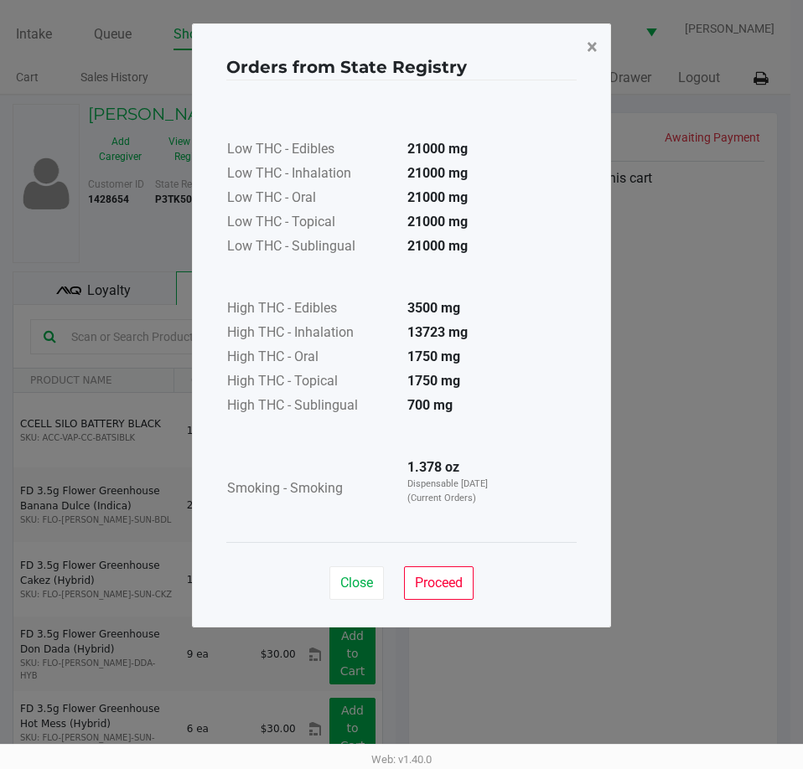
click at [596, 40] on span "×" at bounding box center [592, 46] width 11 height 23
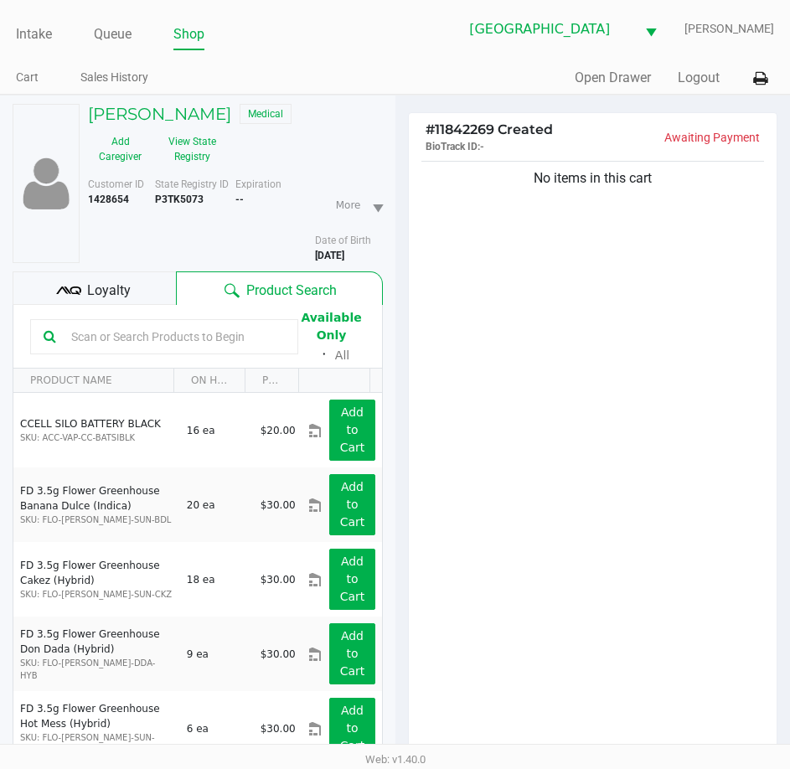
click at [387, 43] on ul "Intake Queue Shop" at bounding box center [206, 35] width 380 height 28
click at [128, 40] on link "Queue" at bounding box center [113, 34] width 38 height 23
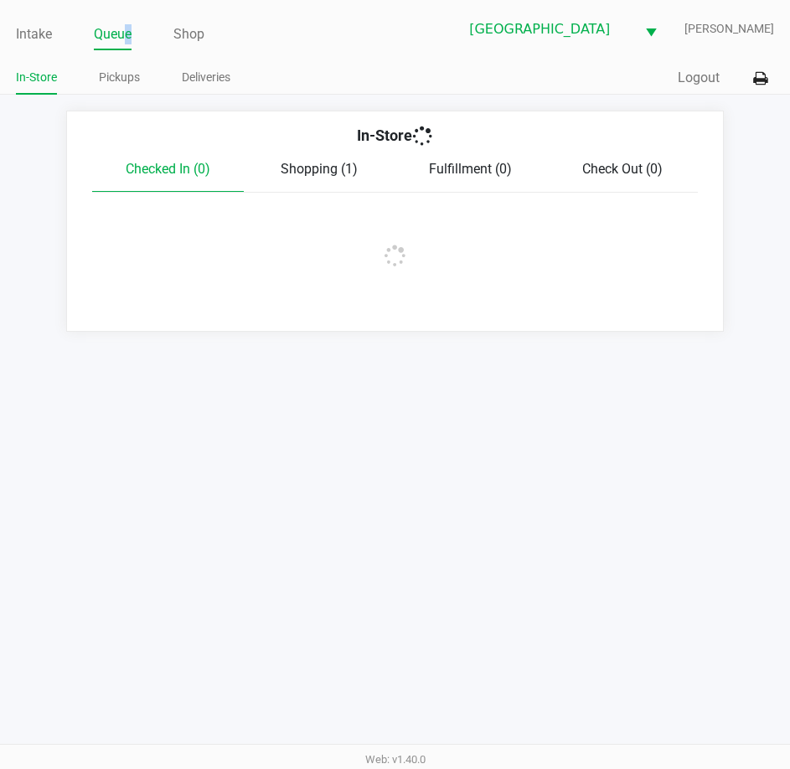
click at [124, 39] on link "Queue" at bounding box center [113, 34] width 38 height 23
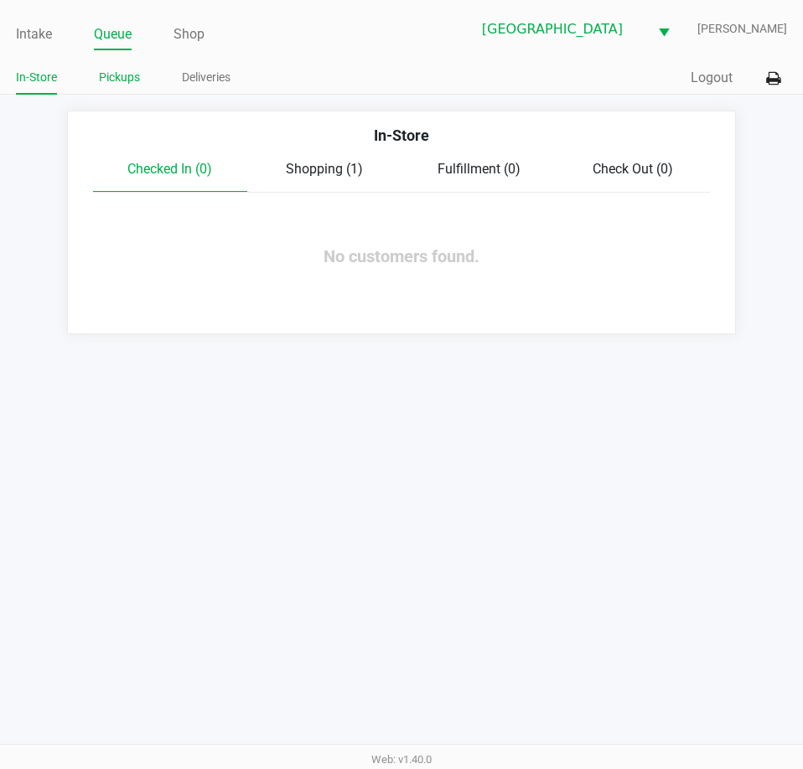
click at [133, 80] on link "Pickups" at bounding box center [119, 77] width 41 height 21
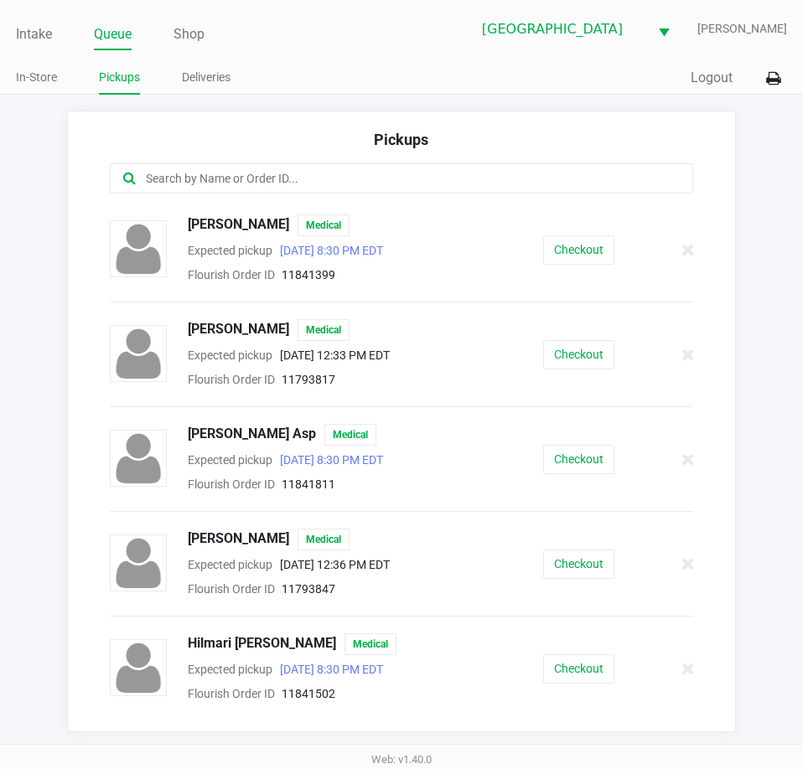
click at [263, 179] on input "text" at bounding box center [394, 178] width 501 height 19
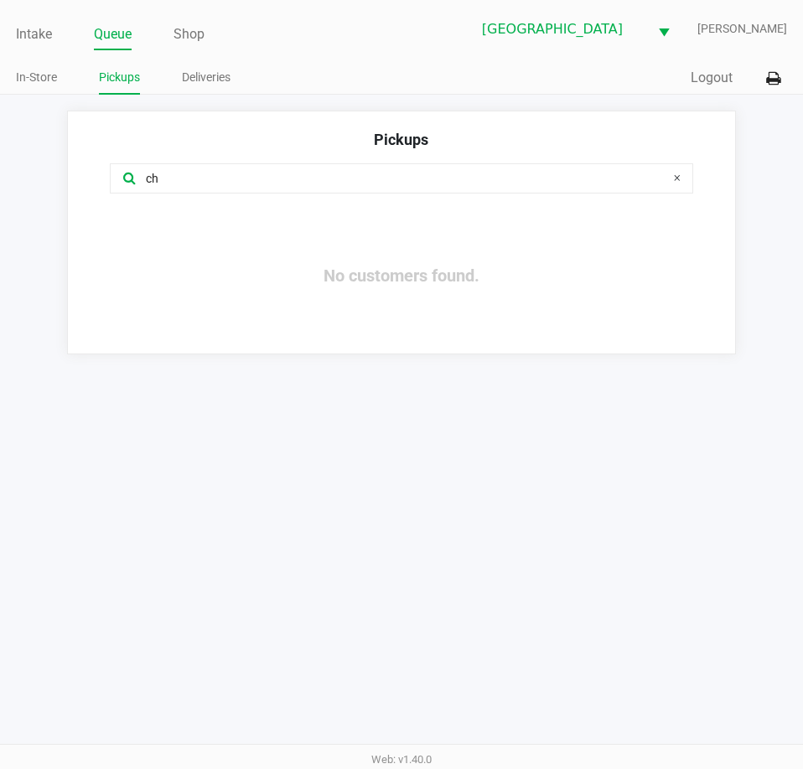
type input "c"
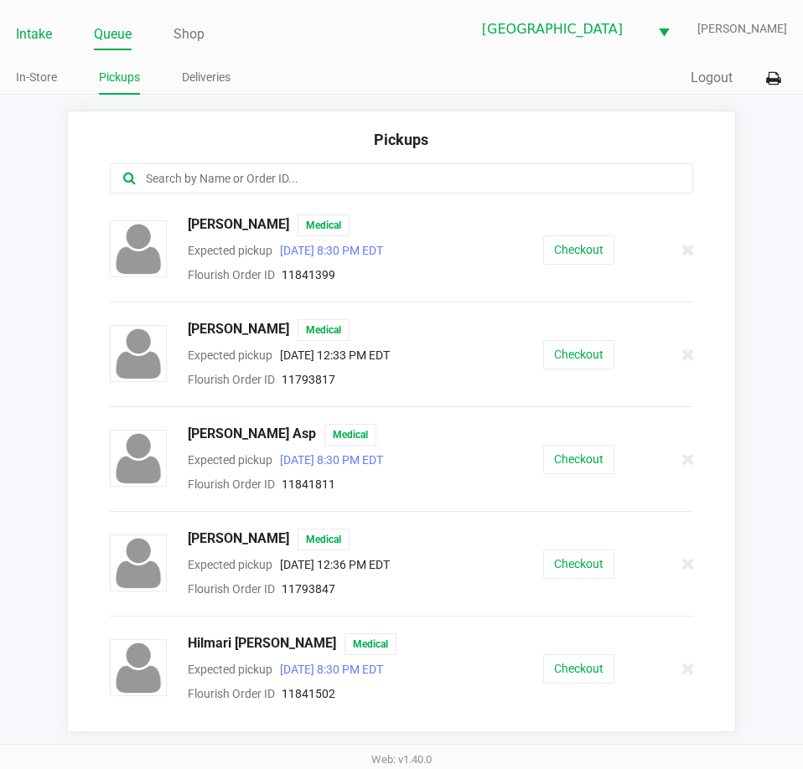
click at [36, 33] on link "Intake" at bounding box center [34, 34] width 36 height 23
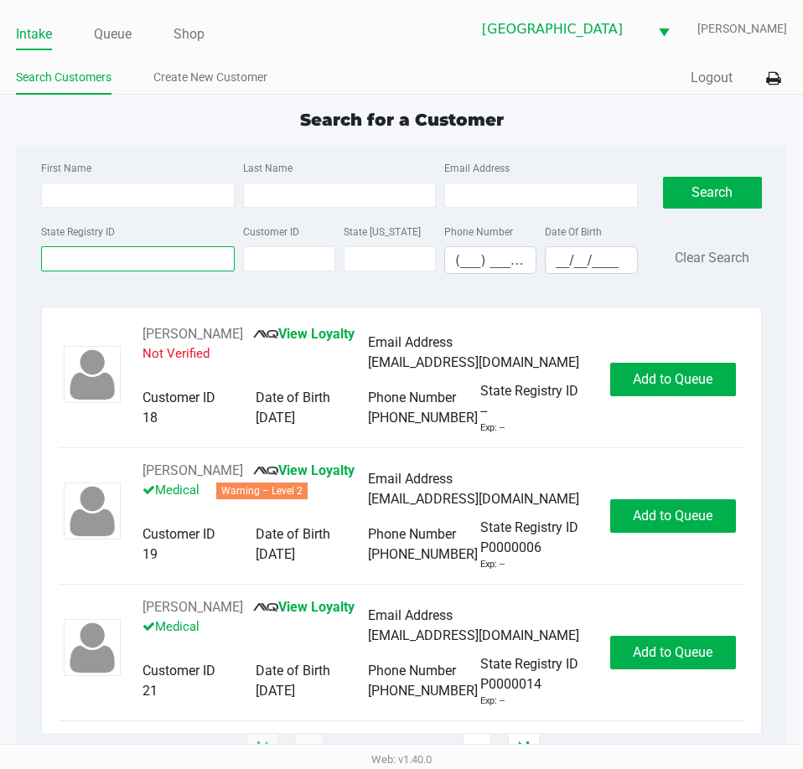
click at [137, 253] on input "State Registry ID" at bounding box center [137, 258] width 193 height 25
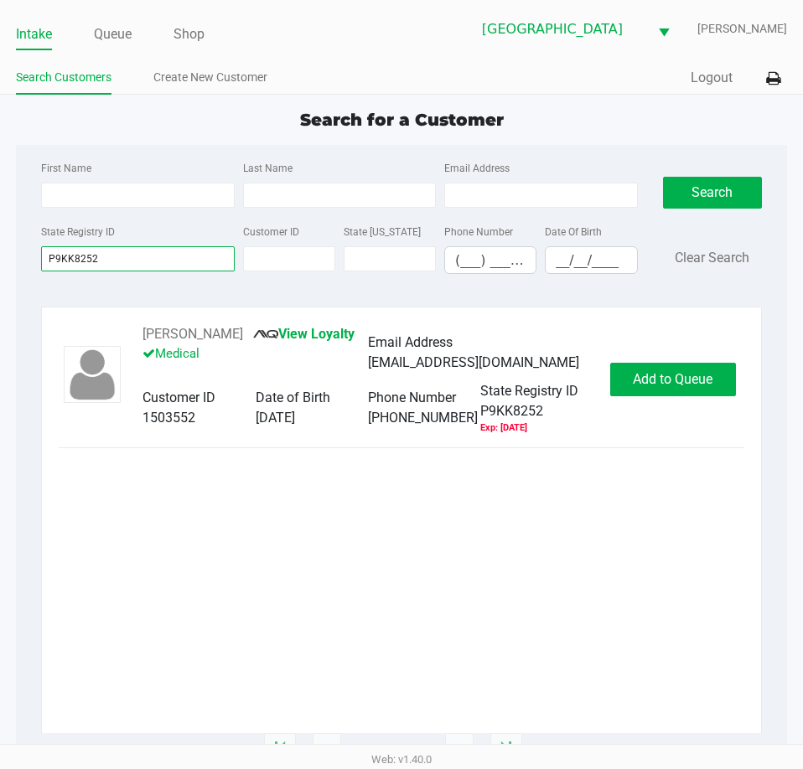
type input "P9KK8252"
drag, startPoint x: 264, startPoint y: 338, endPoint x: 142, endPoint y: 338, distance: 122.4
click at [142, 338] on div "[PERSON_NAME] View Loyalty Medical Email Address [EMAIL_ADDRESS][DOMAIN_NAME] C…" at bounding box center [368, 379] width 484 height 111
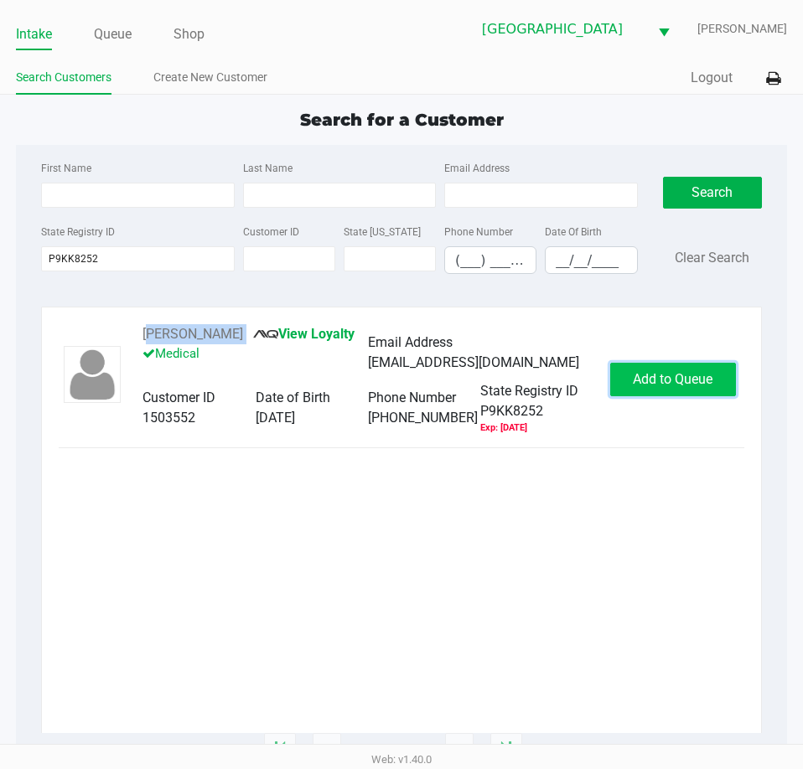
click at [677, 381] on button "Add to Queue" at bounding box center [673, 380] width 126 height 34
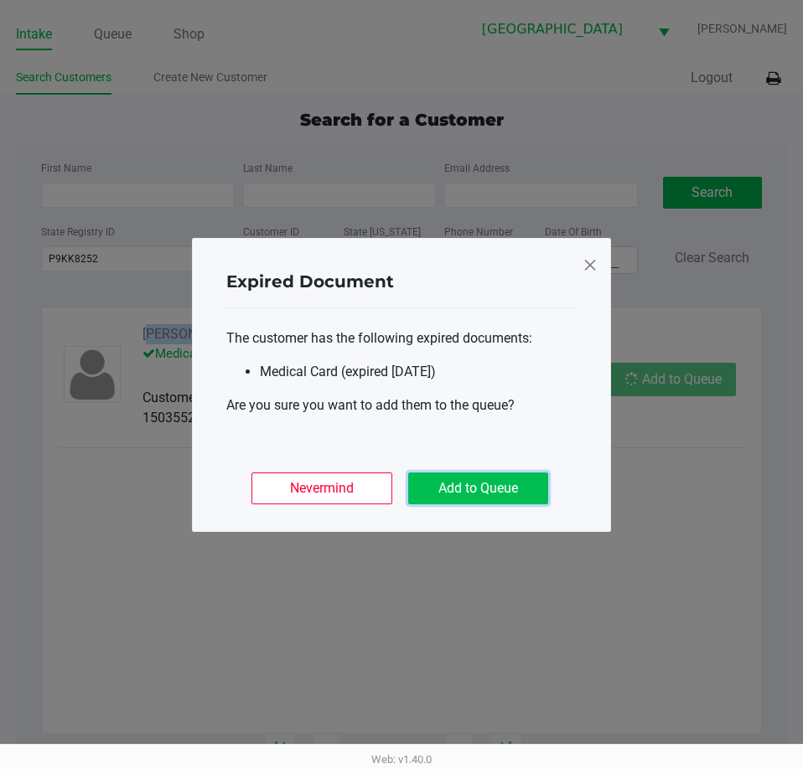
click at [521, 485] on button "Add to Queue" at bounding box center [478, 489] width 140 height 32
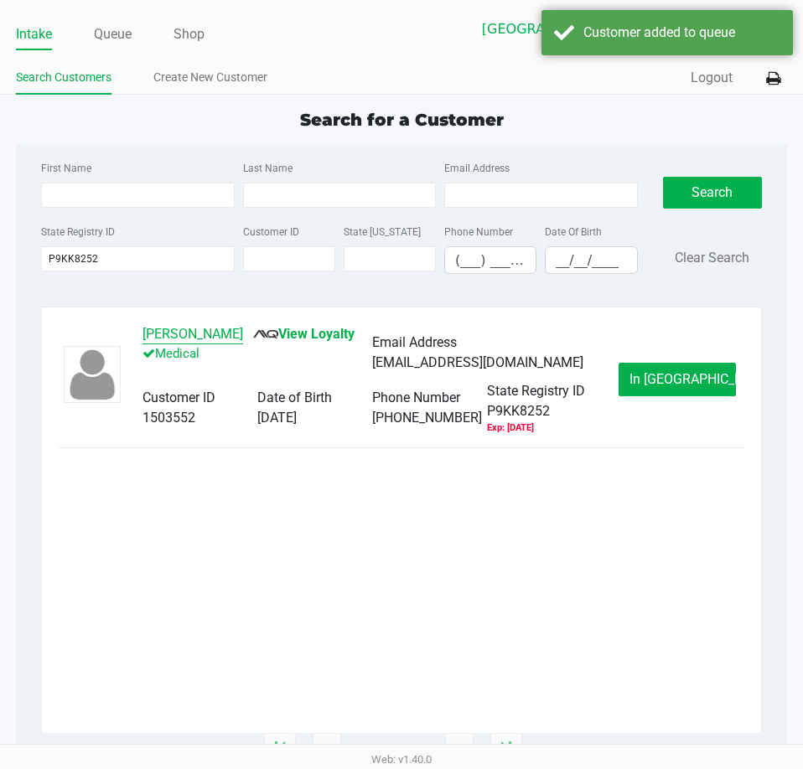
click at [210, 334] on button "[PERSON_NAME]" at bounding box center [192, 334] width 101 height 20
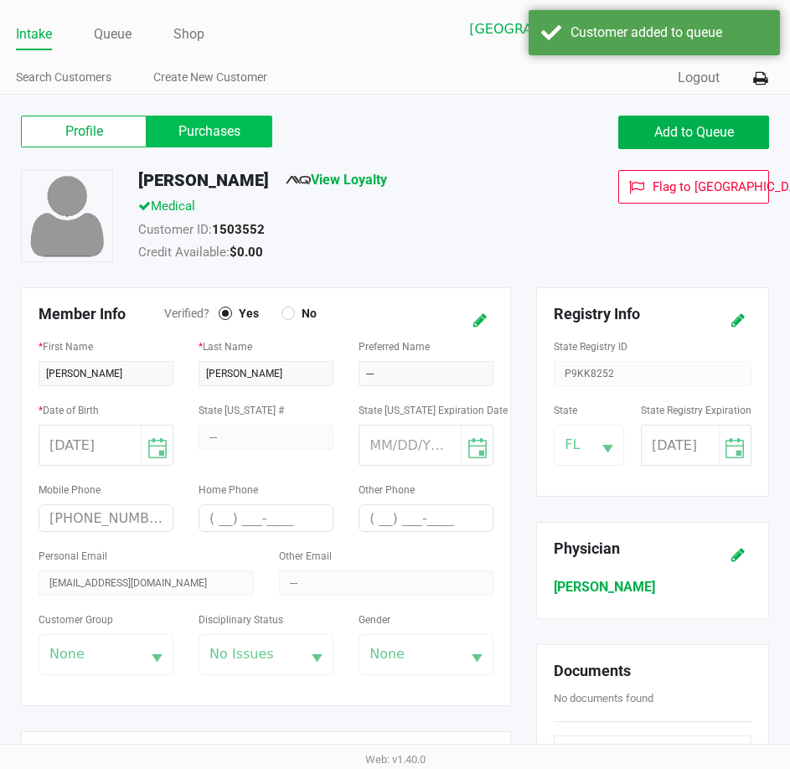
click at [179, 118] on label "Purchases" at bounding box center [210, 132] width 126 height 32
click at [0, 0] on 1 "Purchases" at bounding box center [0, 0] width 0 height 0
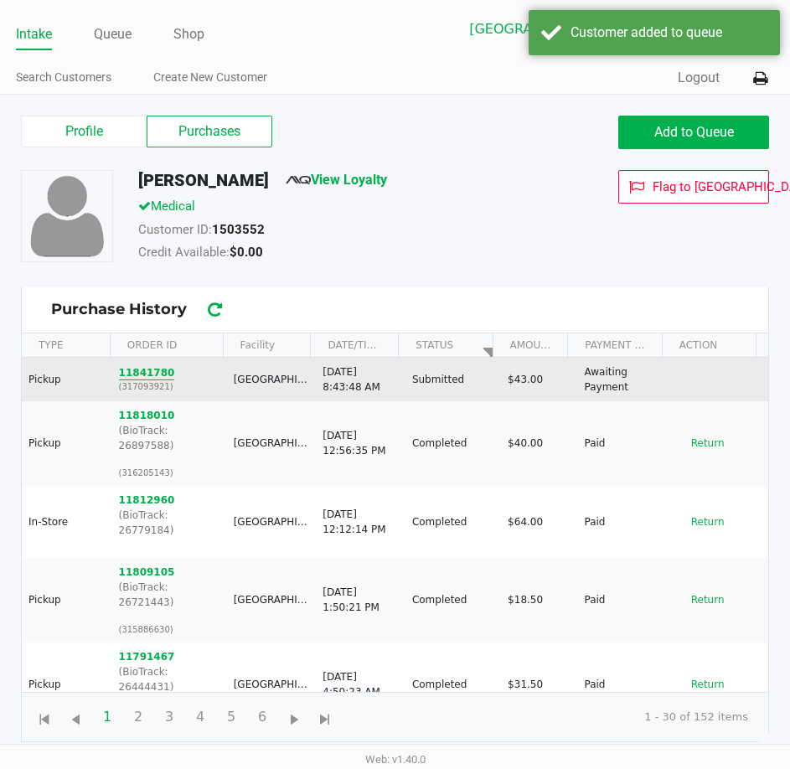
click at [158, 375] on button "11841780" at bounding box center [147, 372] width 56 height 15
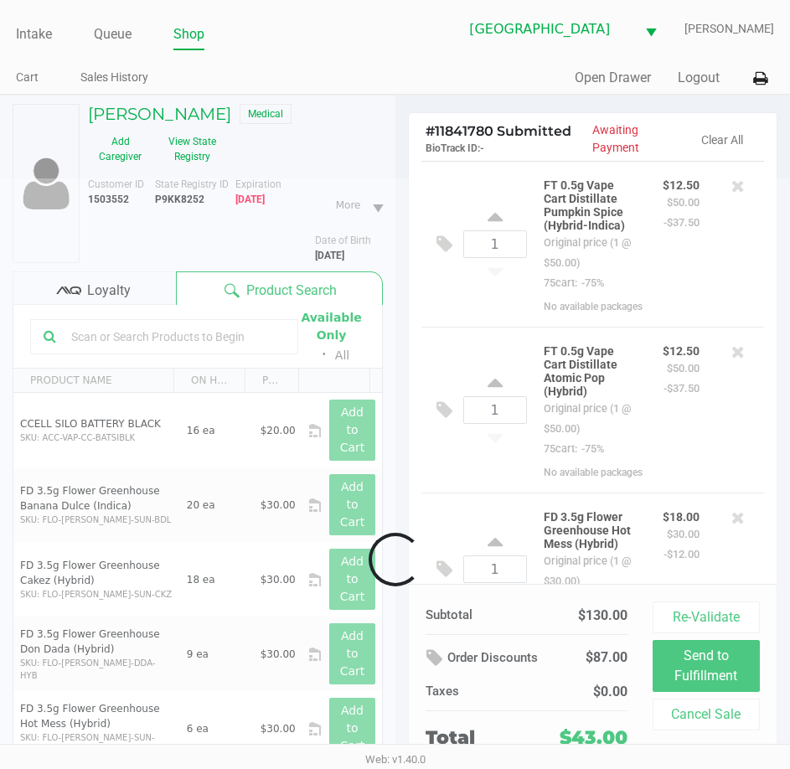
scroll to position [80, 0]
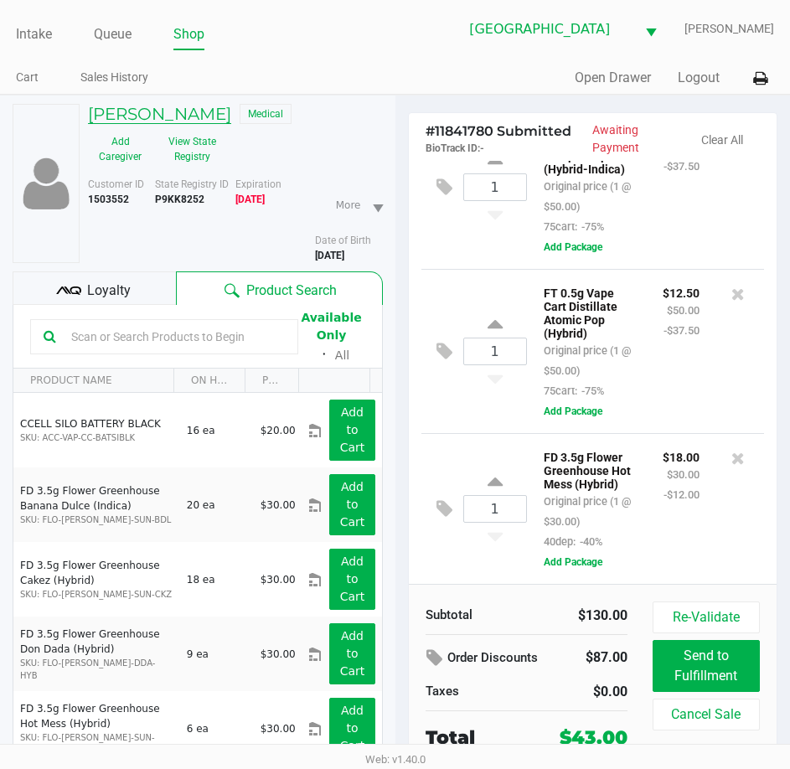
drag, startPoint x: 137, startPoint y: 205, endPoint x: 116, endPoint y: 117, distance: 89.6
click at [85, 121] on div "[PERSON_NAME] Medical Add Caregiver View State Registry Customer ID 1503552 Sta…" at bounding box center [231, 183] width 303 height 159
click at [91, 34] on ul "Intake Queue Shop" at bounding box center [206, 35] width 380 height 28
click at [106, 34] on link "Queue" at bounding box center [113, 34] width 38 height 23
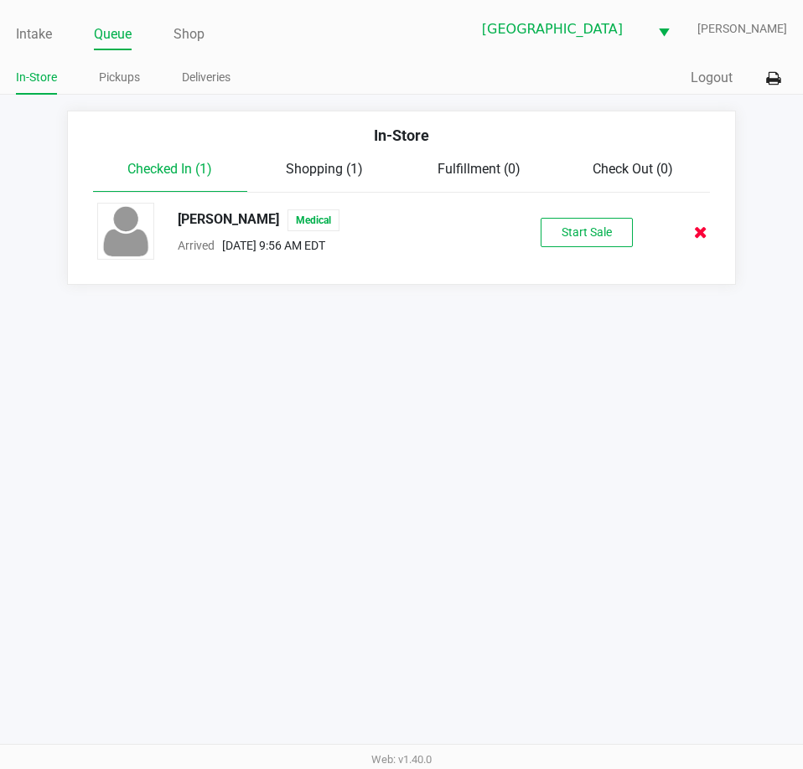
click at [701, 226] on icon at bounding box center [700, 232] width 13 height 13
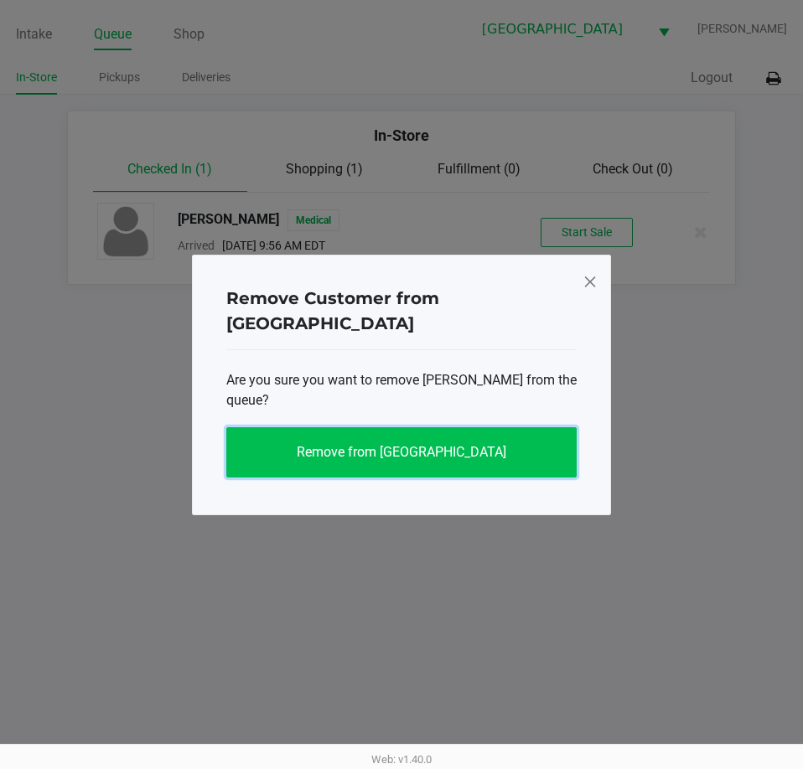
click at [527, 427] on button "Remove from [GEOGRAPHIC_DATA]" at bounding box center [401, 452] width 350 height 50
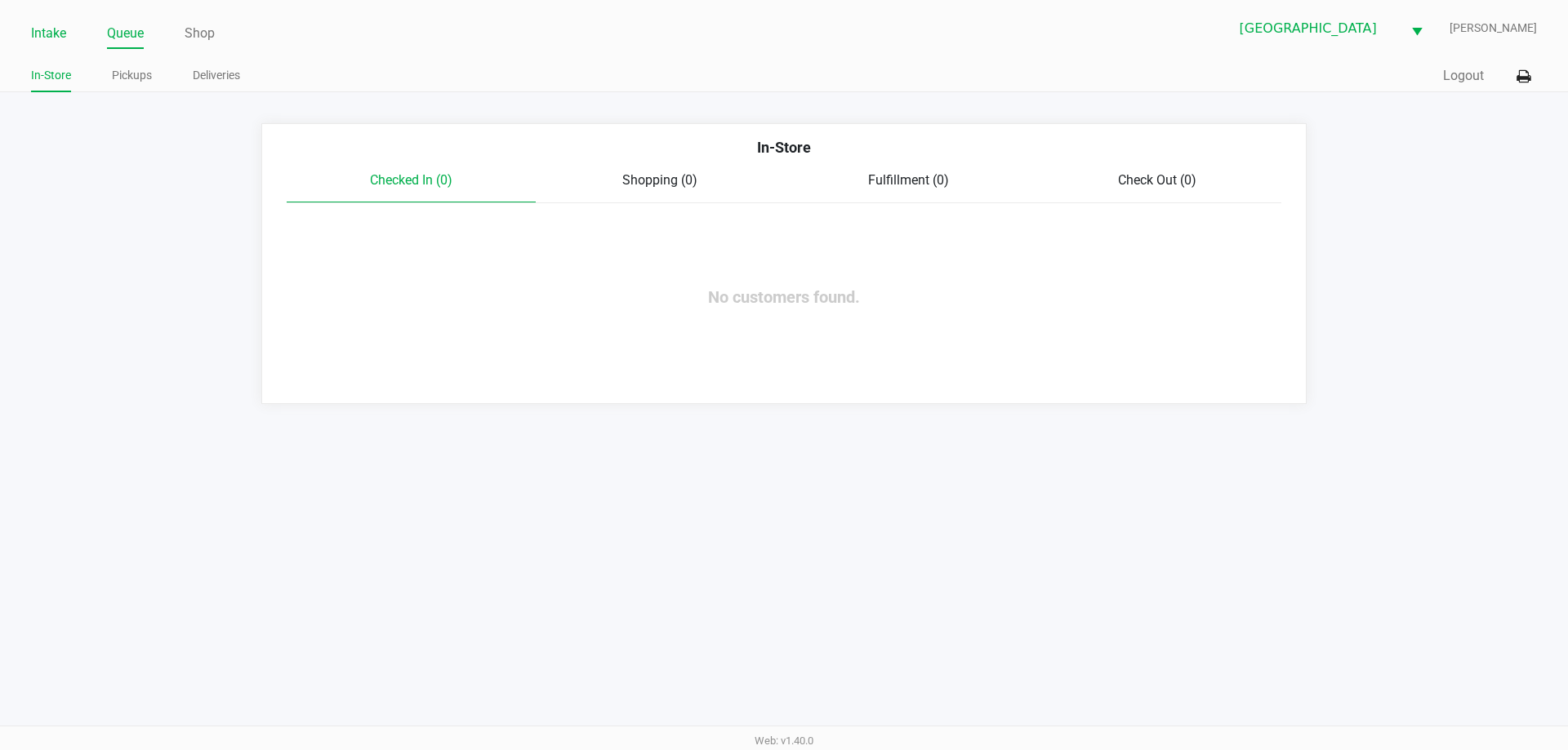
click at [56, 33] on link "Intake" at bounding box center [49, 33] width 35 height 22
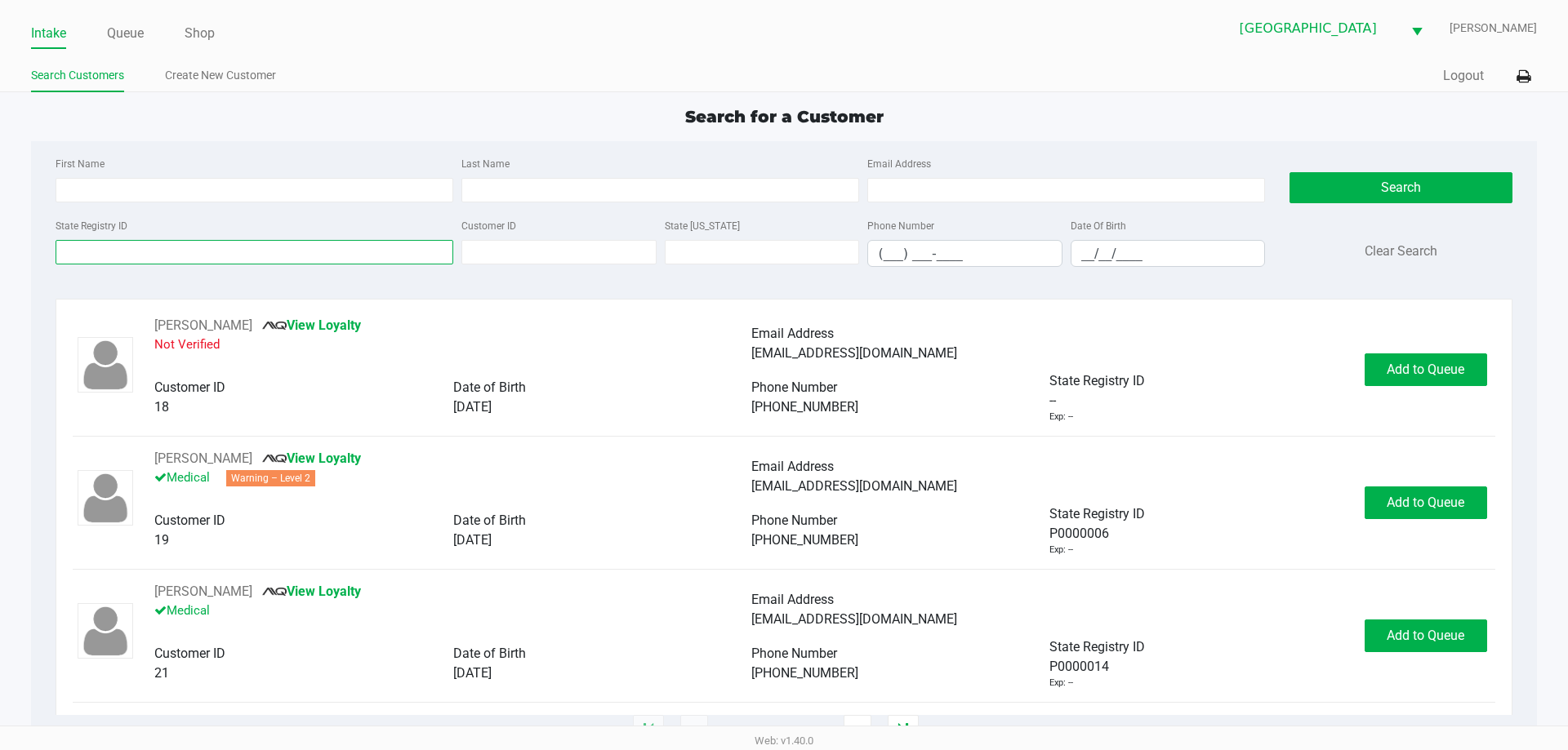
click at [163, 256] on input "State Registry ID" at bounding box center [254, 251] width 398 height 24
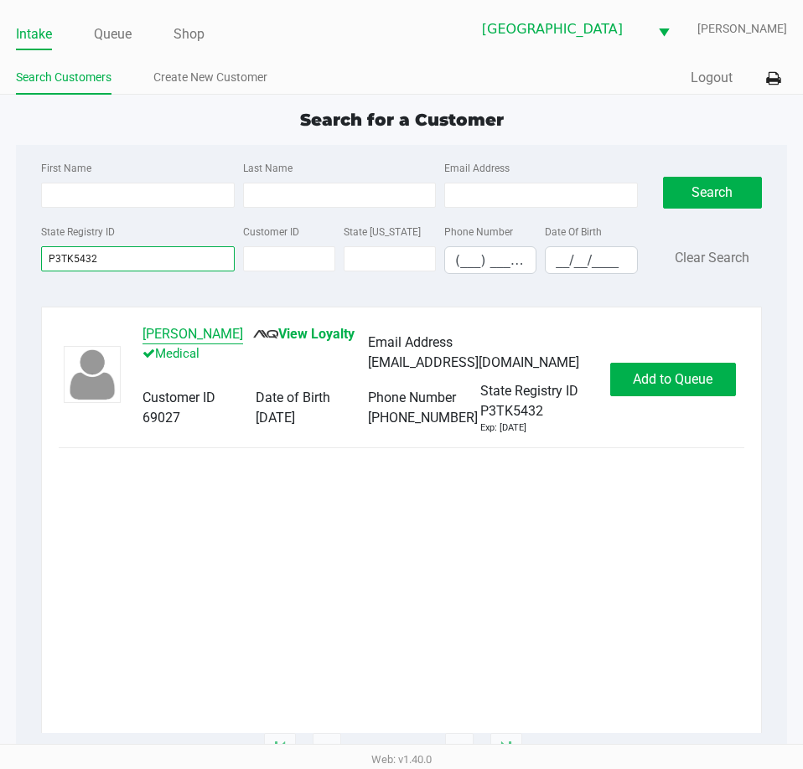
type input "P3TK5432"
click at [181, 337] on button "[PERSON_NAME]" at bounding box center [192, 334] width 101 height 20
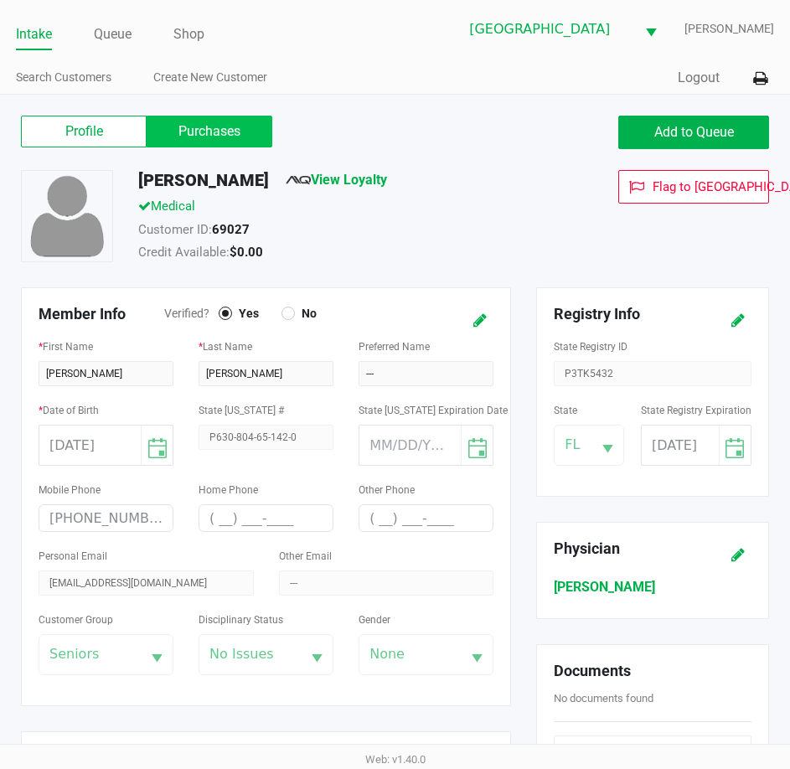
drag, startPoint x: 230, startPoint y: 135, endPoint x: 266, endPoint y: 150, distance: 38.3
click at [231, 135] on label "Purchases" at bounding box center [210, 132] width 126 height 32
click at [0, 0] on 1 "Purchases" at bounding box center [0, 0] width 0 height 0
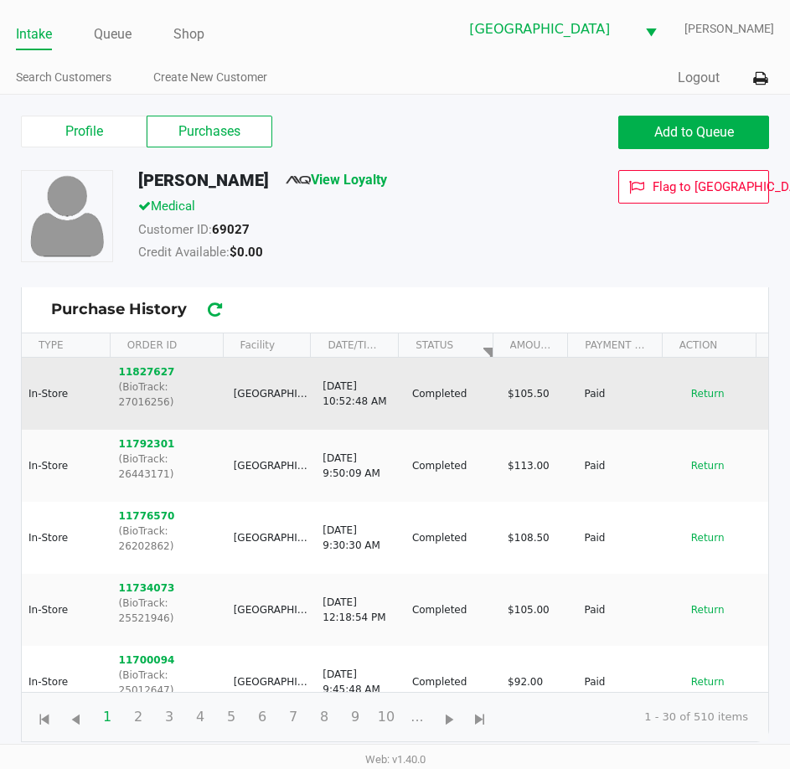
click at [711, 370] on td "Return" at bounding box center [721, 394] width 96 height 72
click at [703, 388] on button "Return" at bounding box center [708, 394] width 55 height 27
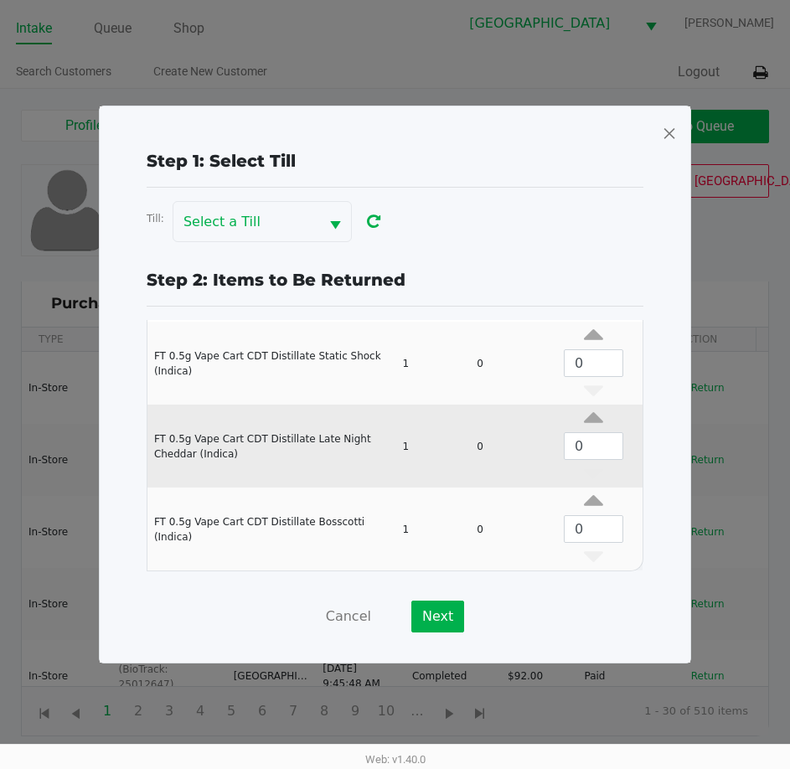
scroll to position [7, 0]
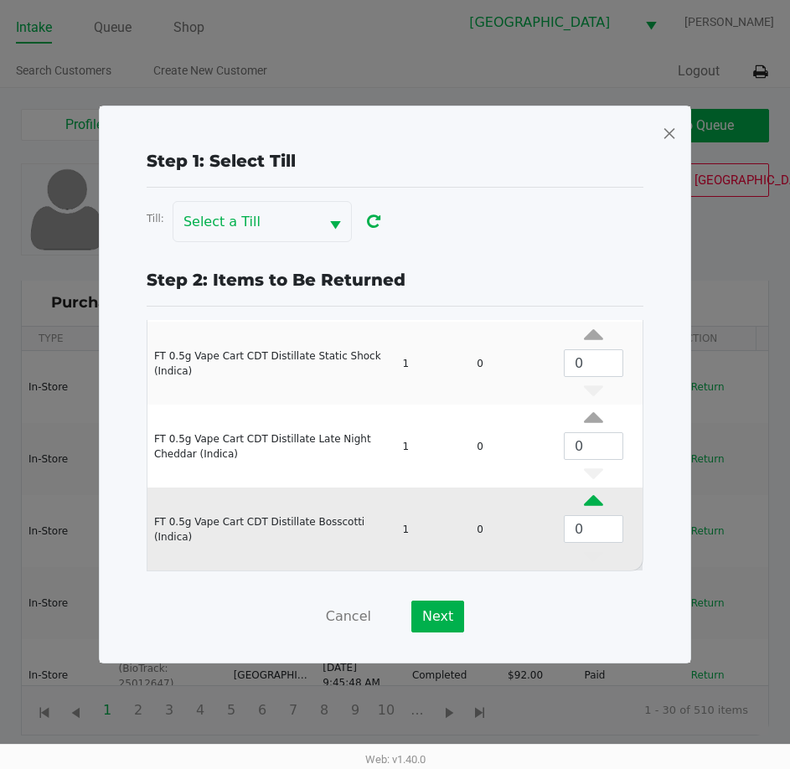
click at [584, 500] on icon "Data table" at bounding box center [593, 504] width 19 height 21
type input "1"
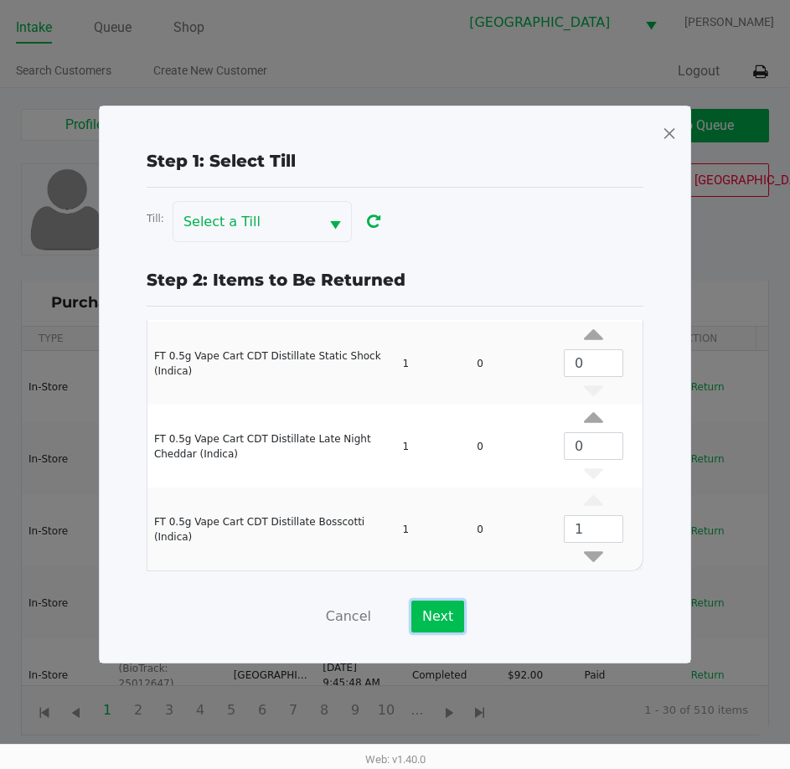
click at [437, 624] on button "Next" at bounding box center [438, 617] width 53 height 32
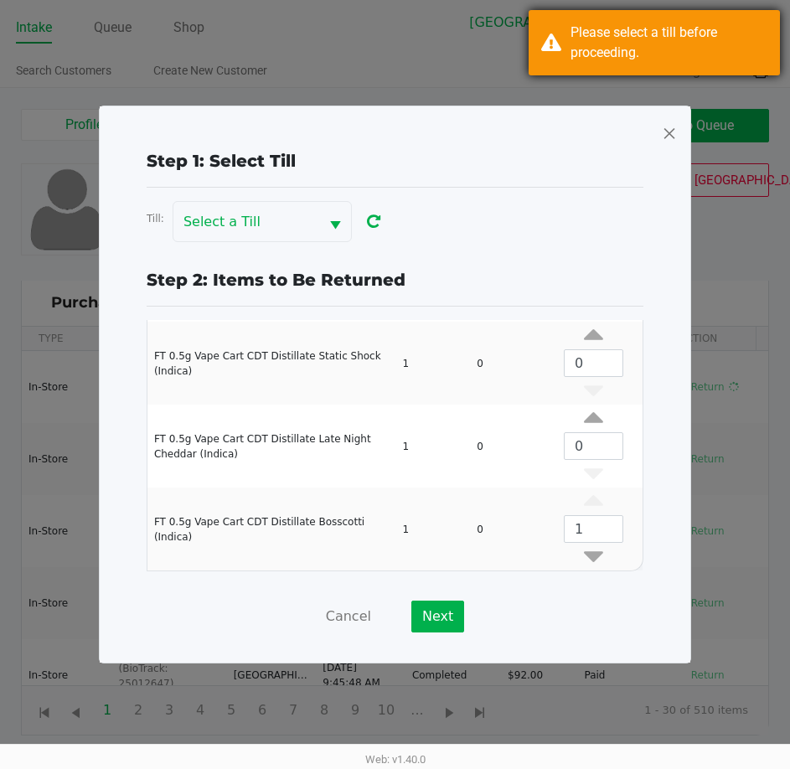
click at [681, 57] on div "Please select a till before proceeding." at bounding box center [669, 43] width 197 height 40
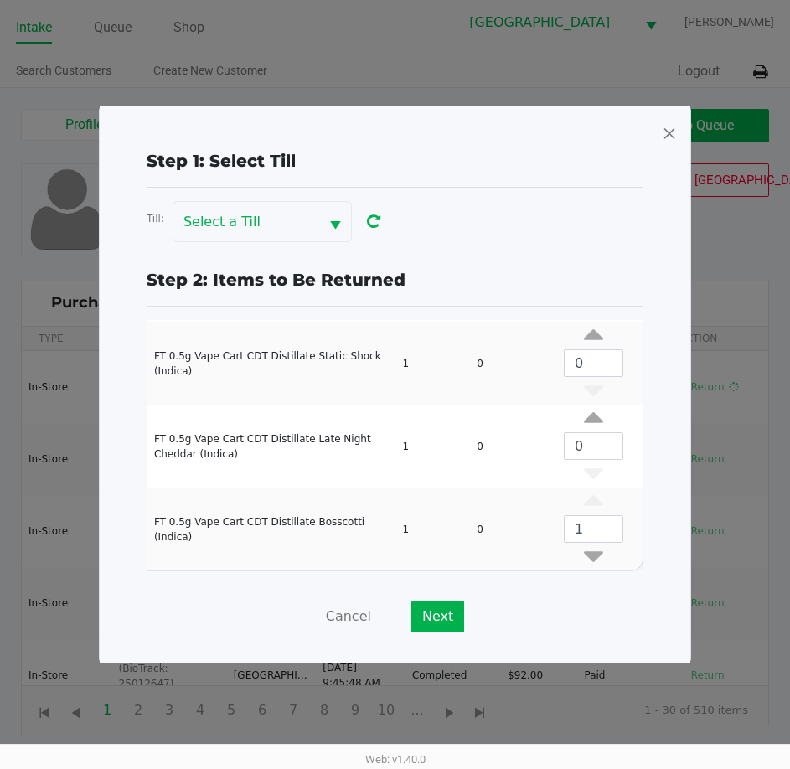
click at [672, 129] on span at bounding box center [669, 133] width 15 height 27
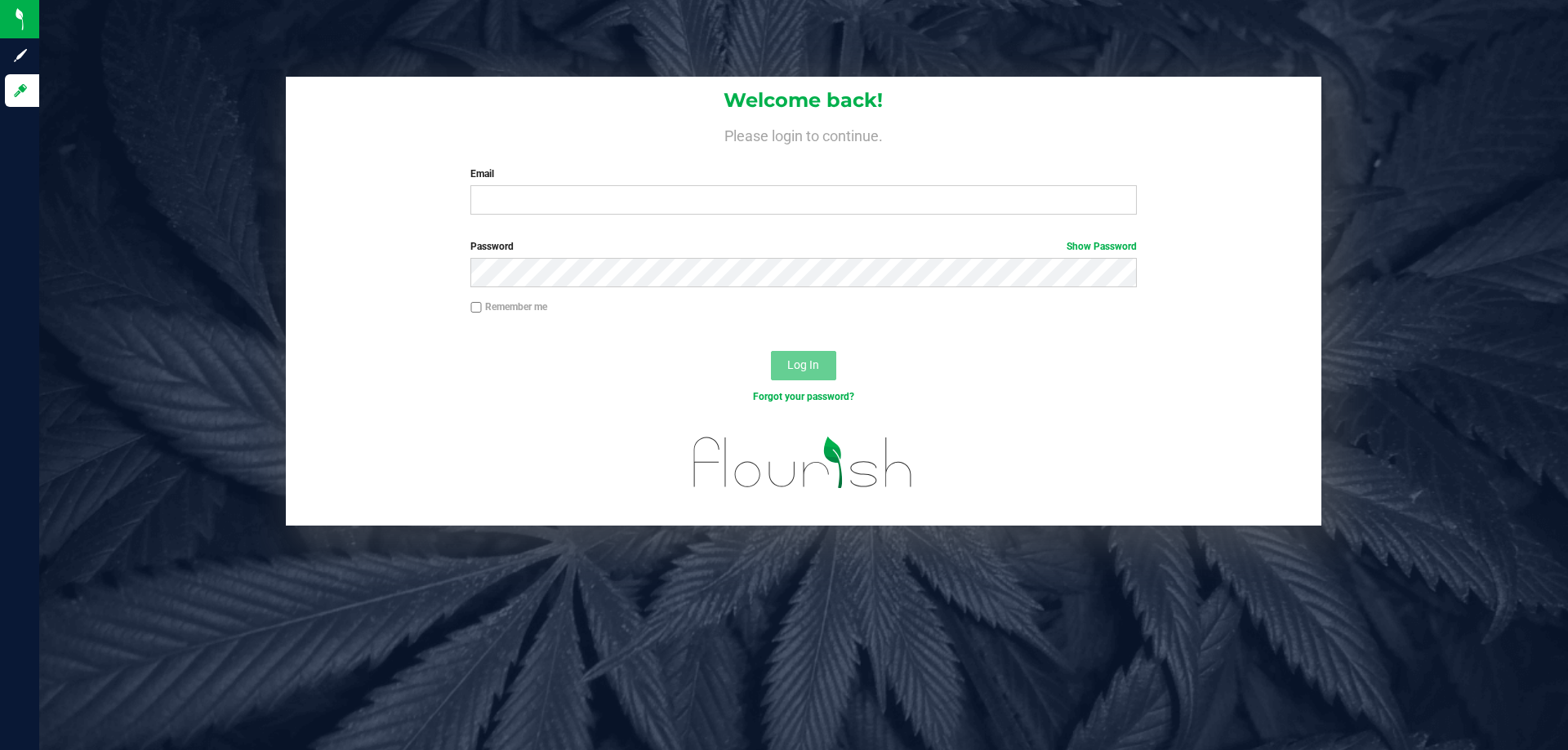
type input "[EMAIL_ADDRESS][DOMAIN_NAME]"
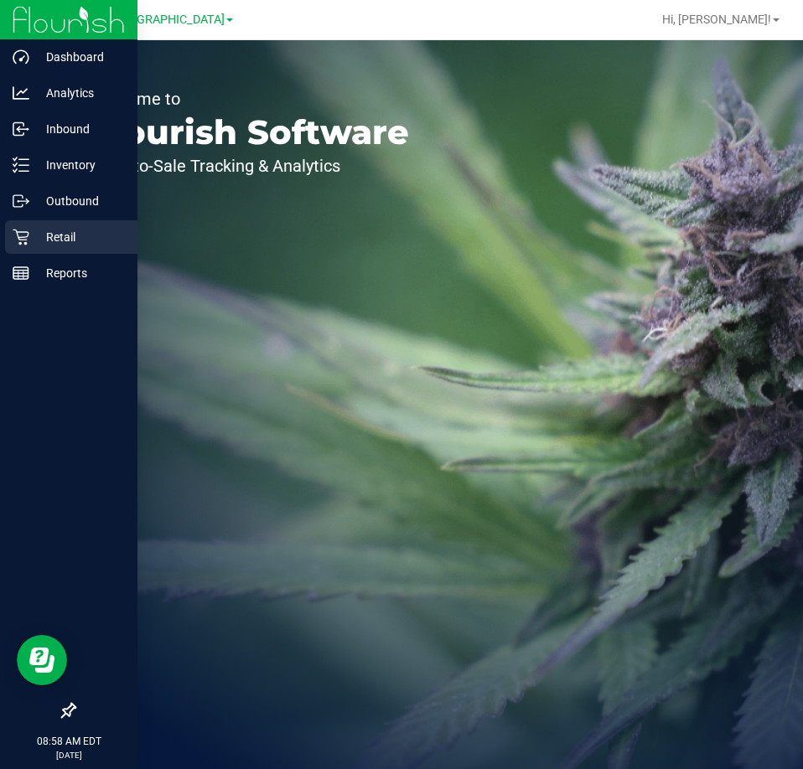
click at [51, 241] on p "Retail" at bounding box center [79, 237] width 101 height 20
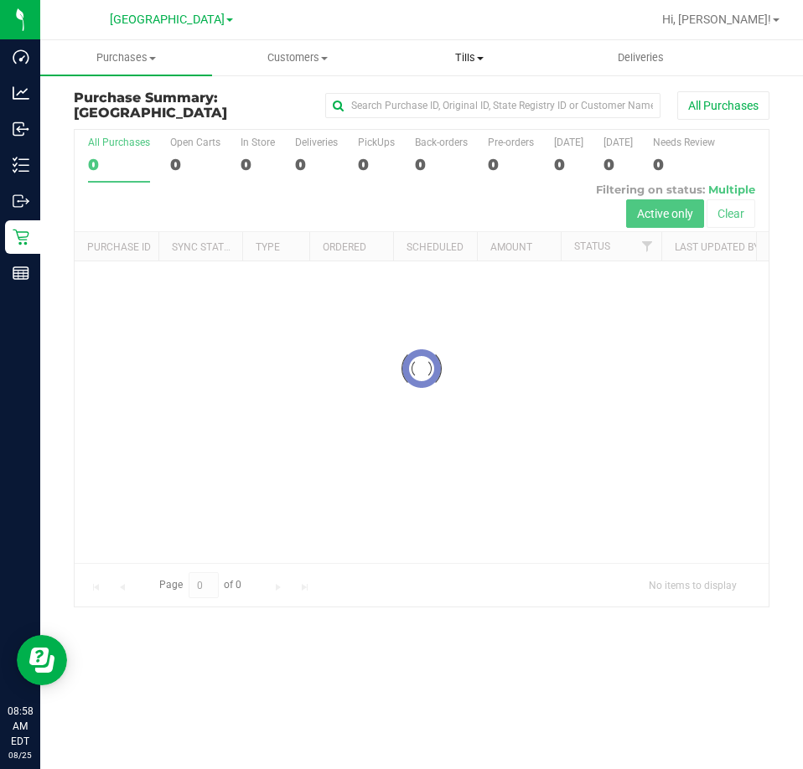
click at [464, 58] on span "Tills" at bounding box center [470, 57] width 170 height 15
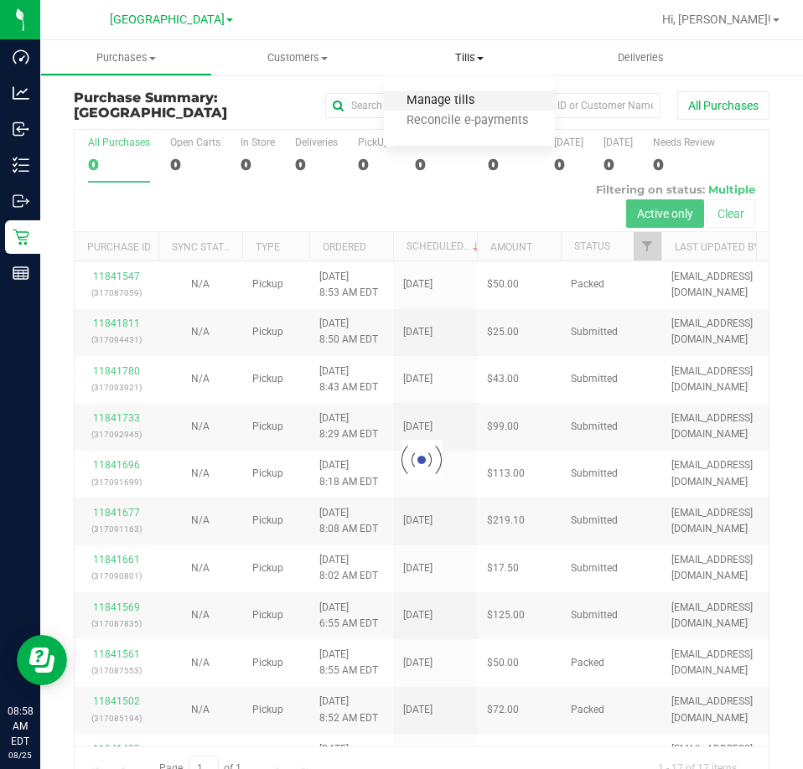
click at [444, 101] on span "Manage tills" at bounding box center [440, 101] width 113 height 14
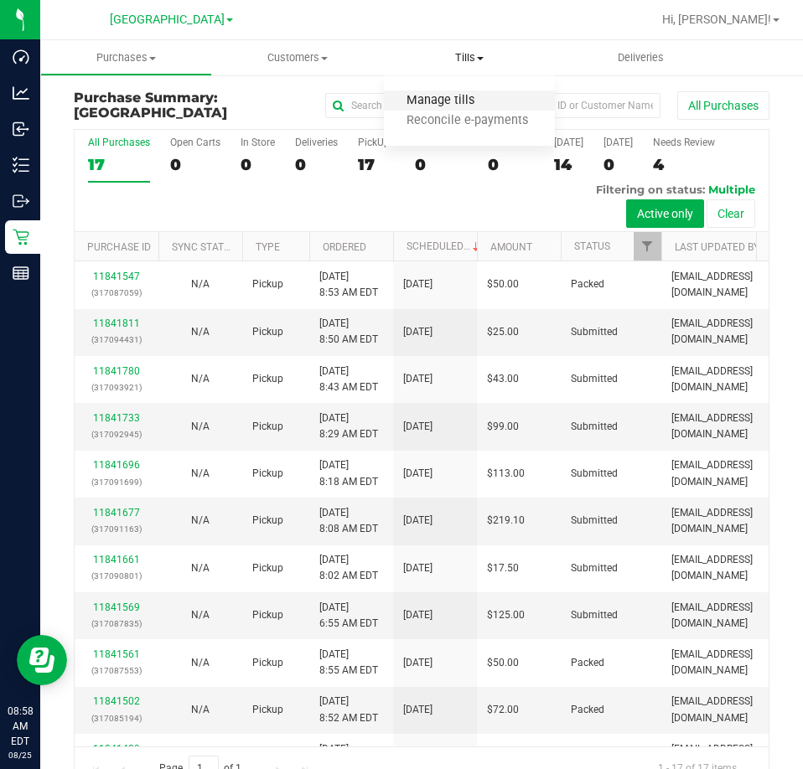
click at [451, 98] on span "Manage tills" at bounding box center [440, 101] width 113 height 14
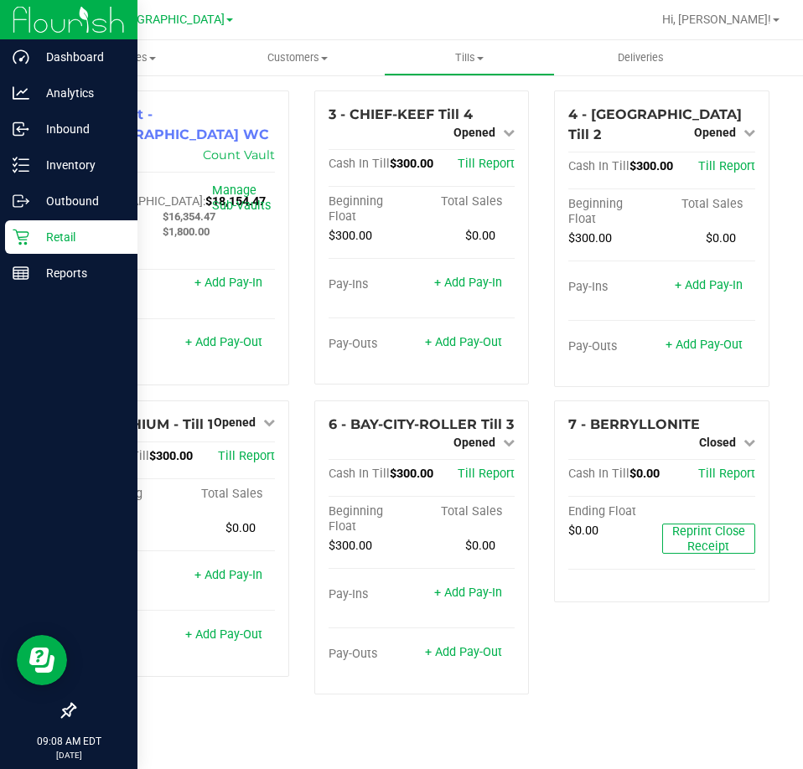
click at [63, 239] on p "Retail" at bounding box center [79, 237] width 101 height 20
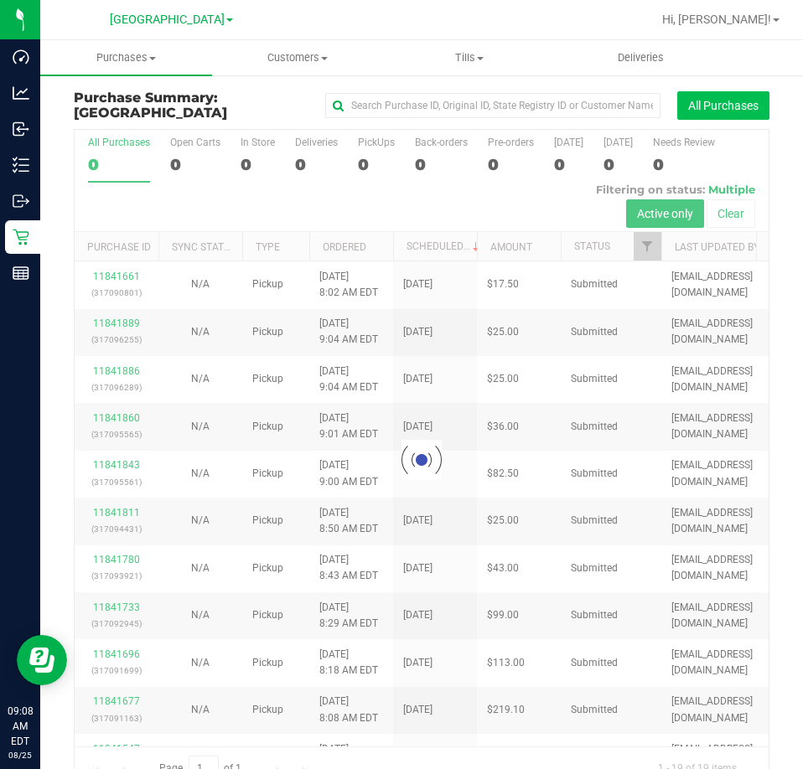
click at [707, 108] on button "All Purchases" at bounding box center [723, 105] width 92 height 28
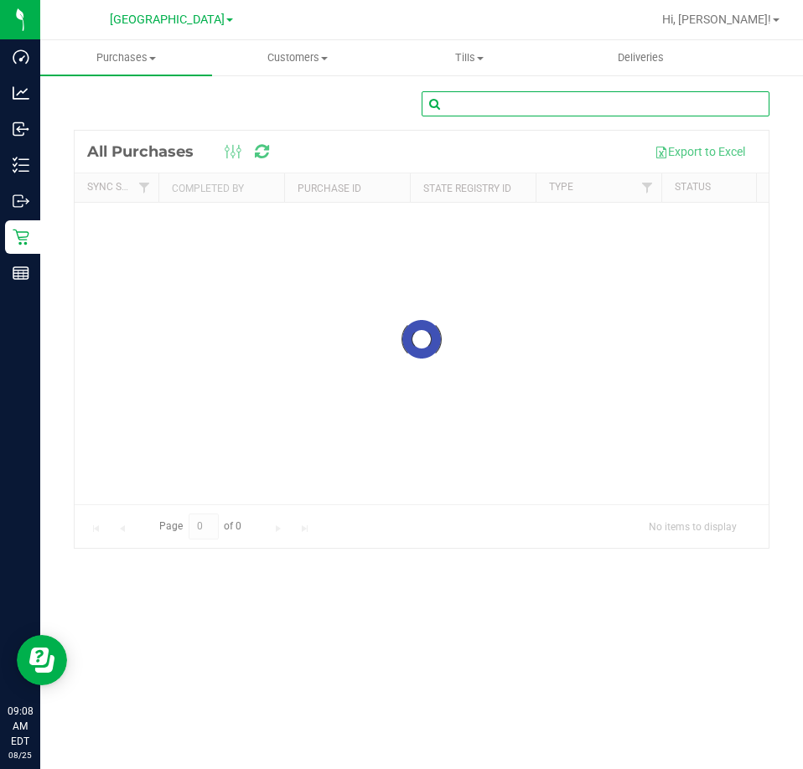
click at [598, 104] on input "text" at bounding box center [596, 103] width 348 height 25
type input "mahmood"
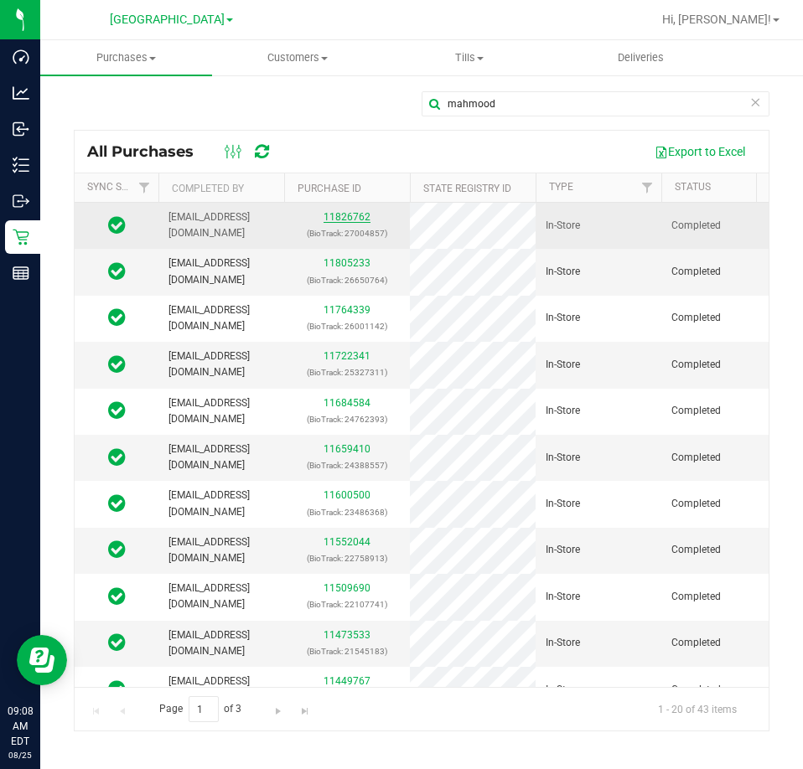
click at [349, 214] on link "11826762" at bounding box center [347, 217] width 47 height 12
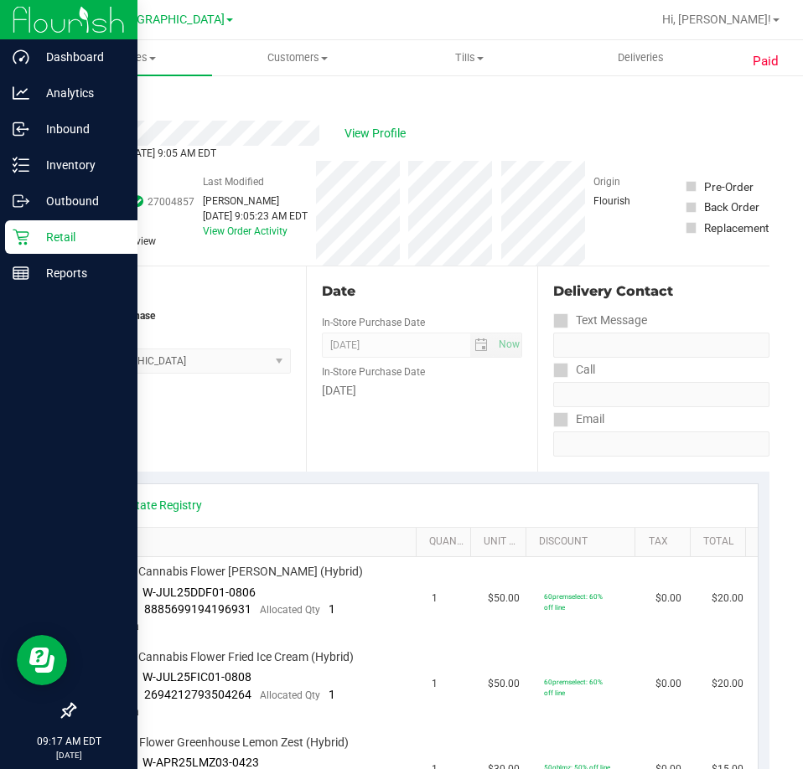
click at [54, 234] on p "Retail" at bounding box center [79, 237] width 101 height 20
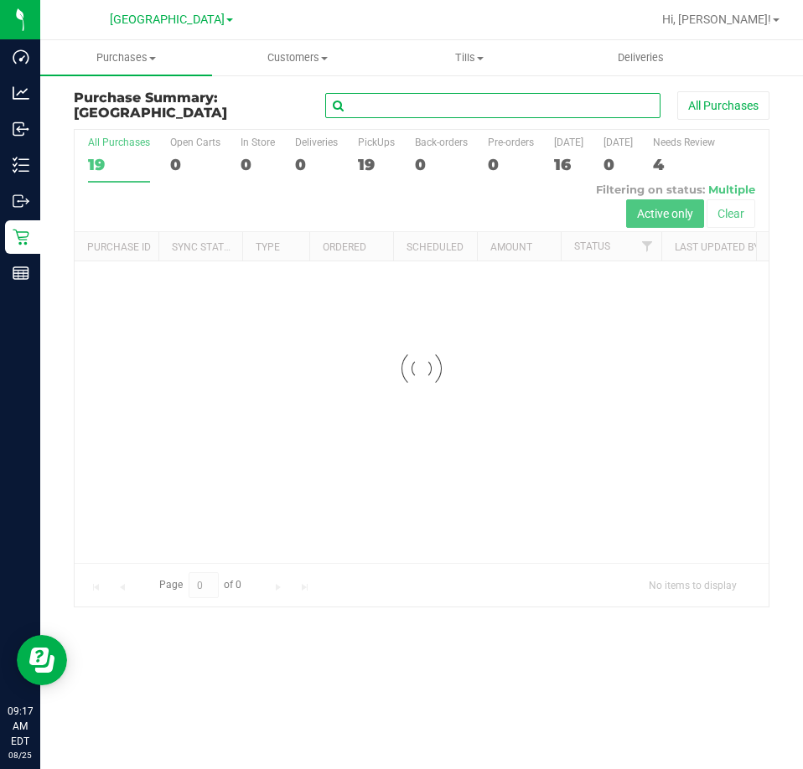
click at [506, 111] on input "text" at bounding box center [492, 105] width 335 height 25
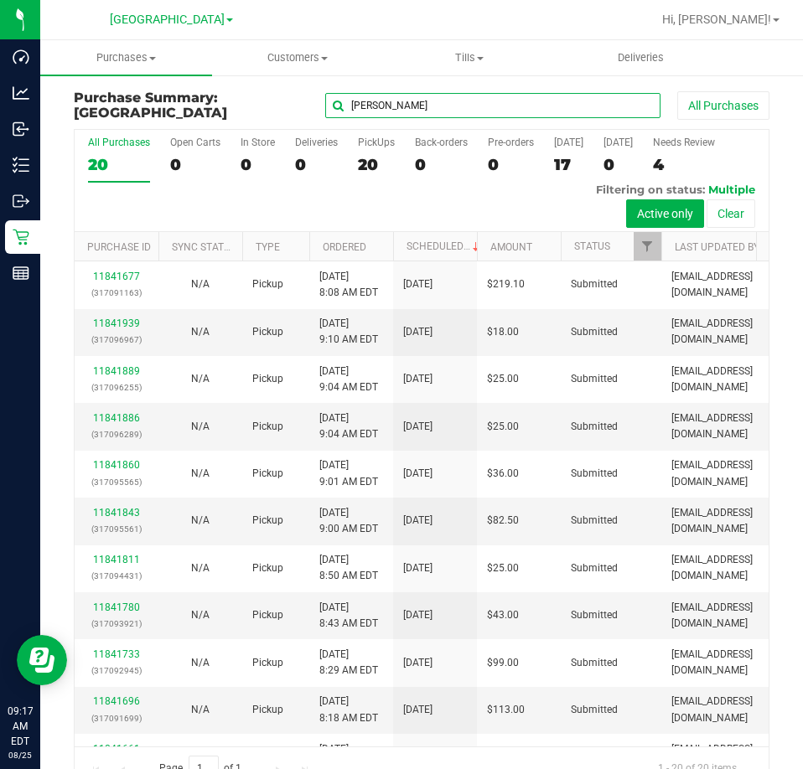
type input "kimberly"
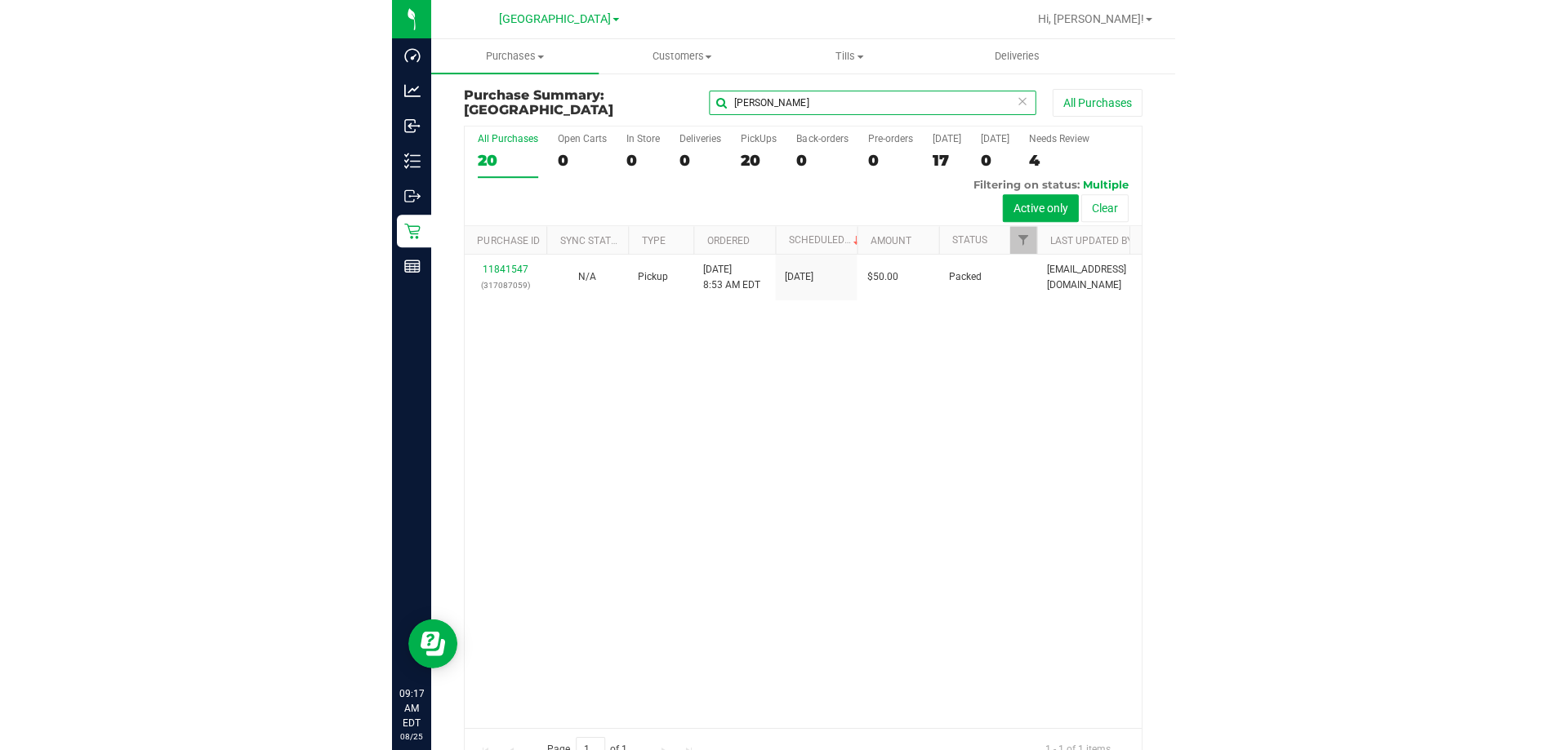
scroll to position [0, 83]
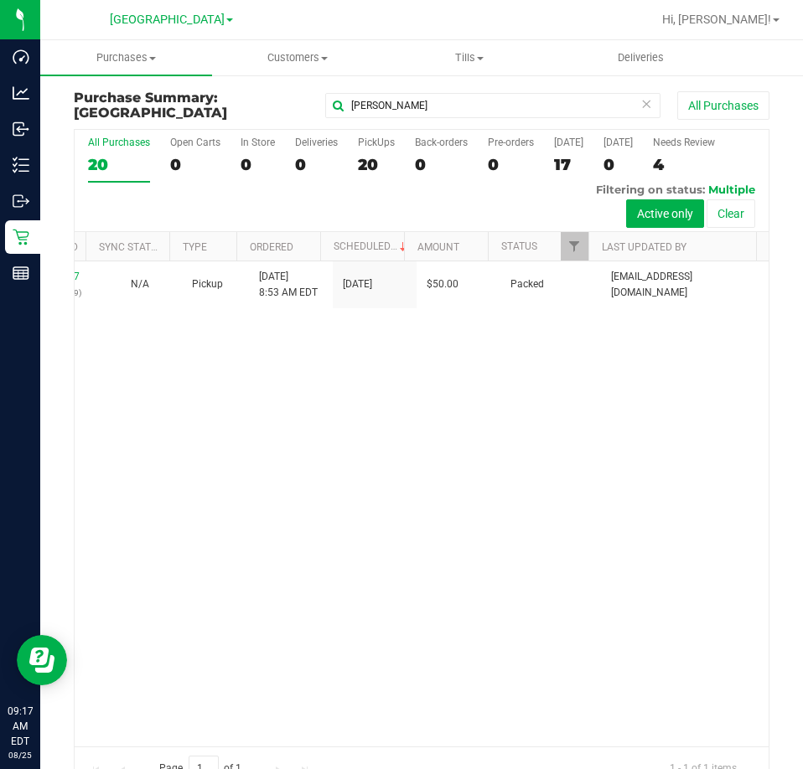
click at [590, 519] on div "11841547 (317087059) N/A Pickup 8/25/2025 8:53 AM EDT 8/25/2025 $50.00 Packed m…" at bounding box center [422, 503] width 694 height 484
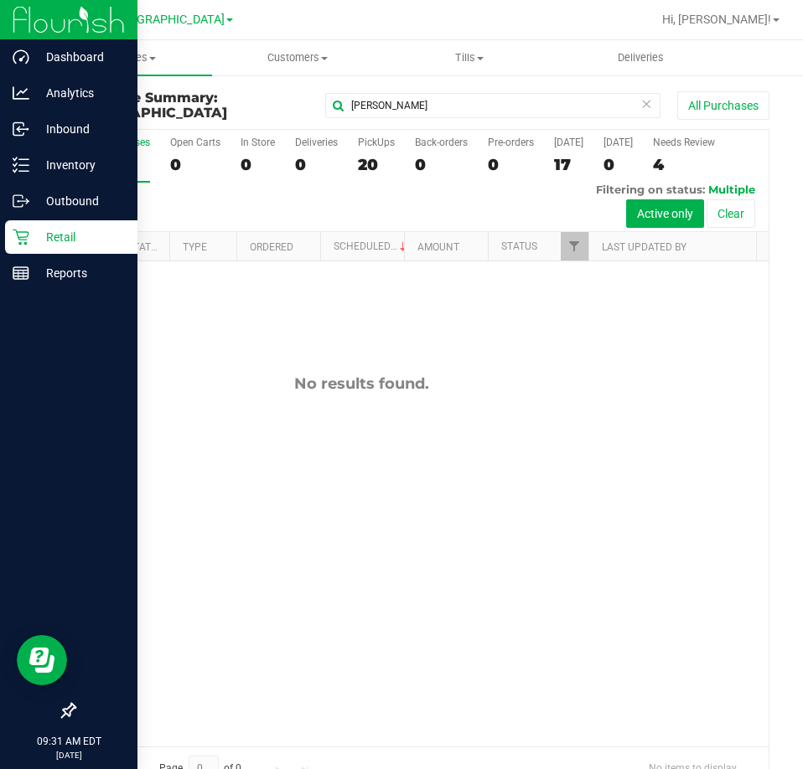
click at [55, 230] on p "Retail" at bounding box center [79, 237] width 101 height 20
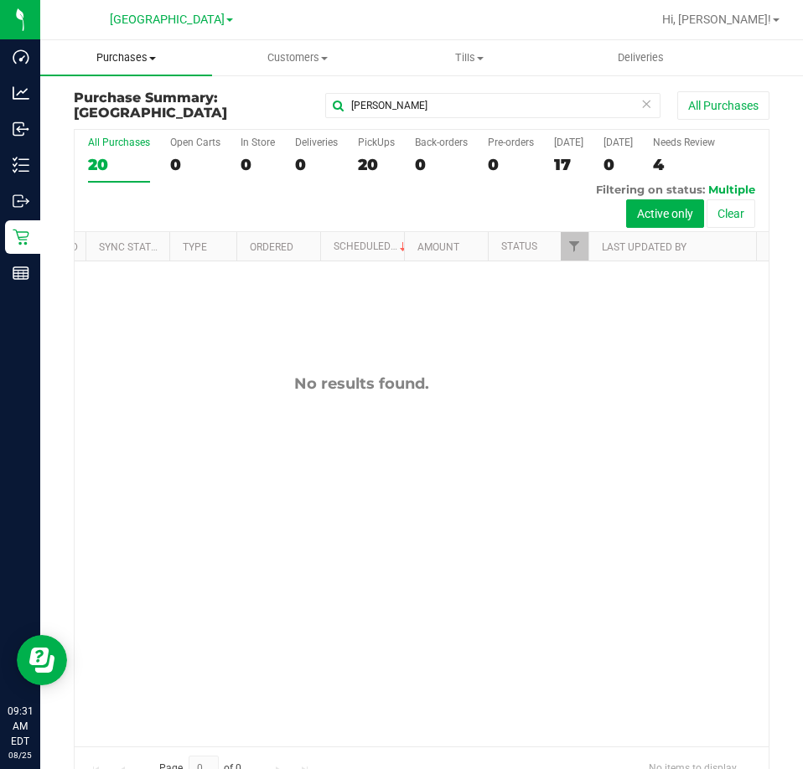
click at [128, 60] on span "Purchases" at bounding box center [126, 57] width 172 height 15
click at [140, 115] on span "Fulfillment" at bounding box center [92, 121] width 104 height 14
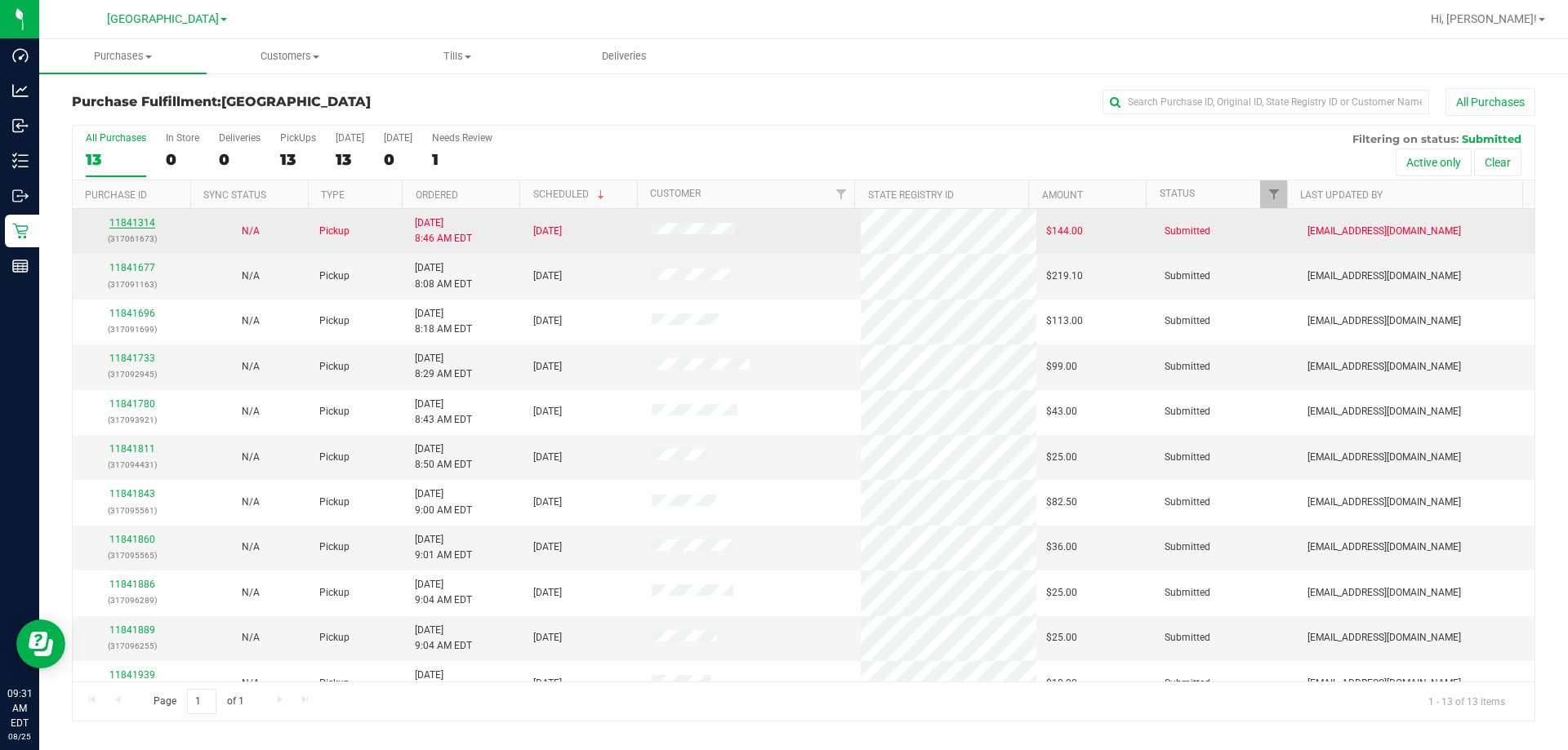
click at [142, 224] on link "11841314" at bounding box center [132, 223] width 46 height 12
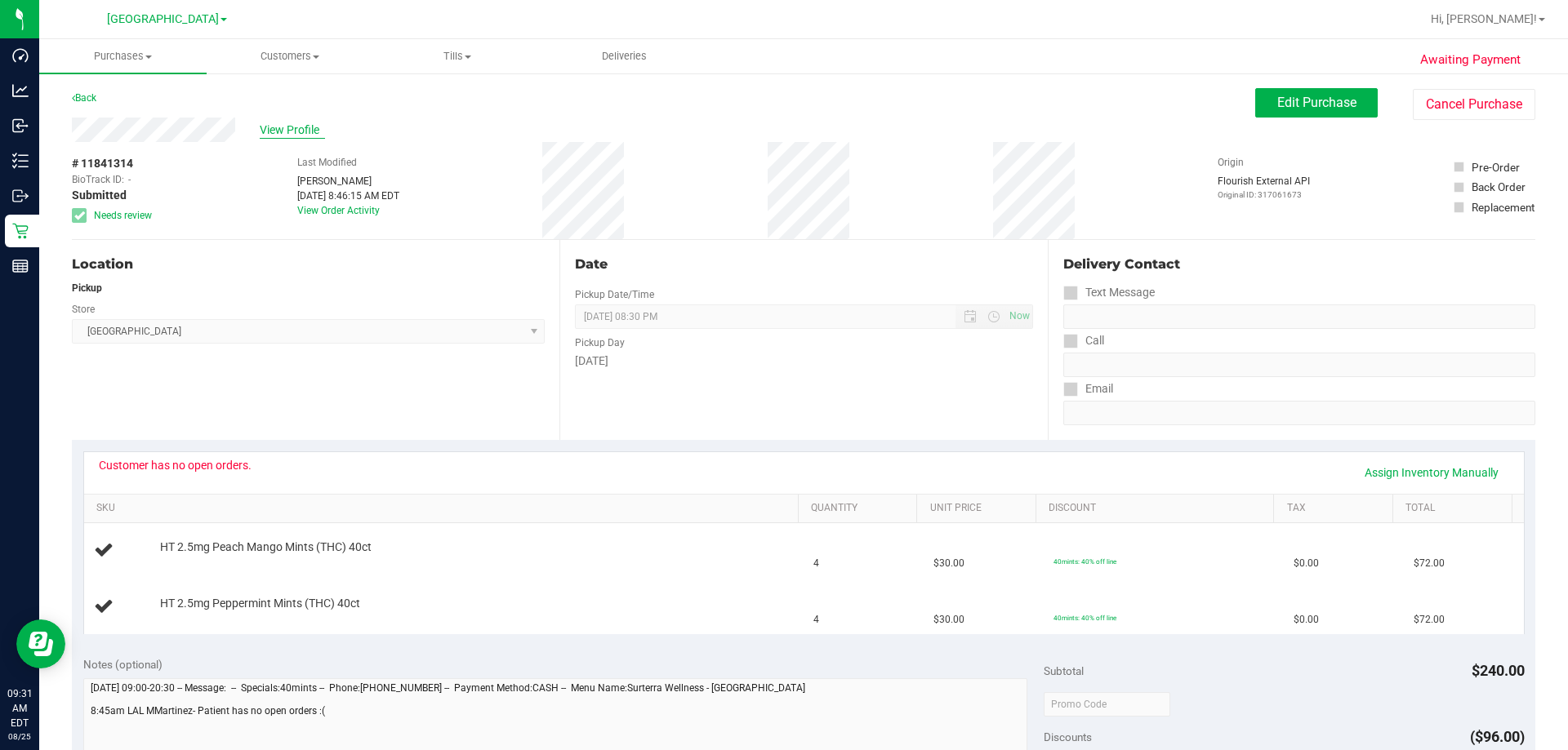
drag, startPoint x: 775, startPoint y: 195, endPoint x: 277, endPoint y: 130, distance: 502.2
click at [277, 130] on span "View Profile" at bounding box center [292, 131] width 65 height 18
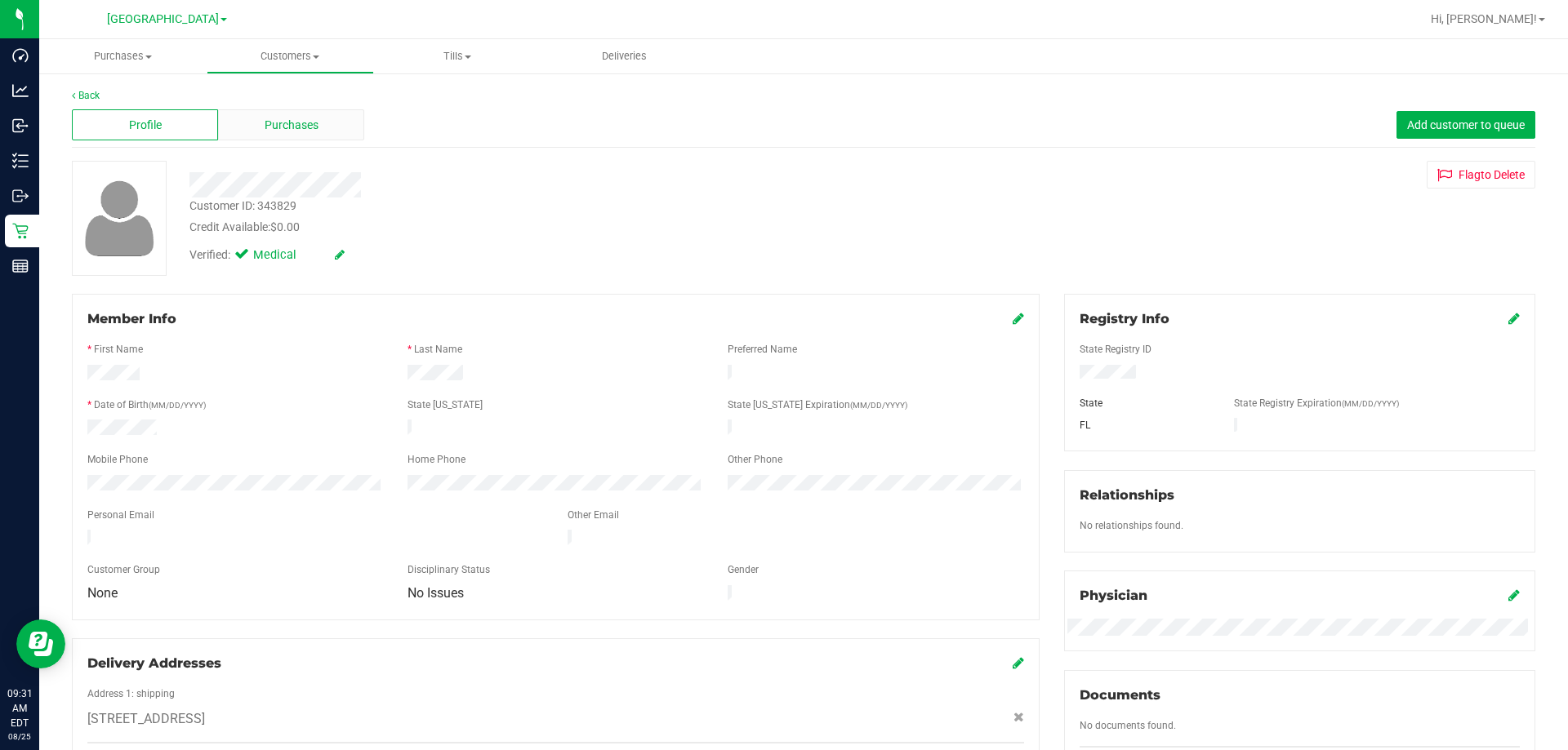
click at [295, 125] on span "Purchases" at bounding box center [291, 126] width 54 height 18
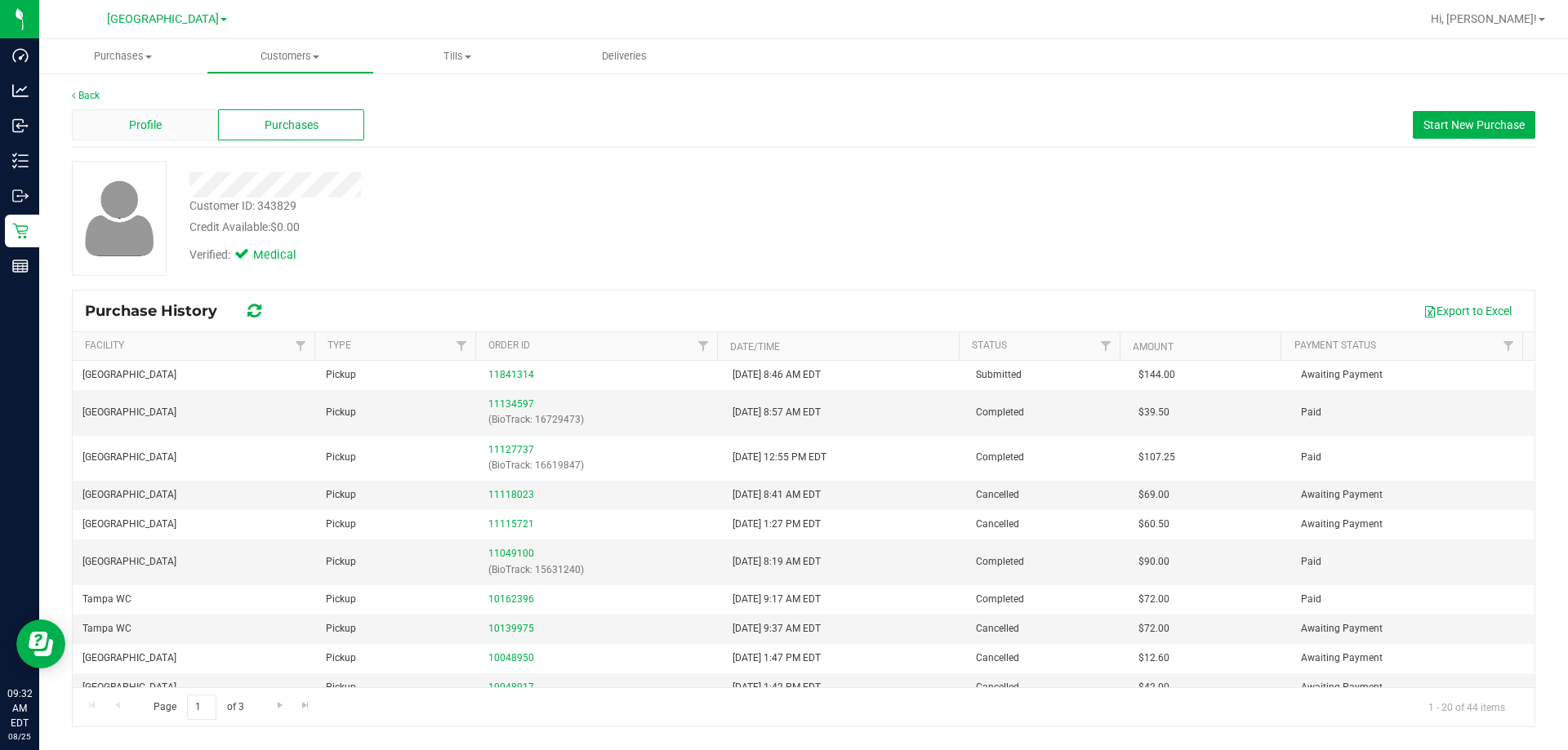
click at [176, 119] on div "Profile" at bounding box center [145, 125] width 146 height 31
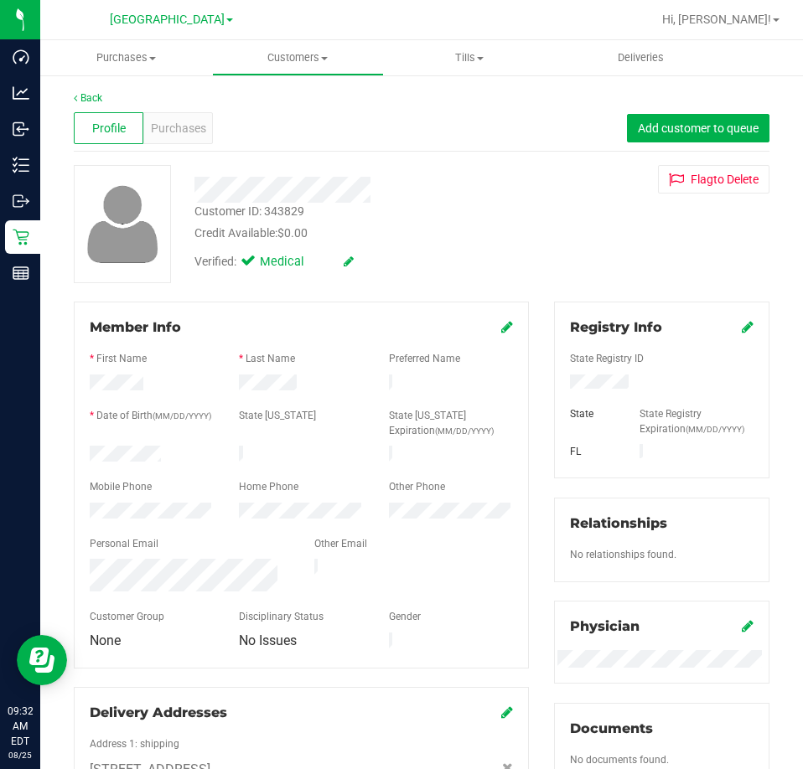
click at [534, 261] on div "Verified: Medical" at bounding box center [362, 260] width 360 height 37
drag, startPoint x: 192, startPoint y: 191, endPoint x: 376, endPoint y: 198, distance: 184.5
click at [376, 198] on div at bounding box center [362, 190] width 360 height 26
click at [376, 221] on div "Customer ID: 343829 Credit Available: $0.00" at bounding box center [362, 222] width 360 height 39
drag, startPoint x: 381, startPoint y: 187, endPoint x: 183, endPoint y: 165, distance: 199.8
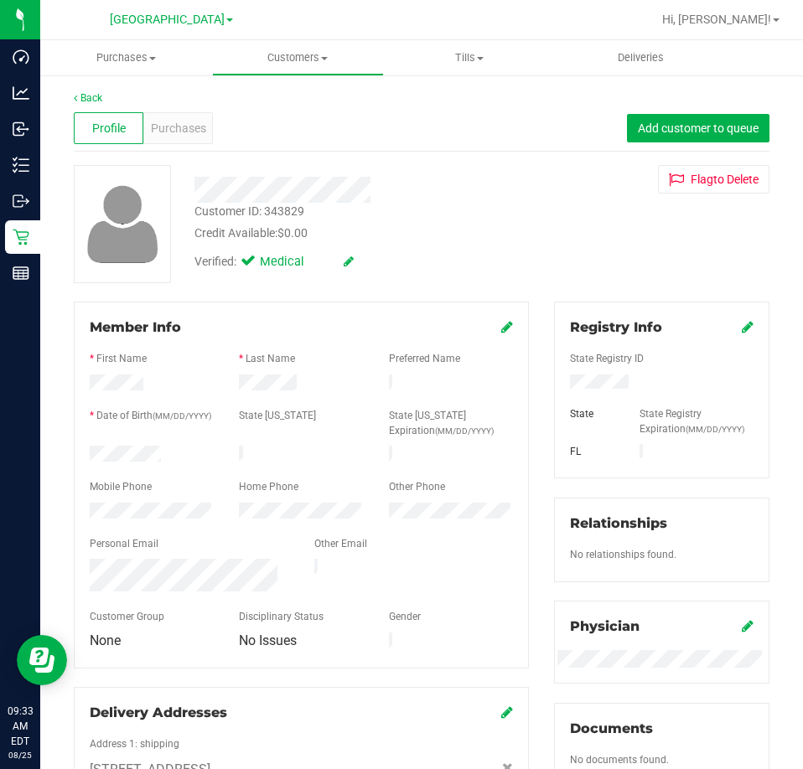
click at [183, 165] on div at bounding box center [362, 184] width 360 height 38
click at [415, 241] on div "Credit Available: $0.00" at bounding box center [361, 234] width 335 height 18
drag, startPoint x: 387, startPoint y: 194, endPoint x: 189, endPoint y: 174, distance: 198.7
click at [189, 174] on div at bounding box center [362, 184] width 360 height 38
click at [436, 247] on div "Verified: Medical" at bounding box center [362, 260] width 360 height 37
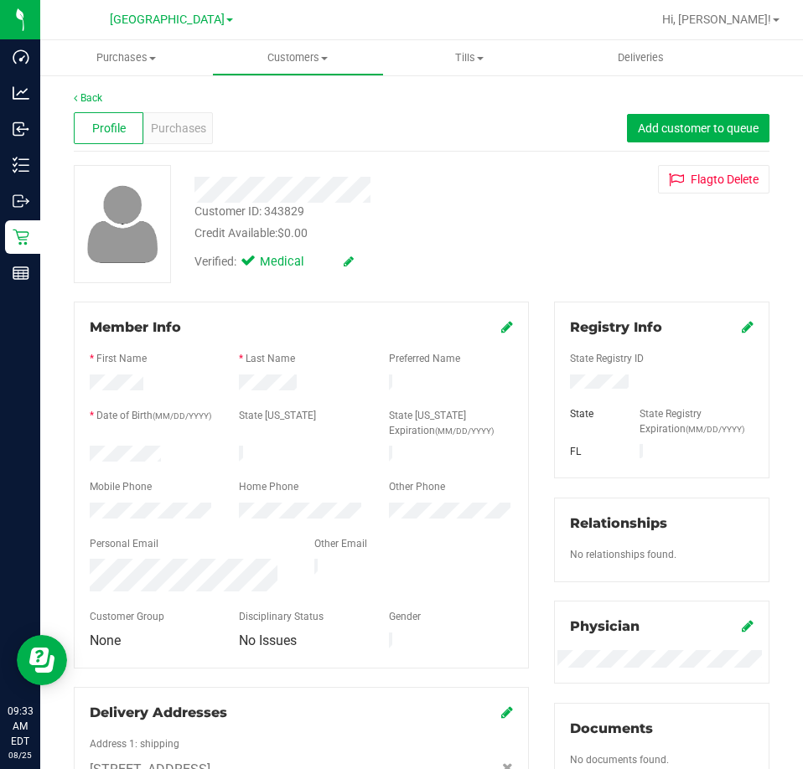
drag, startPoint x: 400, startPoint y: 193, endPoint x: 188, endPoint y: 186, distance: 212.2
click at [188, 186] on div at bounding box center [362, 190] width 360 height 26
click at [461, 236] on div "Credit Available: $0.00" at bounding box center [361, 234] width 335 height 18
click at [178, 124] on span "Purchases" at bounding box center [178, 129] width 55 height 18
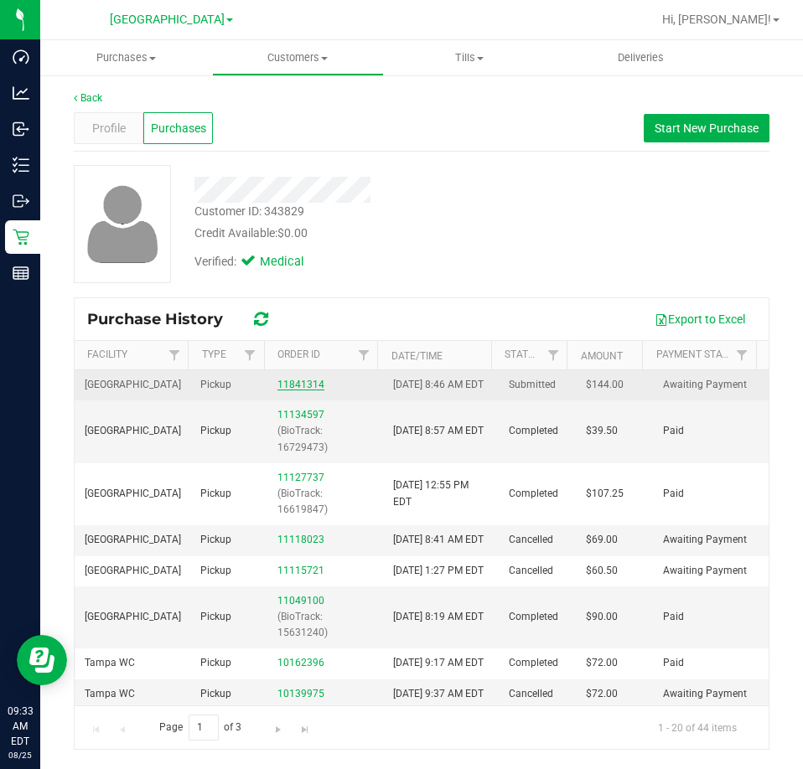
click at [293, 387] on link "11841314" at bounding box center [300, 385] width 47 height 12
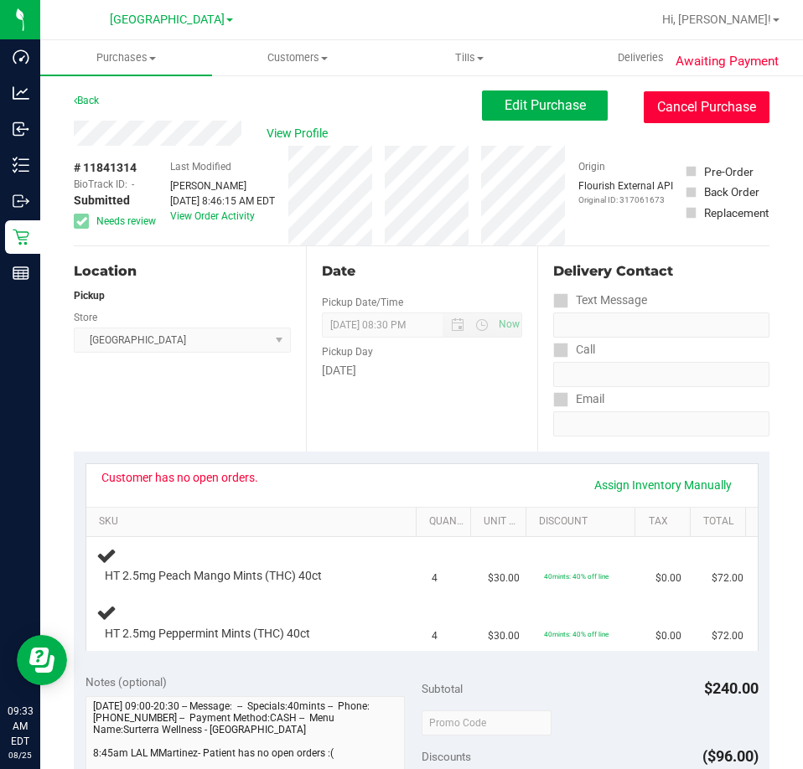
click at [707, 113] on button "Cancel Purchase" at bounding box center [707, 107] width 126 height 32
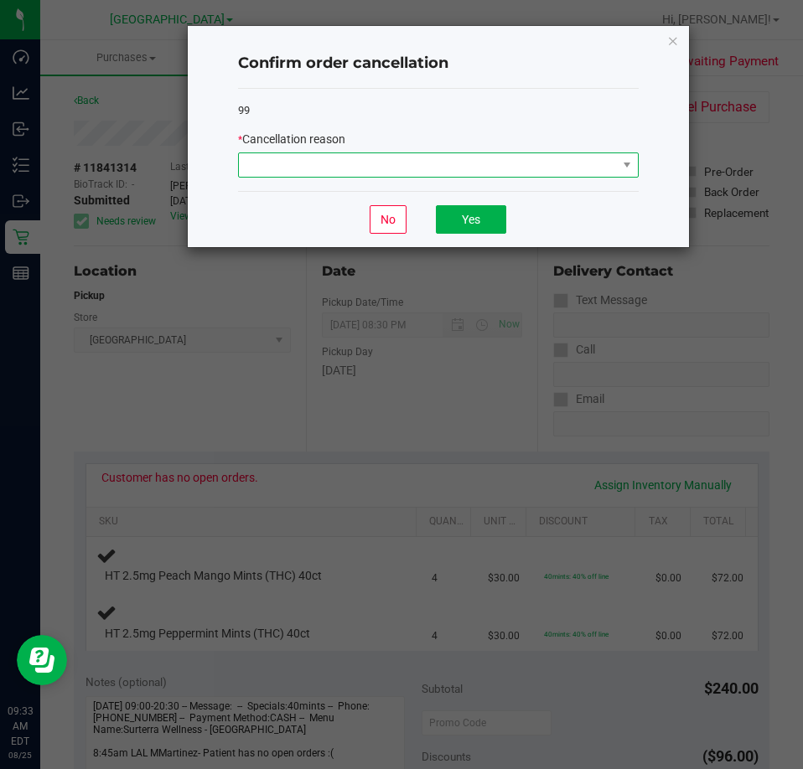
click at [603, 168] on span at bounding box center [428, 164] width 378 height 23
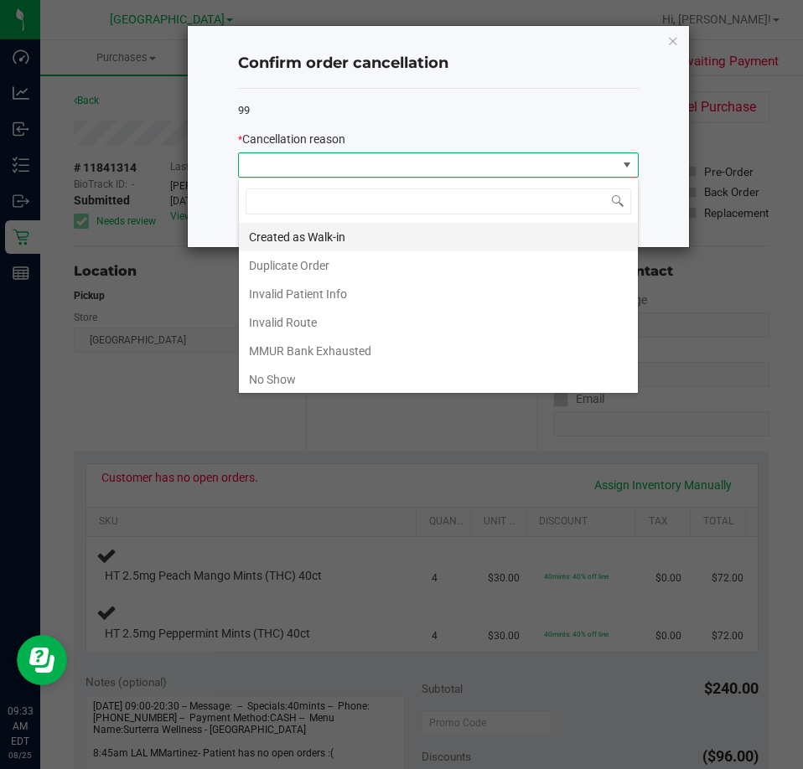
scroll to position [25, 401]
click at [479, 350] on li "MMUR Bank Exhausted" at bounding box center [438, 351] width 399 height 28
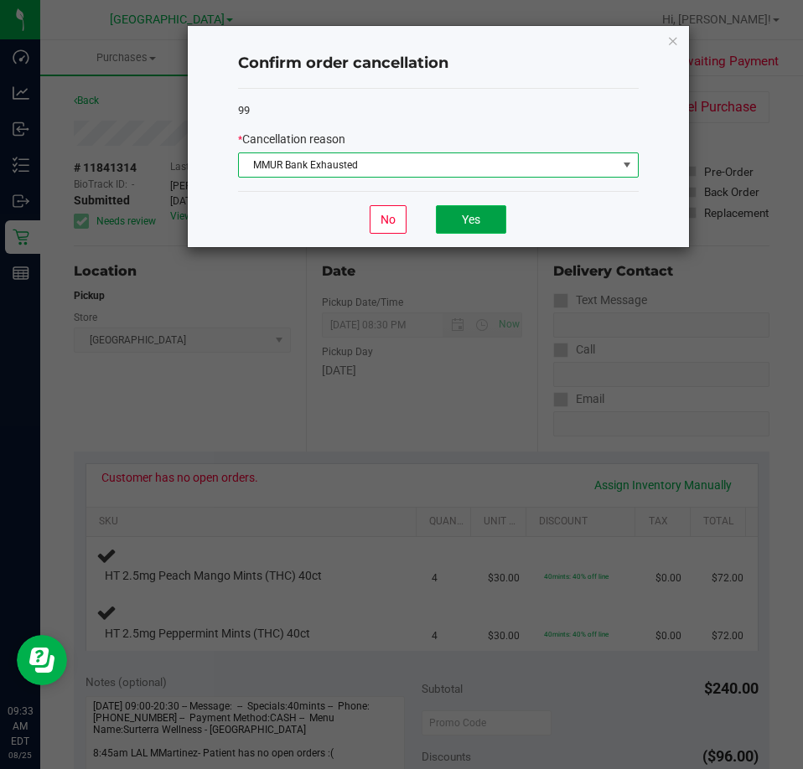
click at [479, 223] on button "Yes" at bounding box center [471, 219] width 70 height 28
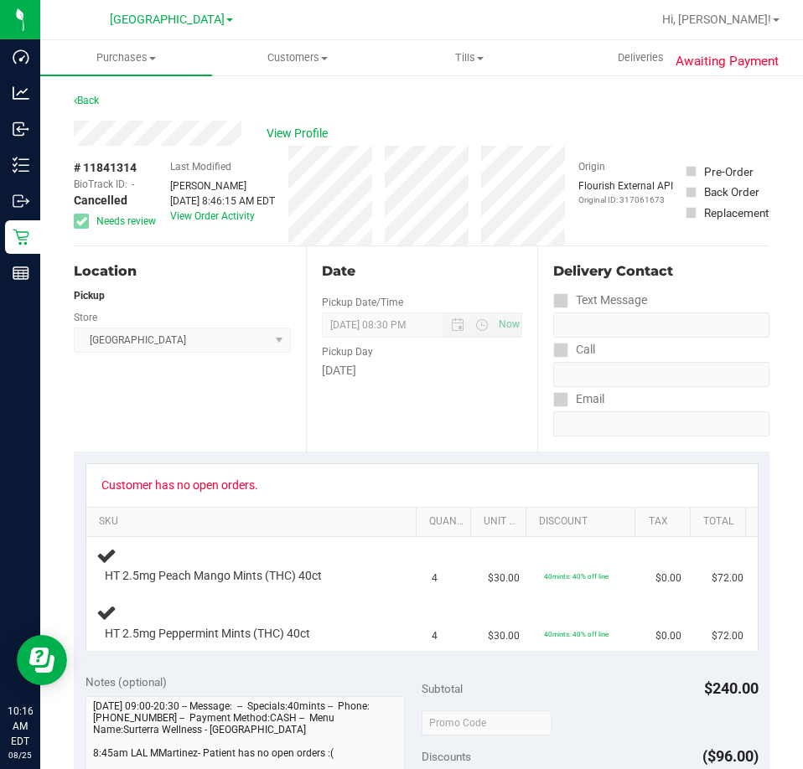
drag, startPoint x: 581, startPoint y: 100, endPoint x: 596, endPoint y: 96, distance: 15.7
click at [583, 96] on div "Back" at bounding box center [422, 106] width 696 height 30
click at [143, 56] on span "Purchases" at bounding box center [126, 57] width 172 height 15
click at [116, 121] on span "Fulfillment" at bounding box center [92, 121] width 104 height 14
